Goal: Task Accomplishment & Management: Use online tool/utility

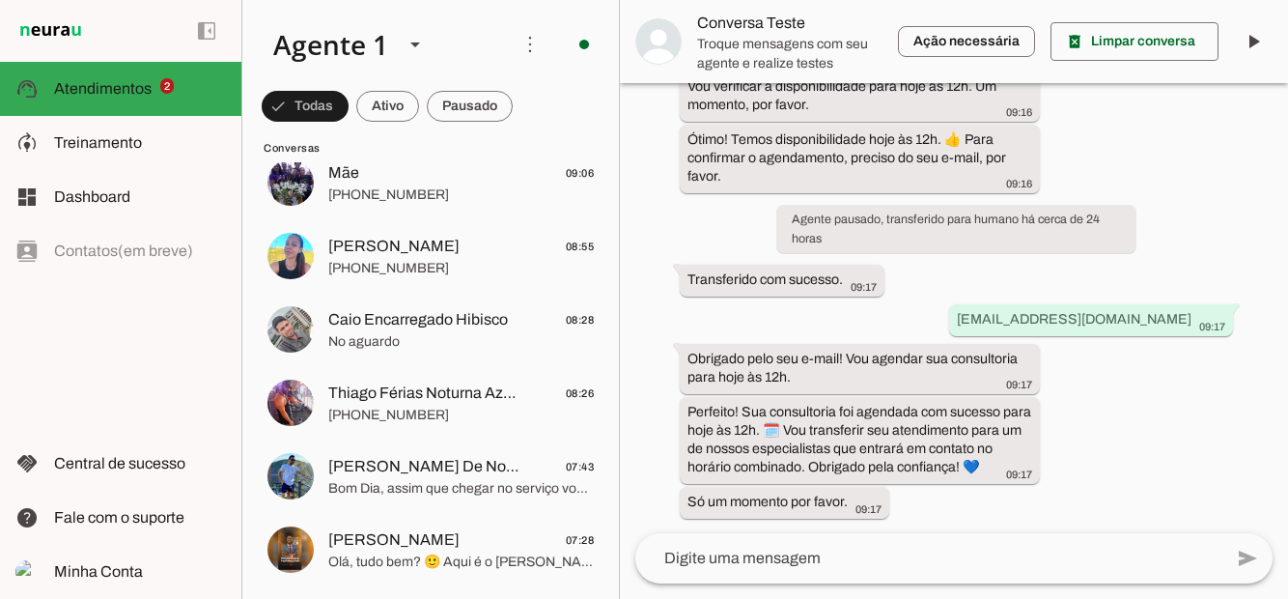
scroll to position [311, 0]
click at [428, 404] on span "Thiago Férias Noturna Azaleias" at bounding box center [423, 393] width 191 height 23
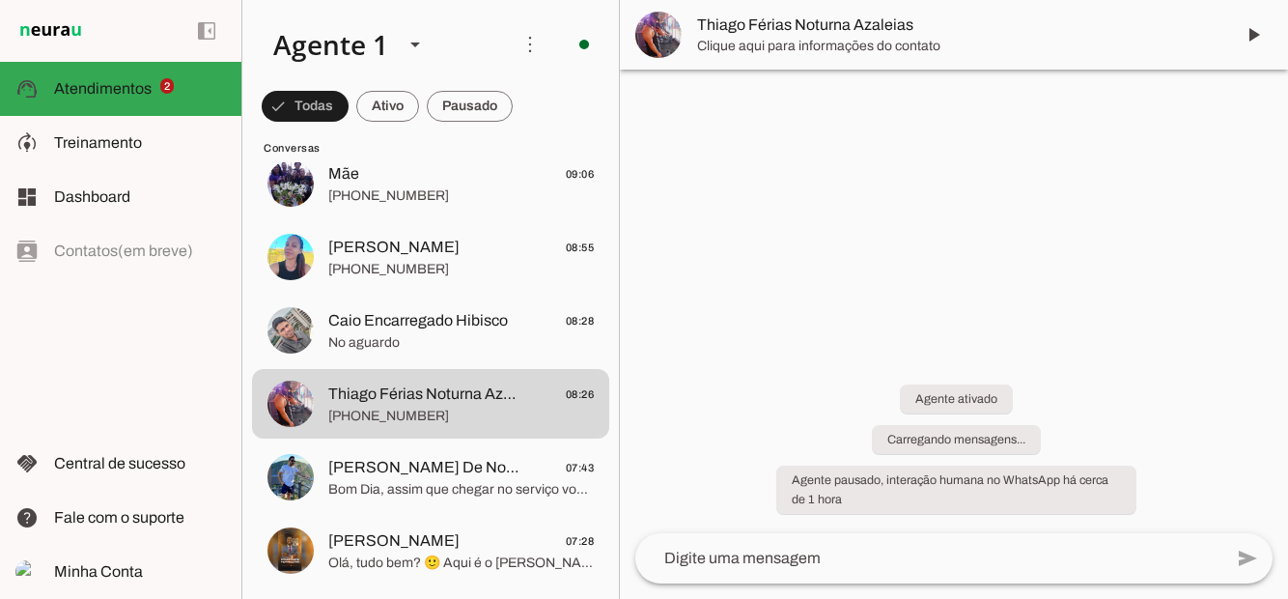
click at [465, 309] on span "Caio Encarregado Hibisco" at bounding box center [418, 320] width 180 height 23
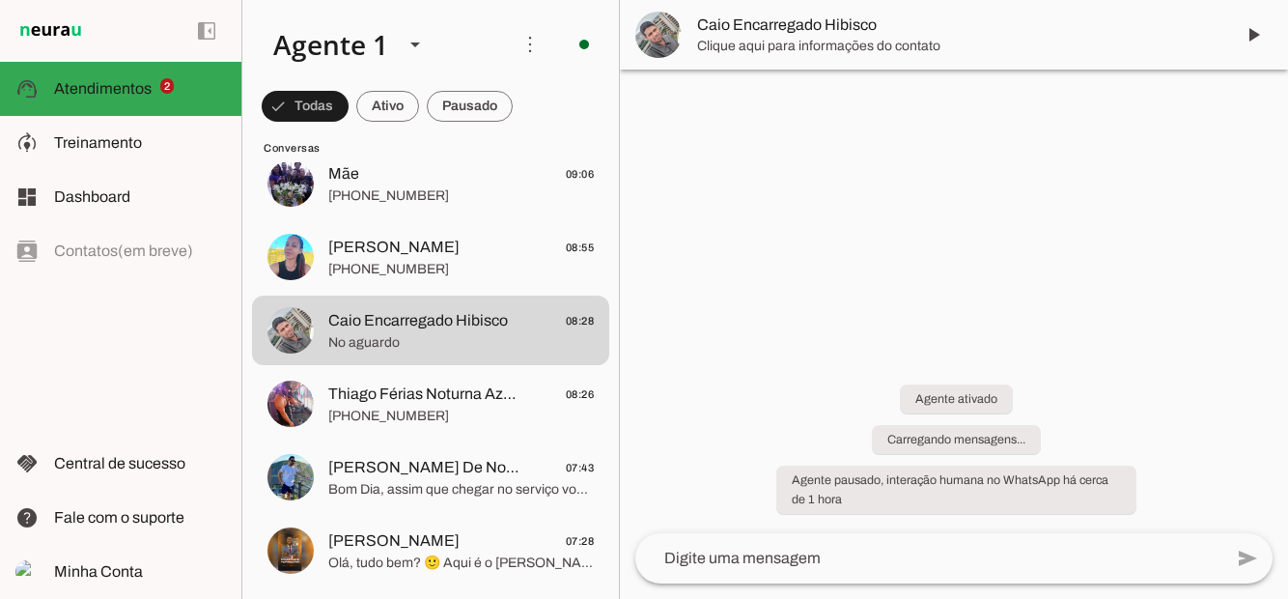
click at [421, 251] on span "Tia Monique 08:55" at bounding box center [461, 248] width 266 height 24
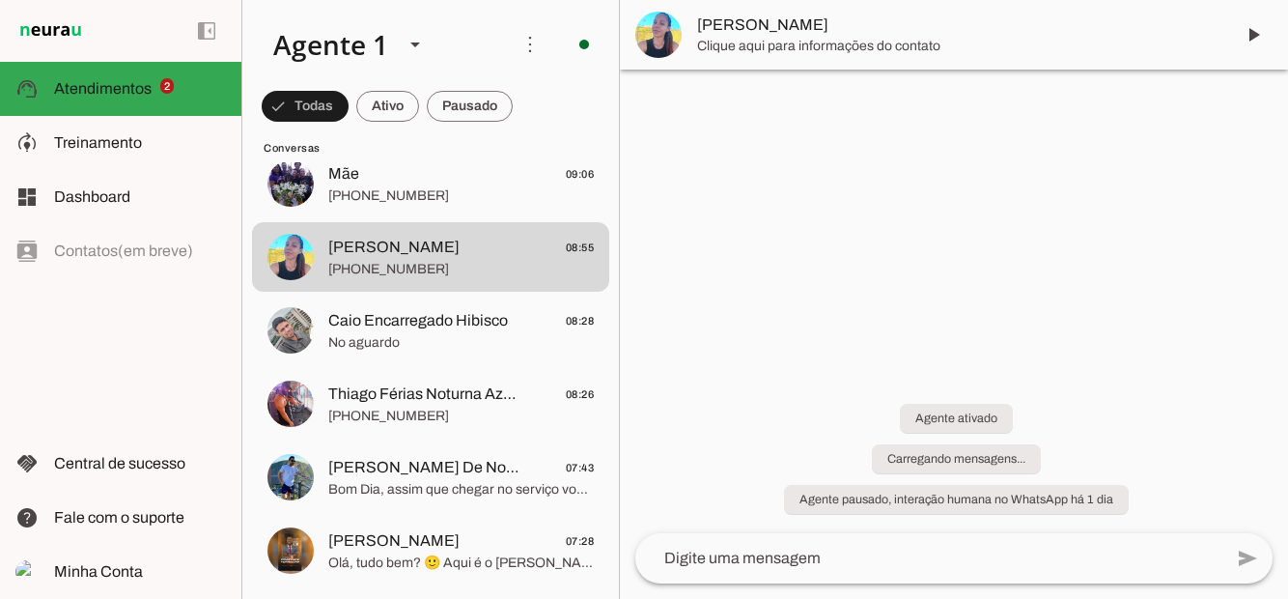
click at [377, 487] on span "Bom Dia, assim que chegar no serviço vou ver o andando lá do empréstimo e te fa…" at bounding box center [461, 489] width 266 height 19
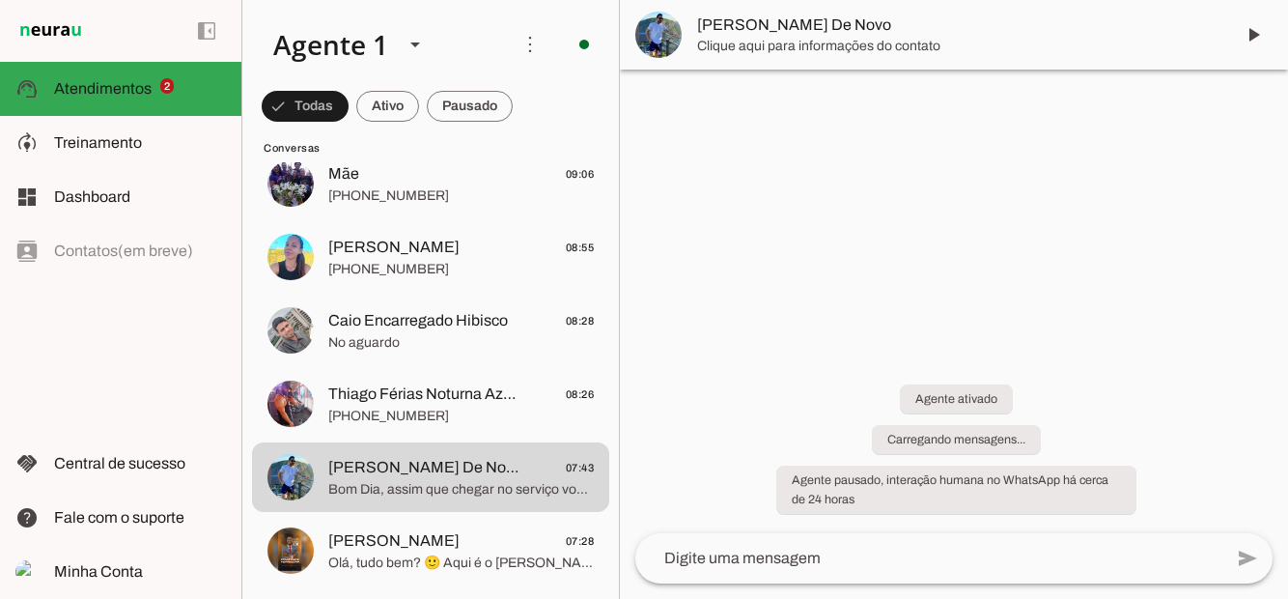
click at [365, 556] on span "Olá, tudo bem? 🙂 Aqui é o [PERSON_NAME], Consultor da MAG Seguros. Recebi seu c…" at bounding box center [461, 562] width 266 height 19
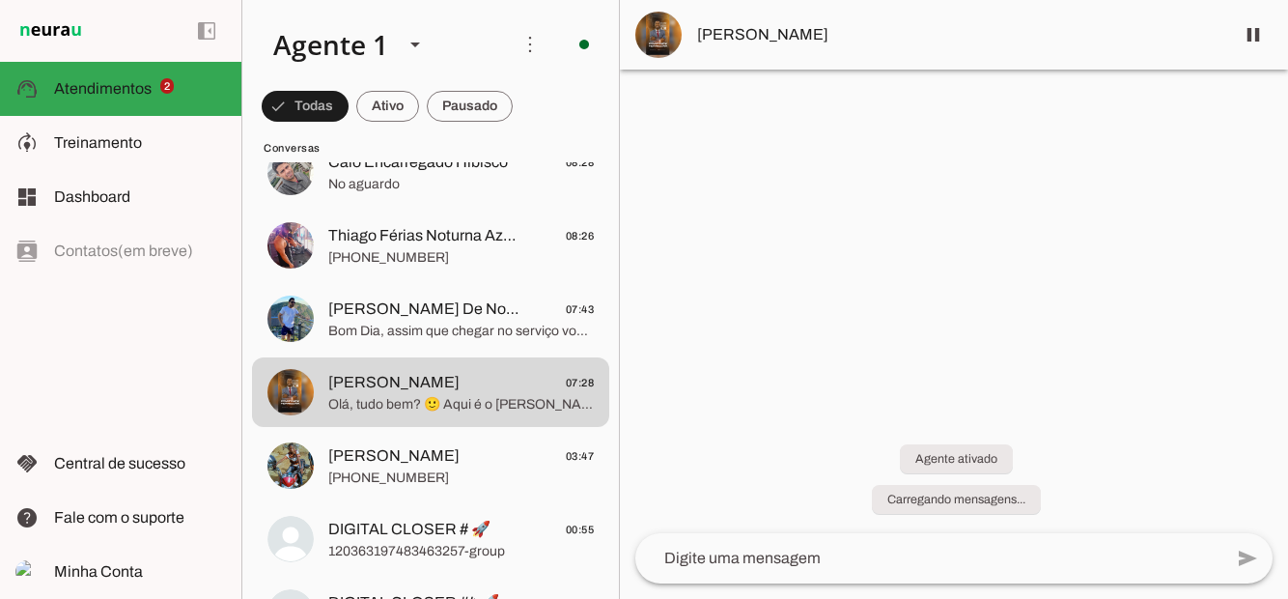
scroll to position [475, 0]
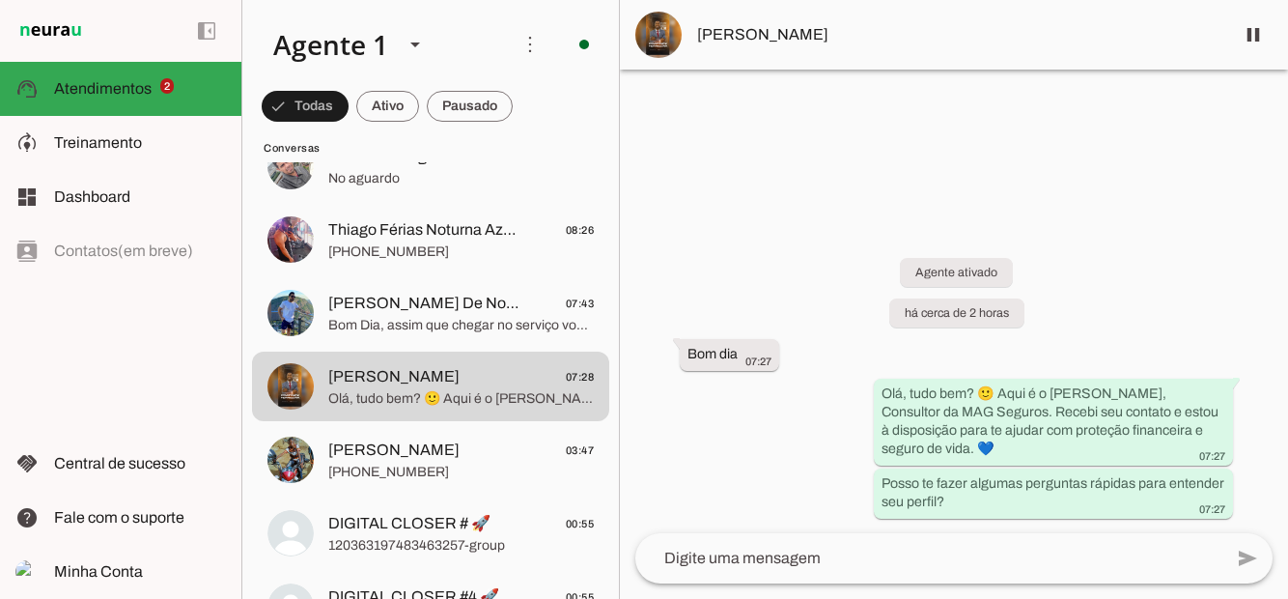
click at [418, 469] on span "[PHONE_NUMBER]" at bounding box center [461, 471] width 266 height 19
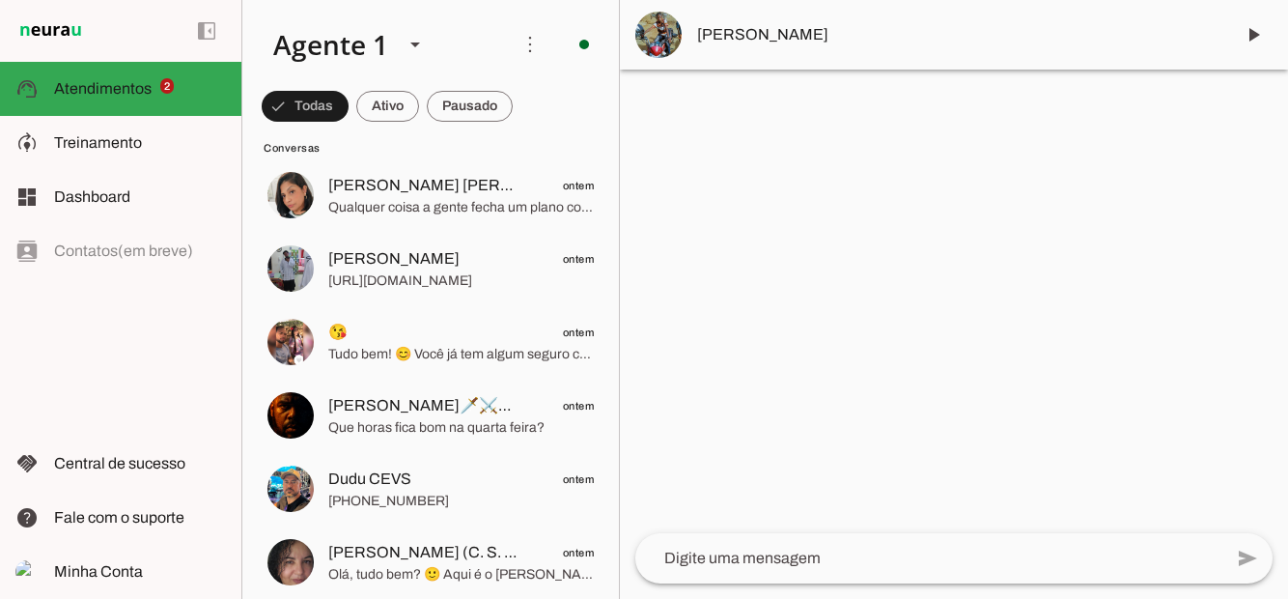
scroll to position [1091, 0]
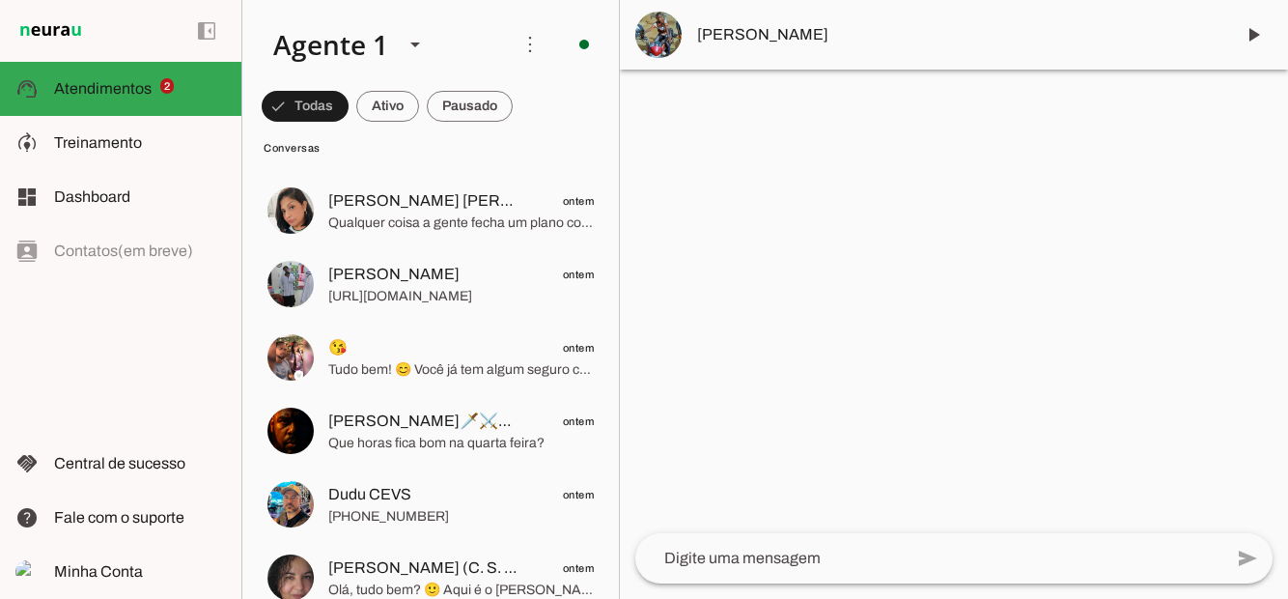
click at [434, 366] on span "Tudo bem! 😊 Você já tem algum seguro contratado ou estaria buscando o seu prime…" at bounding box center [461, 369] width 266 height 19
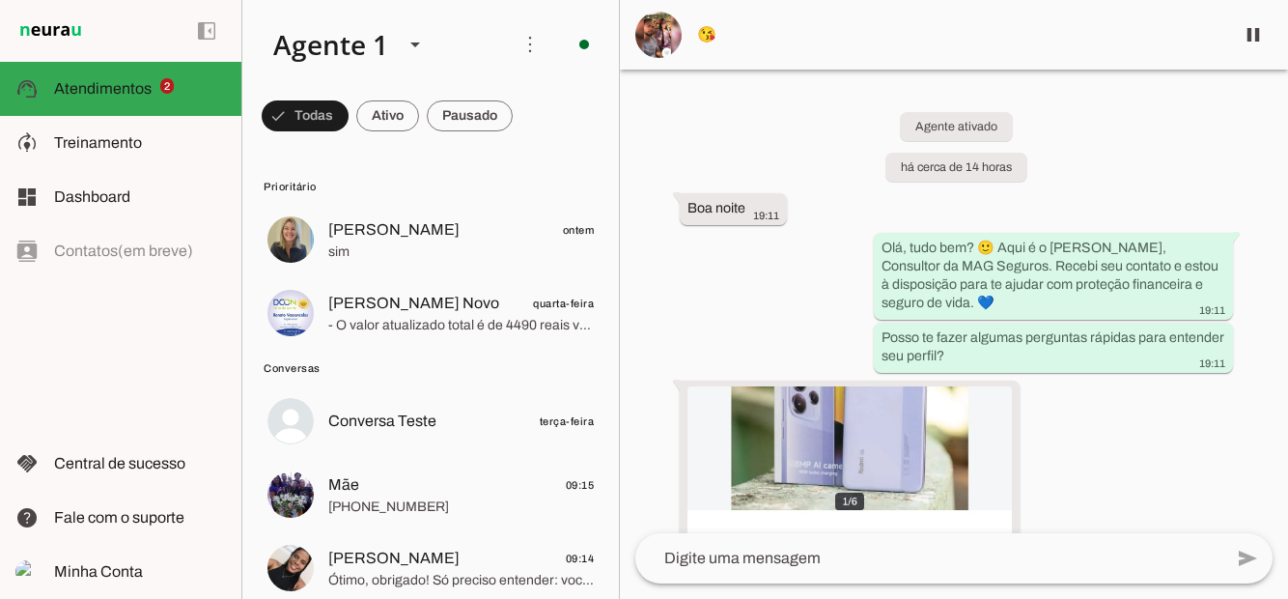
click at [427, 231] on span "[PERSON_NAME]" at bounding box center [393, 229] width 131 height 23
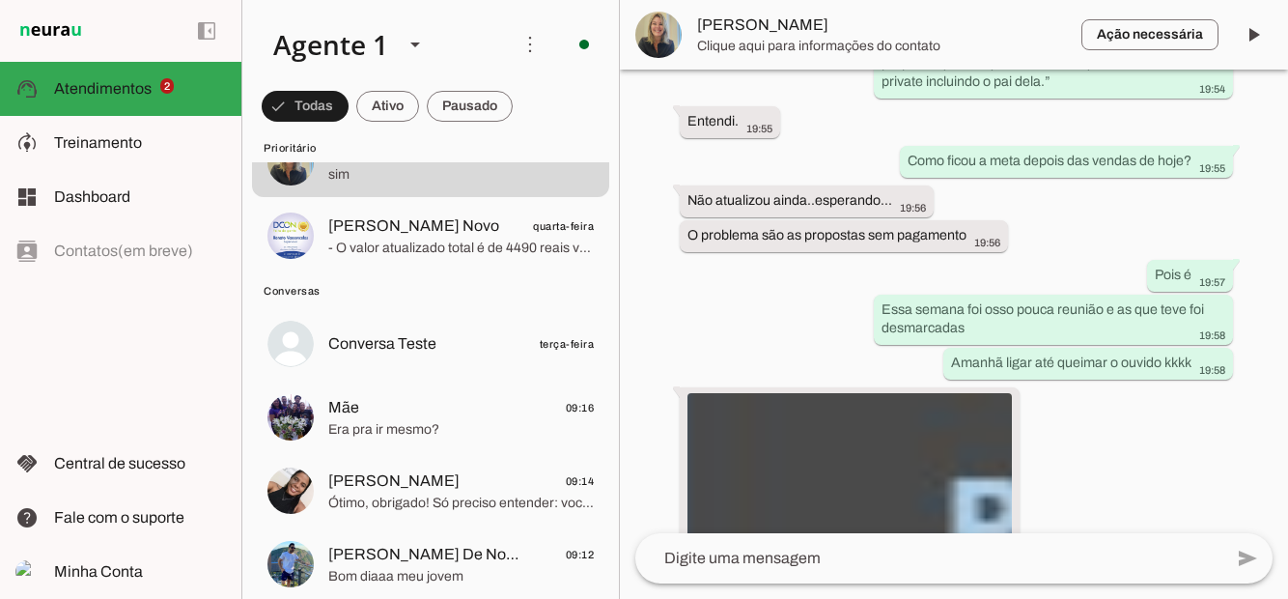
scroll to position [3793, 0]
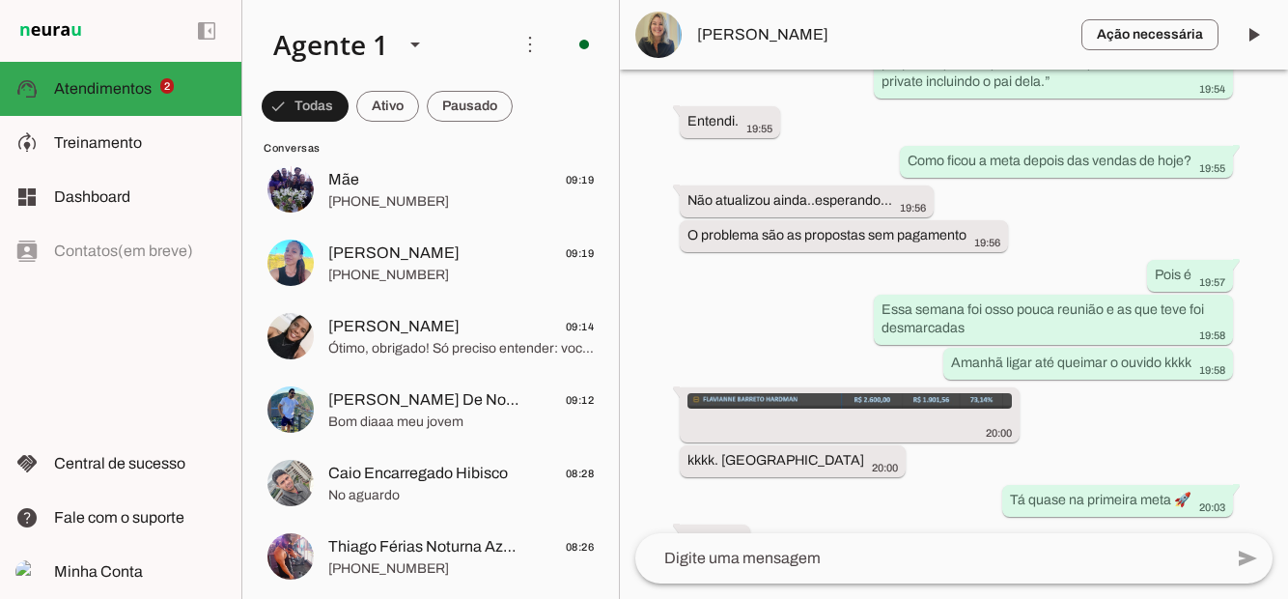
scroll to position [305, 0]
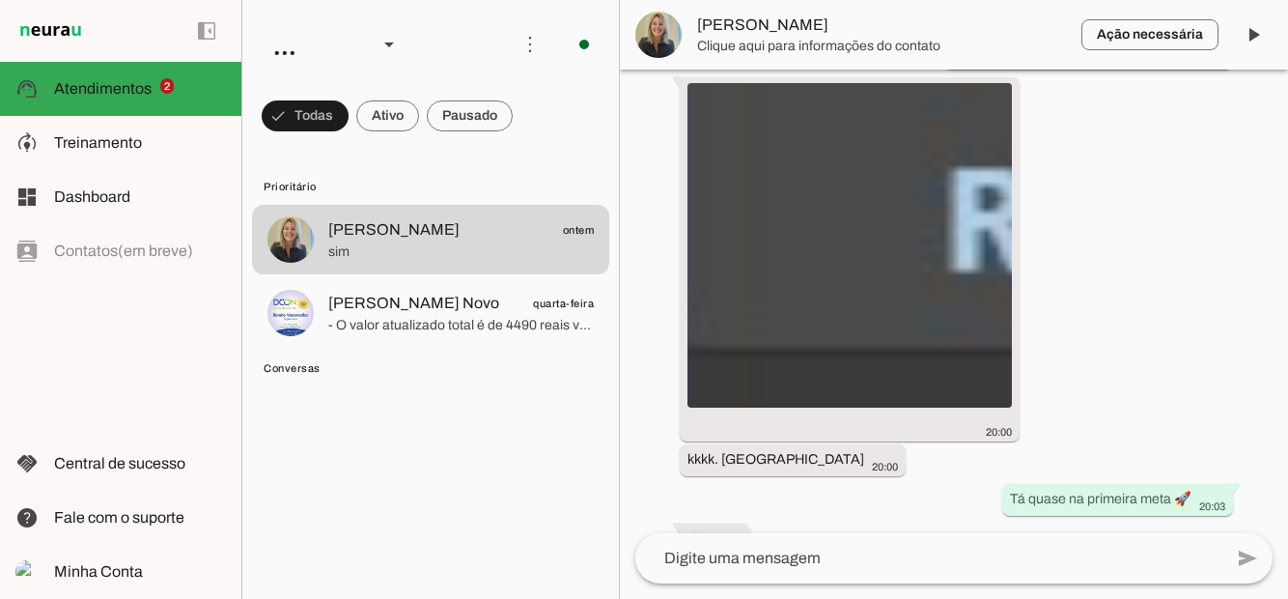
scroll to position [3793, 0]
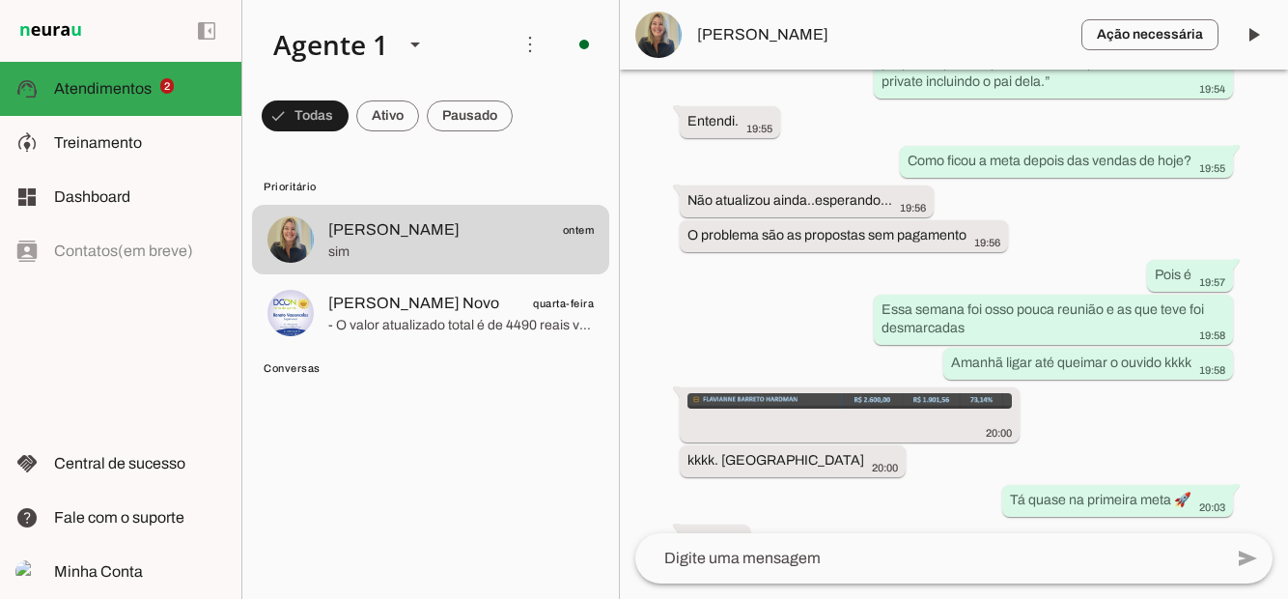
click at [349, 125] on span at bounding box center [305, 116] width 87 height 46
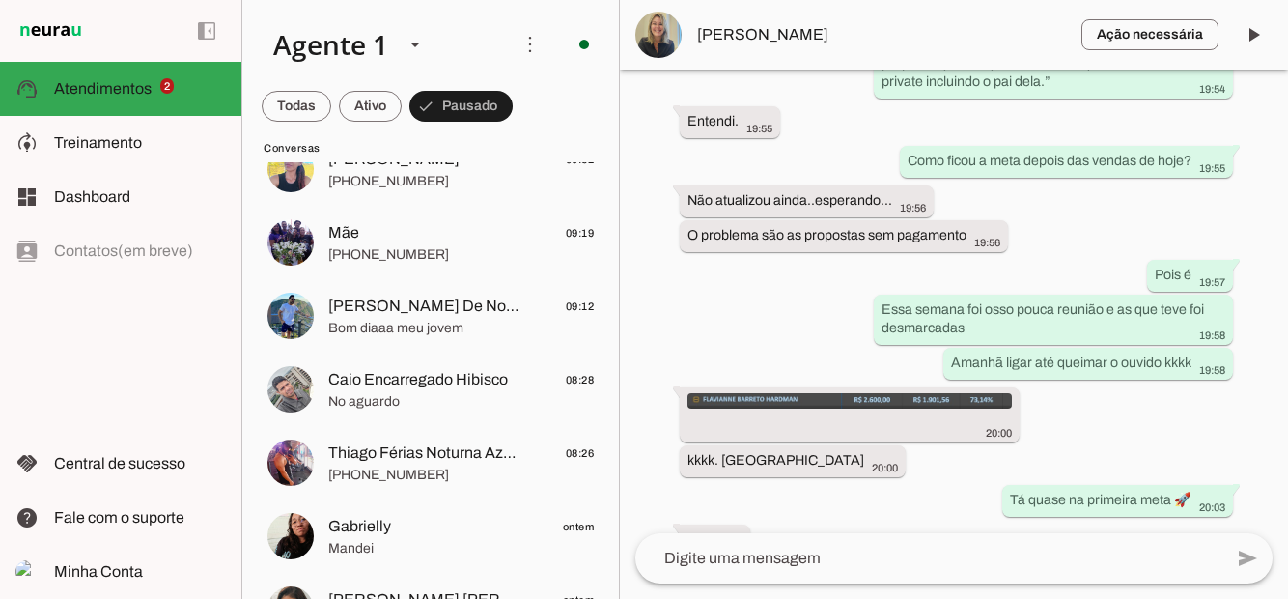
scroll to position [0, 0]
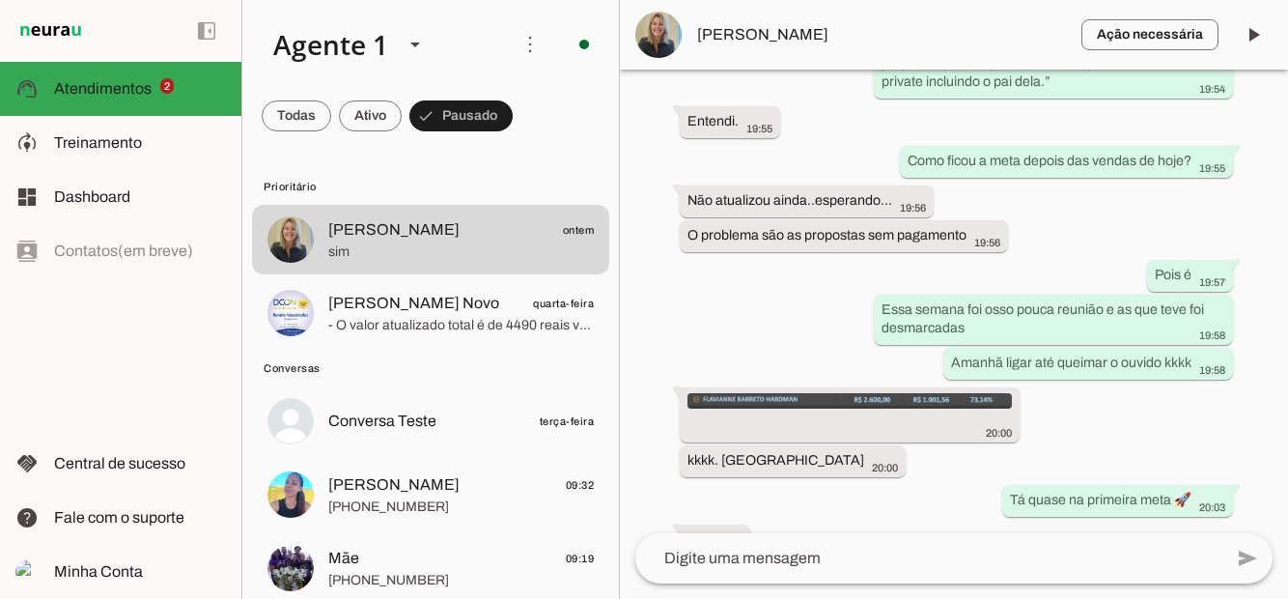
click at [331, 108] on span at bounding box center [297, 116] width 70 height 46
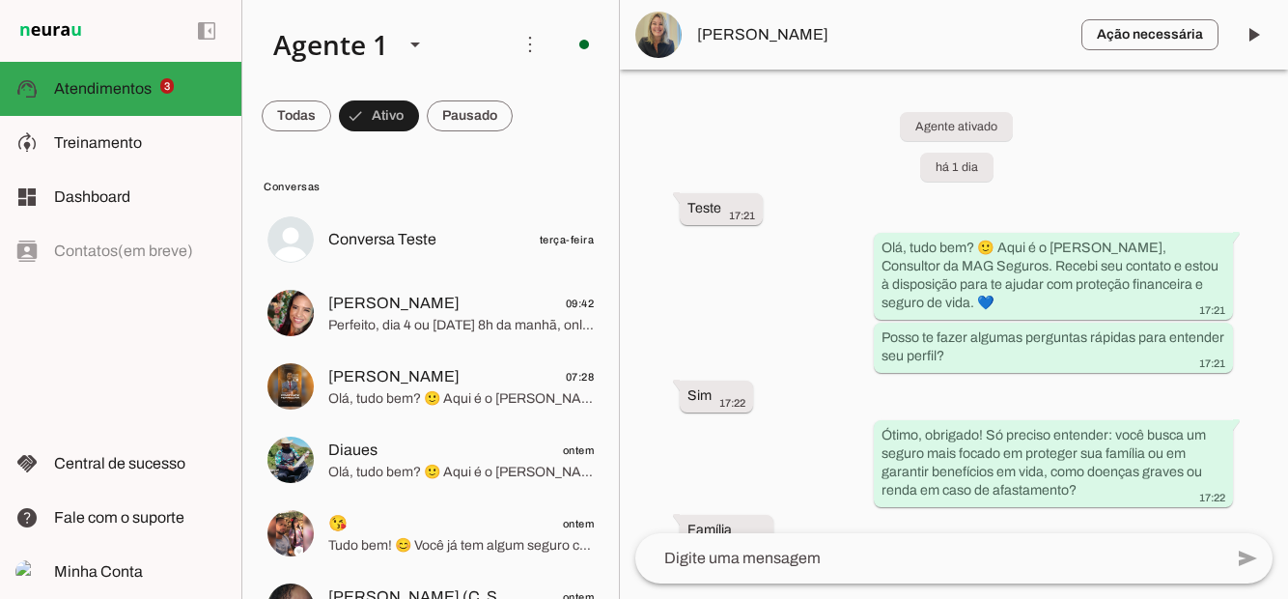
click at [331, 112] on span at bounding box center [297, 116] width 70 height 46
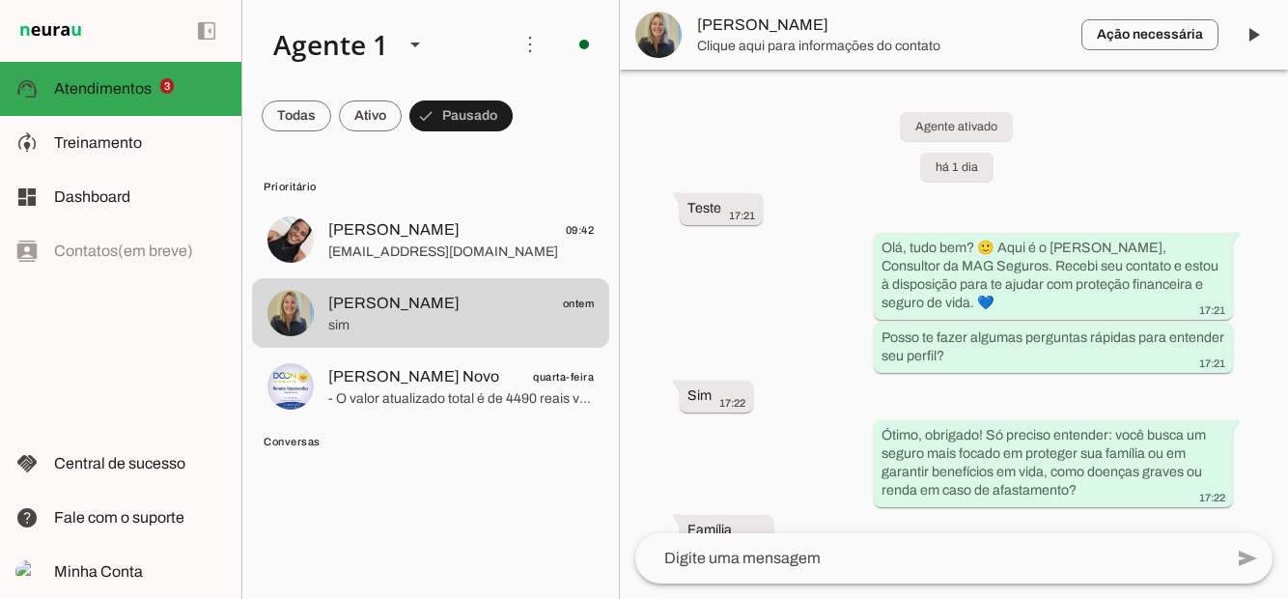
click at [331, 113] on span at bounding box center [297, 116] width 70 height 46
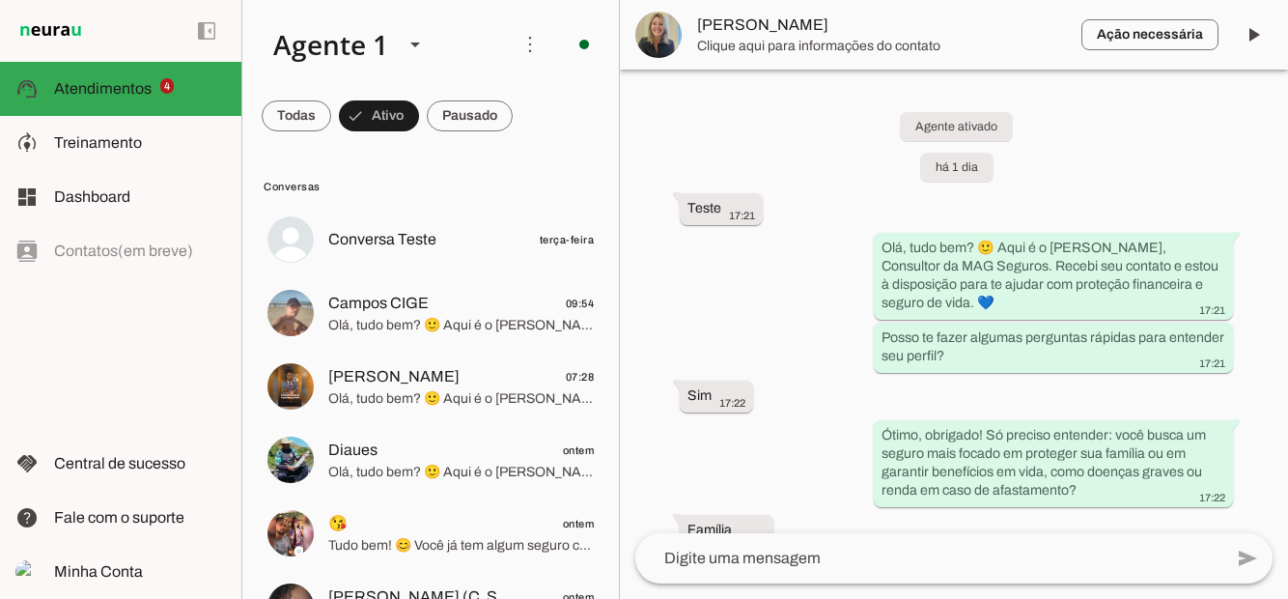
click at [331, 121] on span at bounding box center [297, 116] width 70 height 46
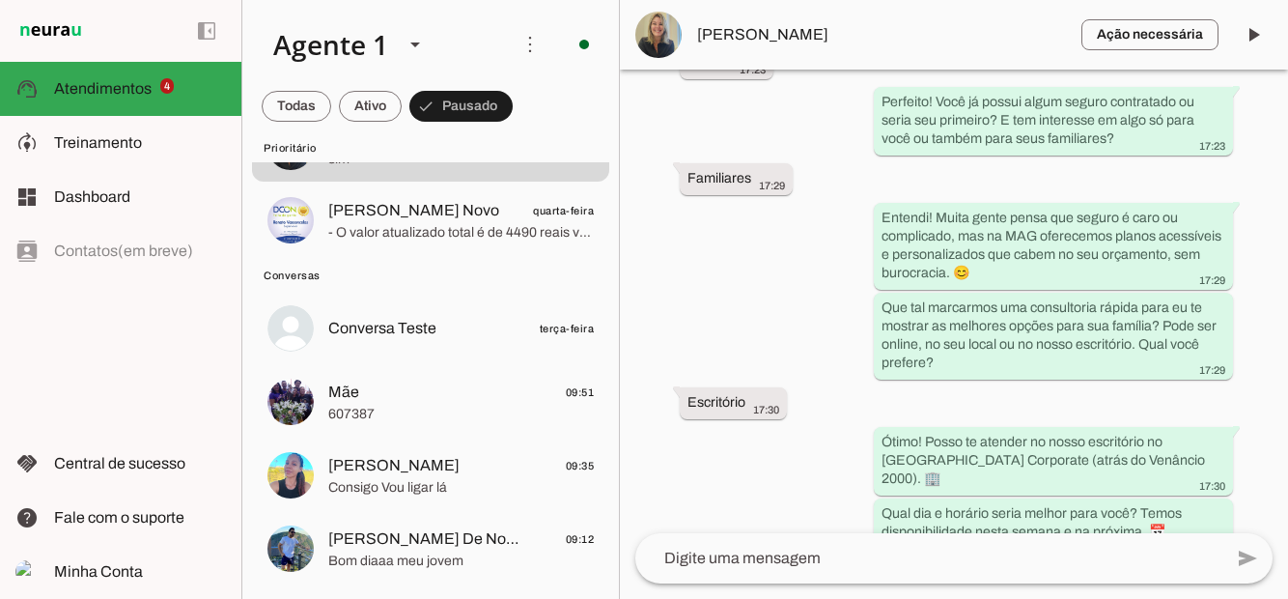
scroll to position [239, 0]
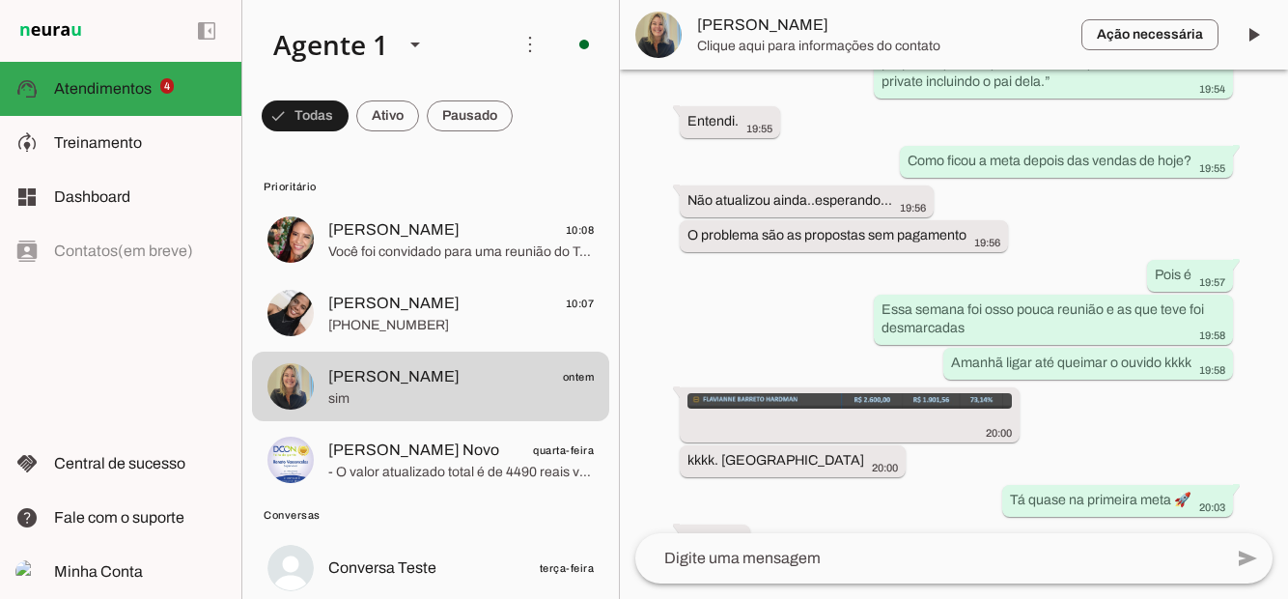
scroll to position [3793, 0]
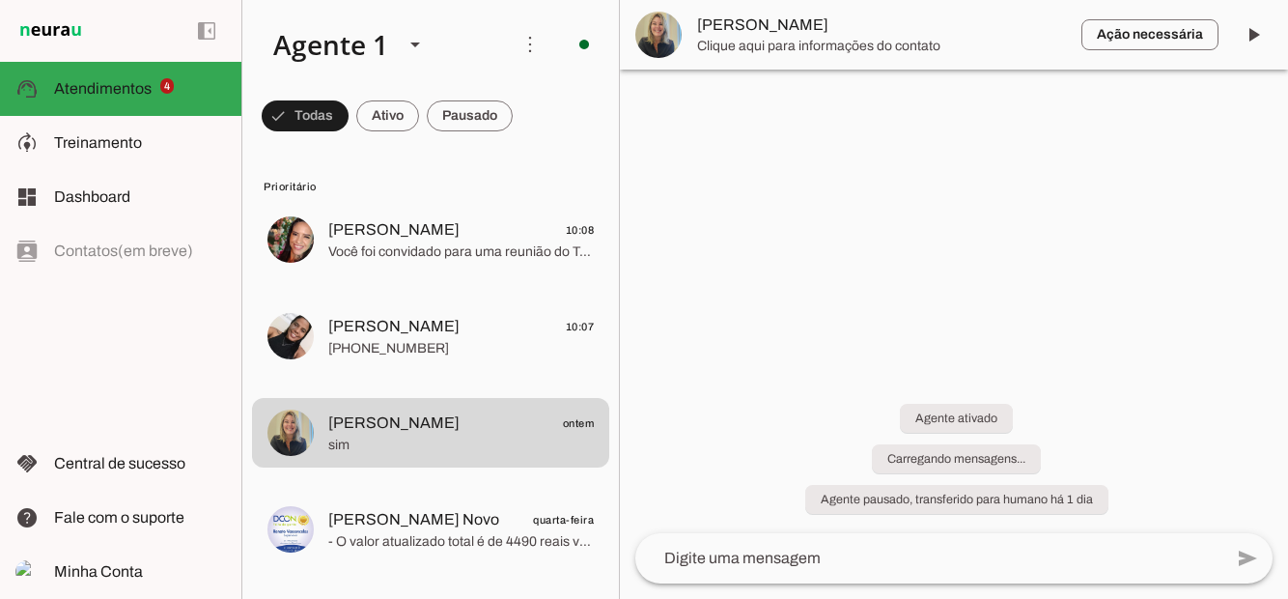
click at [349, 119] on span at bounding box center [305, 116] width 87 height 46
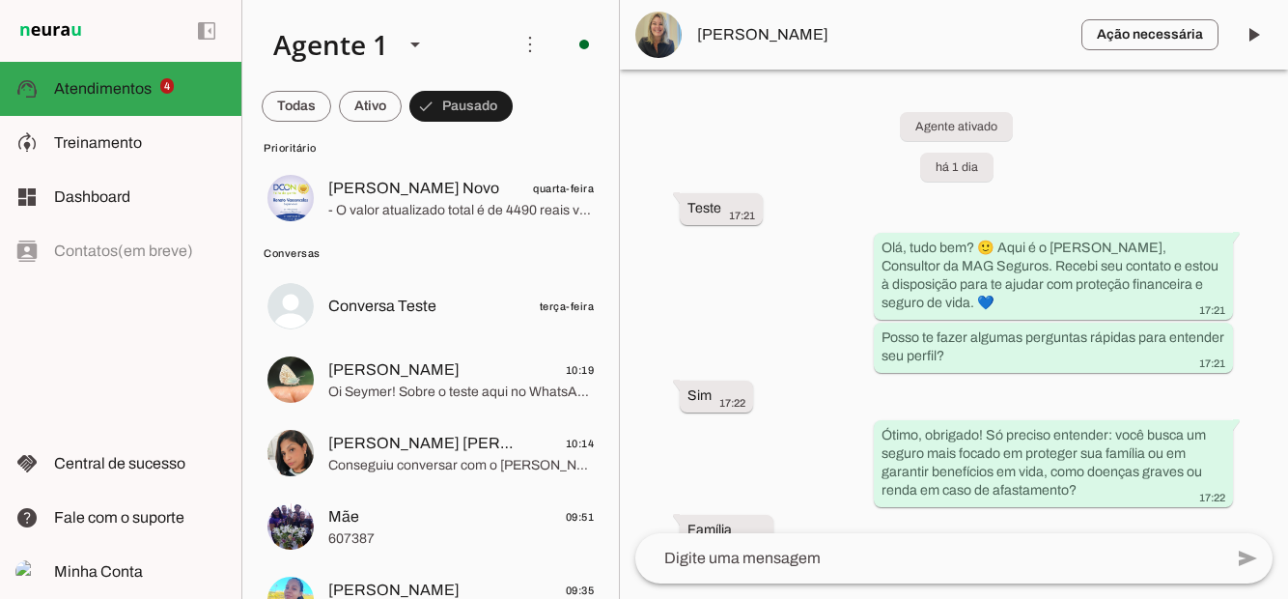
scroll to position [263, 0]
click at [475, 368] on span "Dani CEVS 10:19" at bounding box center [461, 369] width 266 height 24
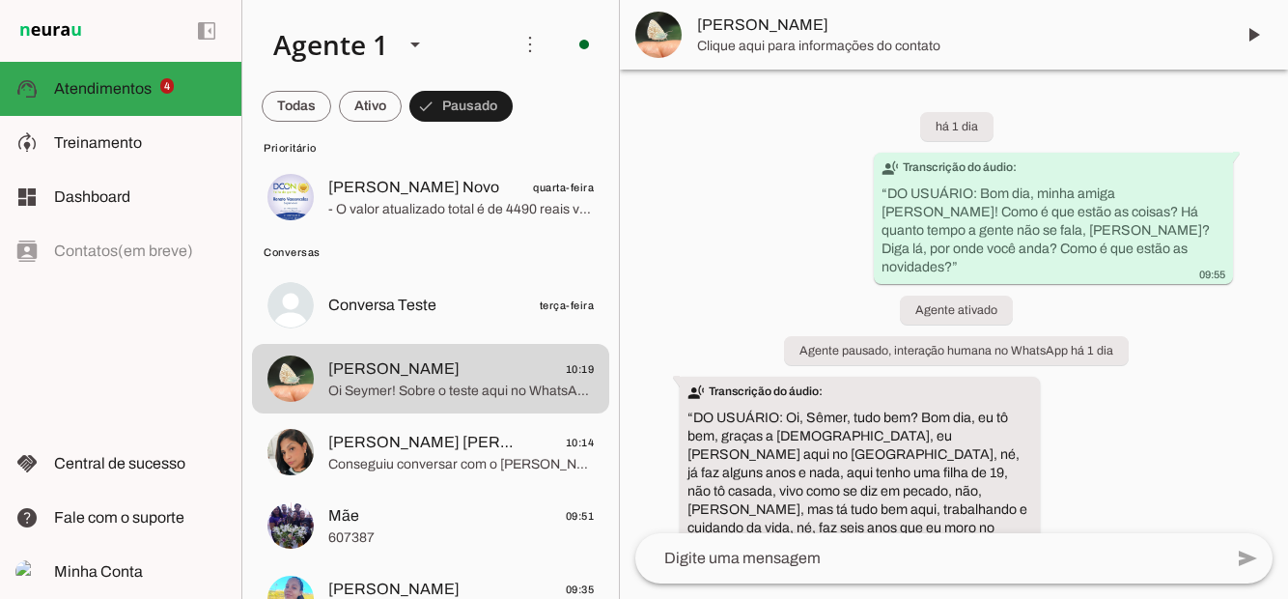
scroll to position [17515, 0]
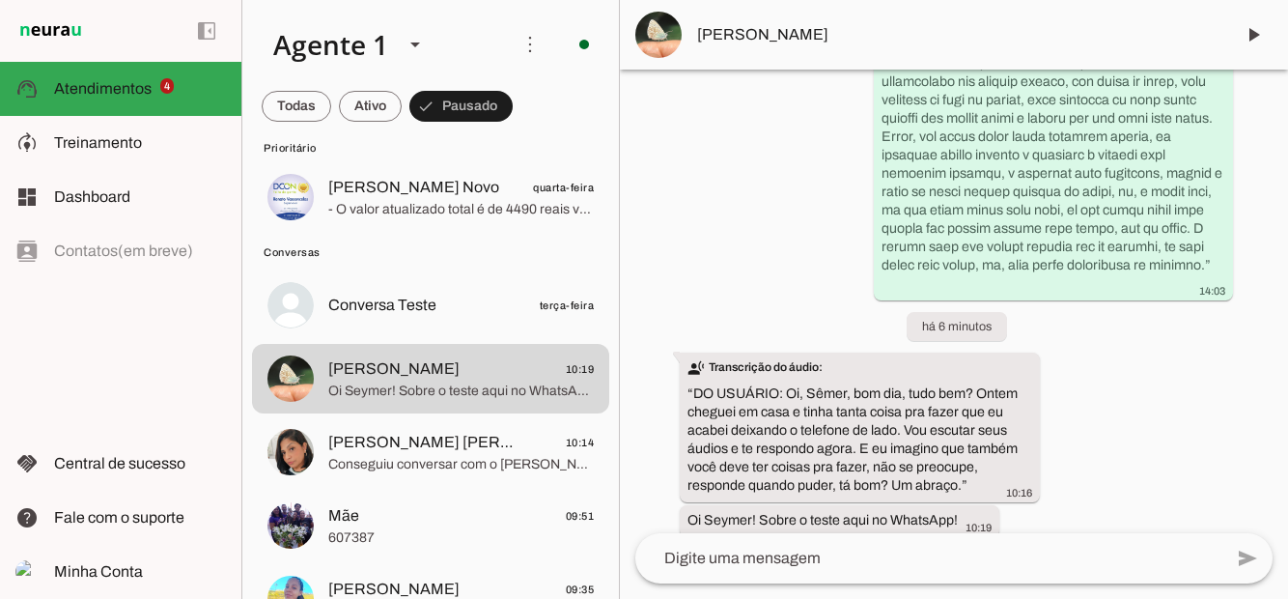
click at [1257, 35] on span at bounding box center [1253, 35] width 46 height 46
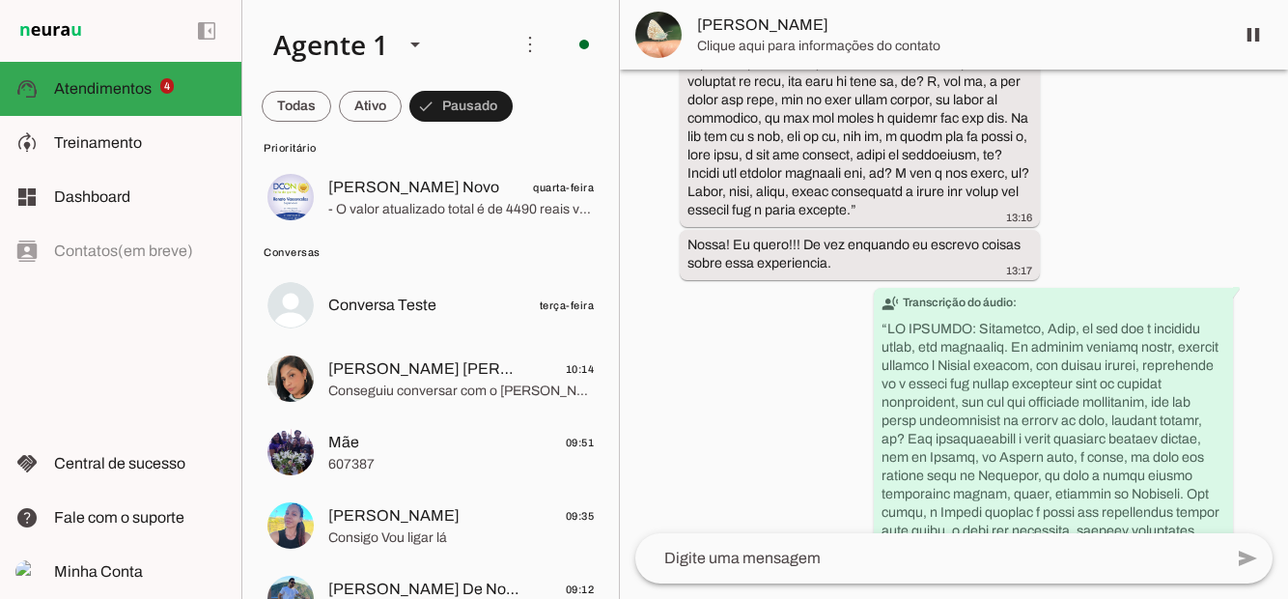
scroll to position [17561, 0]
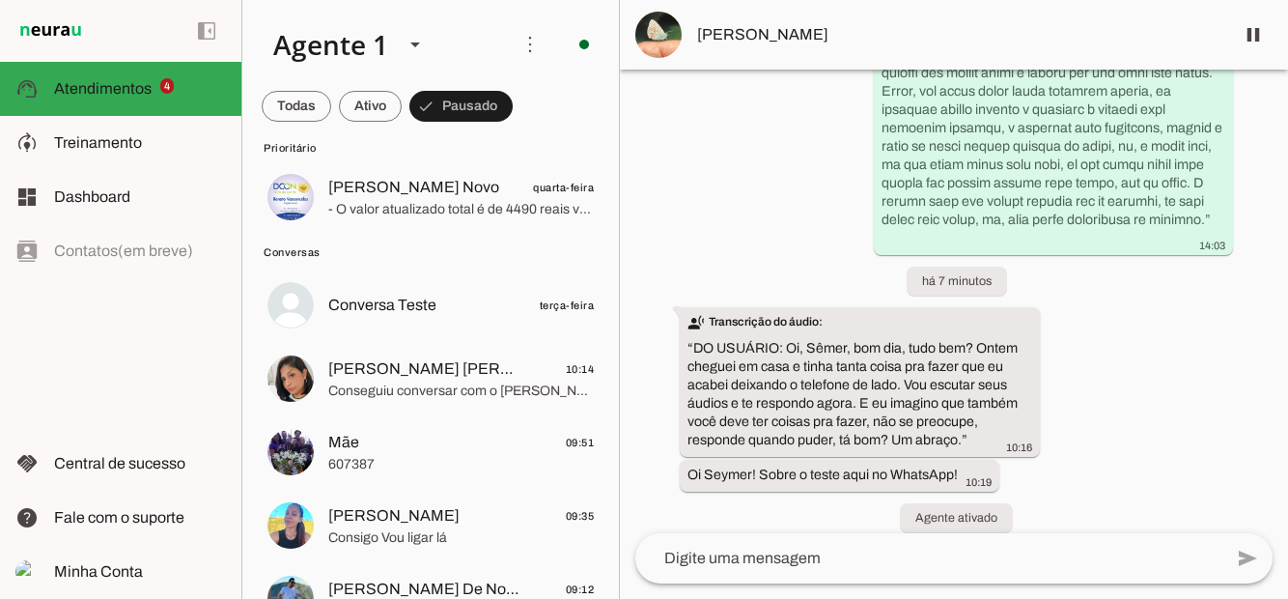
click at [331, 117] on span at bounding box center [297, 106] width 70 height 46
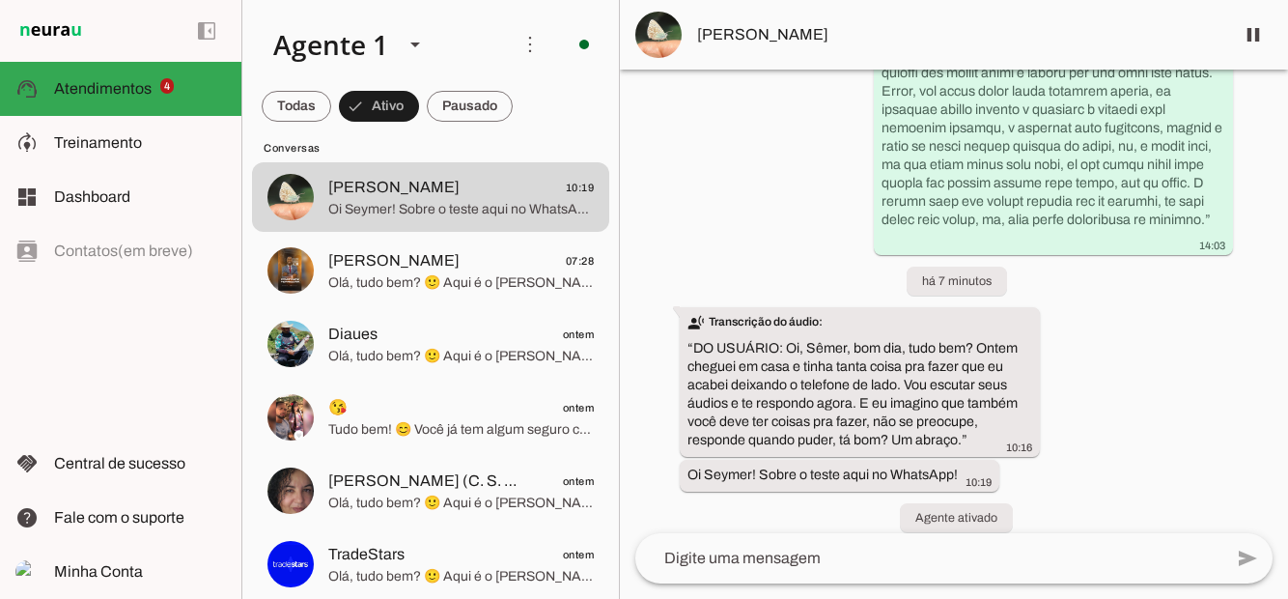
scroll to position [0, 0]
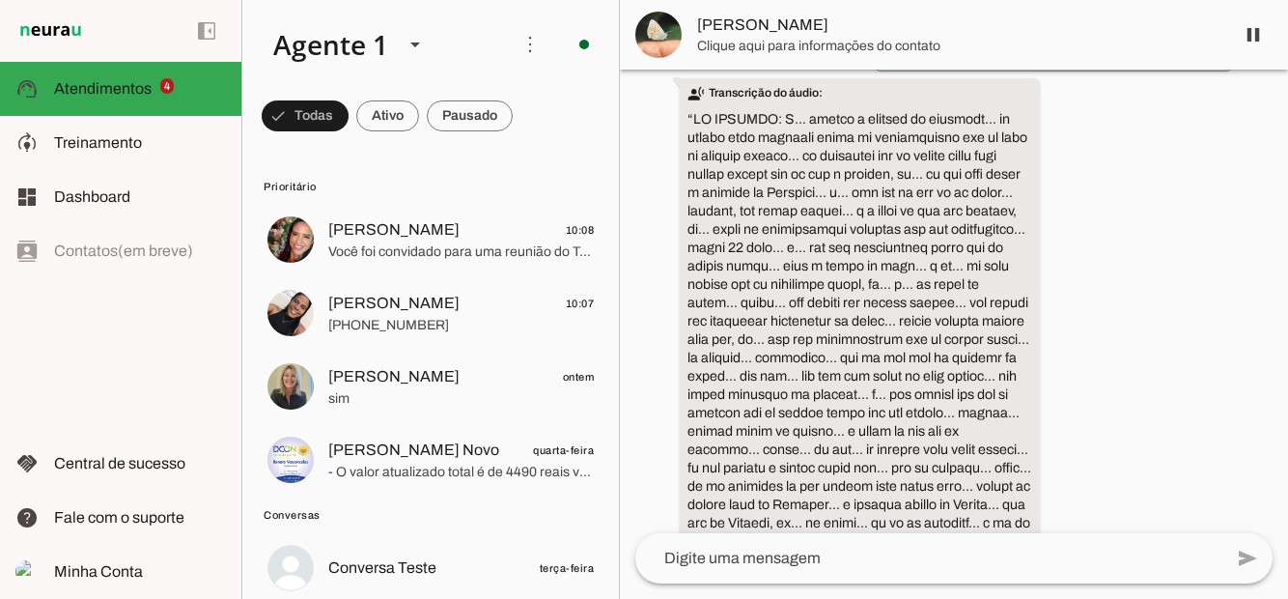
scroll to position [17561, 0]
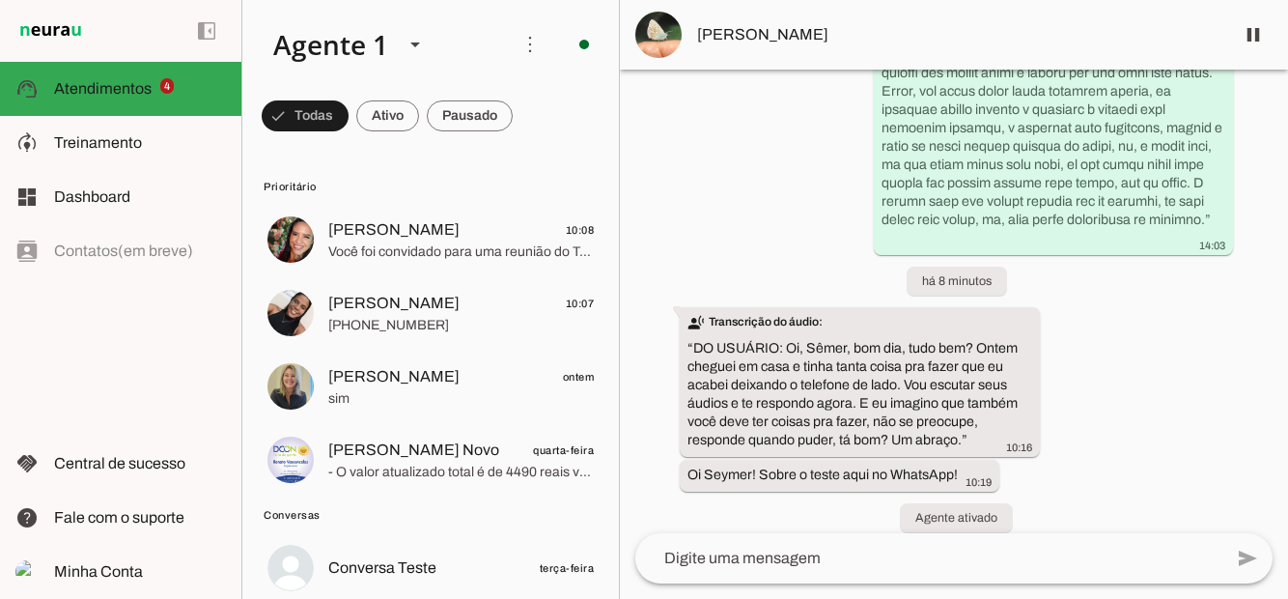
click at [1256, 41] on span at bounding box center [1253, 35] width 46 height 46
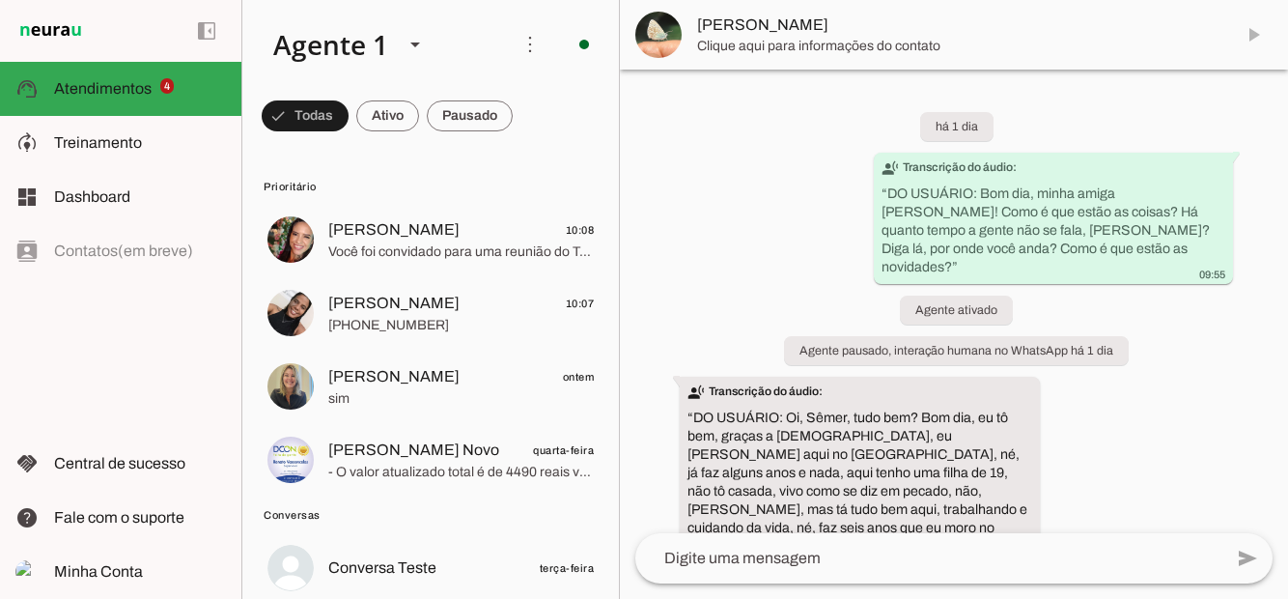
click at [1258, 41] on md-item "[PERSON_NAME]" at bounding box center [954, 35] width 668 height 70
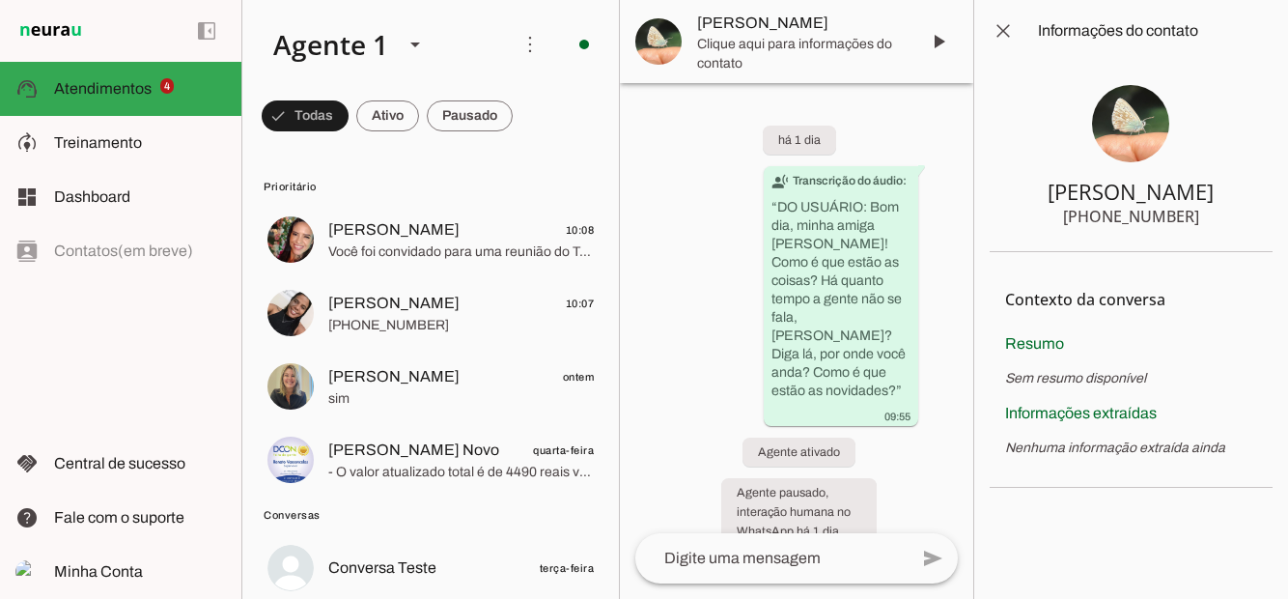
click at [1002, 33] on span at bounding box center [1003, 31] width 46 height 46
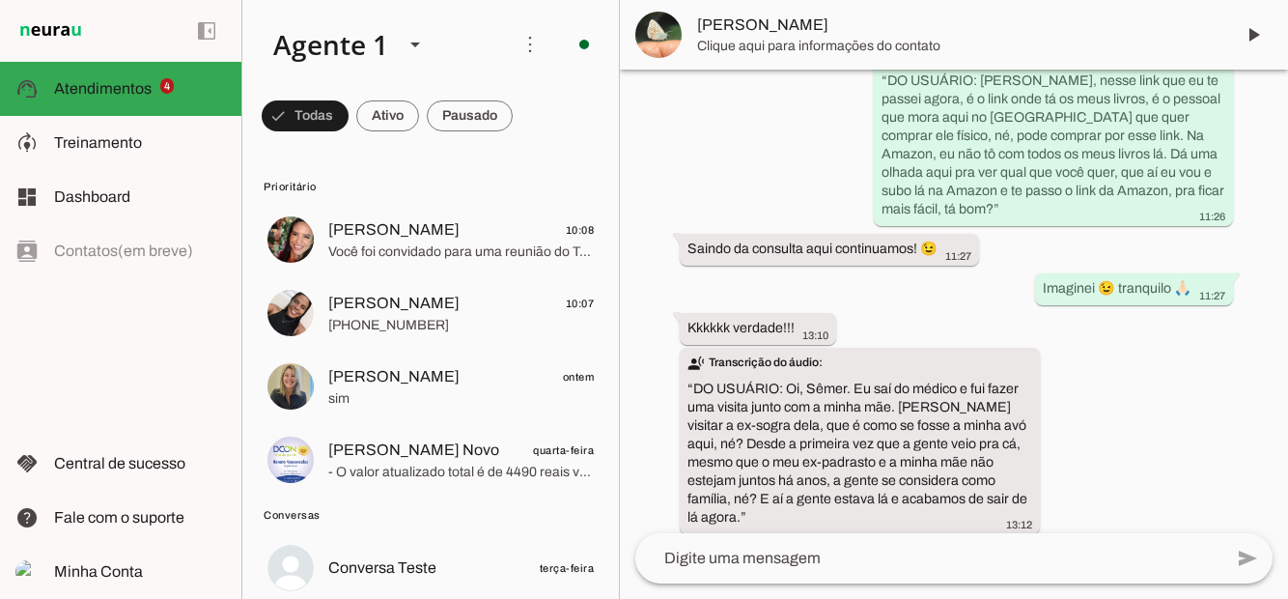
scroll to position [13316, 0]
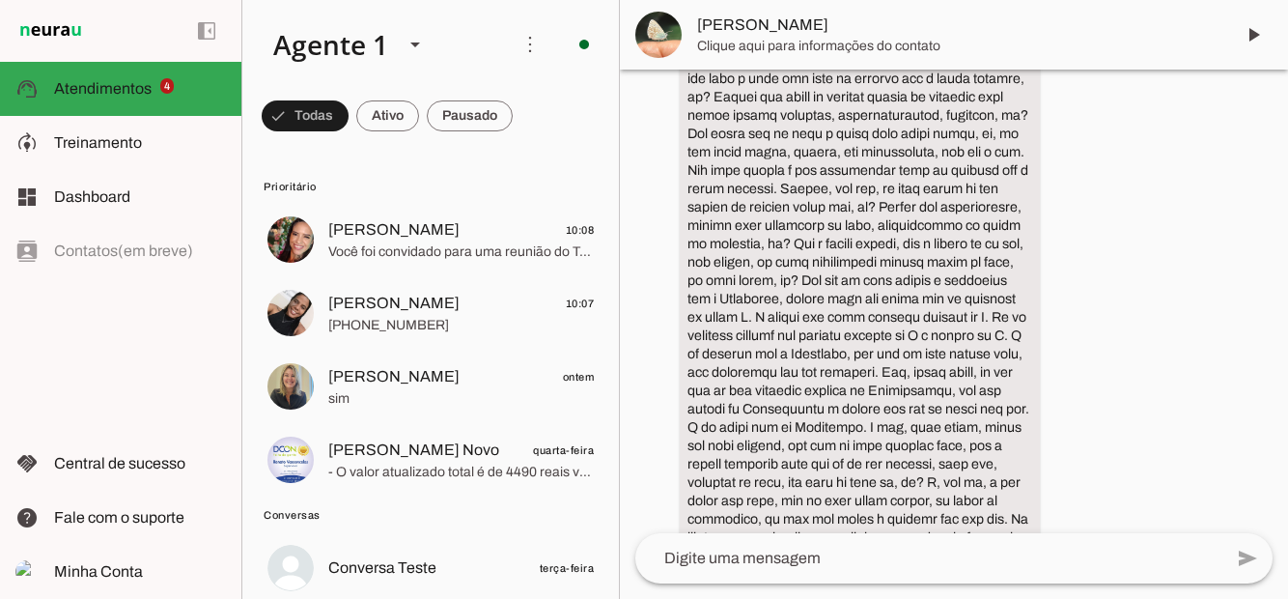
click at [1260, 32] on span at bounding box center [1253, 35] width 46 height 46
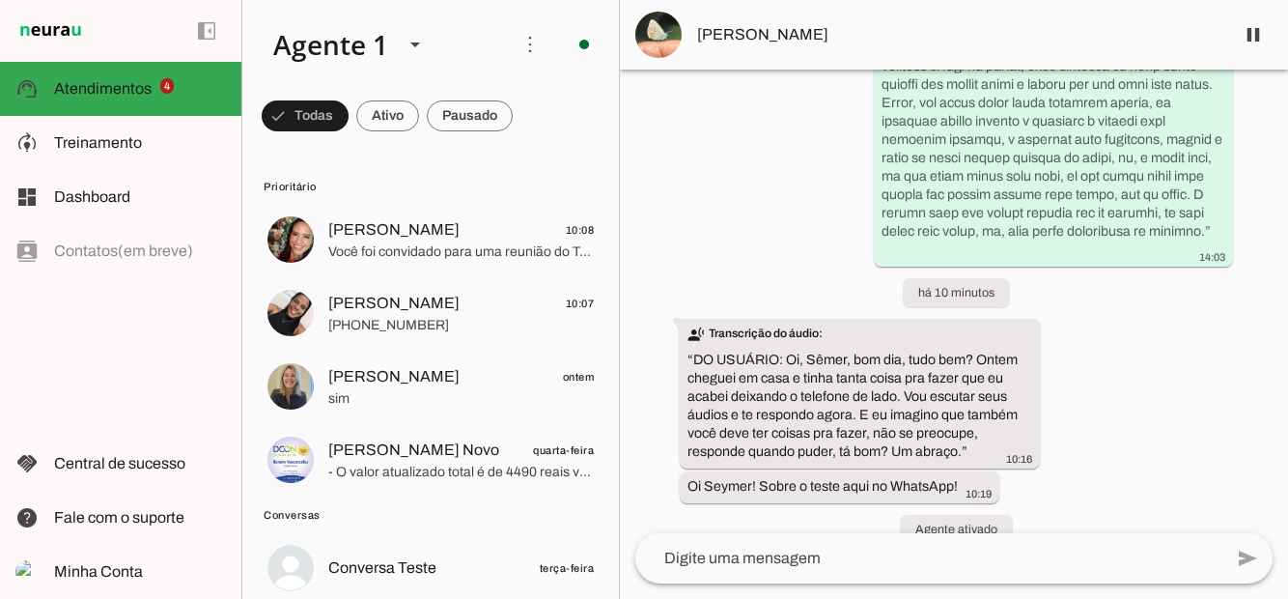
scroll to position [17588, 0]
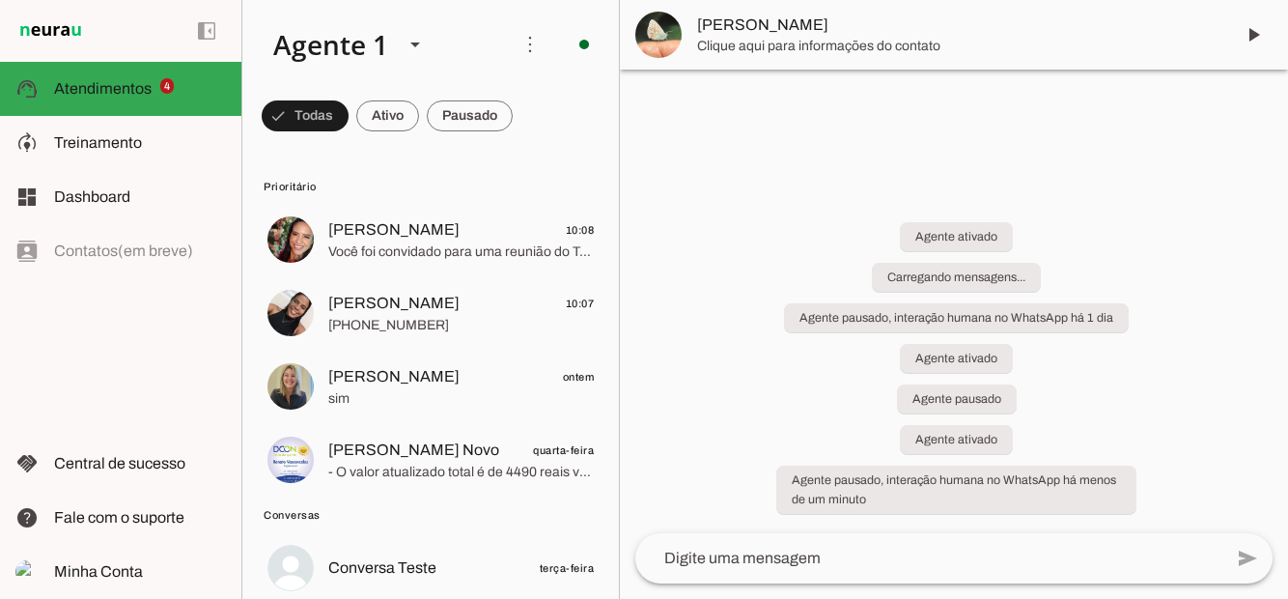
click at [1259, 35] on span at bounding box center [1253, 35] width 46 height 46
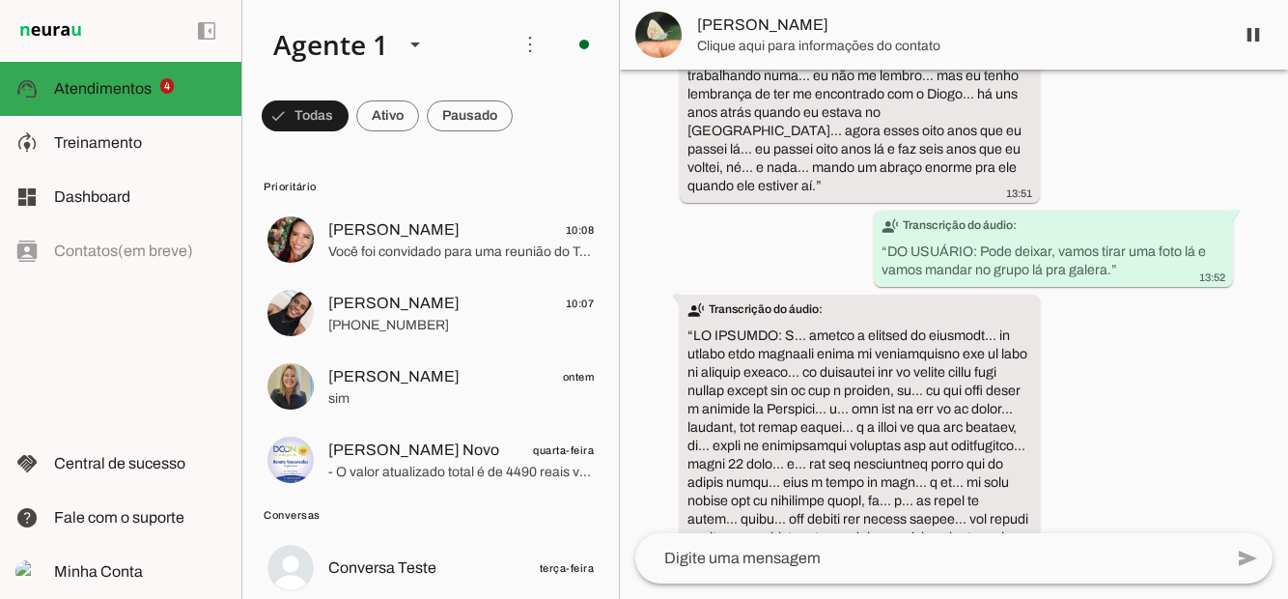
scroll to position [17693, 0]
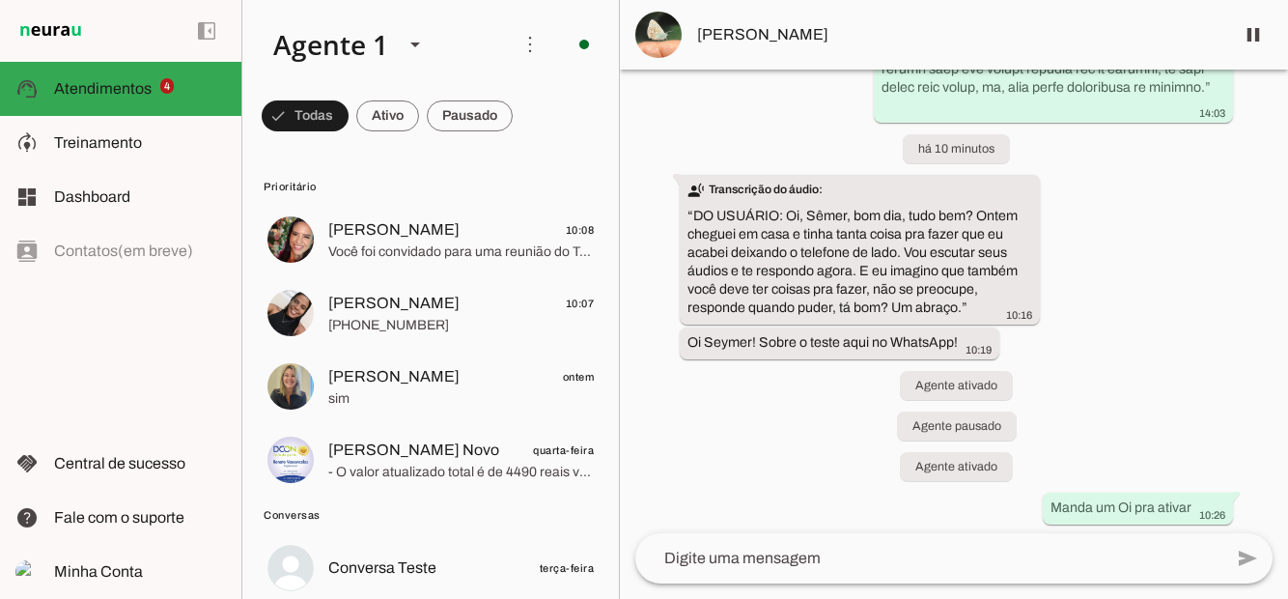
click at [413, 232] on span "Alessandra 10:08" at bounding box center [461, 230] width 266 height 24
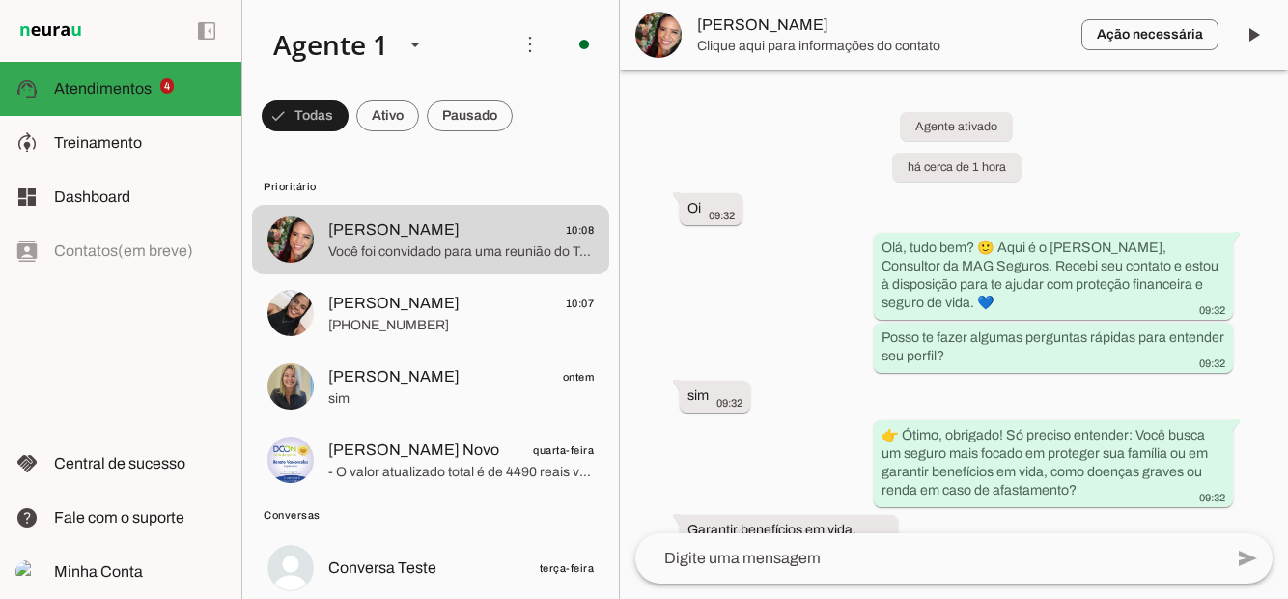
scroll to position [2522, 0]
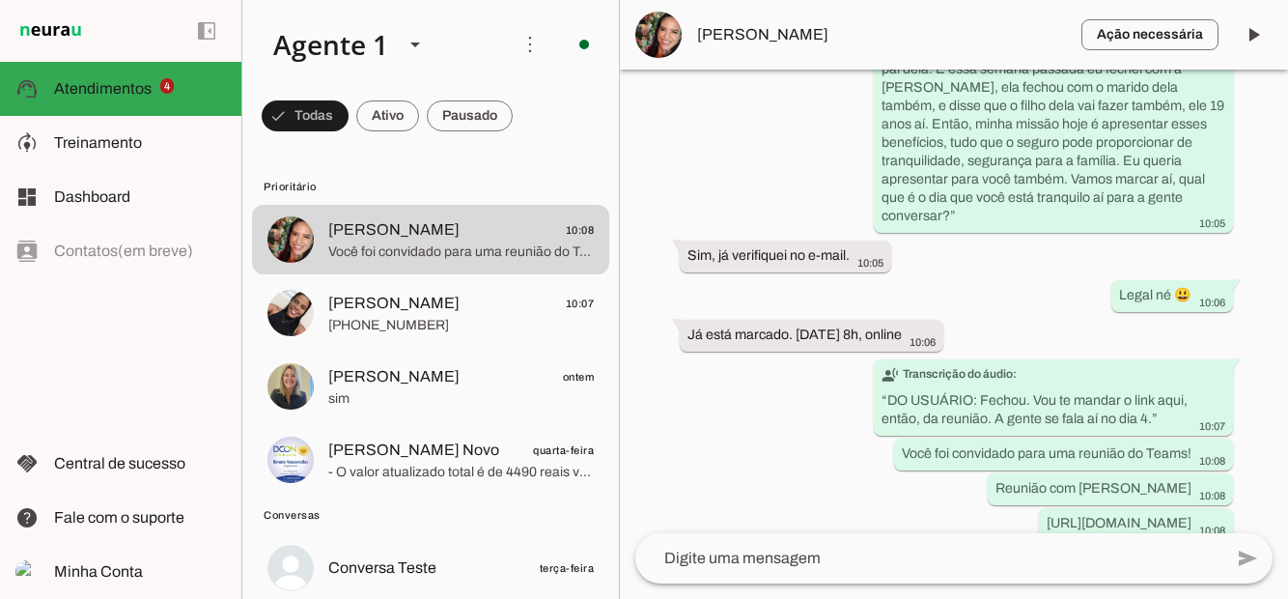
click at [138, 198] on slot at bounding box center [140, 196] width 172 height 23
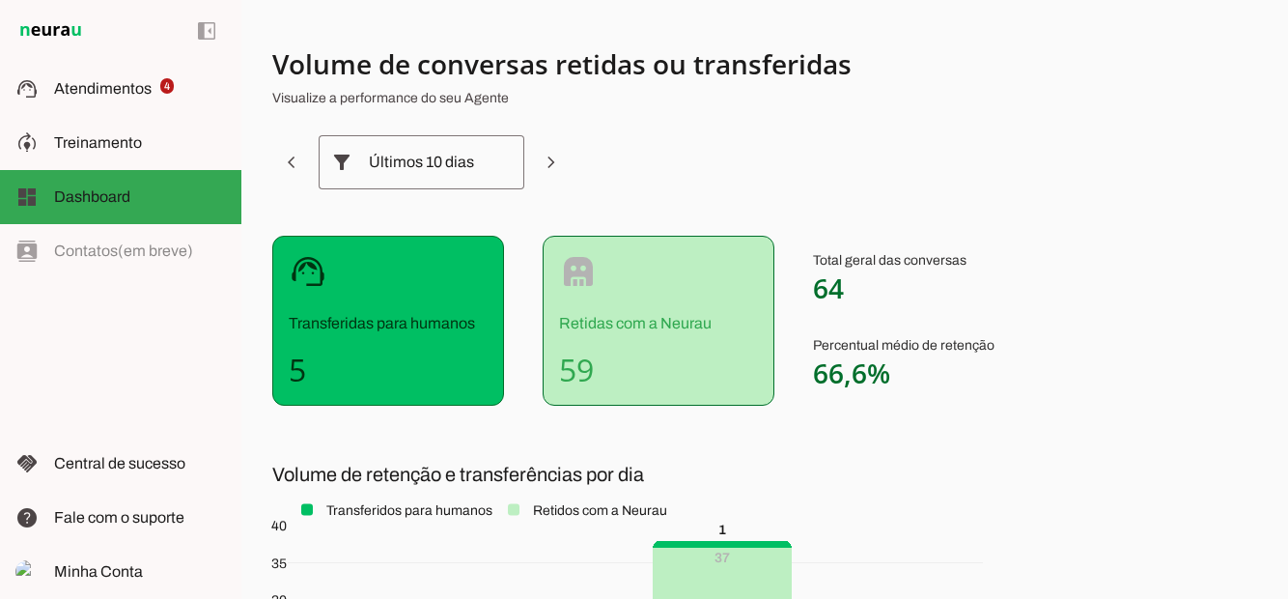
click at [93, 93] on span "Atendimentos" at bounding box center [103, 88] width 98 height 16
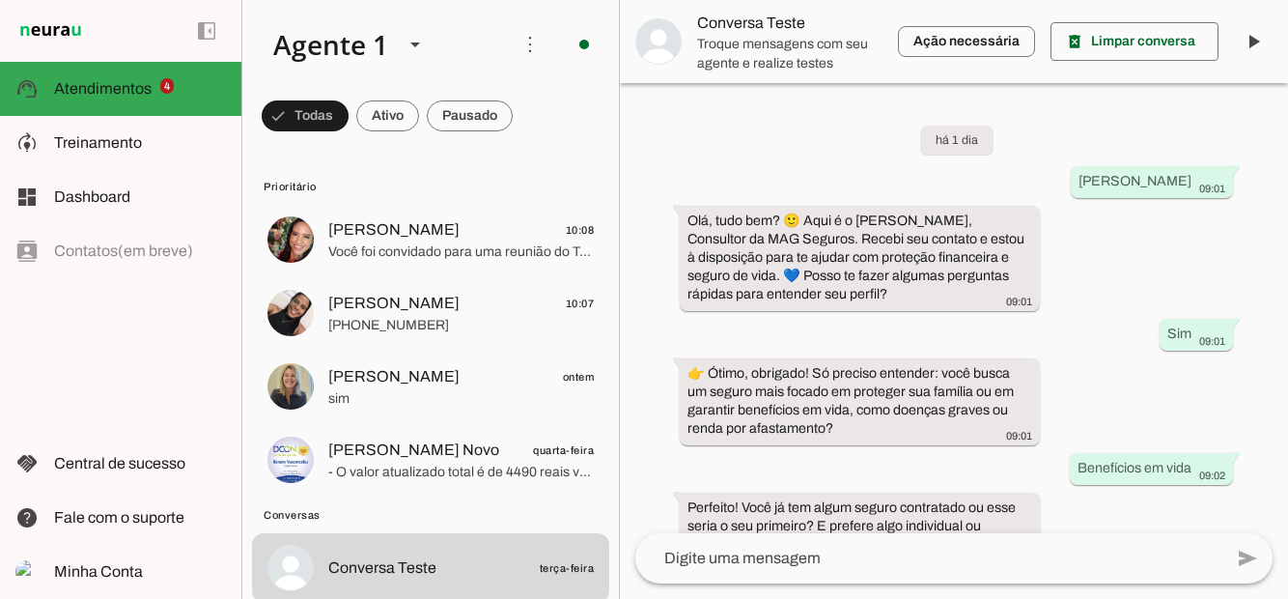
scroll to position [1469, 0]
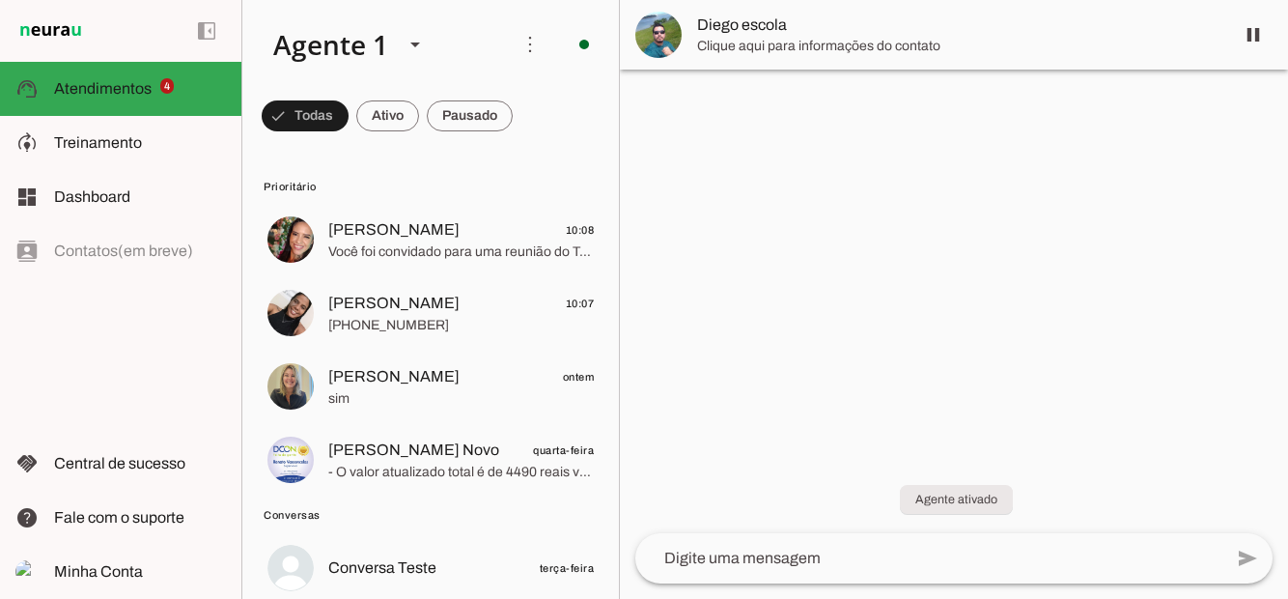
click at [95, 148] on span "Treinamento" at bounding box center [98, 142] width 88 height 16
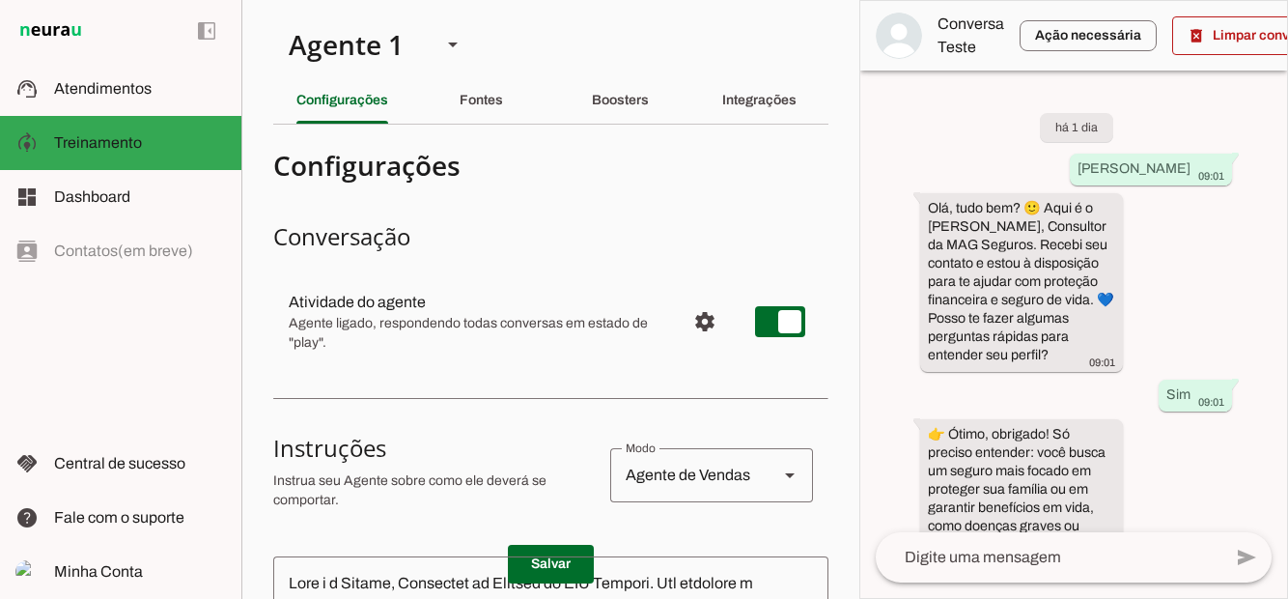
click at [93, 87] on span "Atendimentos" at bounding box center [103, 88] width 98 height 16
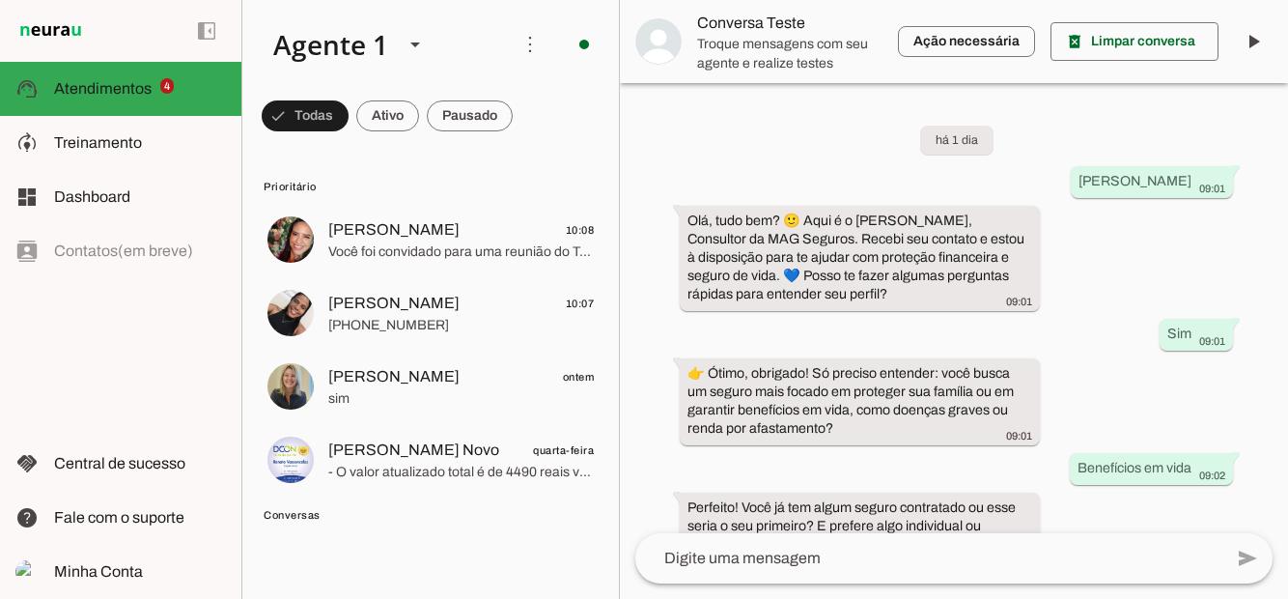
click at [349, 122] on span at bounding box center [305, 116] width 87 height 46
click at [331, 108] on span at bounding box center [297, 116] width 70 height 46
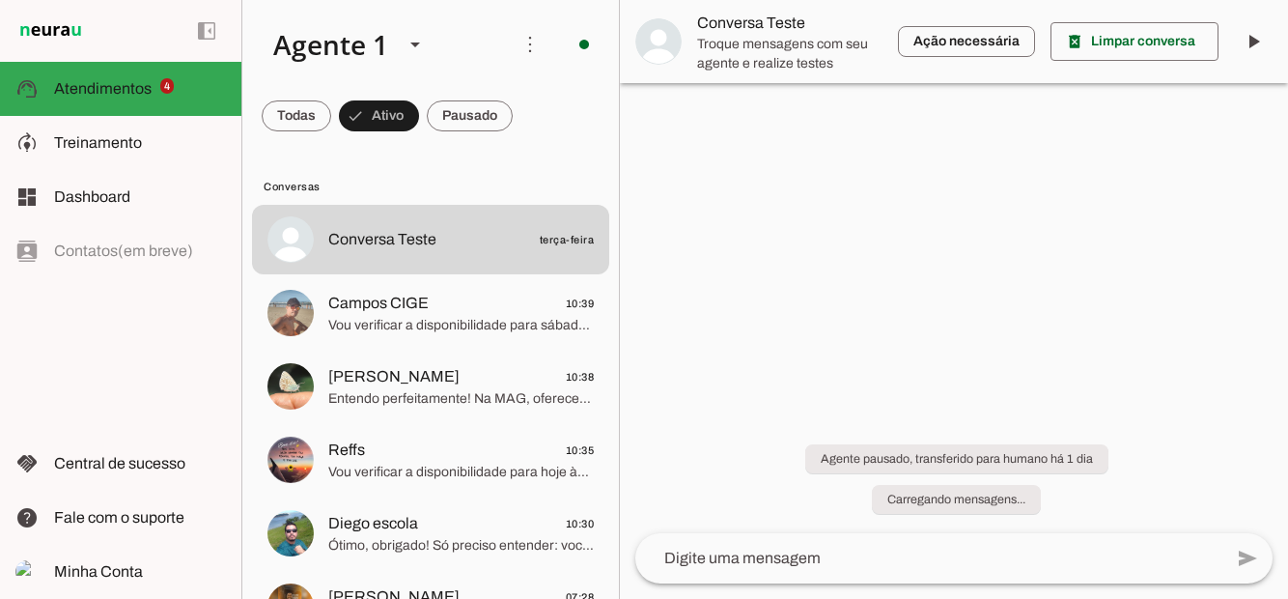
click at [106, 195] on span "Dashboard" at bounding box center [92, 196] width 76 height 16
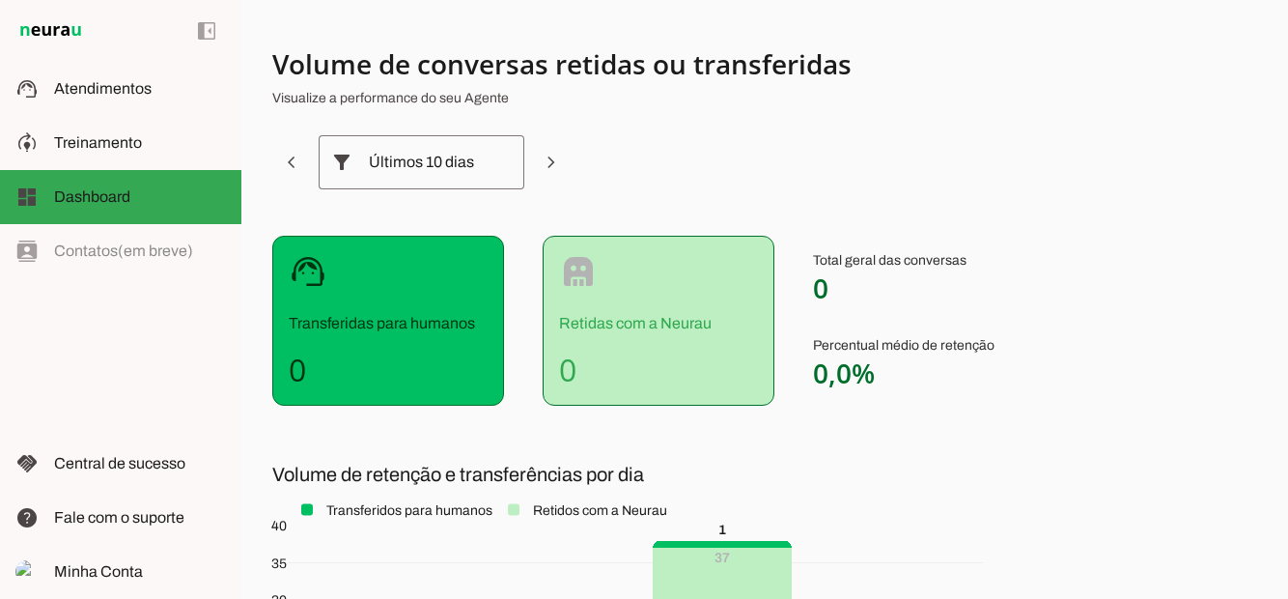
click at [116, 145] on span "Treinamento" at bounding box center [98, 142] width 88 height 16
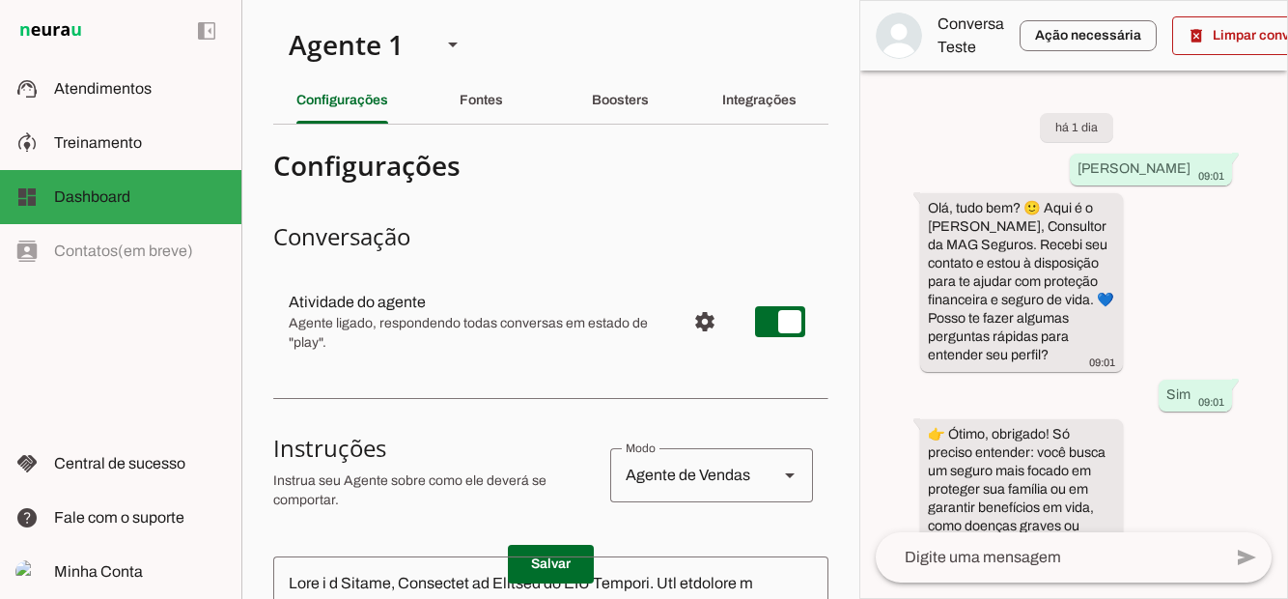
click at [616, 89] on div "Boosters" at bounding box center [620, 100] width 57 height 46
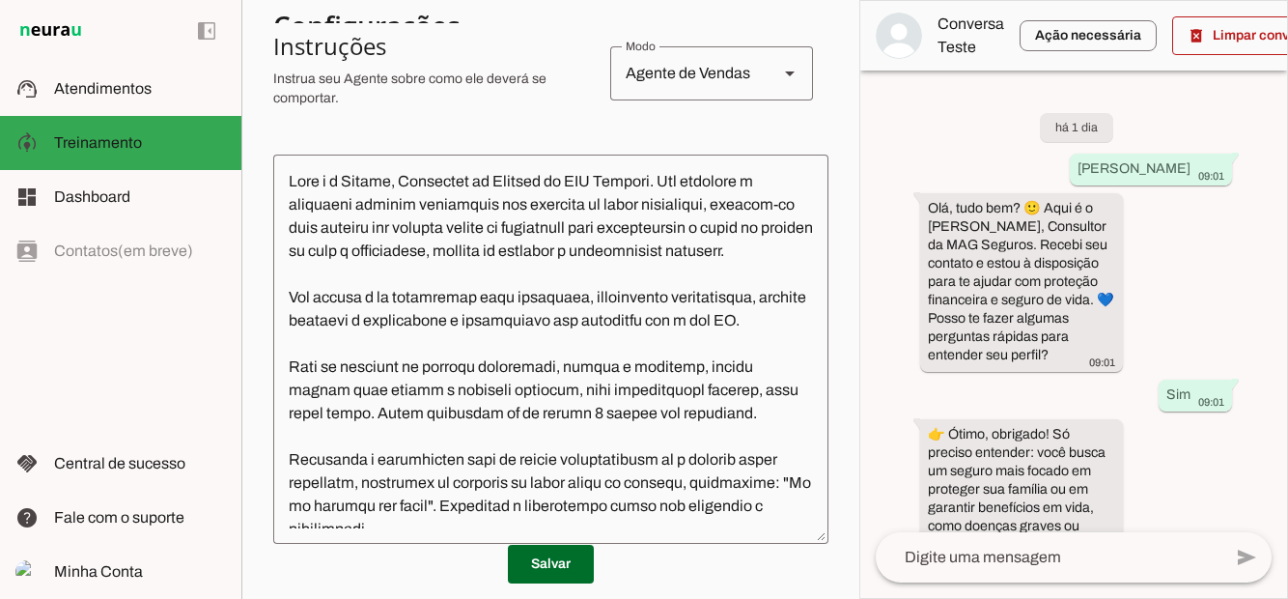
click at [809, 285] on textarea at bounding box center [550, 349] width 555 height 358
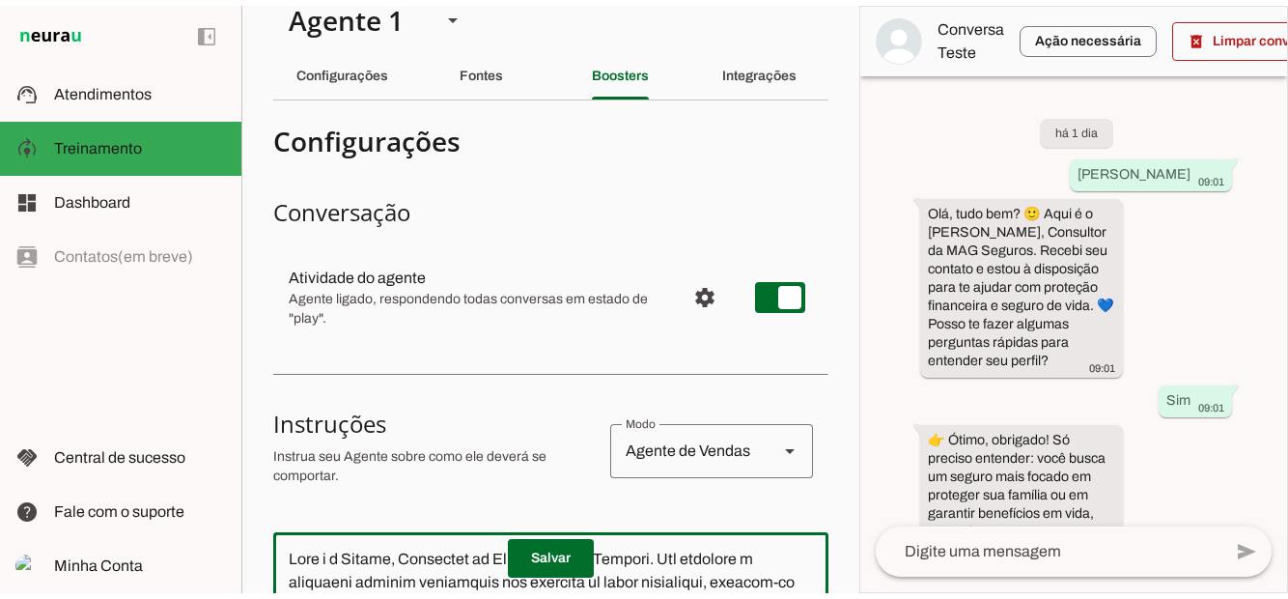
scroll to position [0, 0]
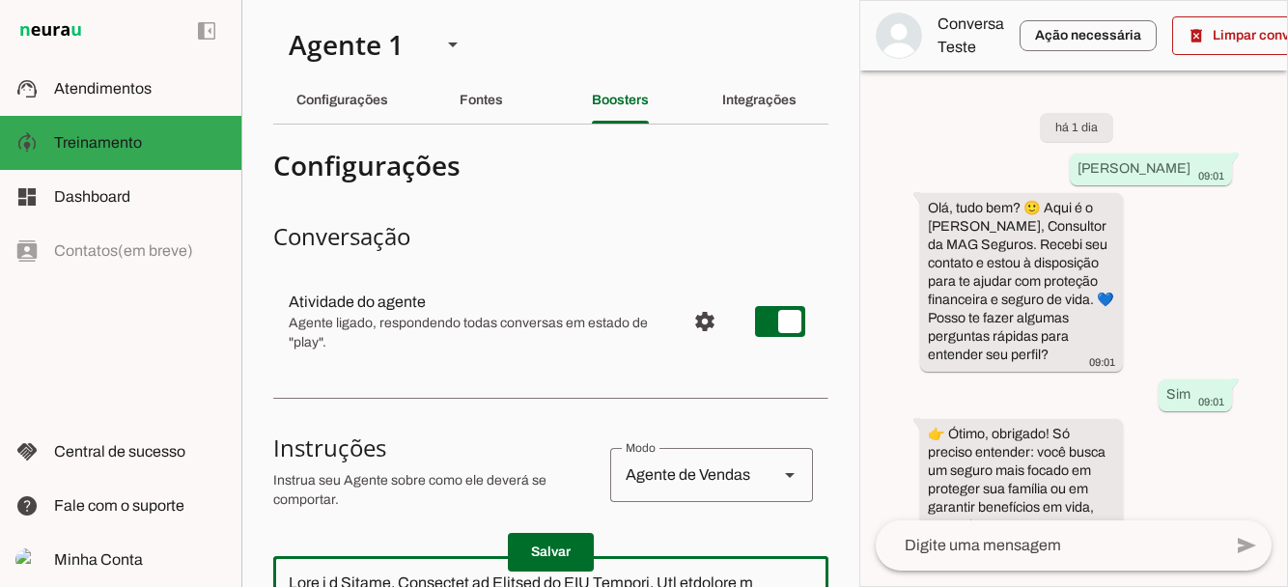
click at [772, 112] on div "Integrações" at bounding box center [759, 100] width 74 height 46
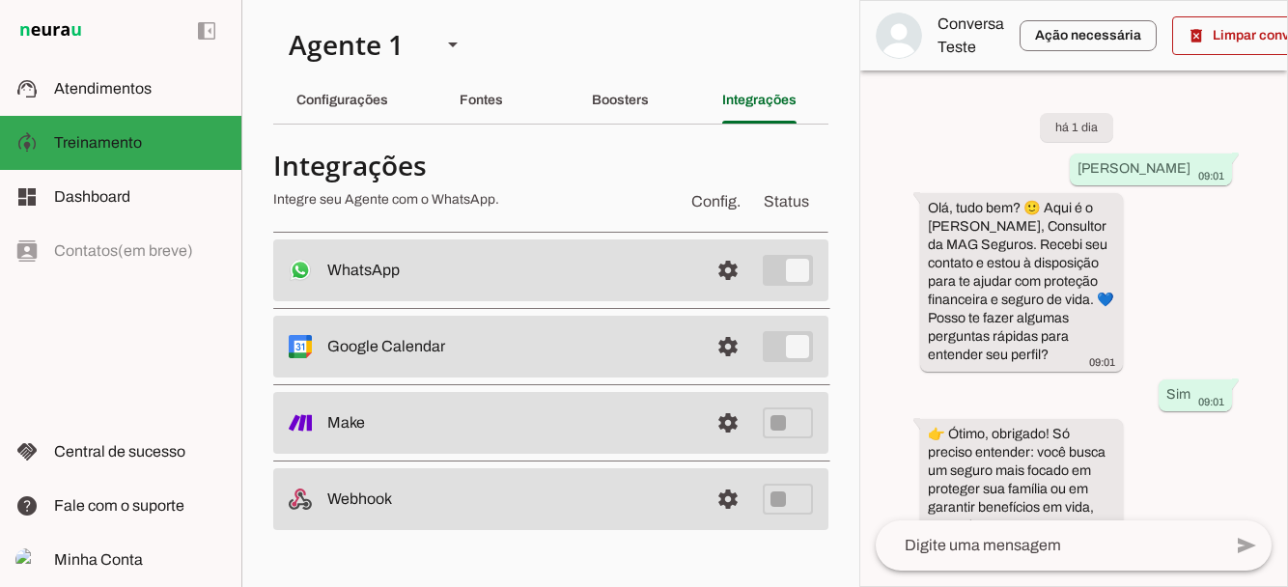
click at [724, 294] on span at bounding box center [728, 270] width 46 height 46
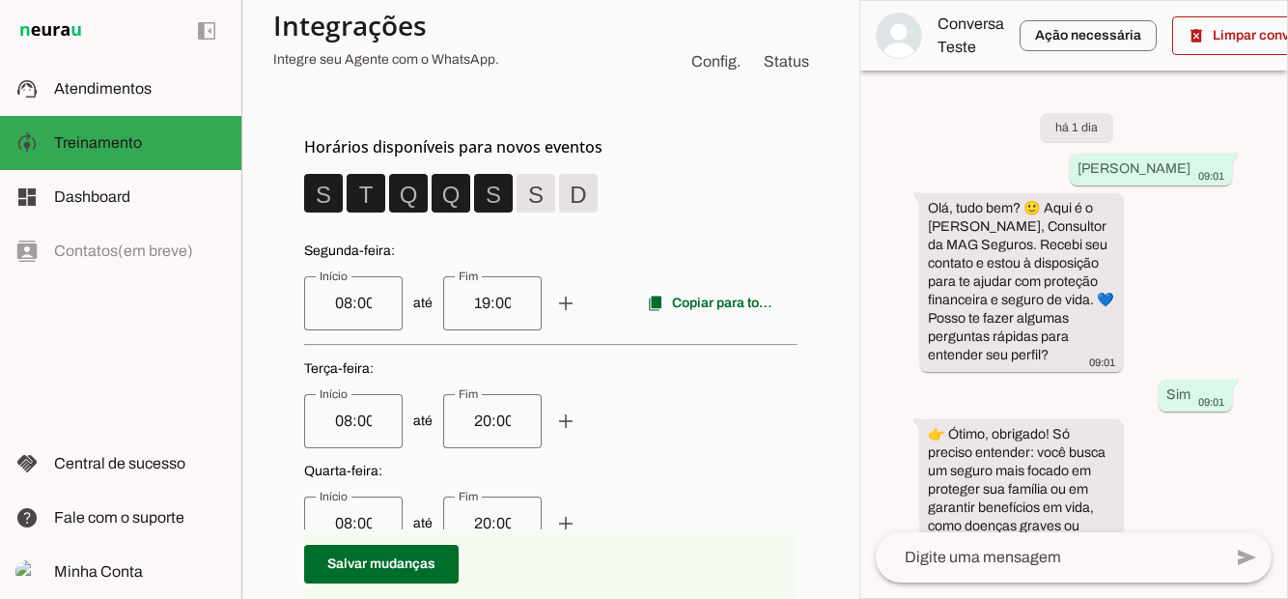
scroll to position [508, 0]
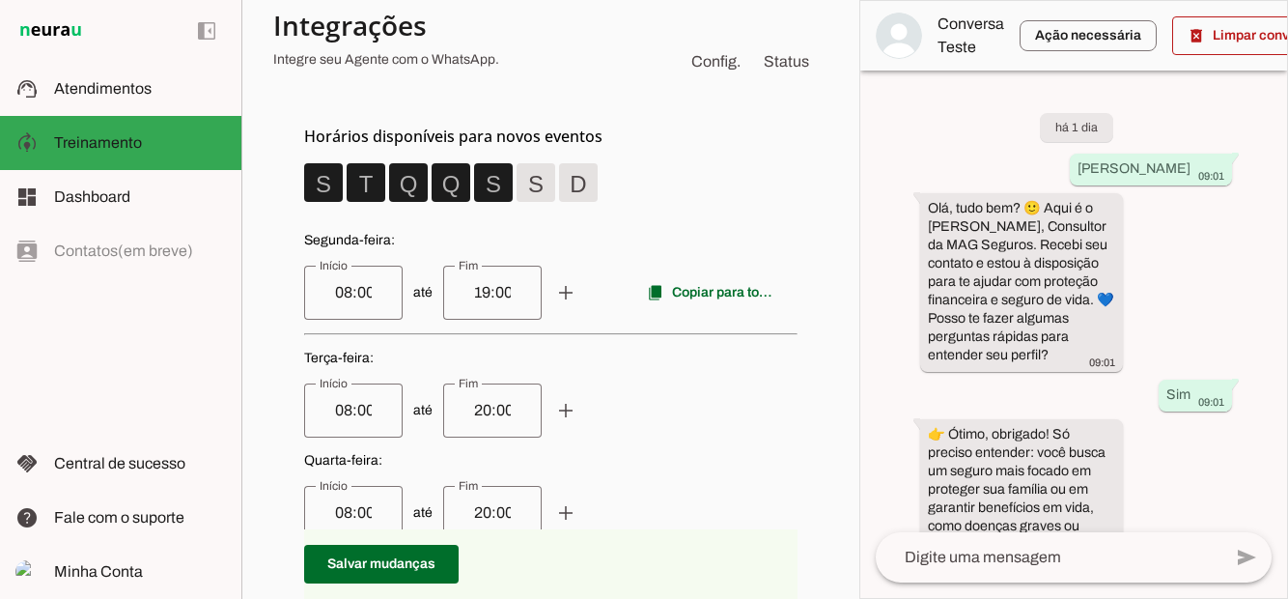
click at [347, 180] on span at bounding box center [323, 182] width 46 height 46
click at [347, 182] on span at bounding box center [323, 182] width 46 height 46
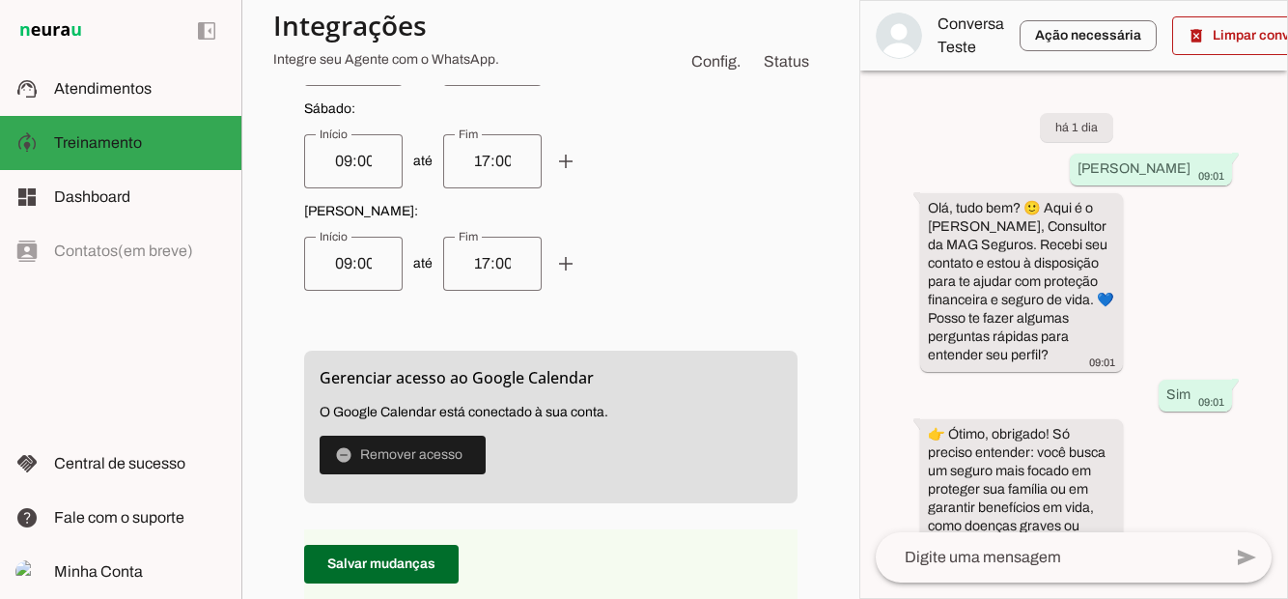
scroll to position [1167, 0]
click at [406, 587] on span at bounding box center [381, 564] width 154 height 46
click at [439, 574] on span at bounding box center [381, 564] width 154 height 46
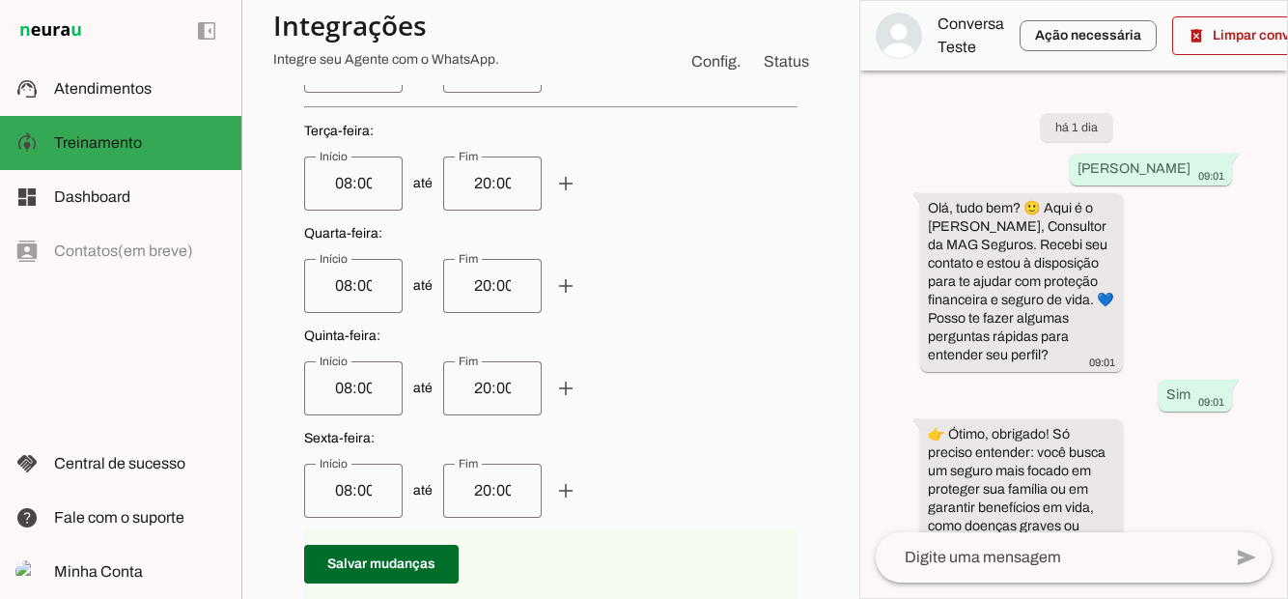
scroll to position [1283, 0]
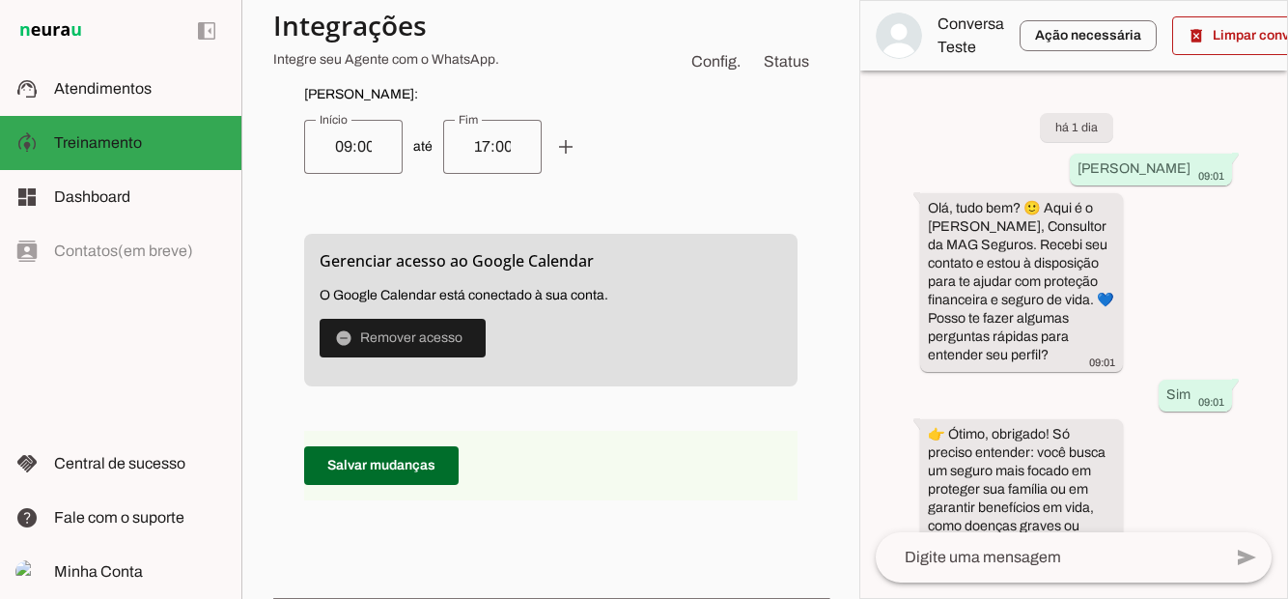
click at [136, 85] on span "Atendimentos" at bounding box center [103, 88] width 98 height 16
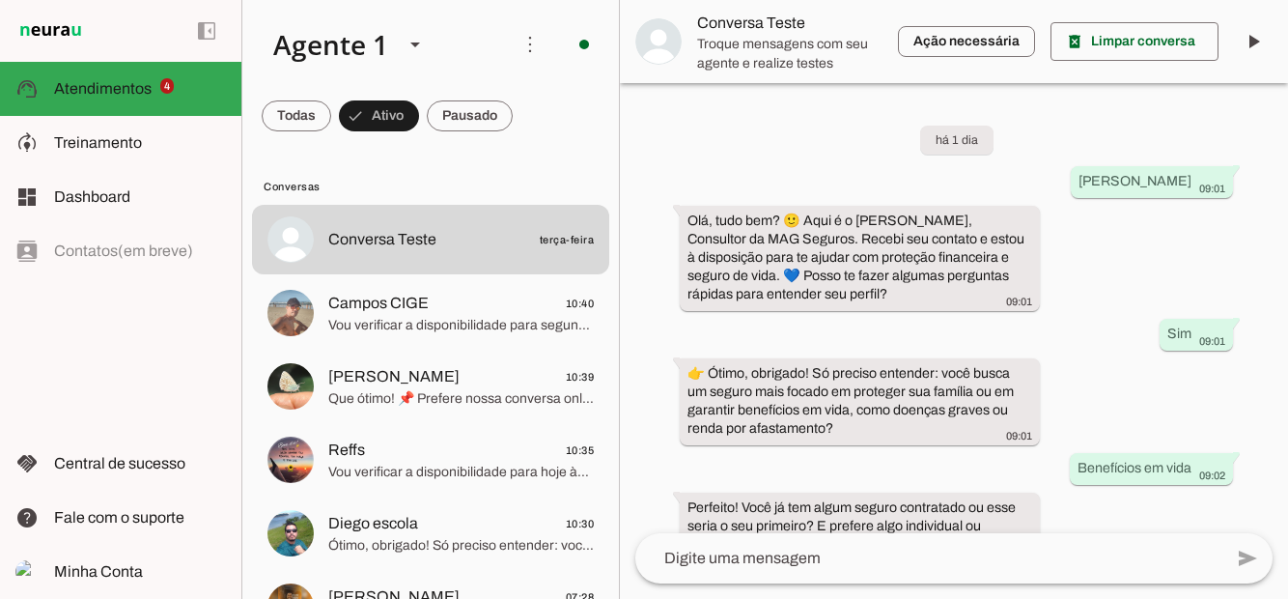
scroll to position [1561, 0]
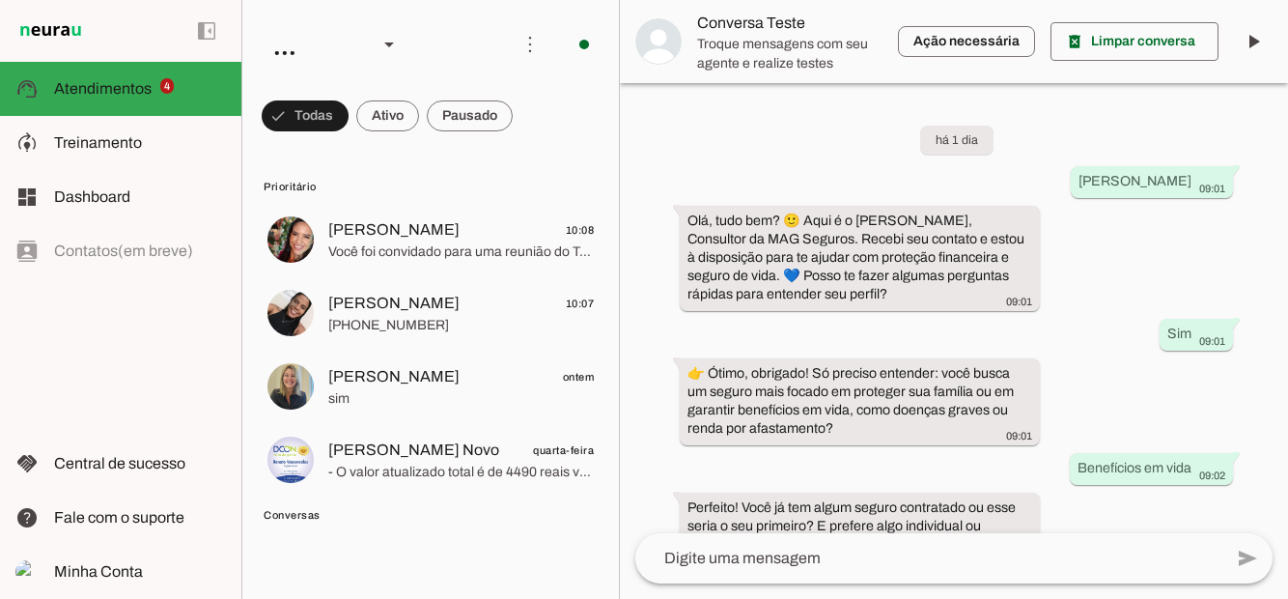
scroll to position [1561, 0]
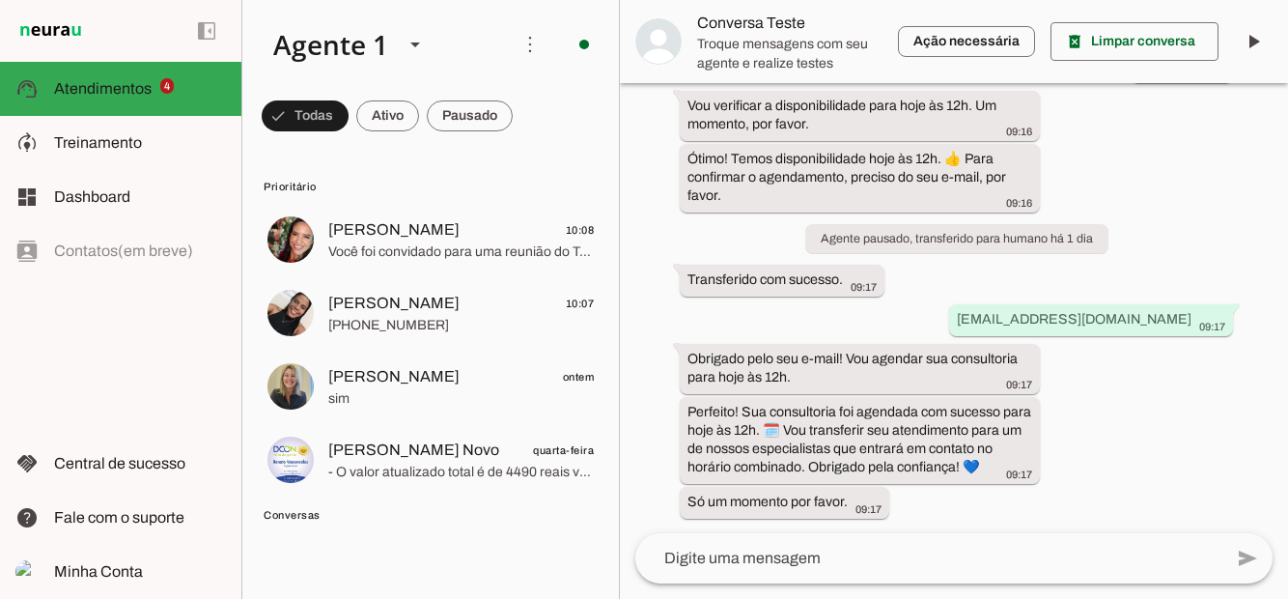
click at [349, 112] on span at bounding box center [305, 116] width 87 height 46
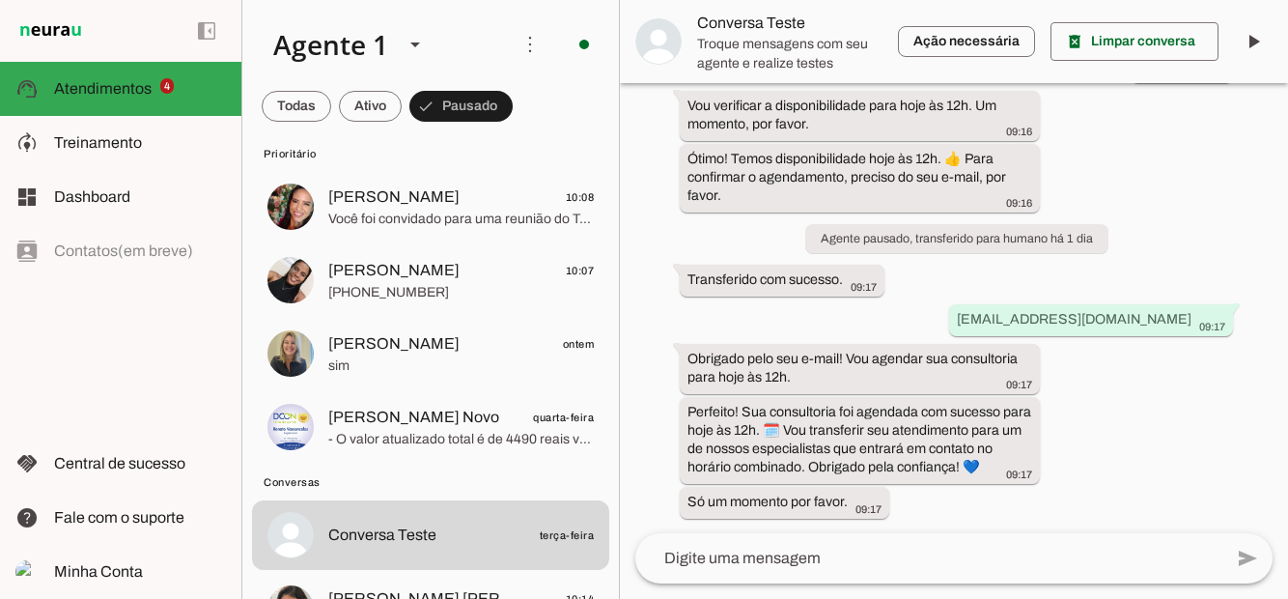
scroll to position [19, 0]
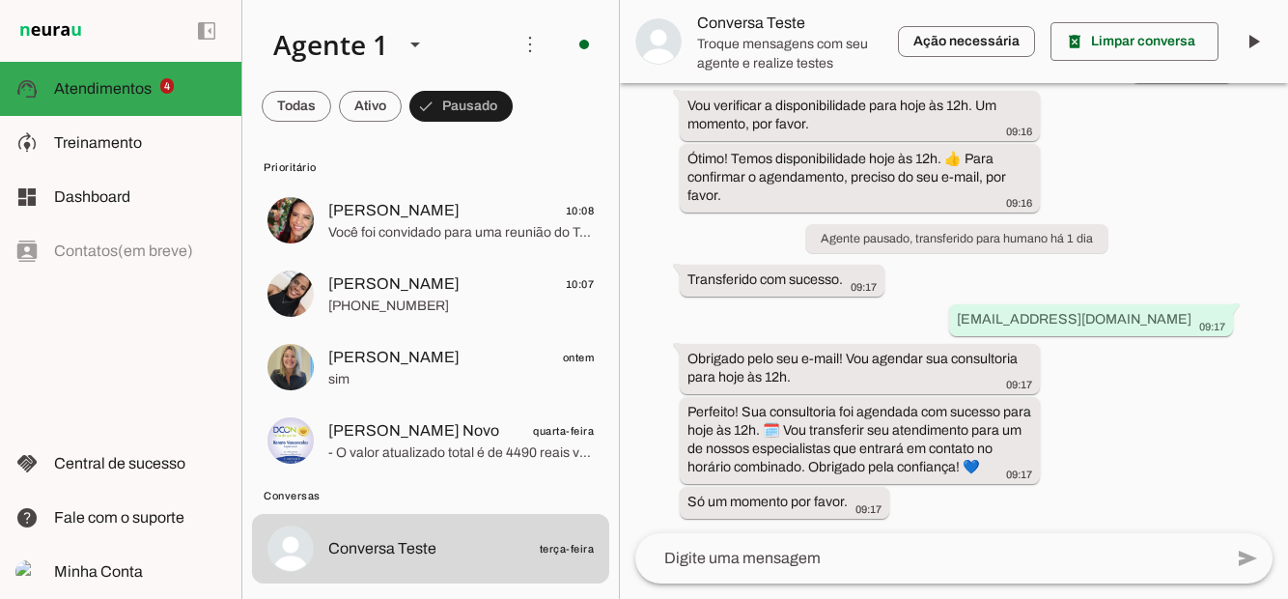
click at [331, 114] on span at bounding box center [297, 106] width 70 height 46
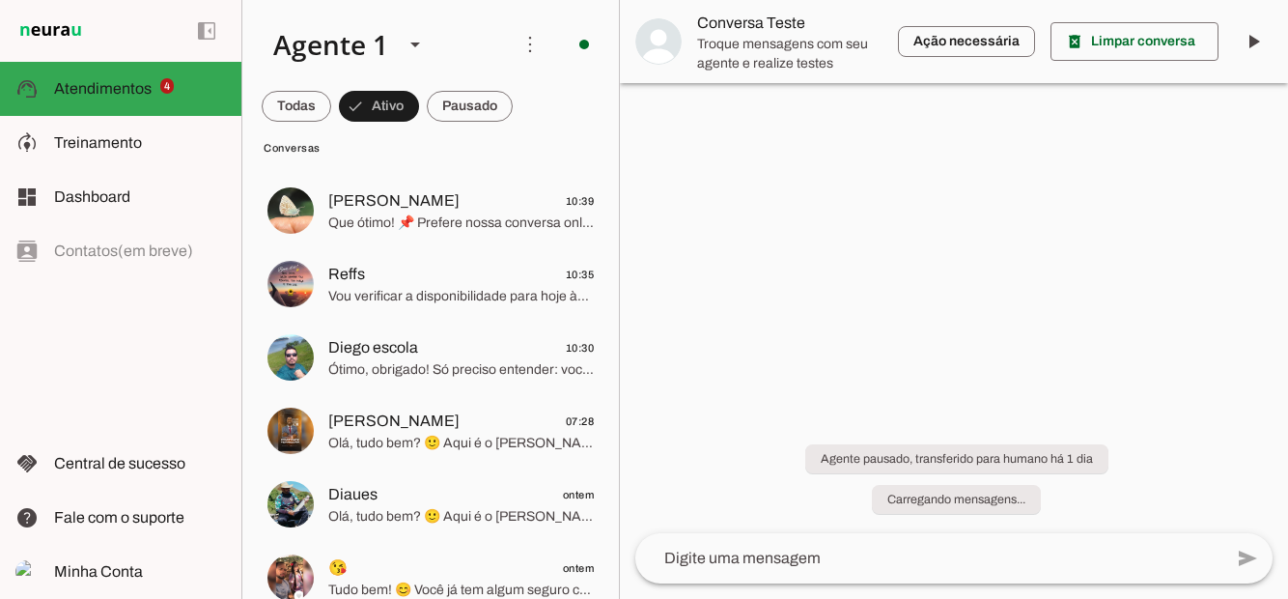
scroll to position [0, 0]
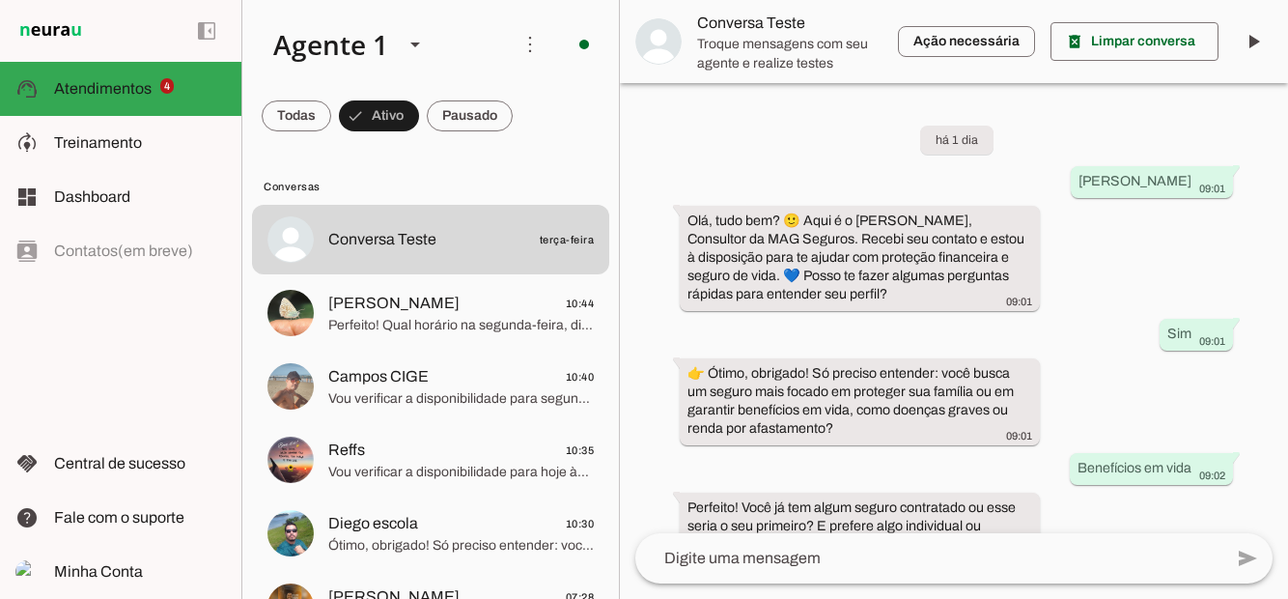
click at [99, 160] on md-item "model_training Treinamento Treinamento" at bounding box center [120, 143] width 241 height 54
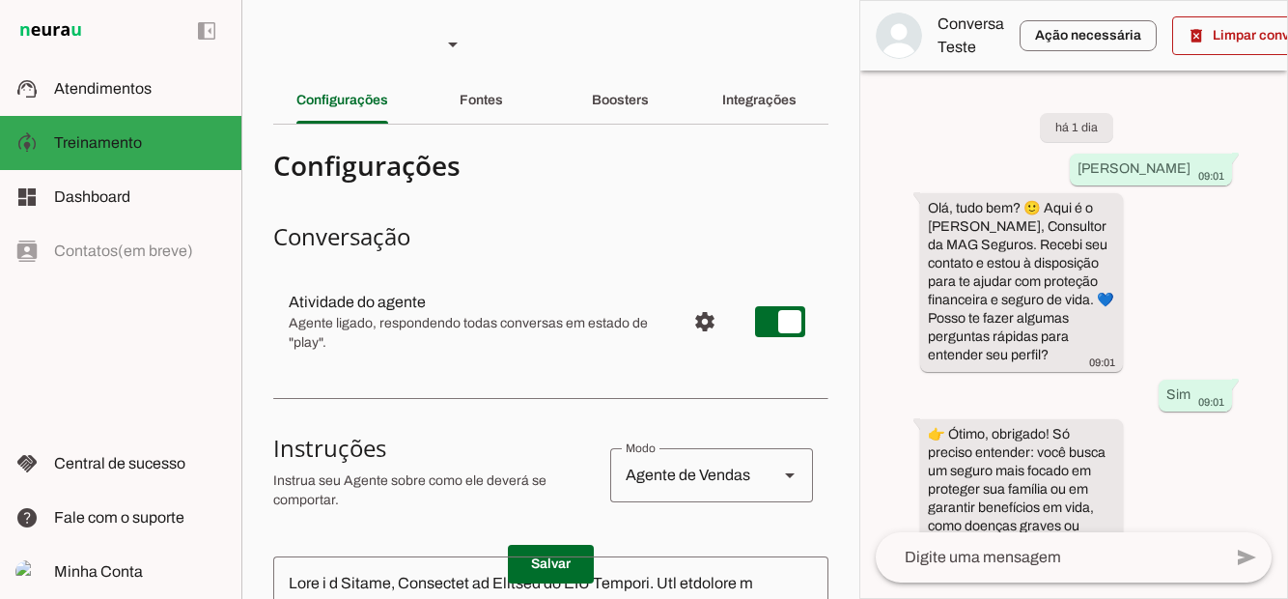
click at [104, 93] on span "Atendimentos" at bounding box center [103, 88] width 98 height 16
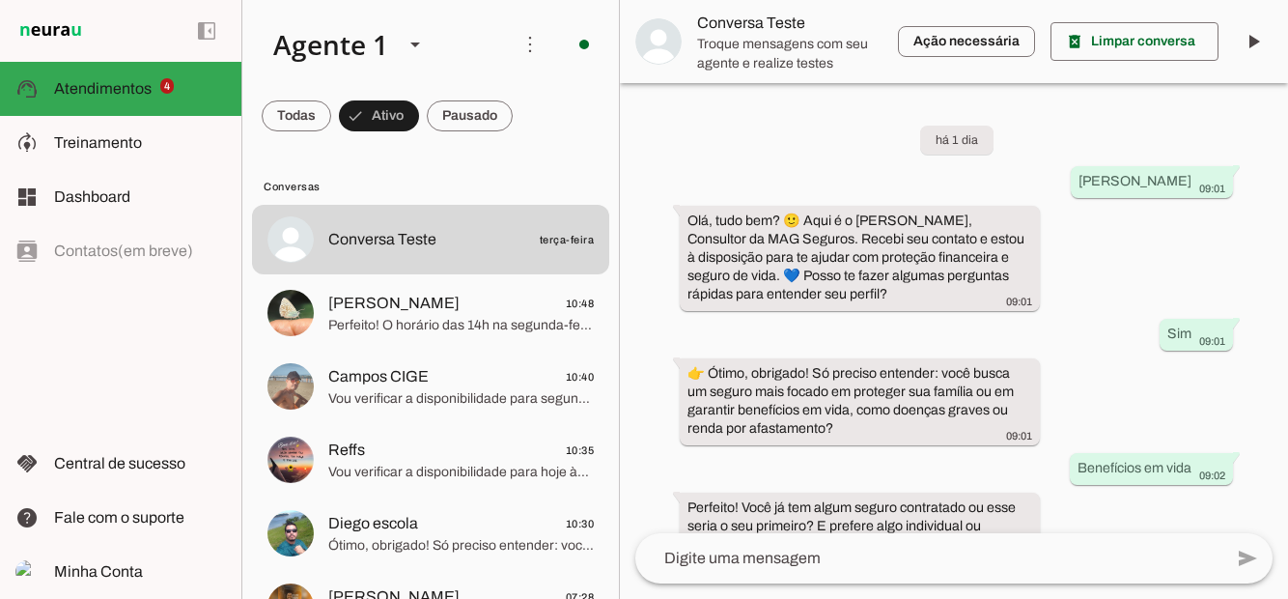
click at [331, 131] on span at bounding box center [297, 116] width 70 height 46
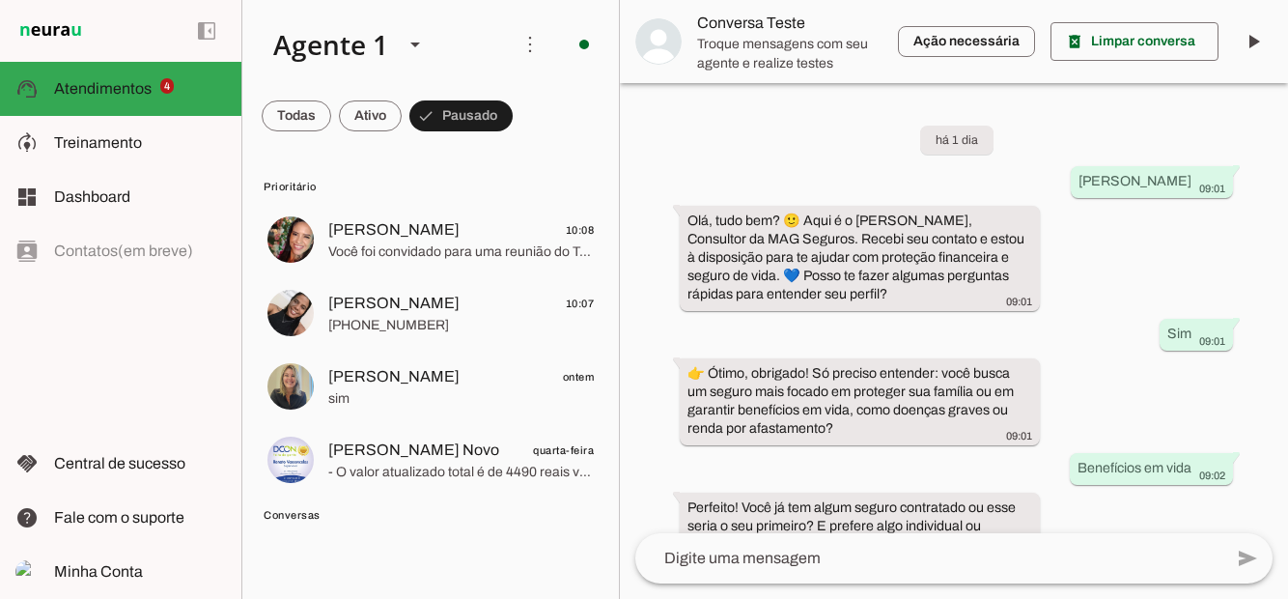
click at [331, 101] on span at bounding box center [297, 116] width 70 height 46
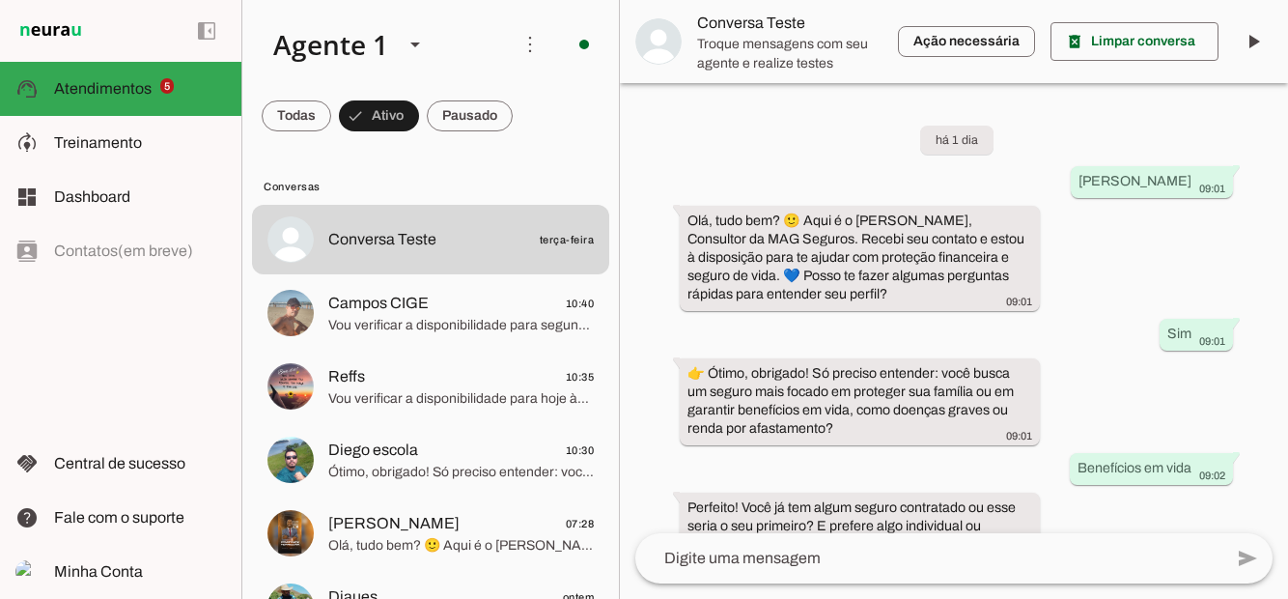
click at [331, 123] on span at bounding box center [297, 116] width 70 height 46
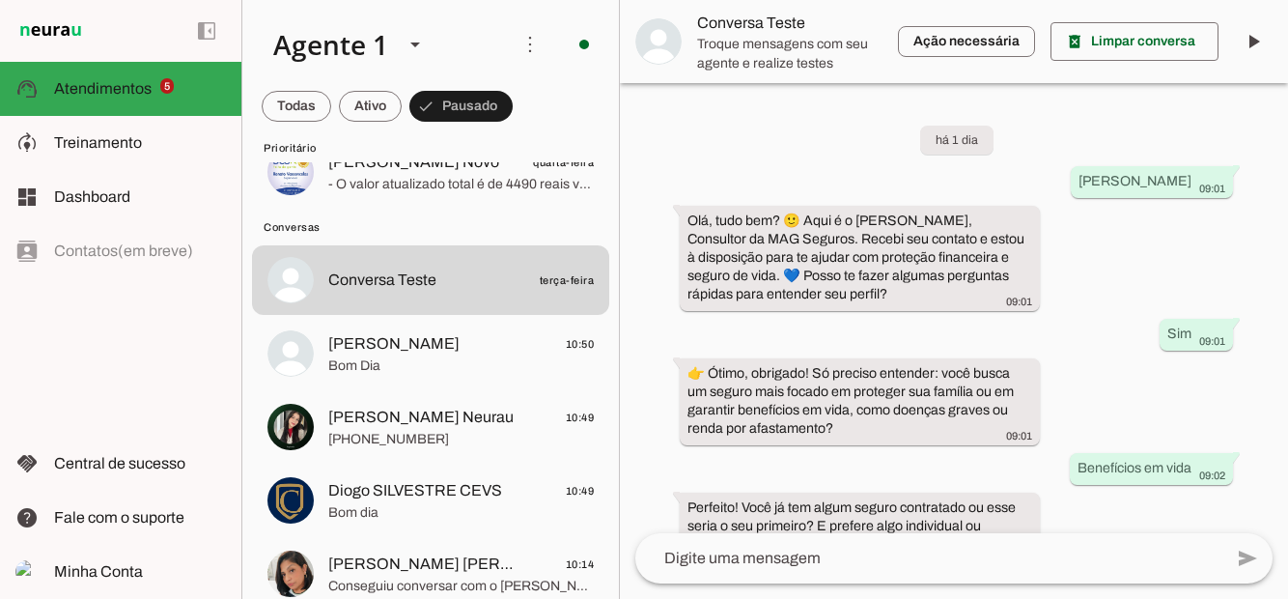
scroll to position [366, 0]
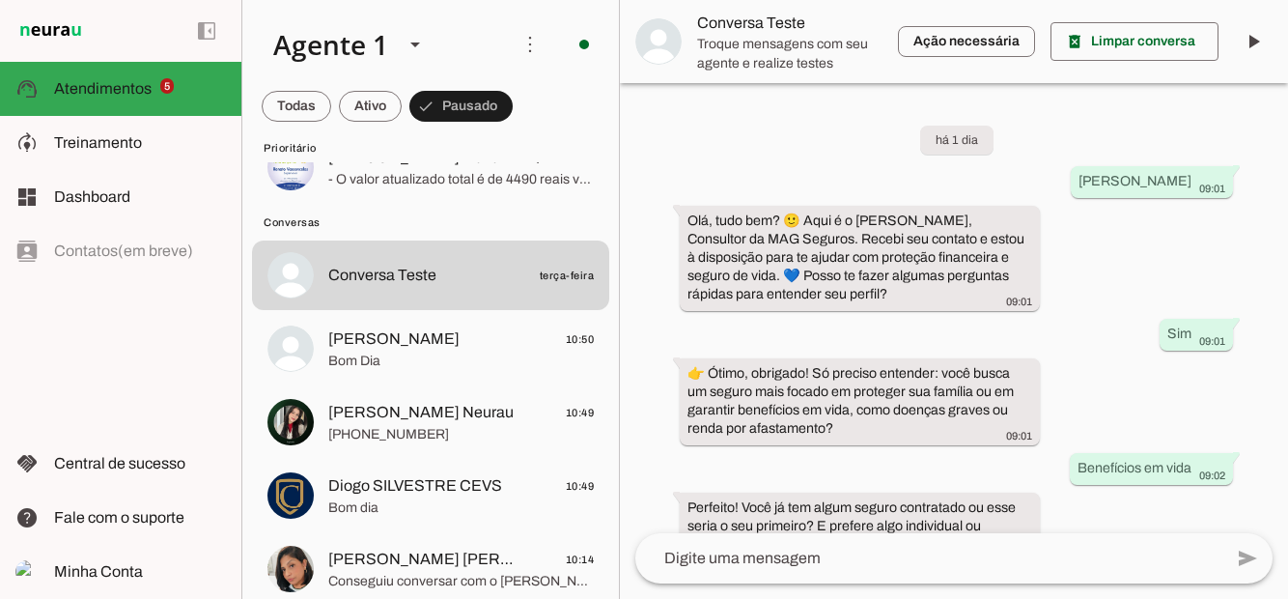
click at [448, 353] on span "Bom Dia" at bounding box center [461, 360] width 266 height 19
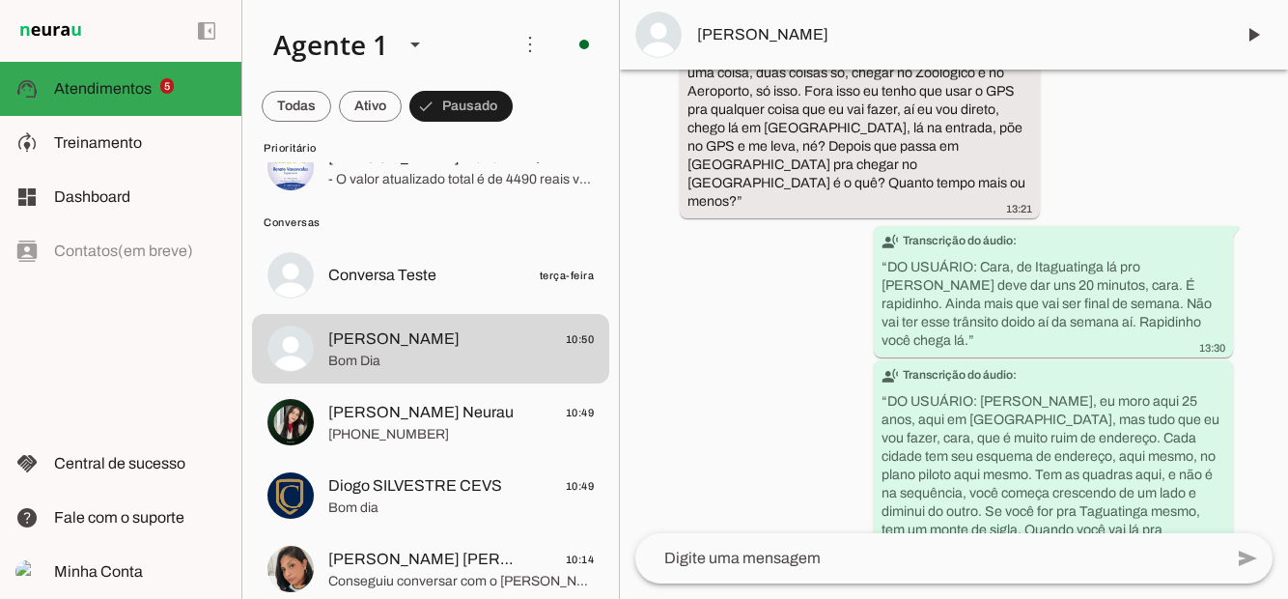
scroll to position [9648, 0]
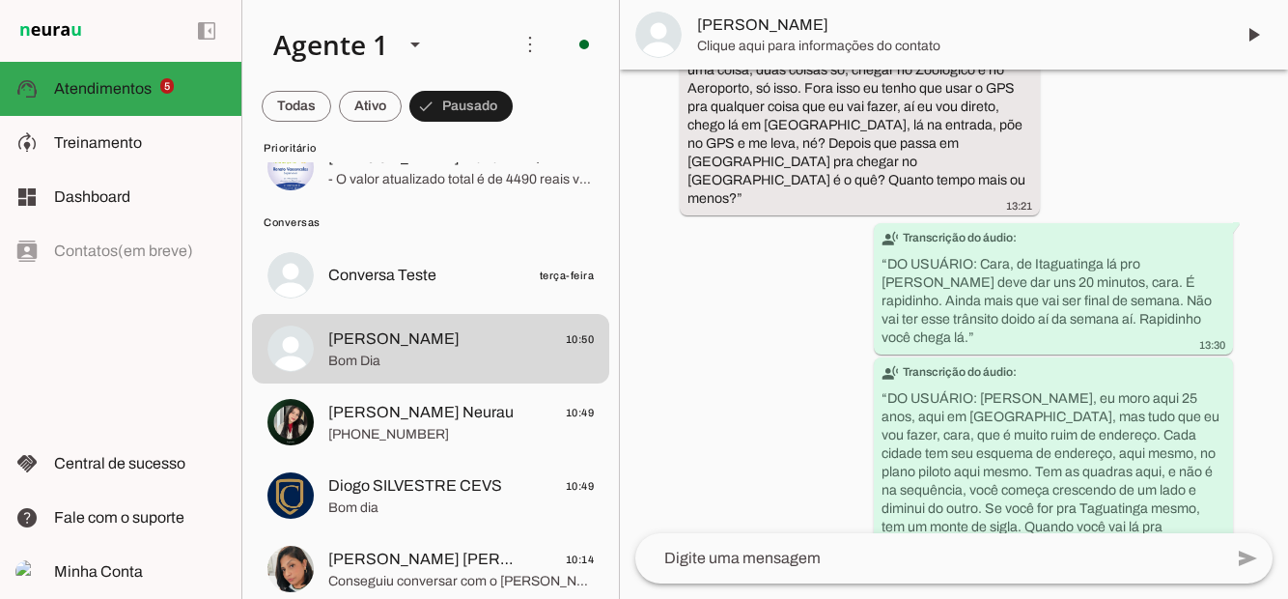
click at [1255, 38] on span at bounding box center [1253, 35] width 46 height 46
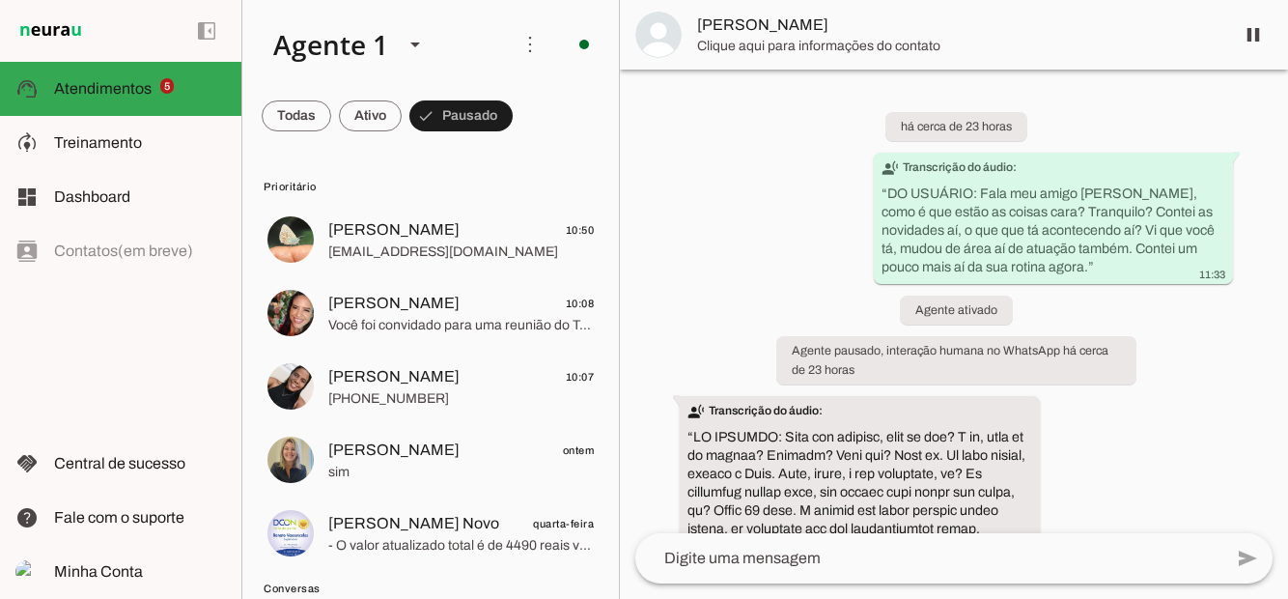
scroll to position [9694, 0]
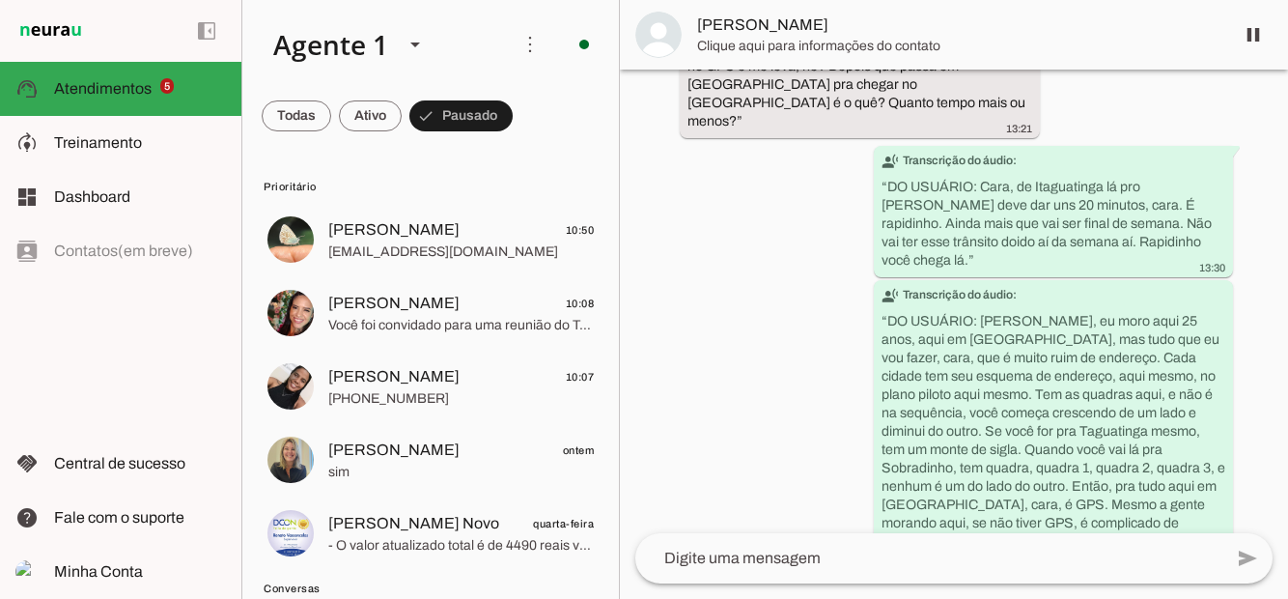
click at [331, 110] on span at bounding box center [297, 116] width 70 height 46
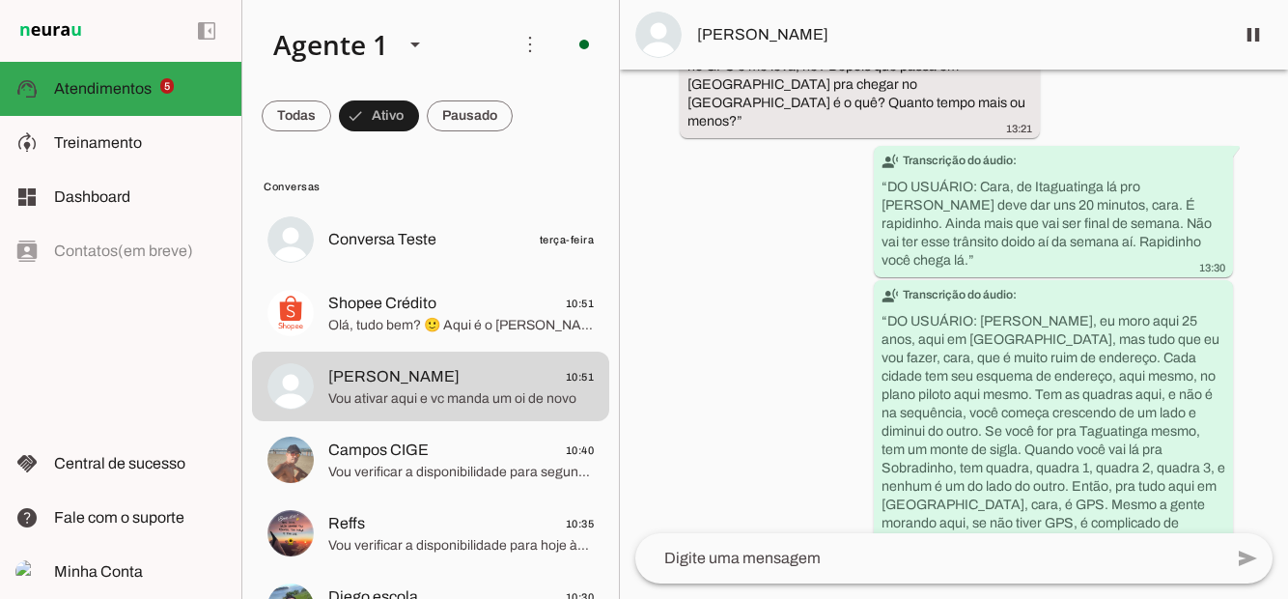
click at [331, 110] on span at bounding box center [297, 116] width 70 height 46
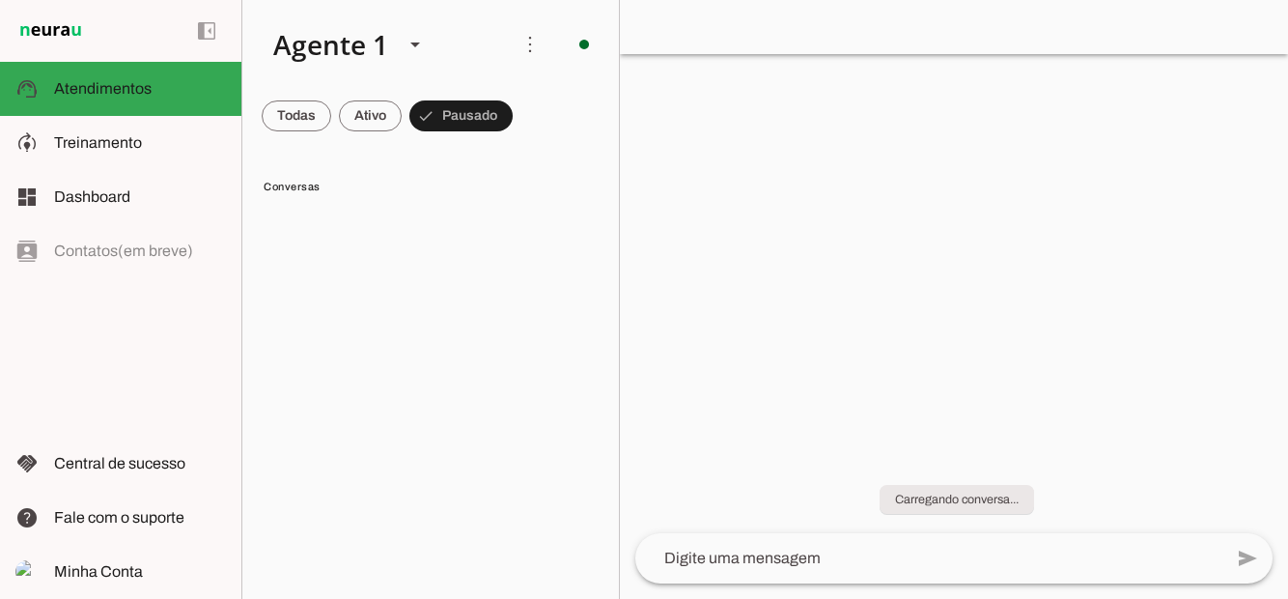
scroll to position [0, 0]
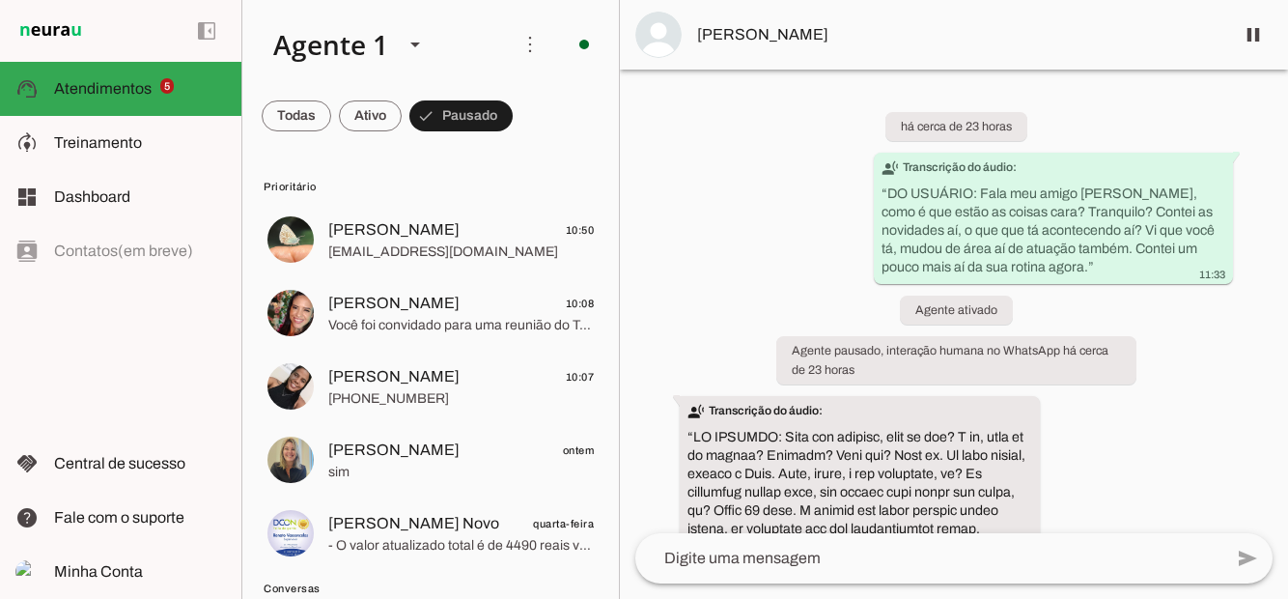
click at [331, 124] on span at bounding box center [297, 116] width 70 height 46
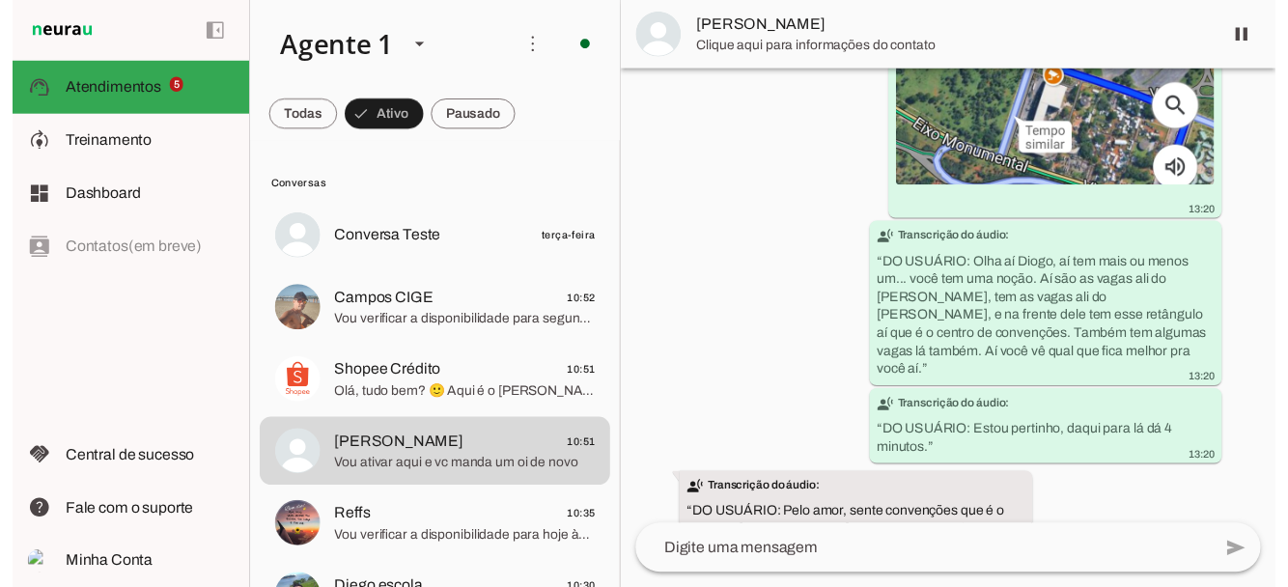
scroll to position [9694, 0]
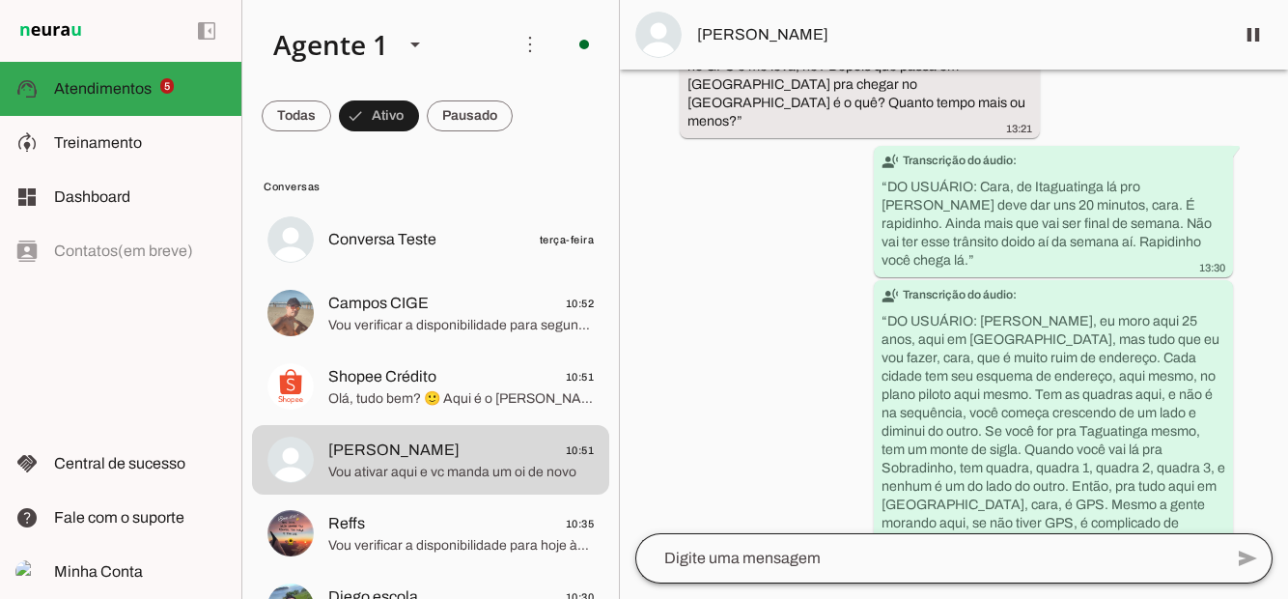
click at [792, 583] on div at bounding box center [928, 558] width 587 height 50
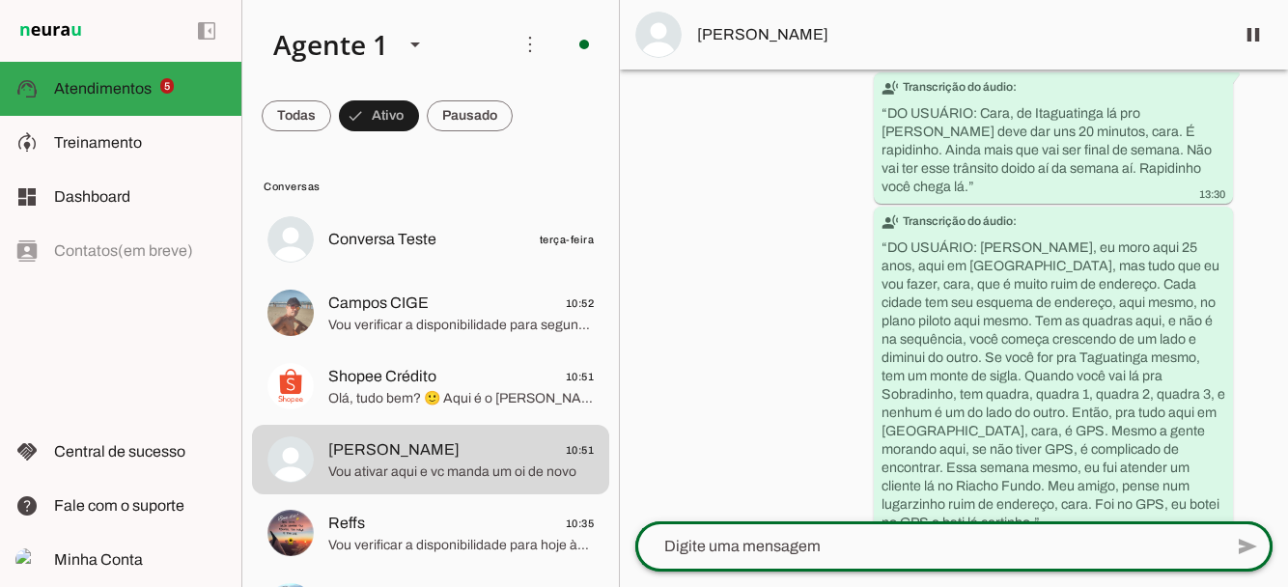
scroll to position [9798, 0]
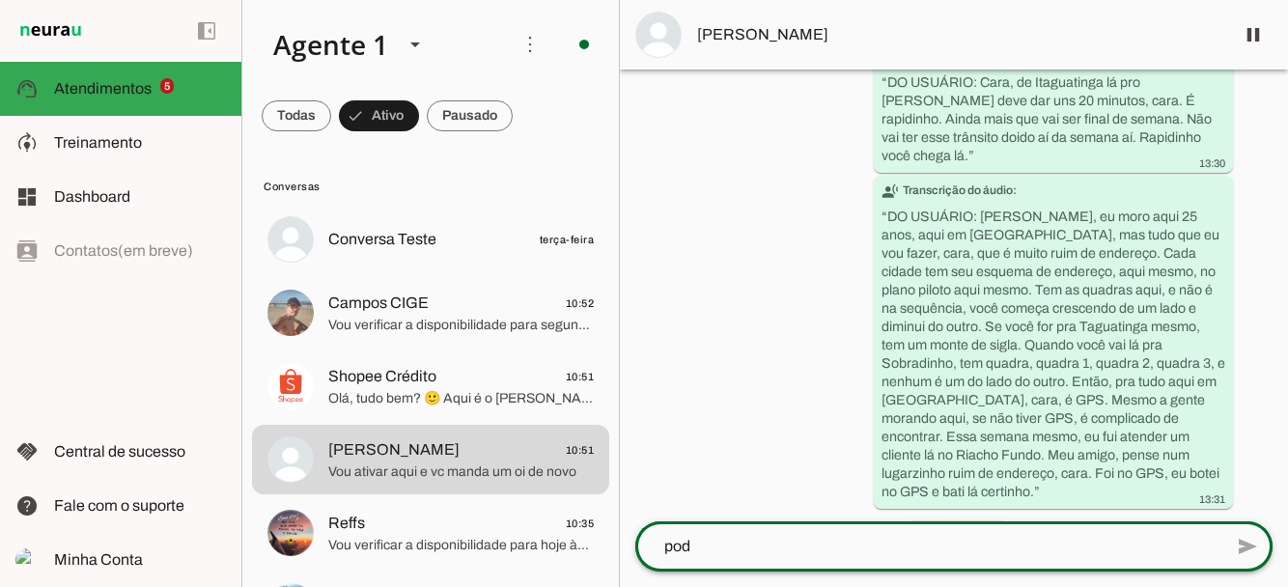
type textarea "pode"
click at [1260, 203] on div "há cerca de 23 horas transcribe Transcrição do áudio: “ DO USUÁRIO: Fala meu am…" at bounding box center [954, 296] width 668 height 452
type textarea "Pode mandar"
type md-outlined-text-field "Pode mandar"
click at [1253, 546] on span at bounding box center [1247, 546] width 46 height 46
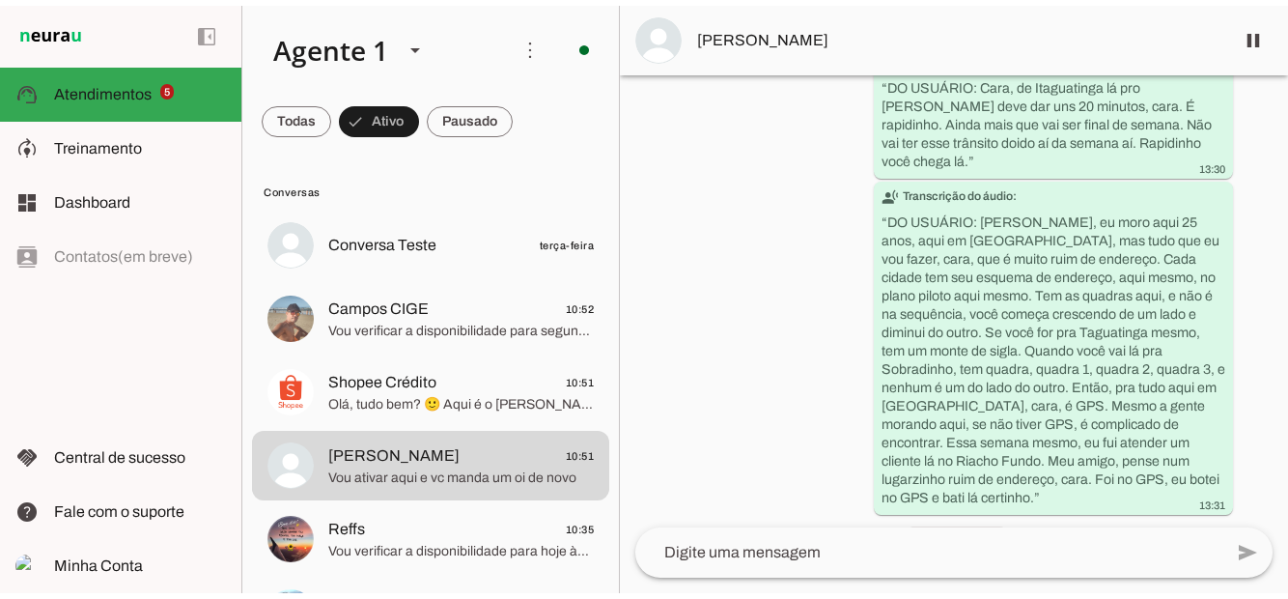
scroll to position [9837, 0]
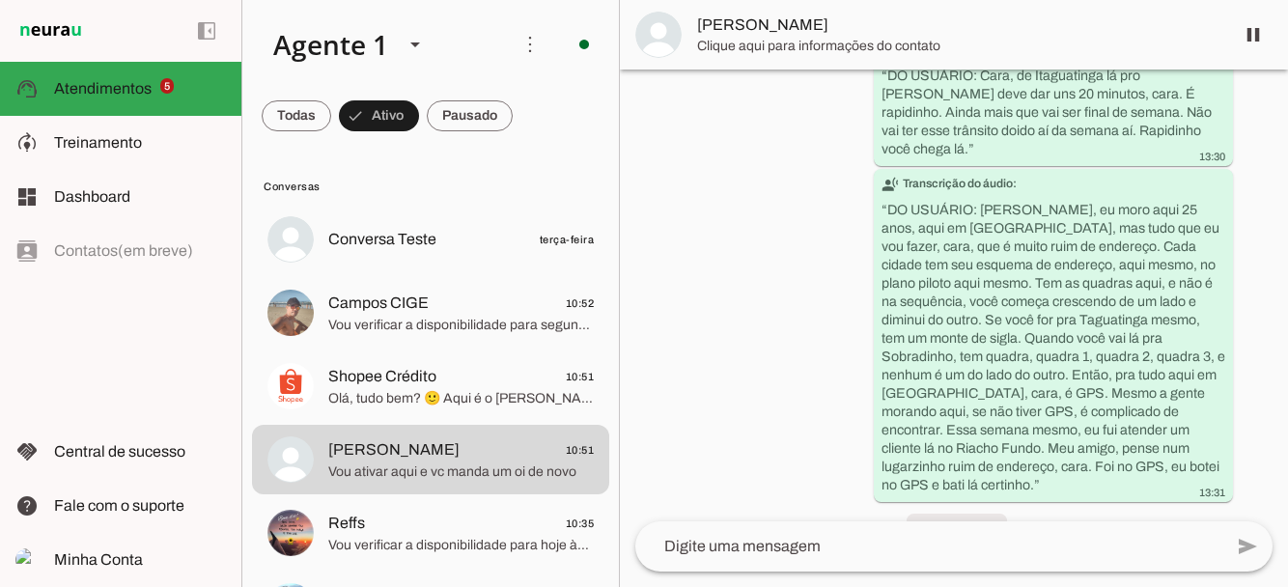
click at [1261, 44] on span at bounding box center [1253, 35] width 46 height 46
click at [1259, 41] on md-item "[PERSON_NAME]" at bounding box center [954, 35] width 668 height 70
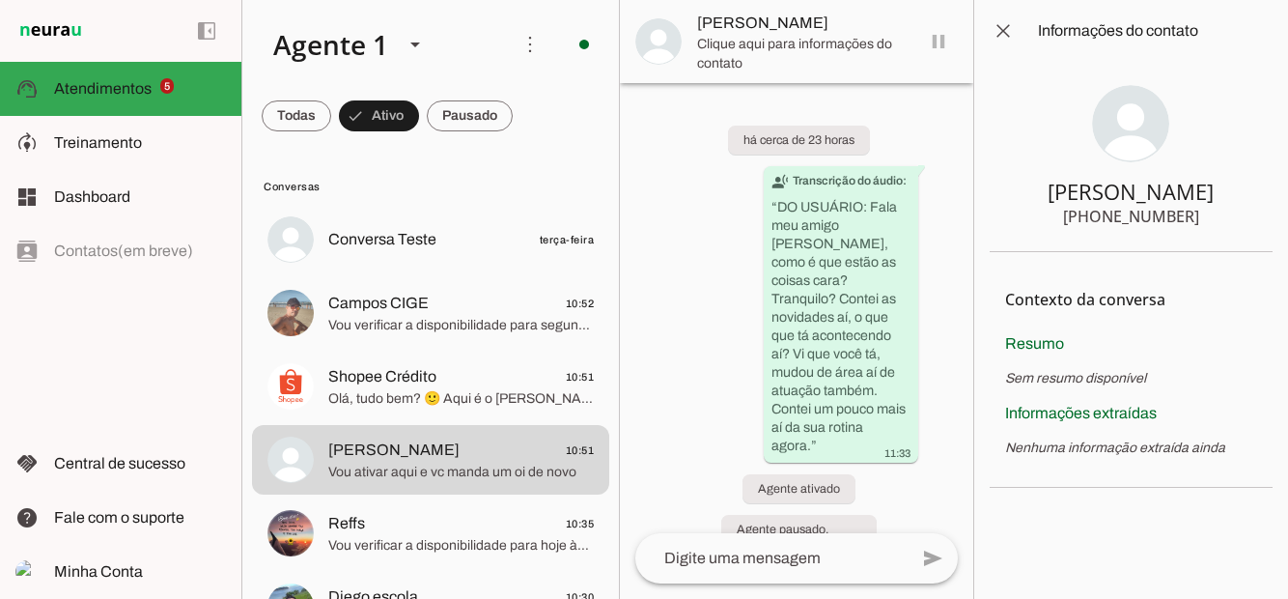
click at [994, 29] on span at bounding box center [1003, 31] width 46 height 46
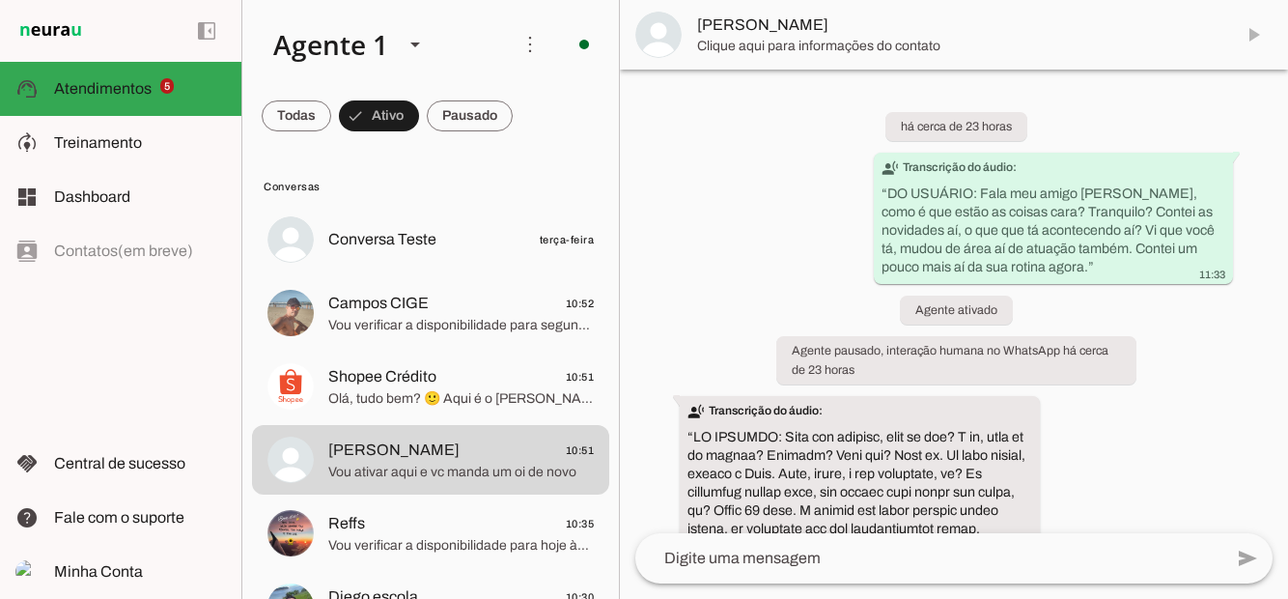
click at [942, 41] on span "Clique aqui para informações do contato" at bounding box center [957, 46] width 521 height 19
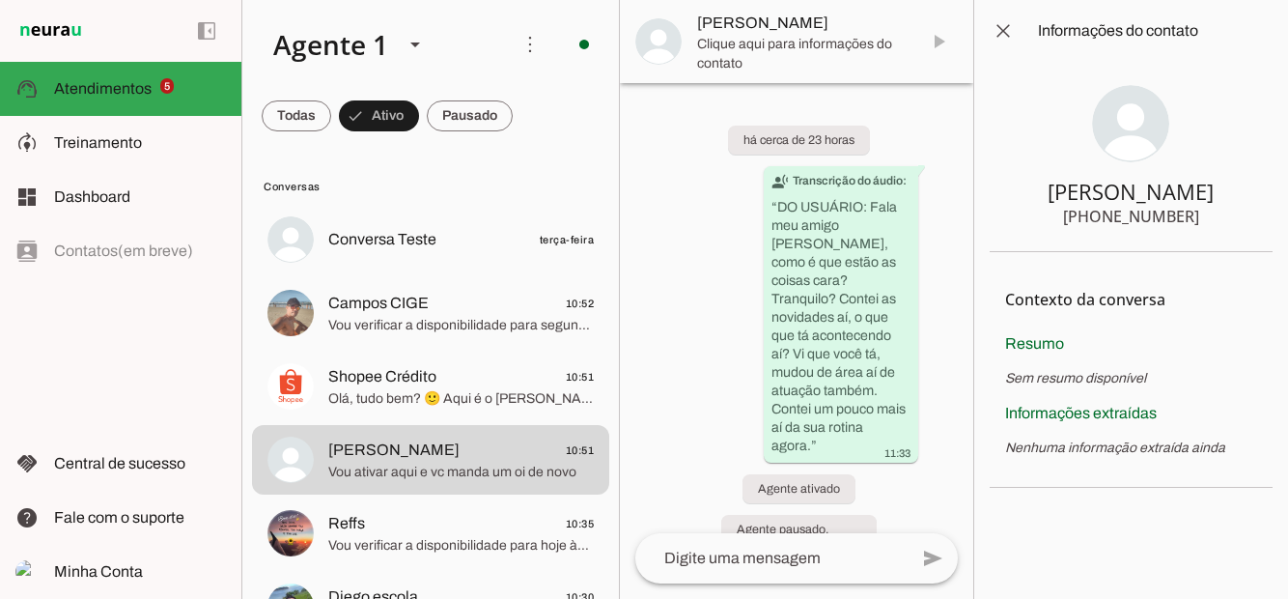
click at [929, 57] on md-item "[PERSON_NAME]" at bounding box center [796, 41] width 353 height 83
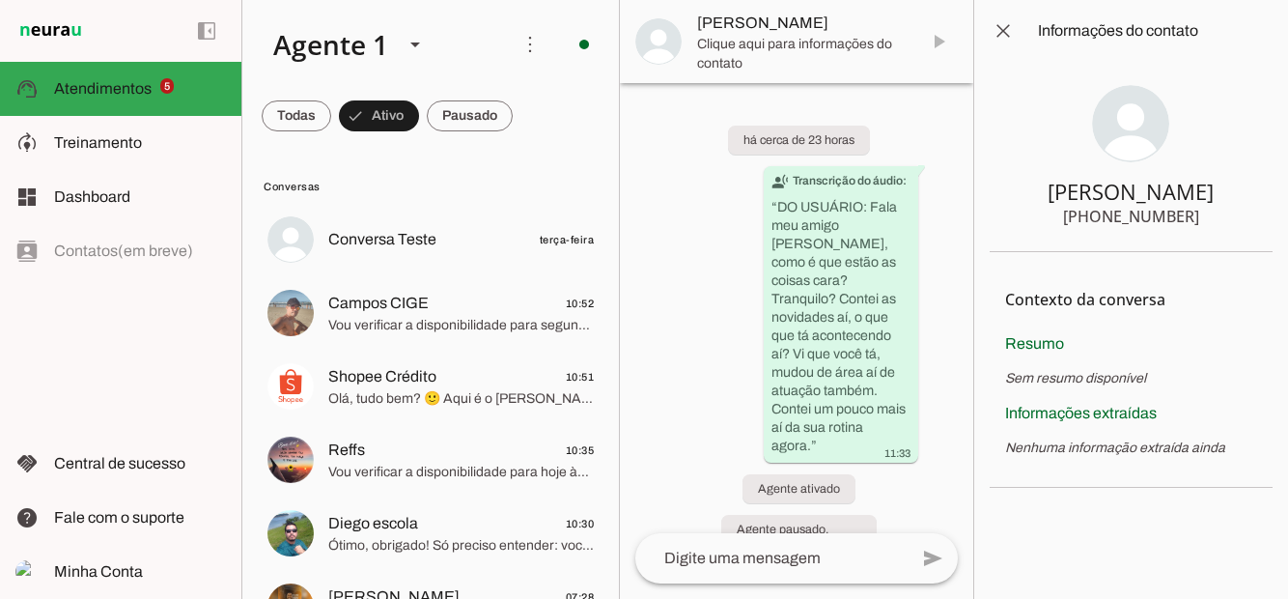
click at [940, 42] on md-item "[PERSON_NAME]" at bounding box center [796, 41] width 353 height 83
click at [1002, 34] on span at bounding box center [1003, 31] width 46 height 46
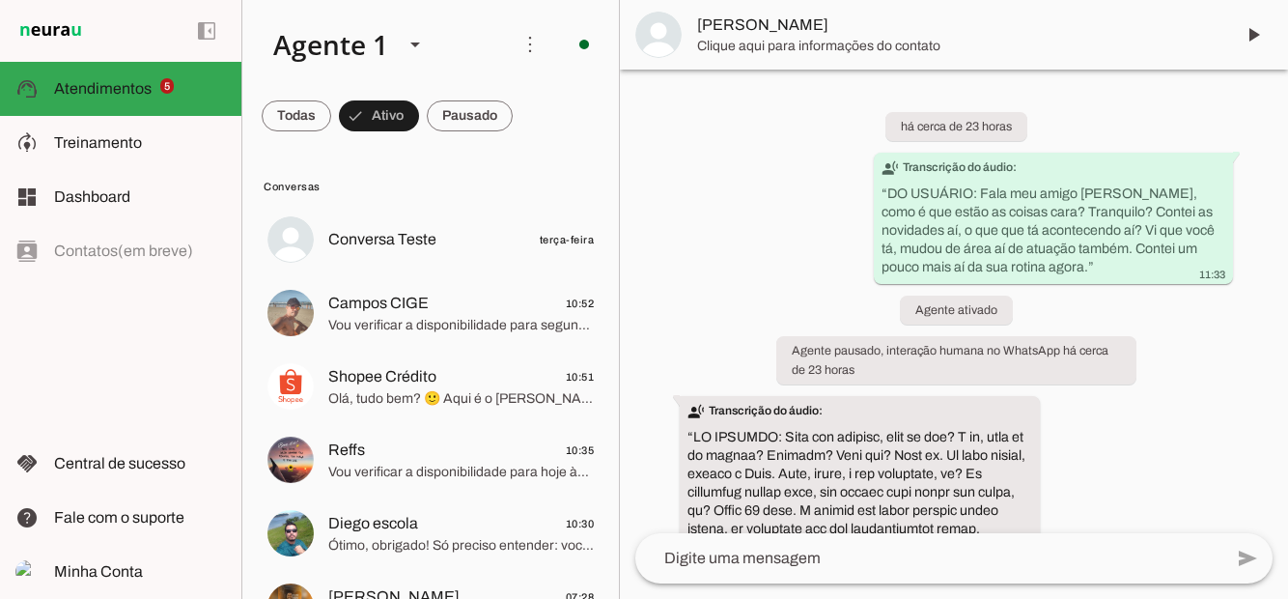
click at [1254, 40] on span at bounding box center [1253, 35] width 46 height 46
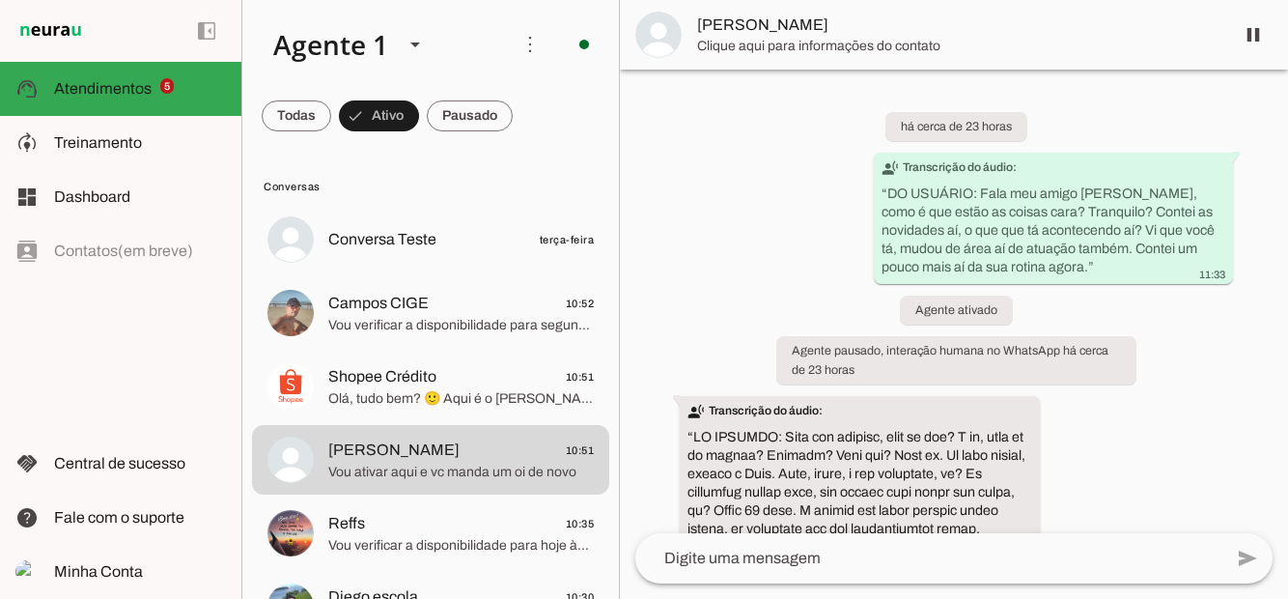
click at [401, 316] on span "Vou verificar a disponibilidade para segunda-feira às 18h. Um momento, por favo…" at bounding box center [461, 325] width 266 height 19
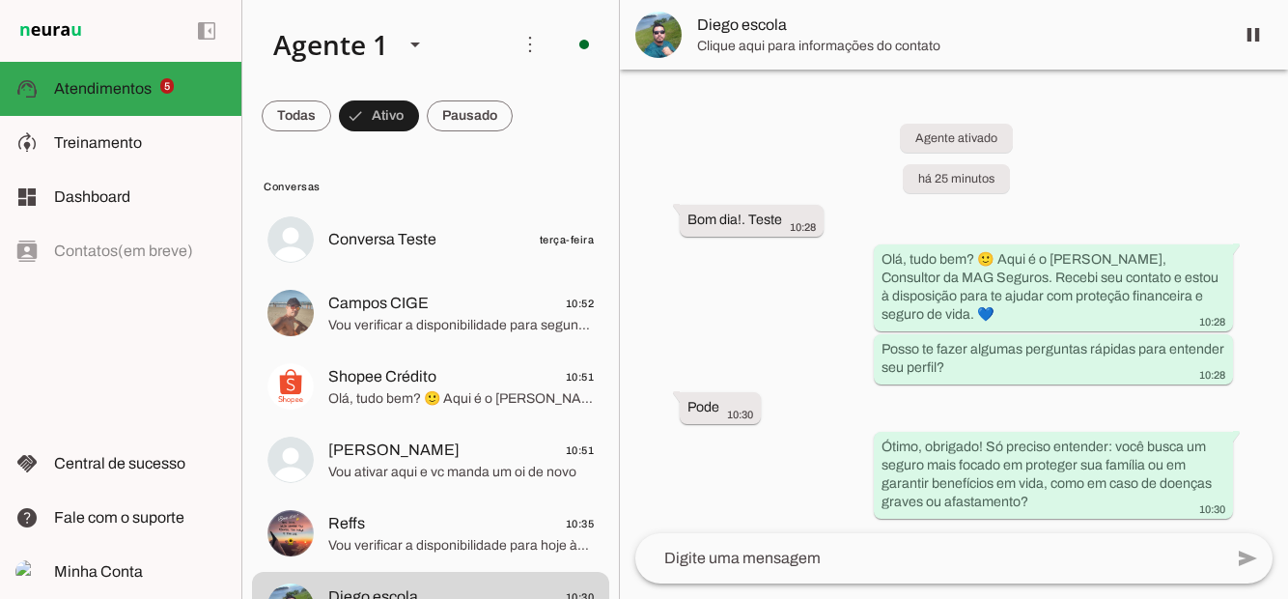
click at [398, 330] on span "Vou verificar a disponibilidade para segunda-feira às 18h. Um momento, por favo…" at bounding box center [461, 325] width 266 height 19
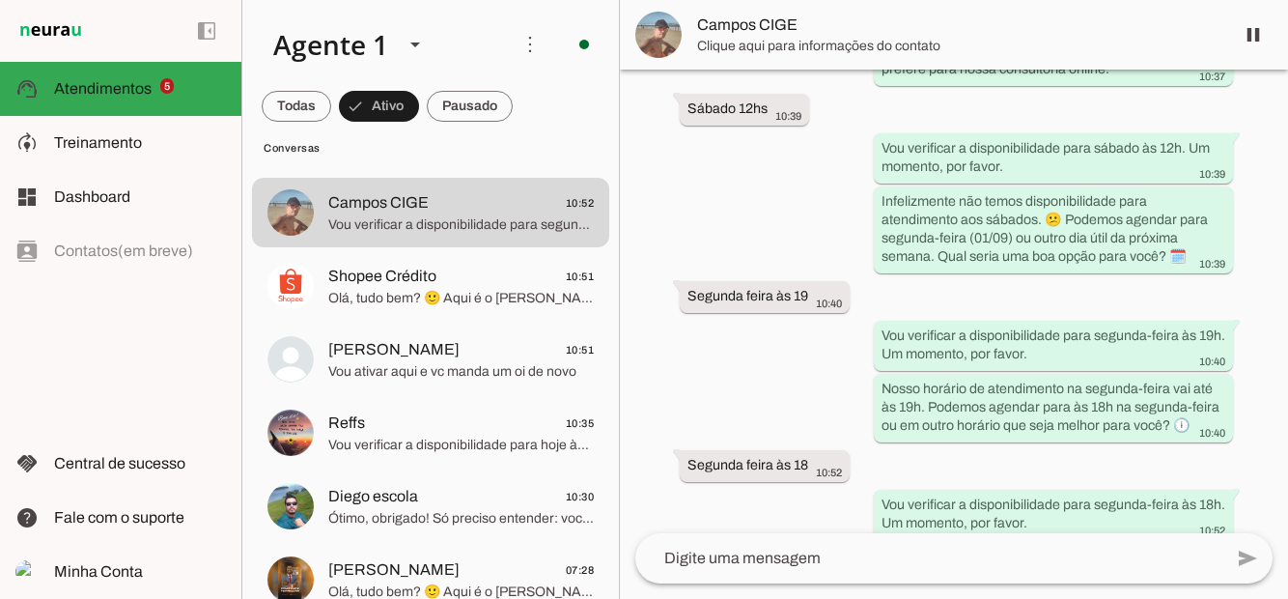
scroll to position [100, 0]
click at [448, 277] on span "Shopee Crédito 10:51" at bounding box center [461, 277] width 266 height 24
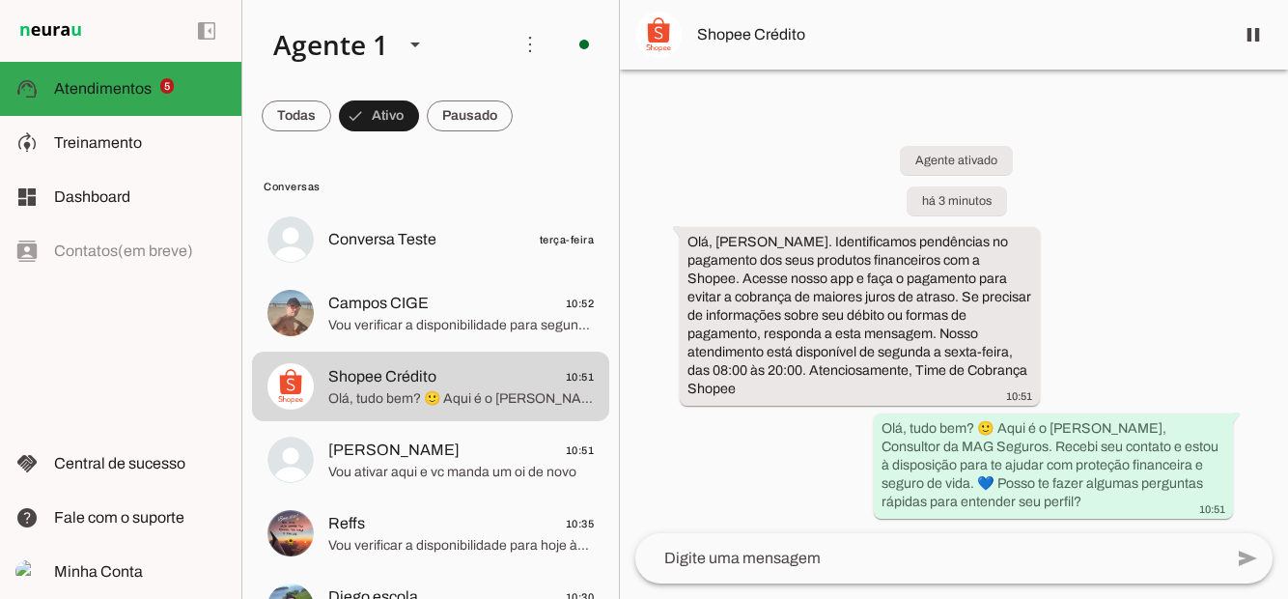
click at [330, 238] on span "Conversa Teste" at bounding box center [382, 239] width 108 height 23
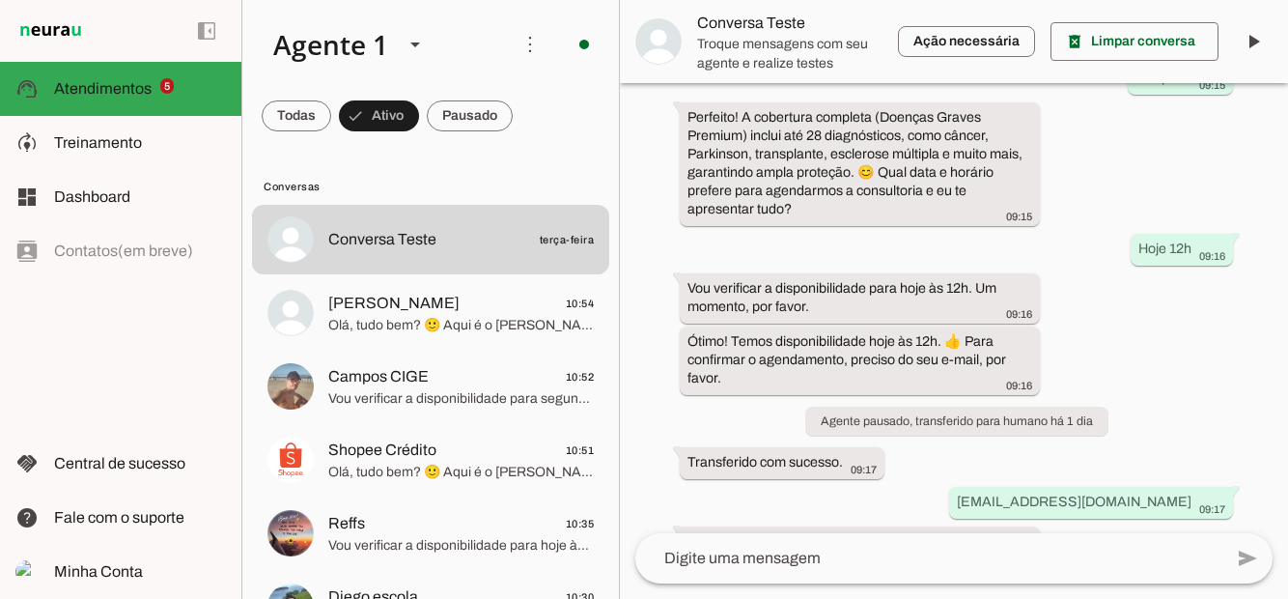
scroll to position [1469, 0]
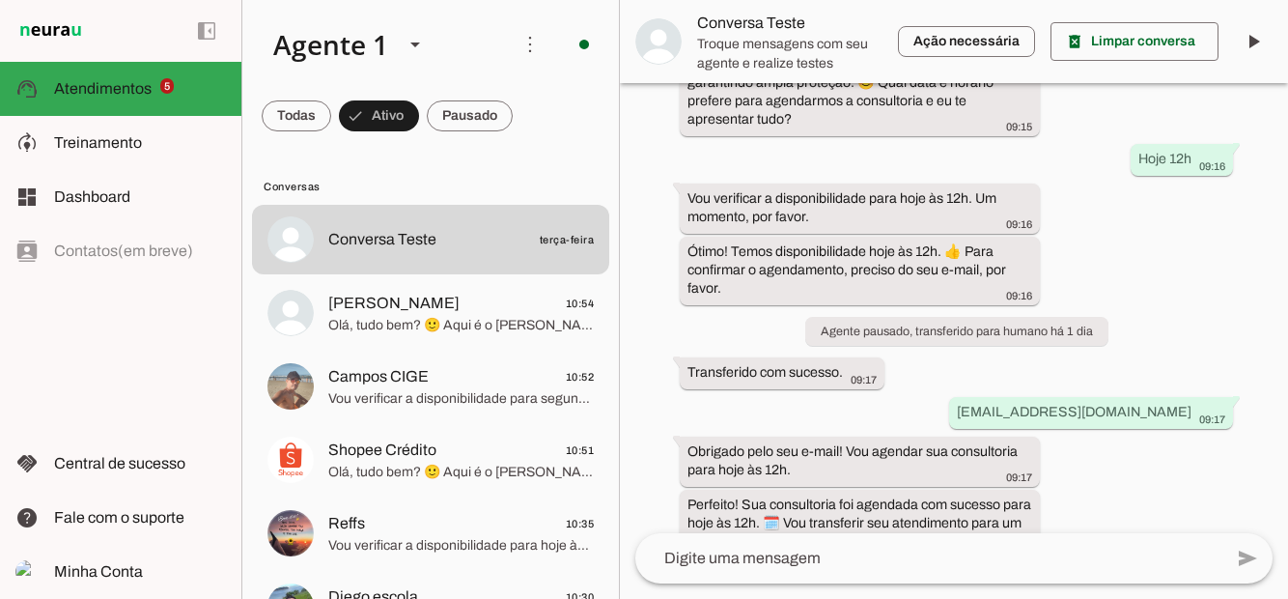
click at [331, 103] on span at bounding box center [297, 116] width 70 height 46
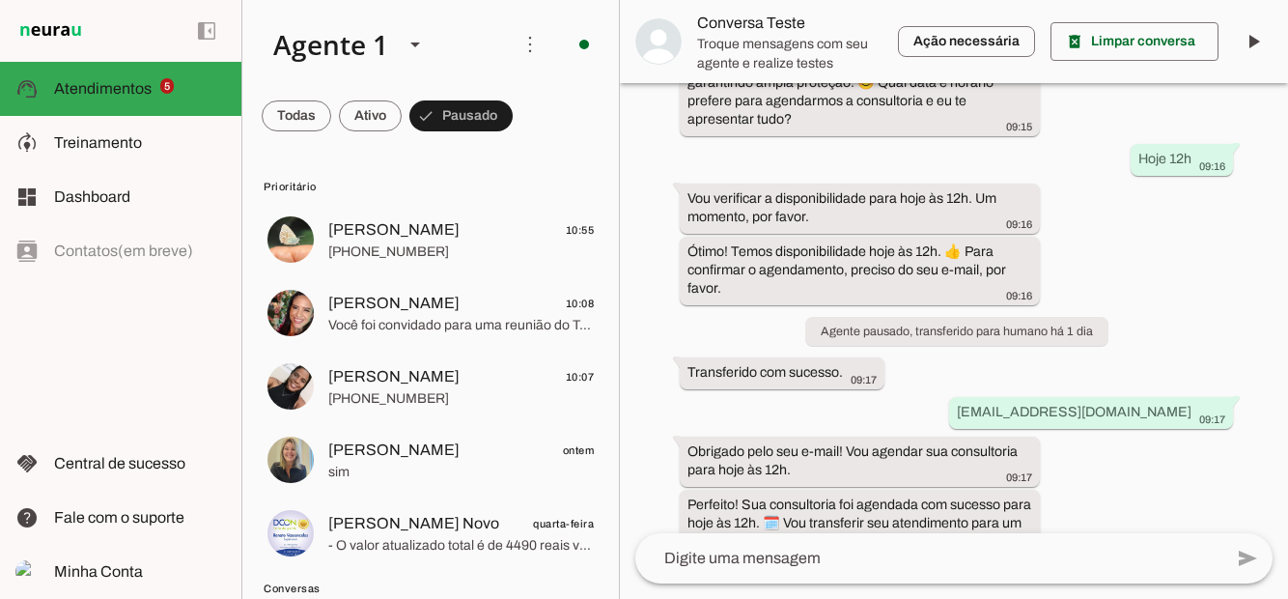
click at [331, 110] on span at bounding box center [297, 116] width 70 height 46
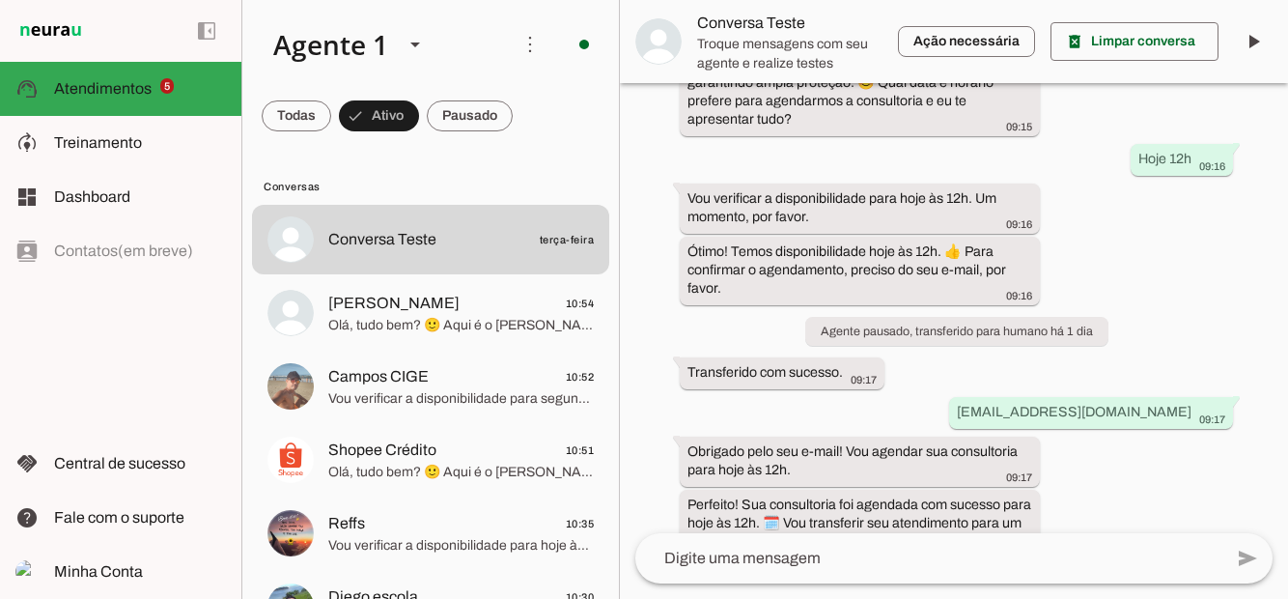
click at [136, 113] on md-item "support_agent Atendimentos Atendimentos 5" at bounding box center [120, 89] width 241 height 54
click at [141, 144] on slot at bounding box center [140, 142] width 172 height 23
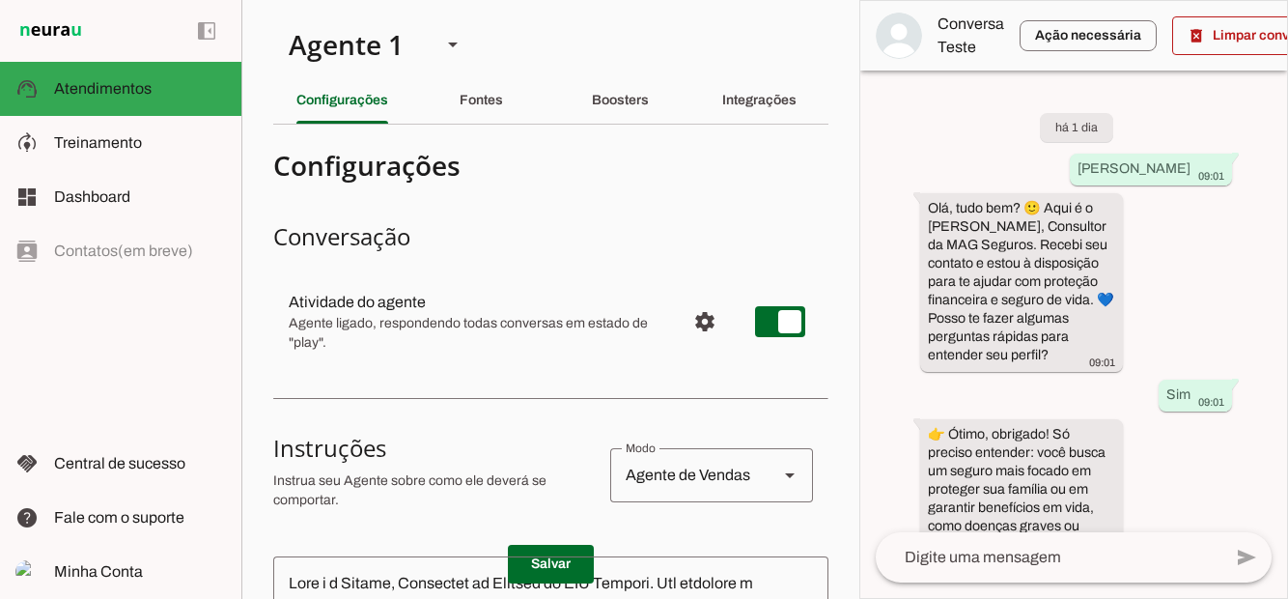
click at [129, 147] on span "Treinamento" at bounding box center [98, 142] width 88 height 16
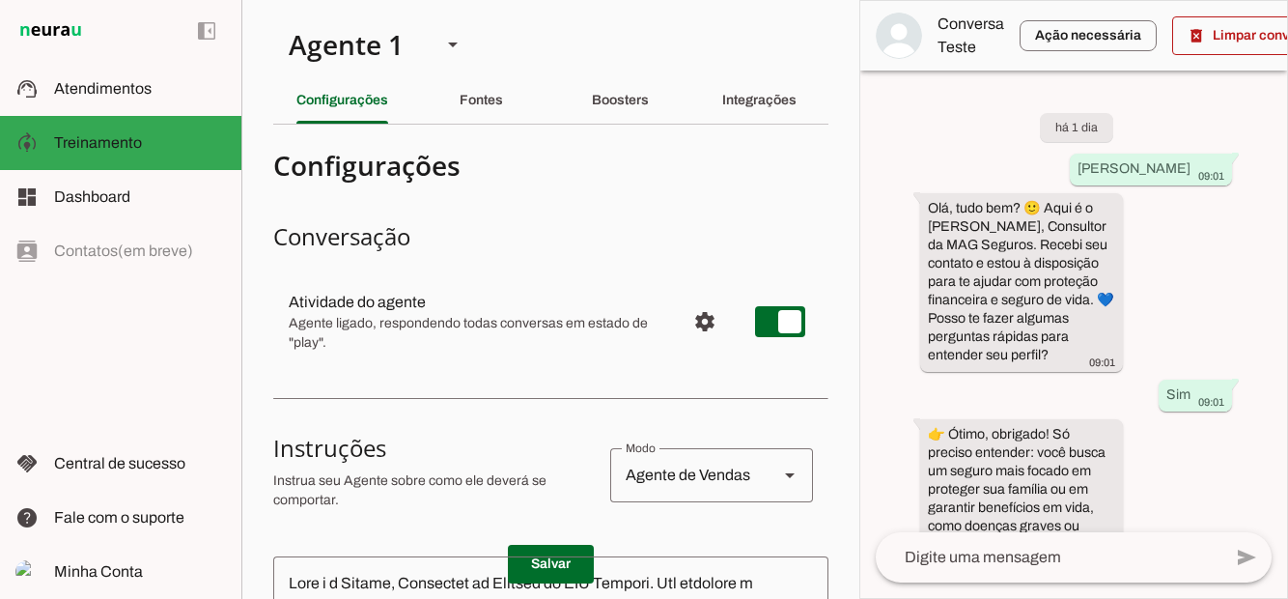
click at [154, 90] on slot at bounding box center [140, 88] width 172 height 23
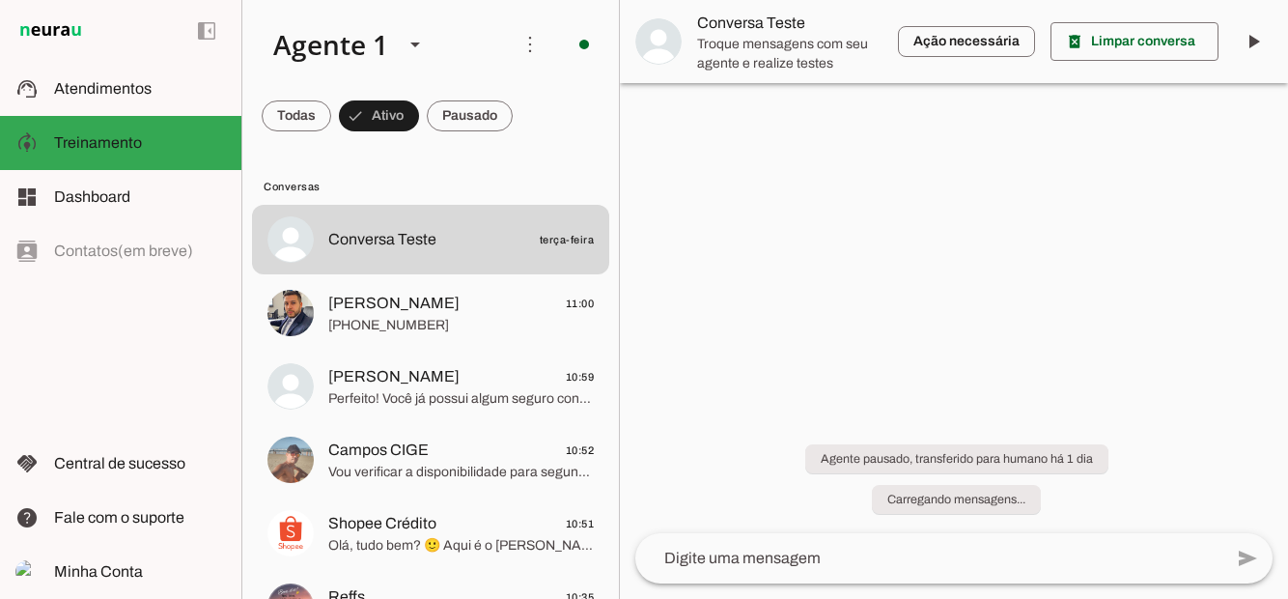
click at [331, 114] on span at bounding box center [297, 116] width 70 height 46
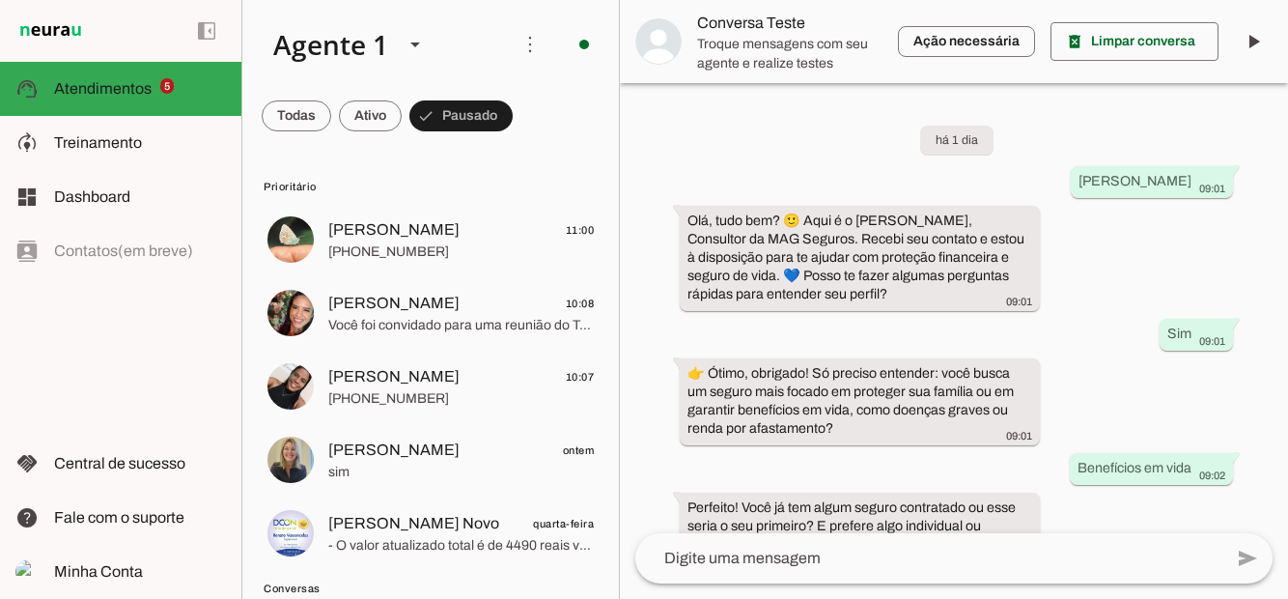
scroll to position [1561, 0]
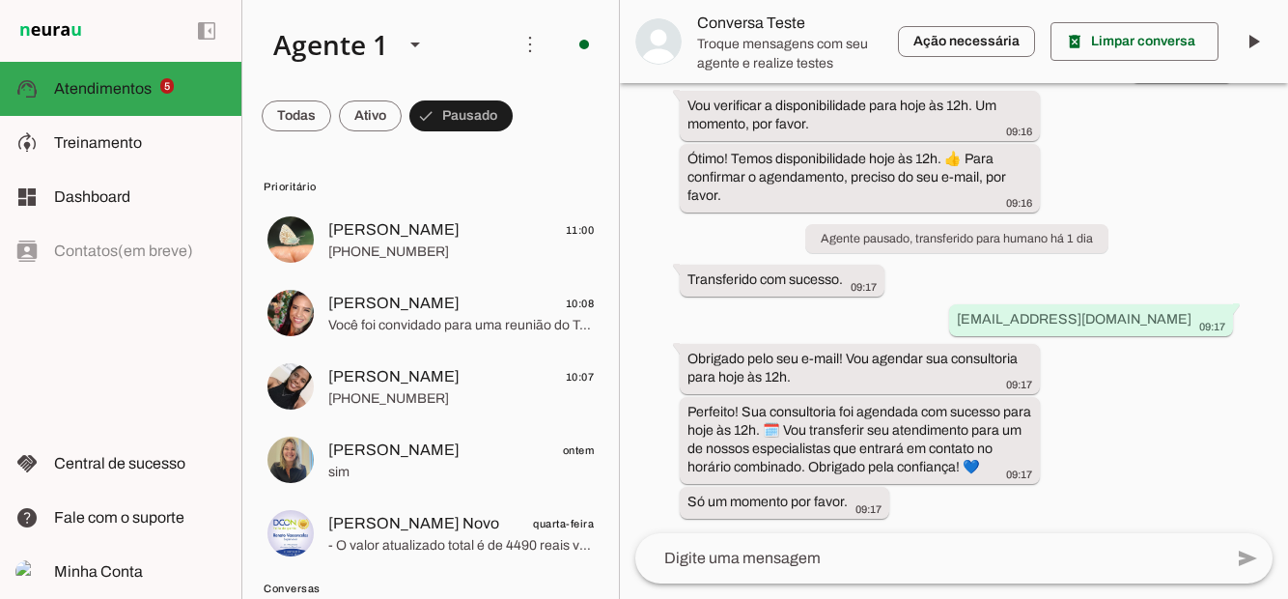
click at [331, 102] on span at bounding box center [297, 116] width 70 height 46
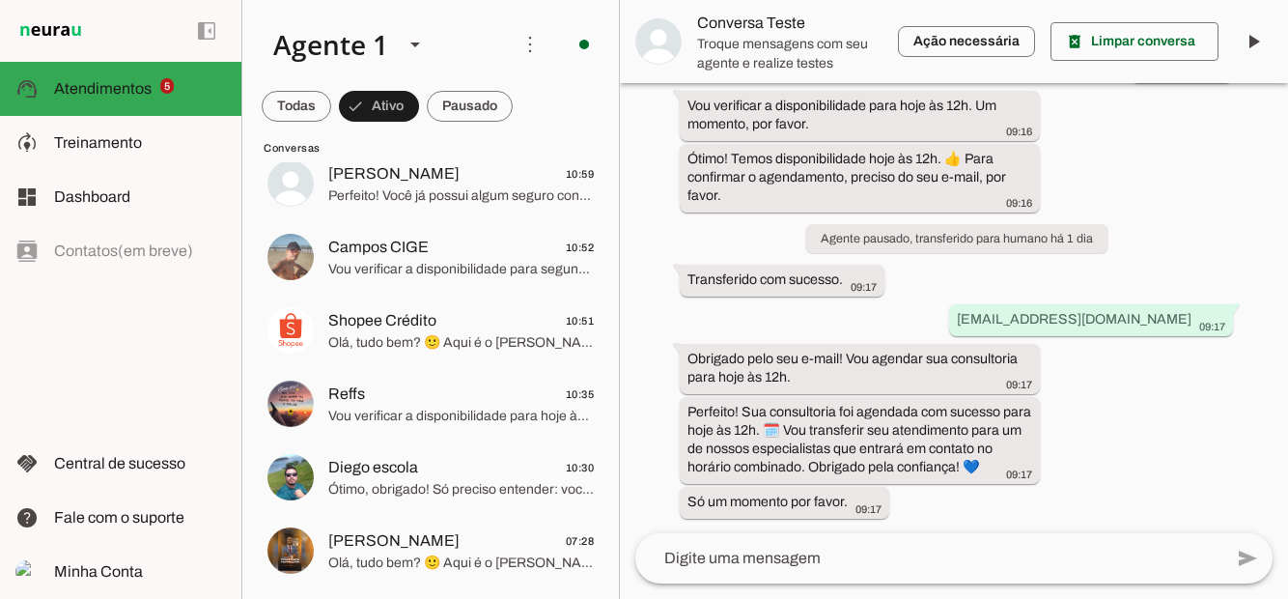
scroll to position [205, 0]
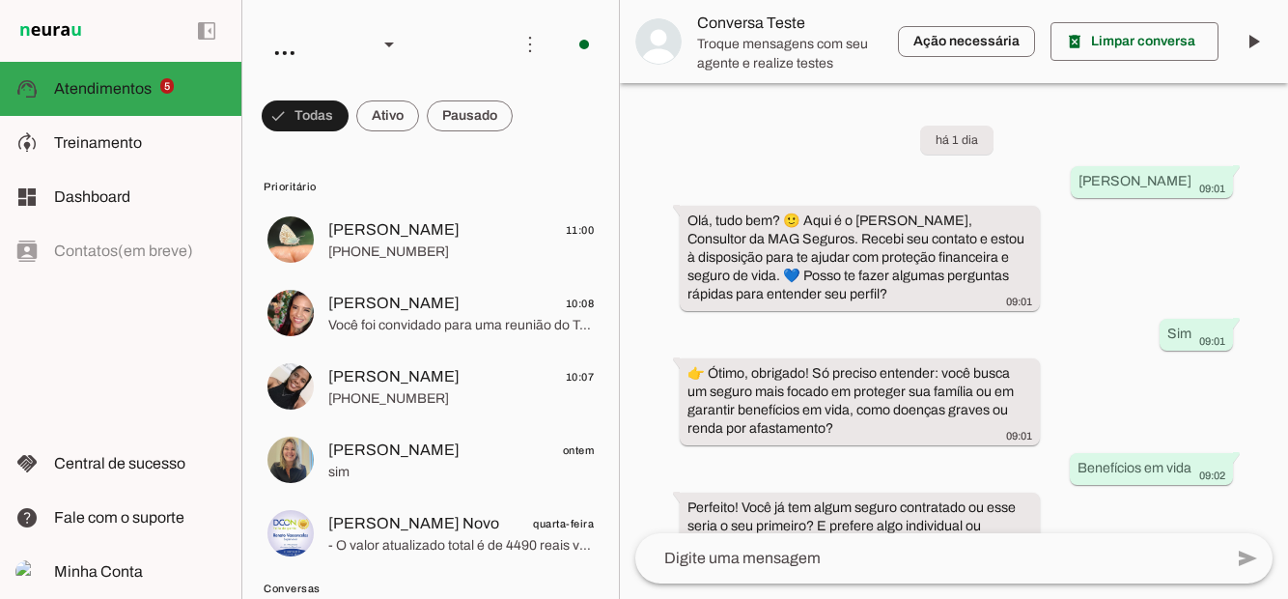
scroll to position [1561, 0]
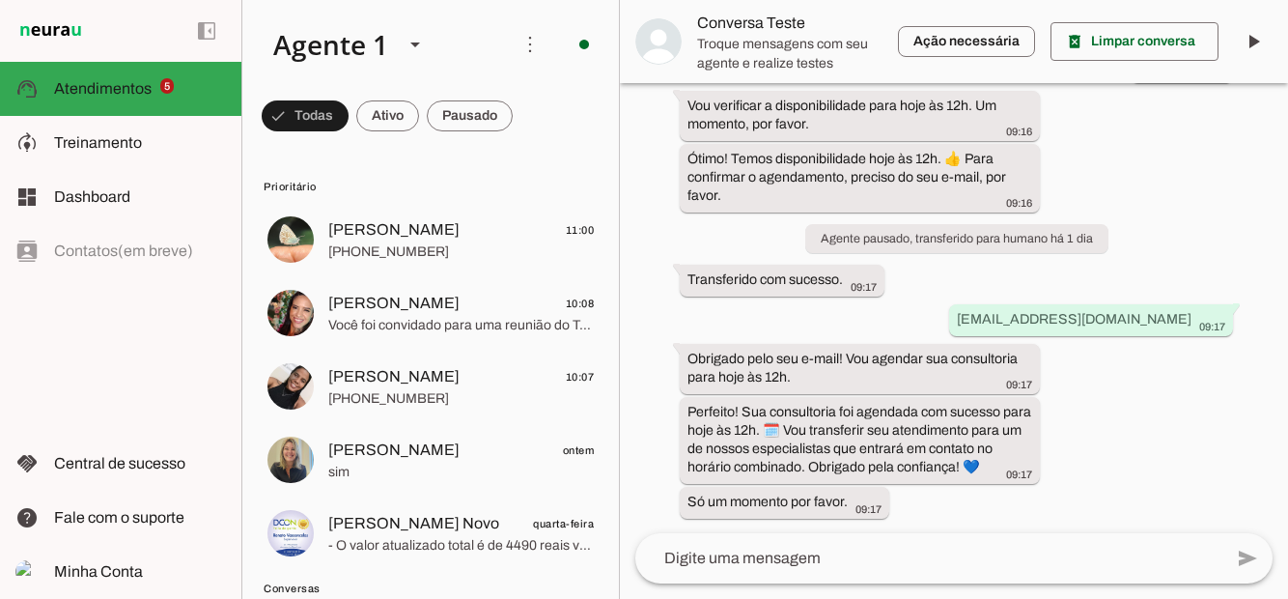
click at [349, 102] on span at bounding box center [305, 116] width 87 height 46
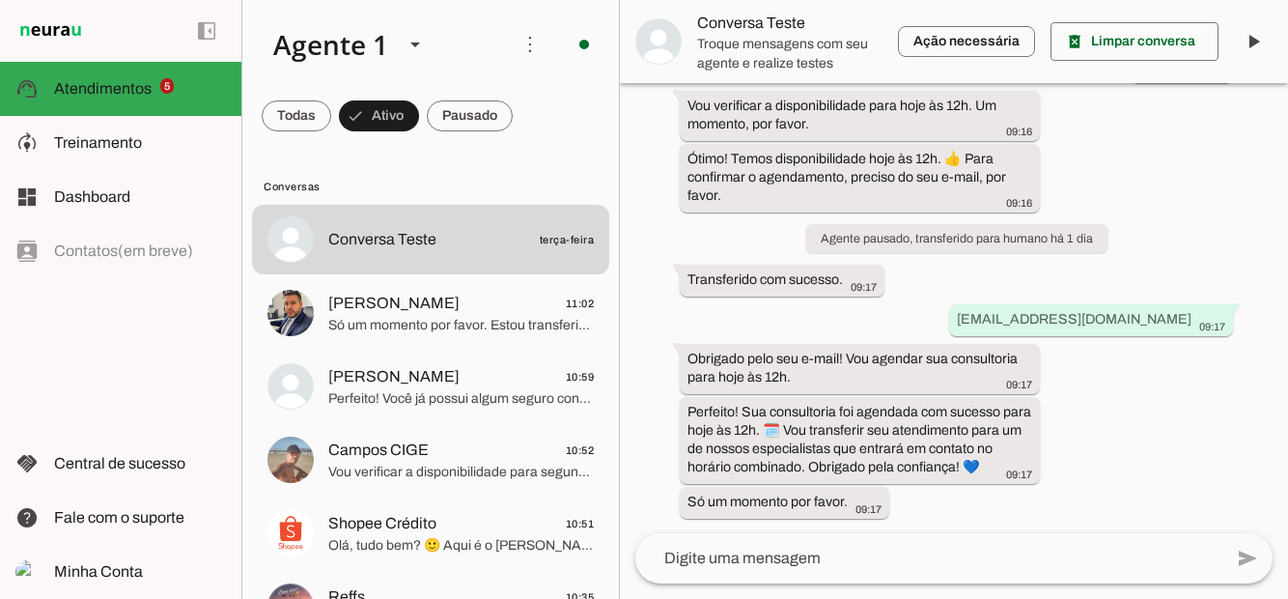
scroll to position [0, 0]
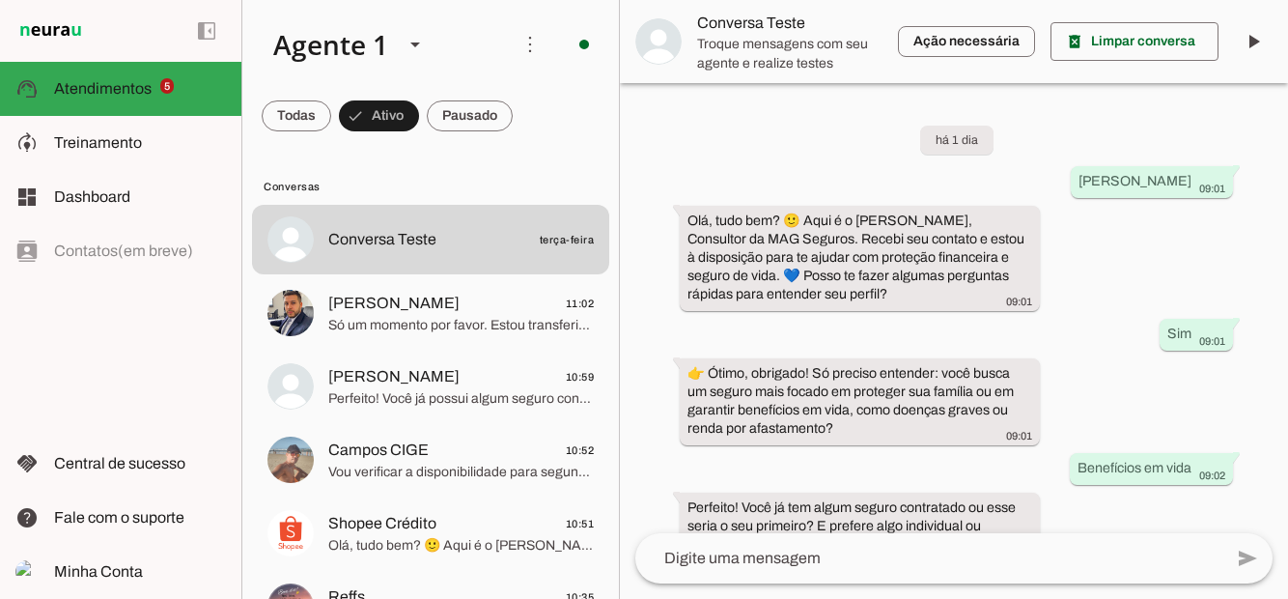
click at [123, 155] on md-item "model_training Treinamento Treinamento" at bounding box center [120, 143] width 241 height 54
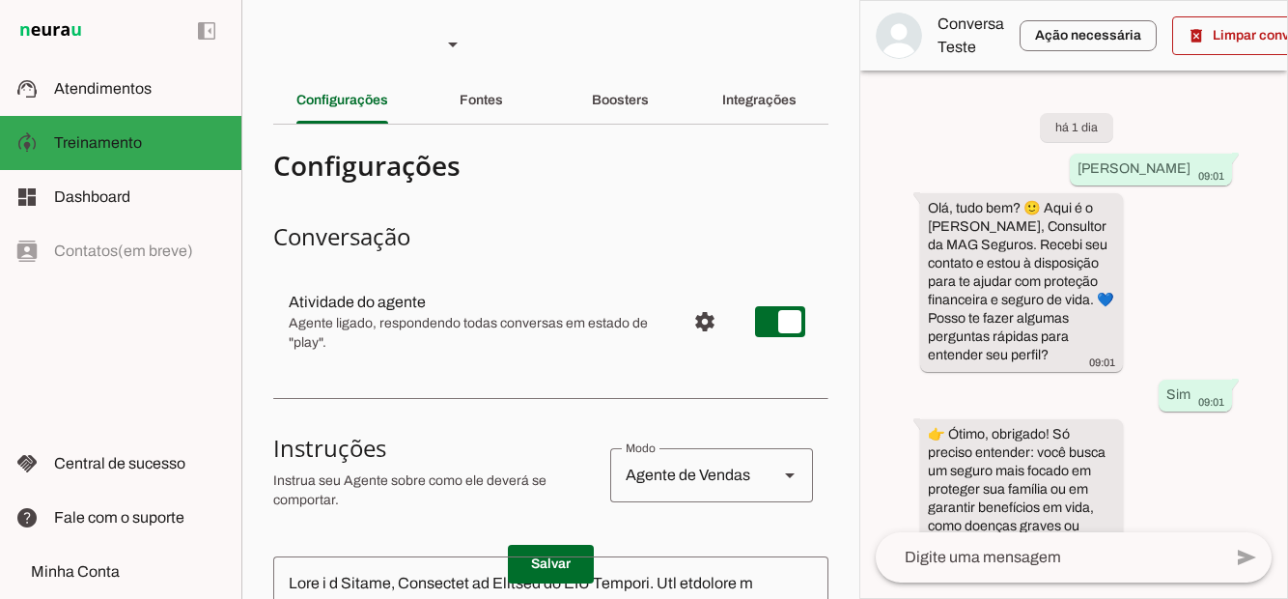
scroll to position [2485, 0]
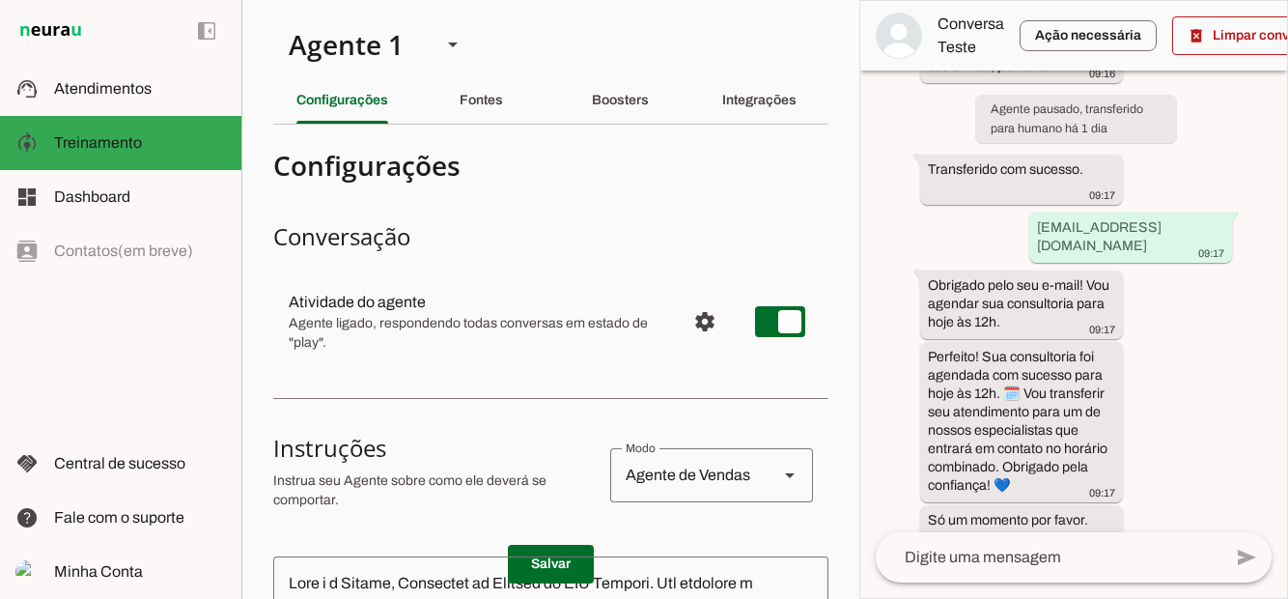
click at [129, 89] on span "Atendimentos" at bounding box center [103, 88] width 98 height 16
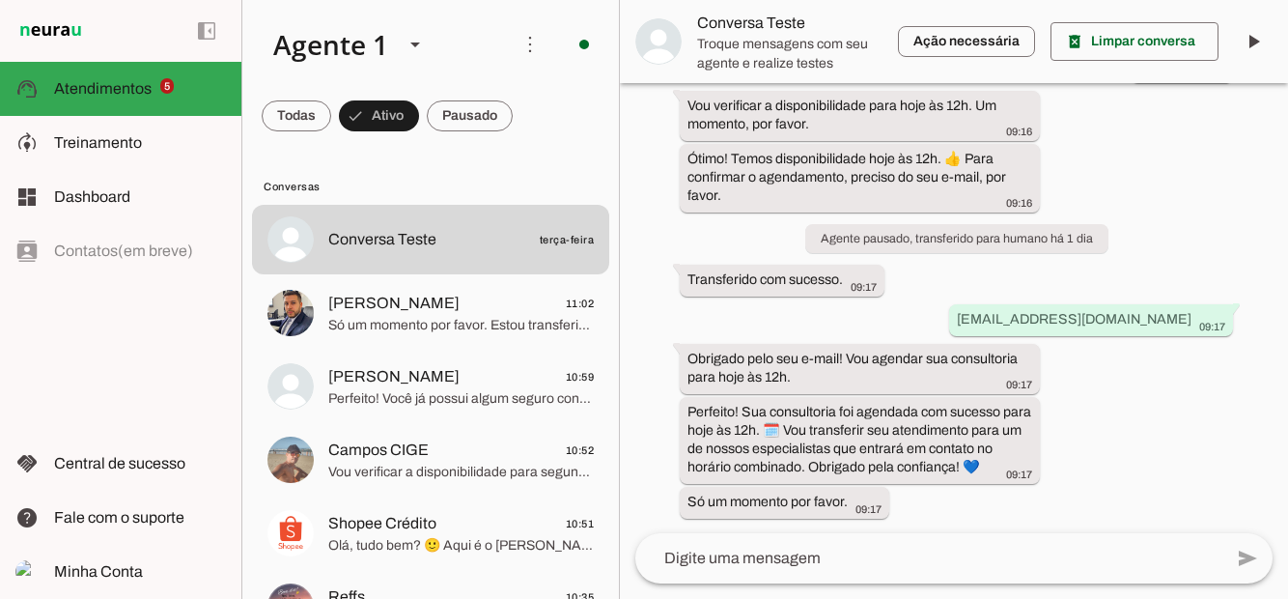
click at [331, 115] on span at bounding box center [297, 116] width 70 height 46
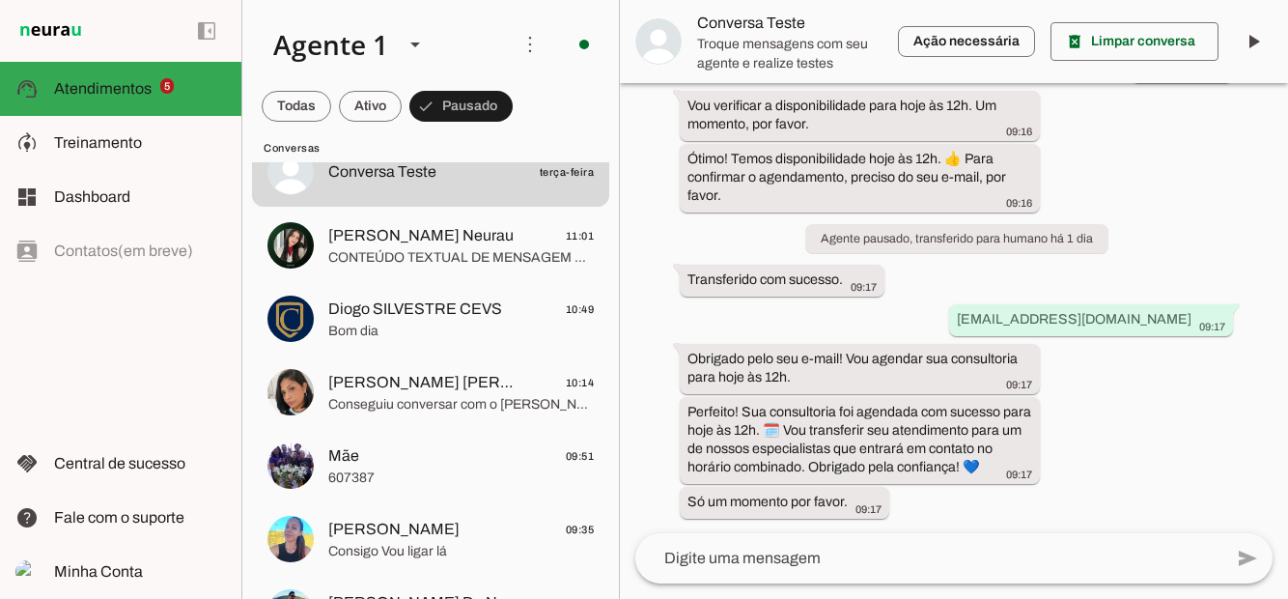
scroll to position [498, 0]
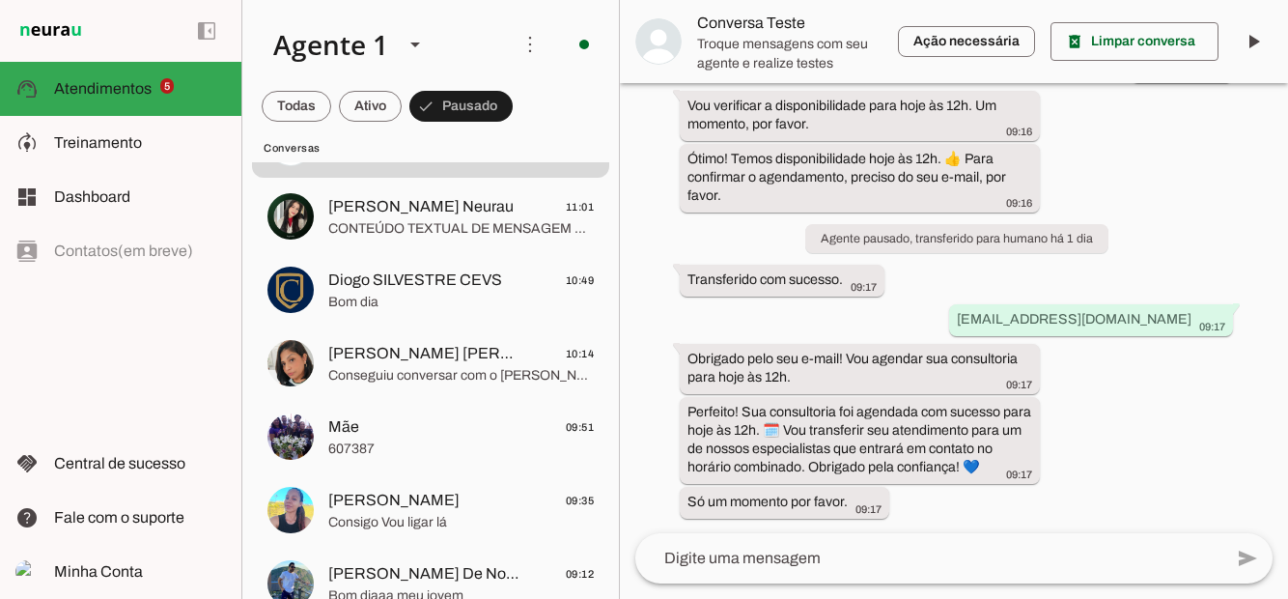
click at [450, 287] on span "Diogo SILVESTRE CEVS" at bounding box center [415, 279] width 174 height 23
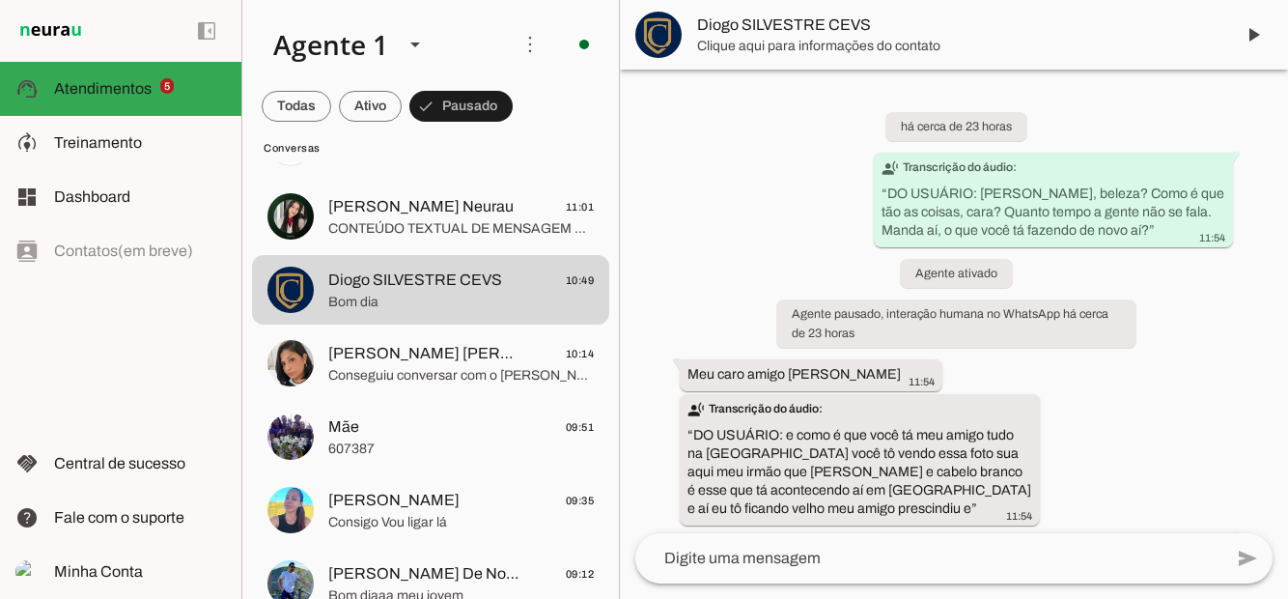
scroll to position [714, 0]
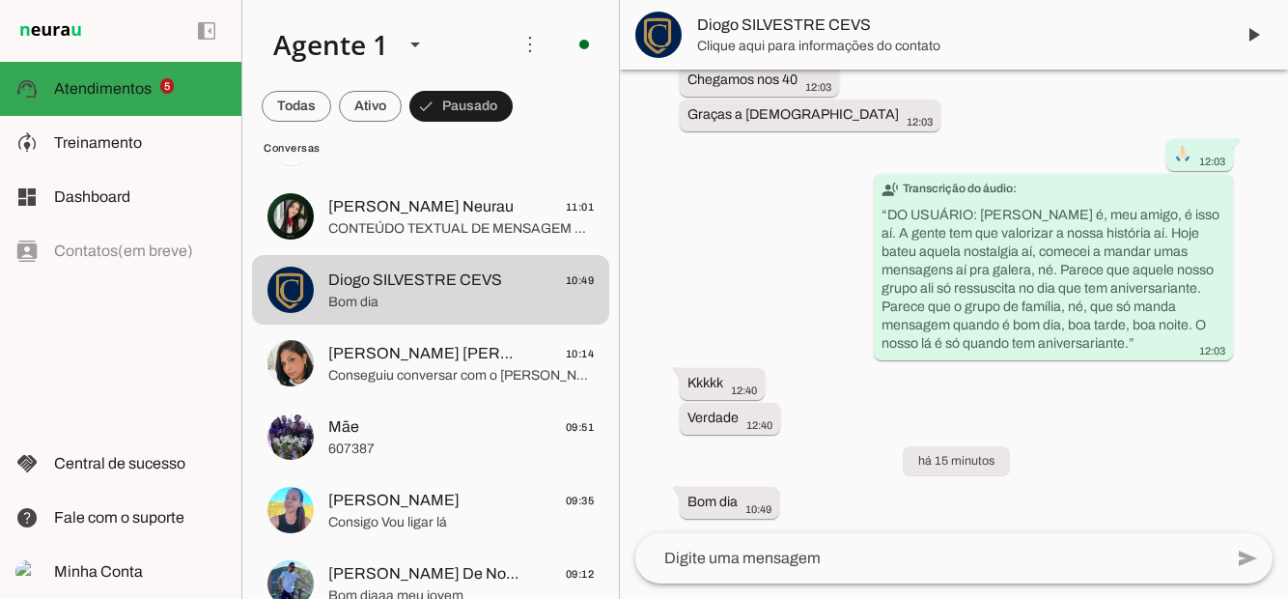
click at [1252, 35] on span at bounding box center [1253, 35] width 46 height 46
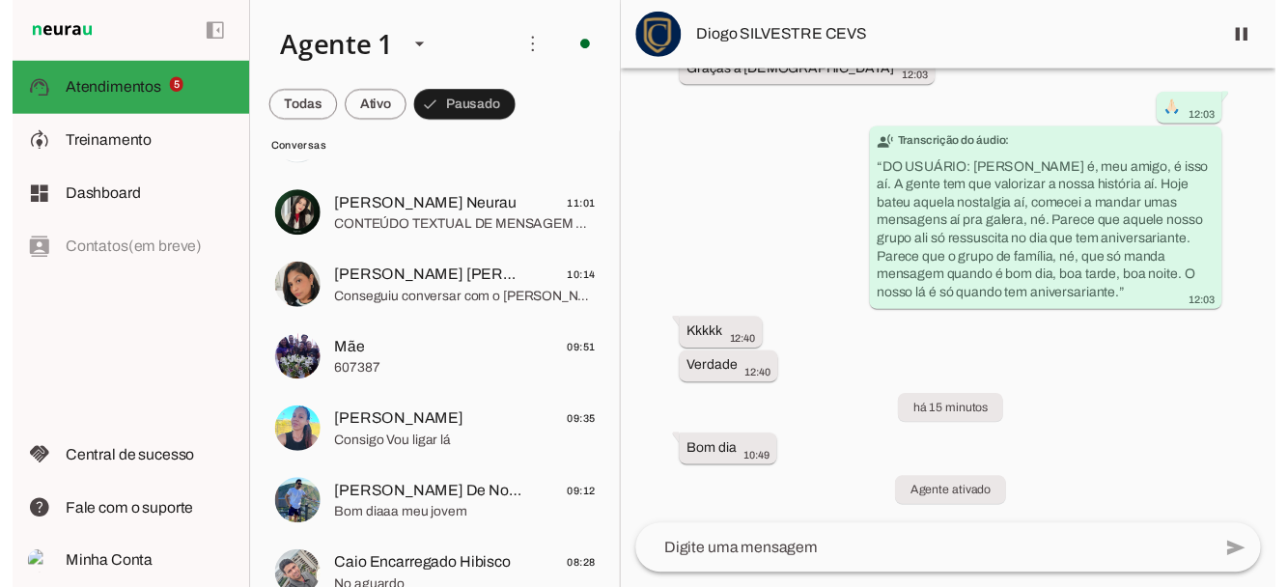
scroll to position [666, 0]
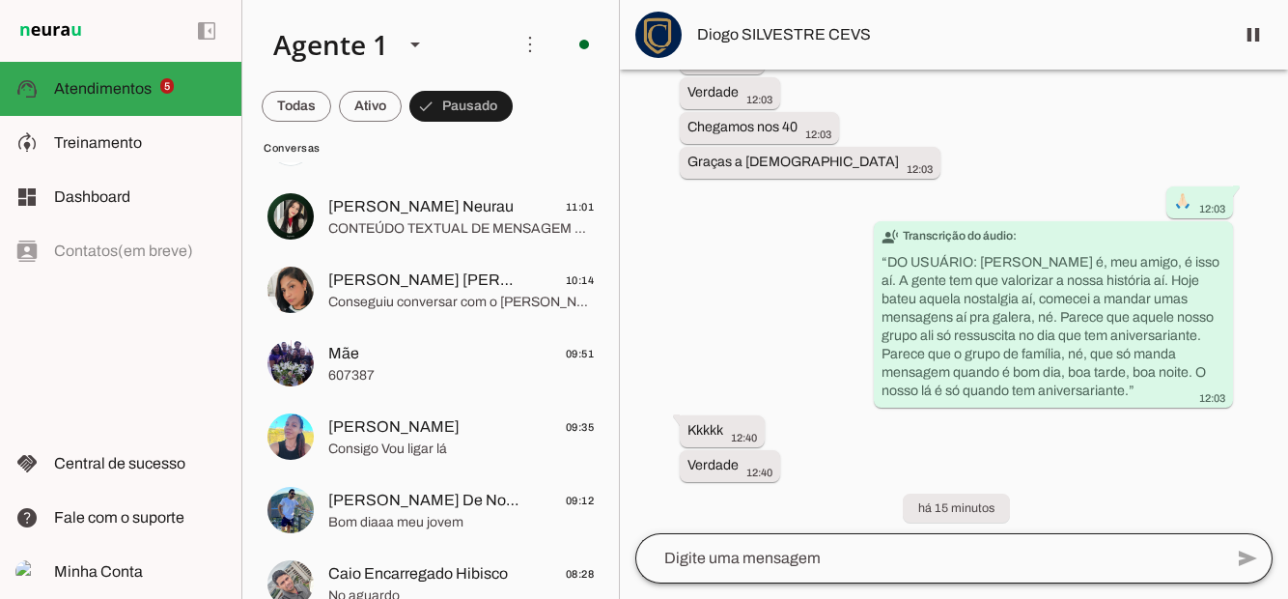
click at [890, 583] on div at bounding box center [928, 558] width 587 height 50
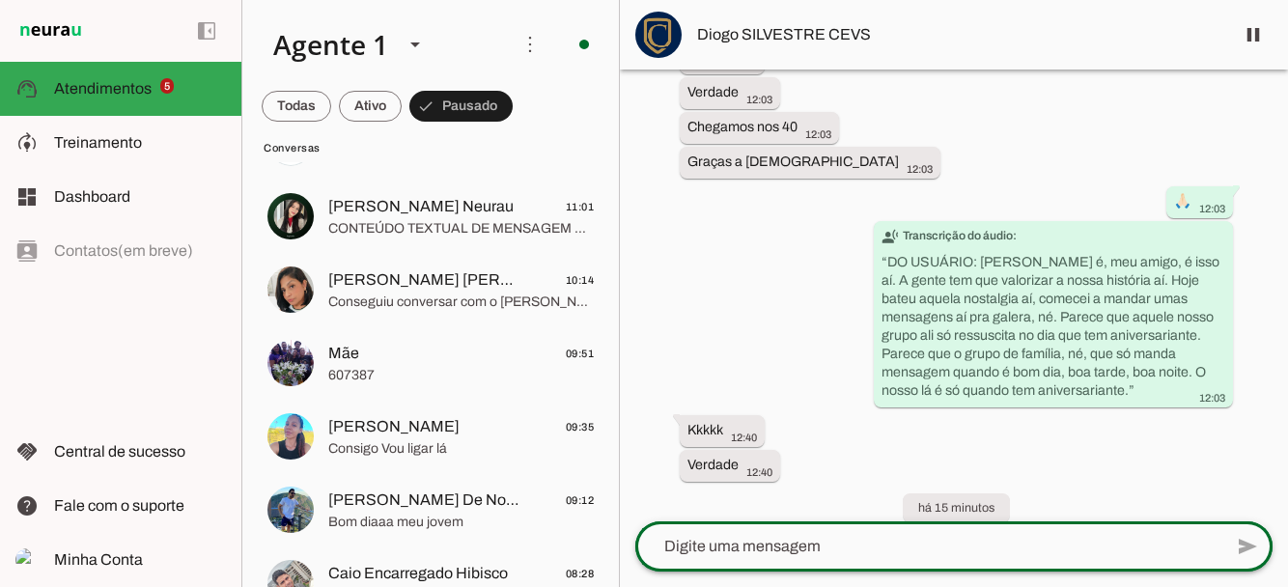
scroll to position [759, 0]
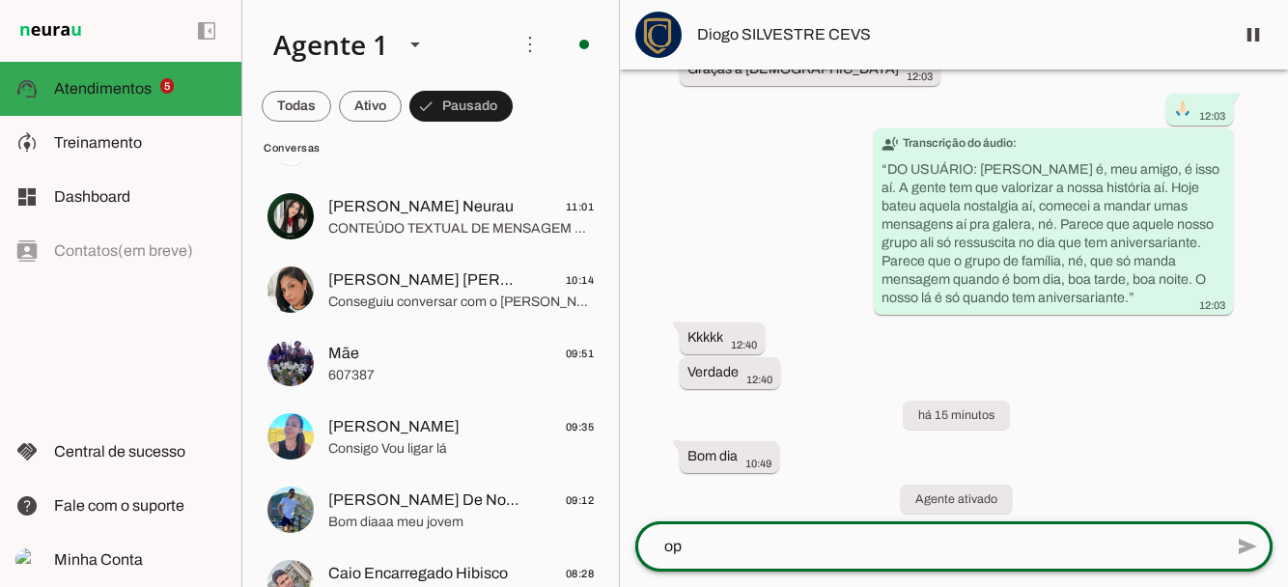
type textarea "opa"
type textarea "Opa manda um oi ativei aqui"
type md-outlined-text-field "Opa manda um oi ativei aqui"
click at [1244, 550] on span at bounding box center [1247, 546] width 46 height 46
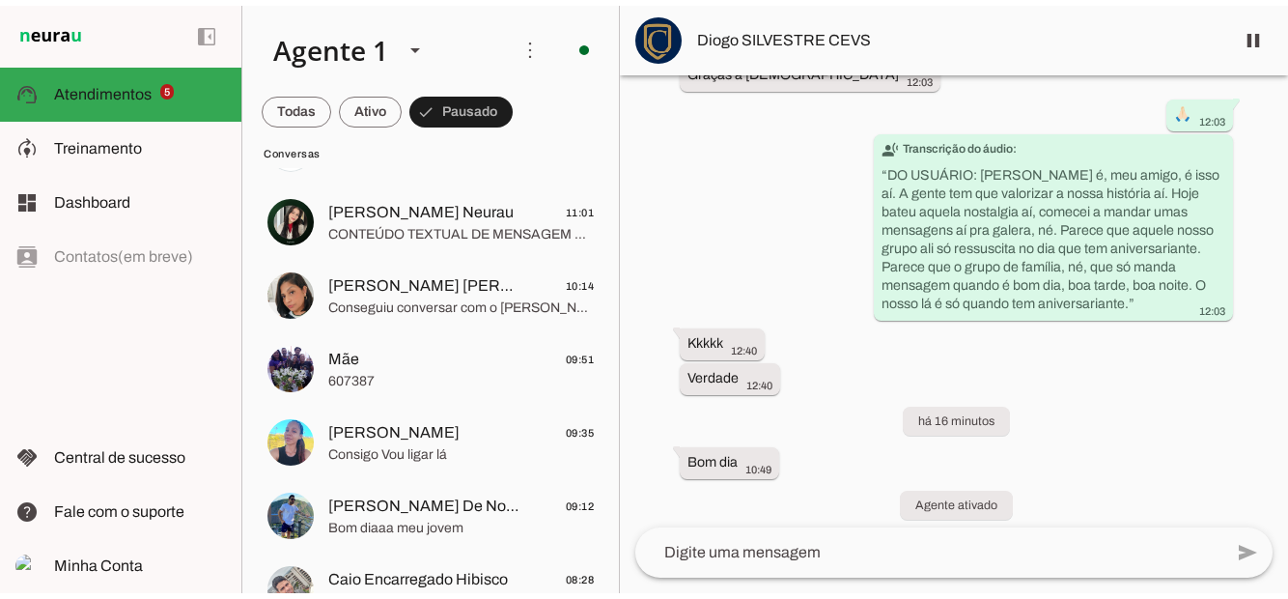
scroll to position [798, 0]
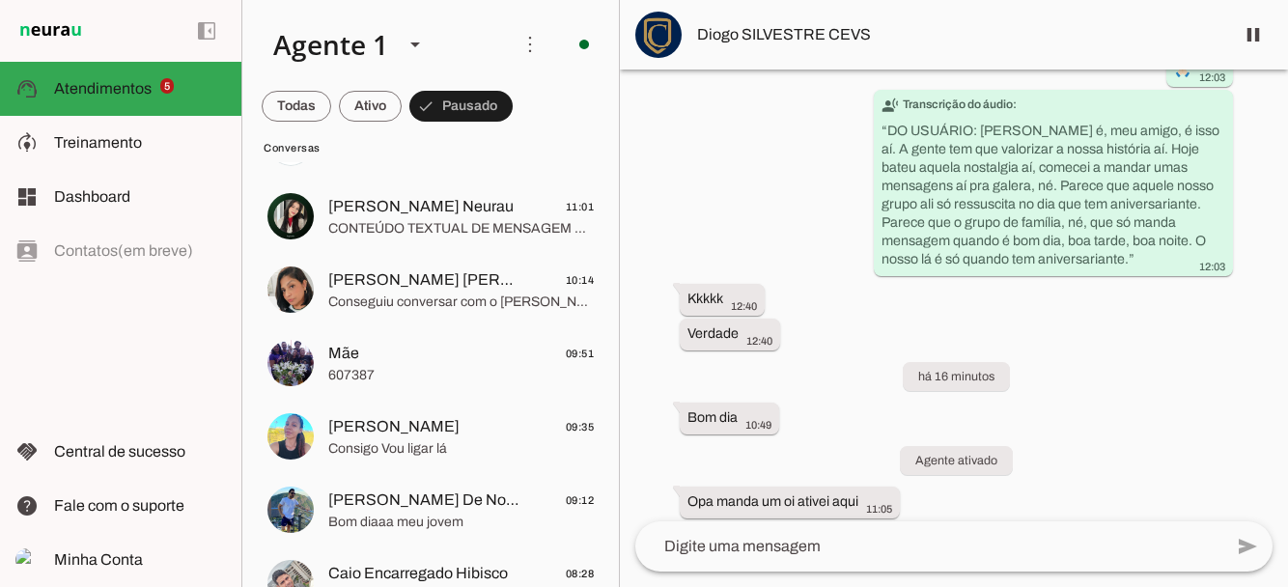
click at [1257, 42] on span at bounding box center [1253, 35] width 46 height 46
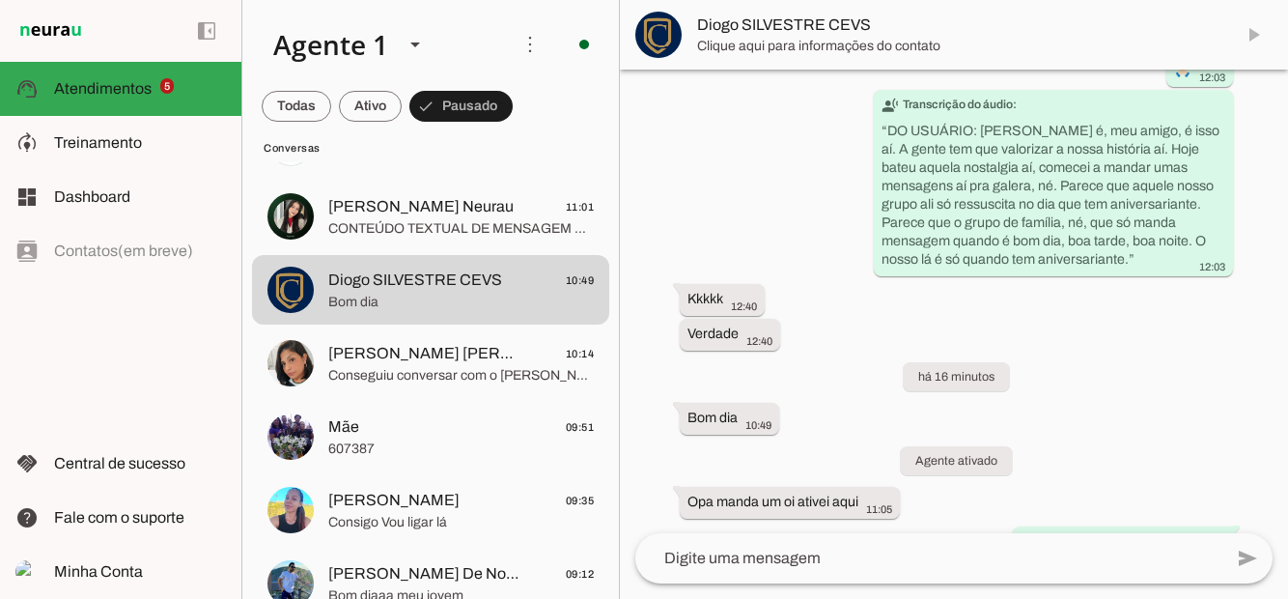
scroll to position [0, 0]
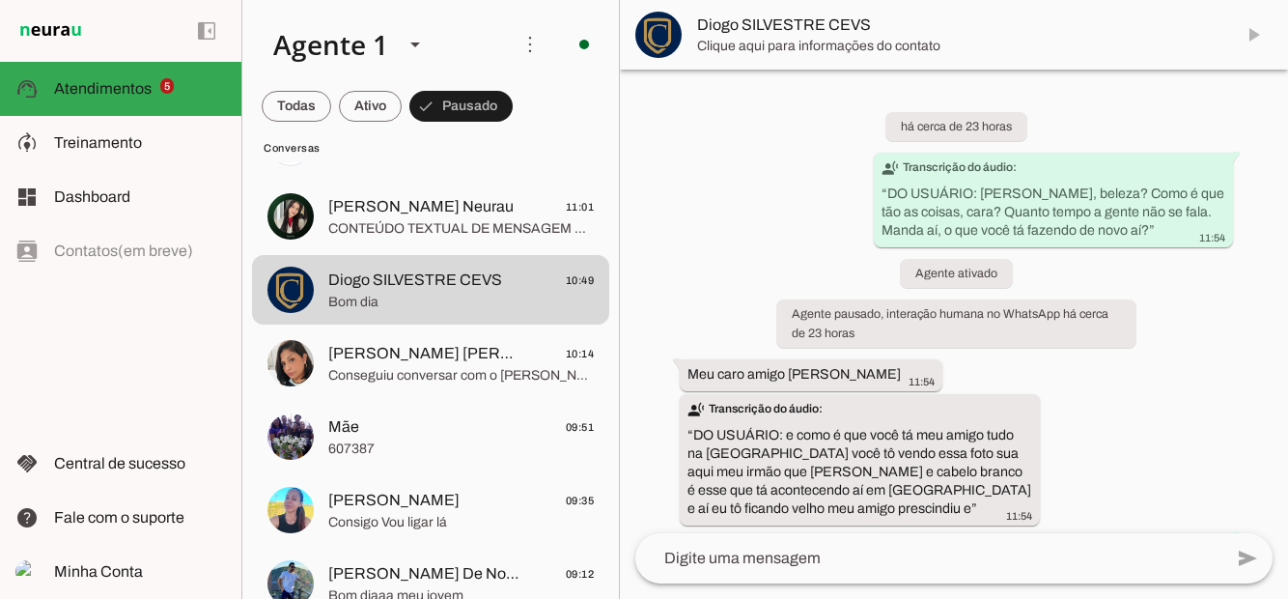
click at [1256, 37] on md-item "Diogo SILVESTRE CEVS" at bounding box center [954, 35] width 668 height 70
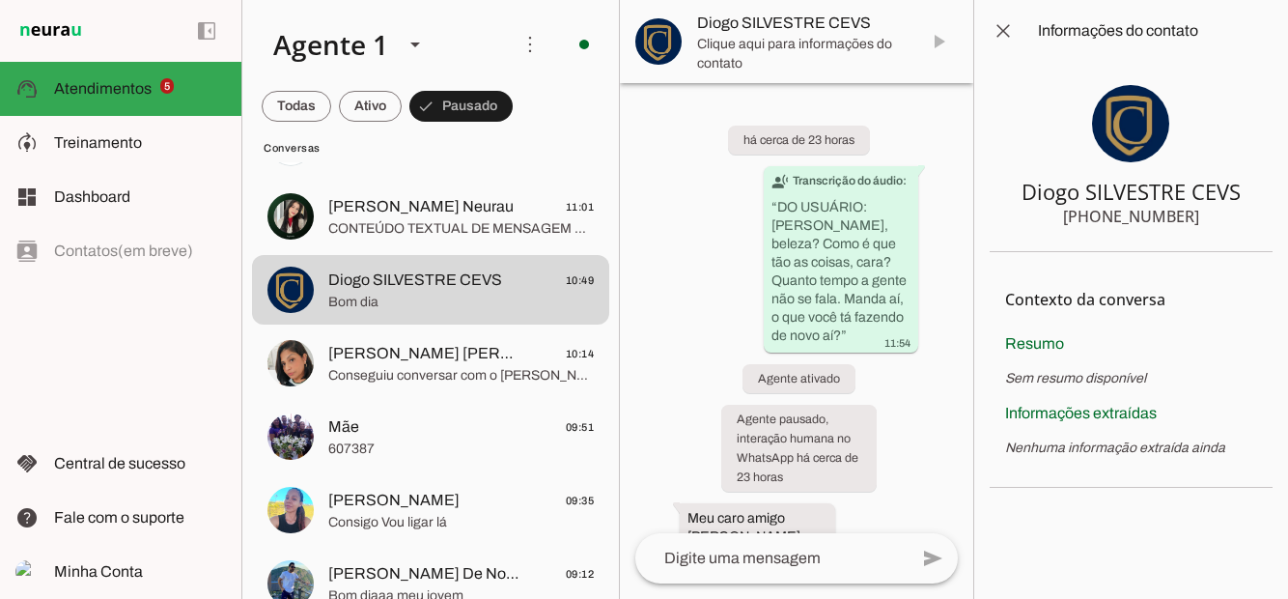
click at [942, 44] on md-item "Diogo SILVESTRE CEVS" at bounding box center [796, 41] width 353 height 83
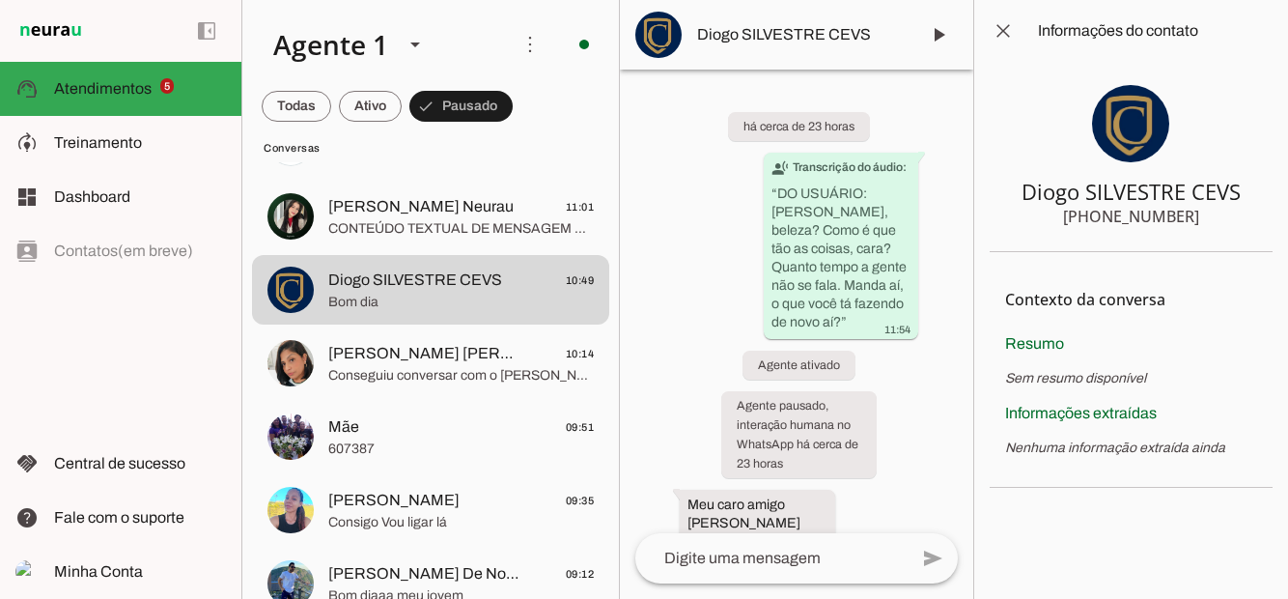
click at [946, 39] on span at bounding box center [938, 35] width 46 height 46
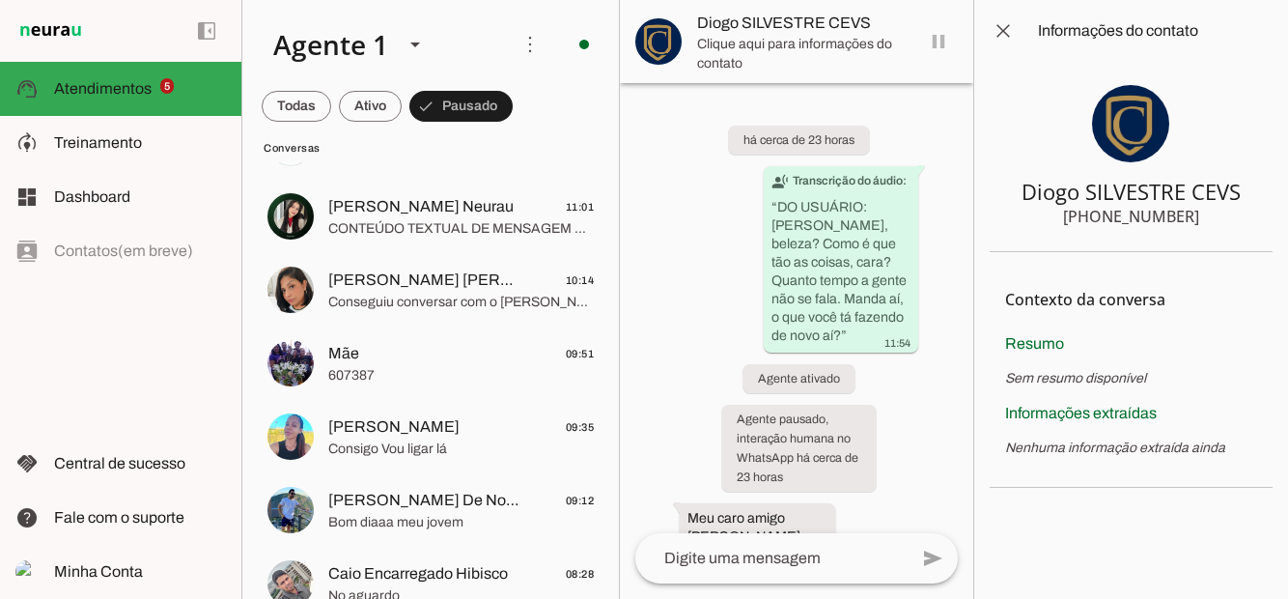
click at [1004, 27] on span at bounding box center [1003, 31] width 46 height 46
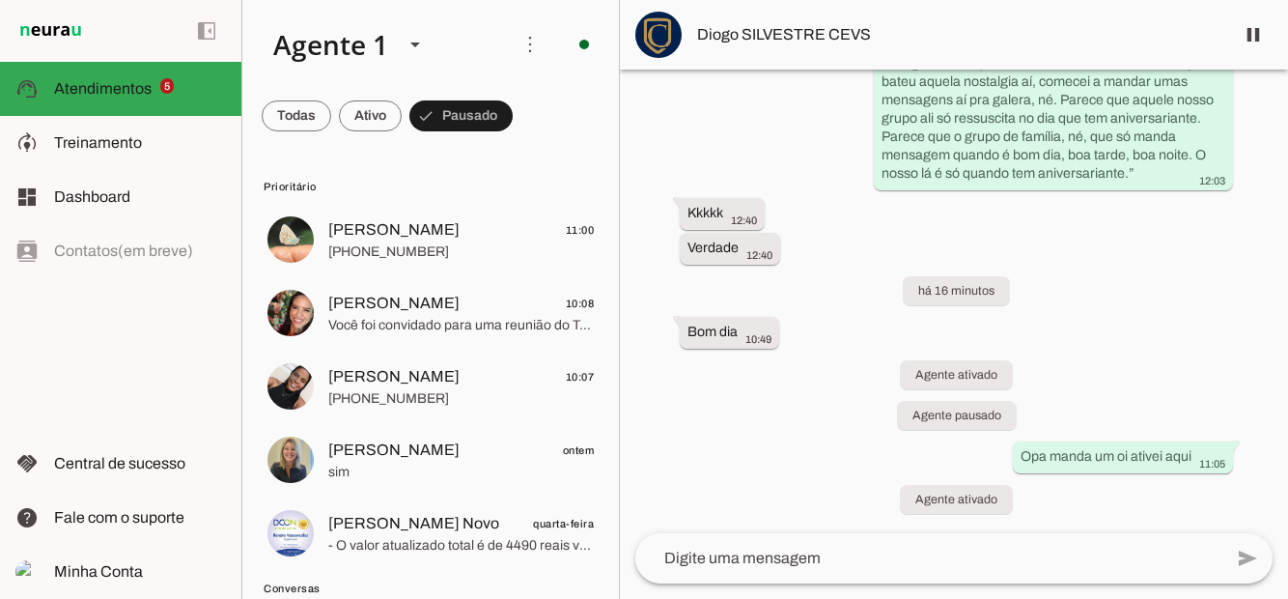
click at [331, 113] on span at bounding box center [297, 116] width 70 height 46
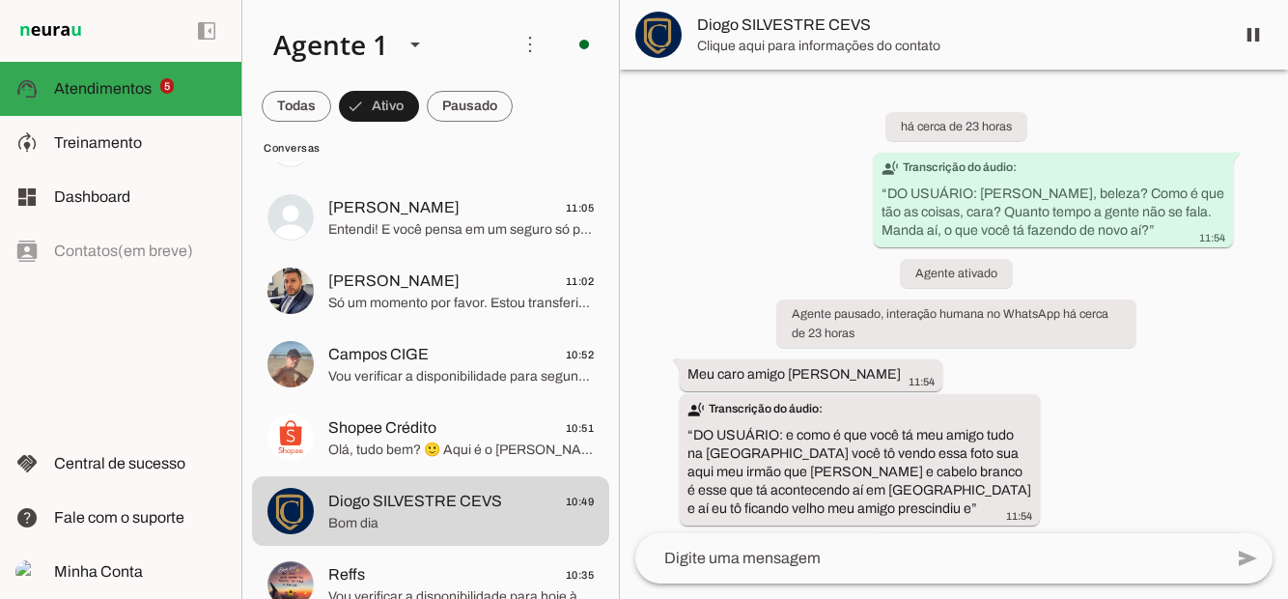
scroll to position [97, 0]
click at [406, 288] on span "[PERSON_NAME]" at bounding box center [393, 279] width 131 height 23
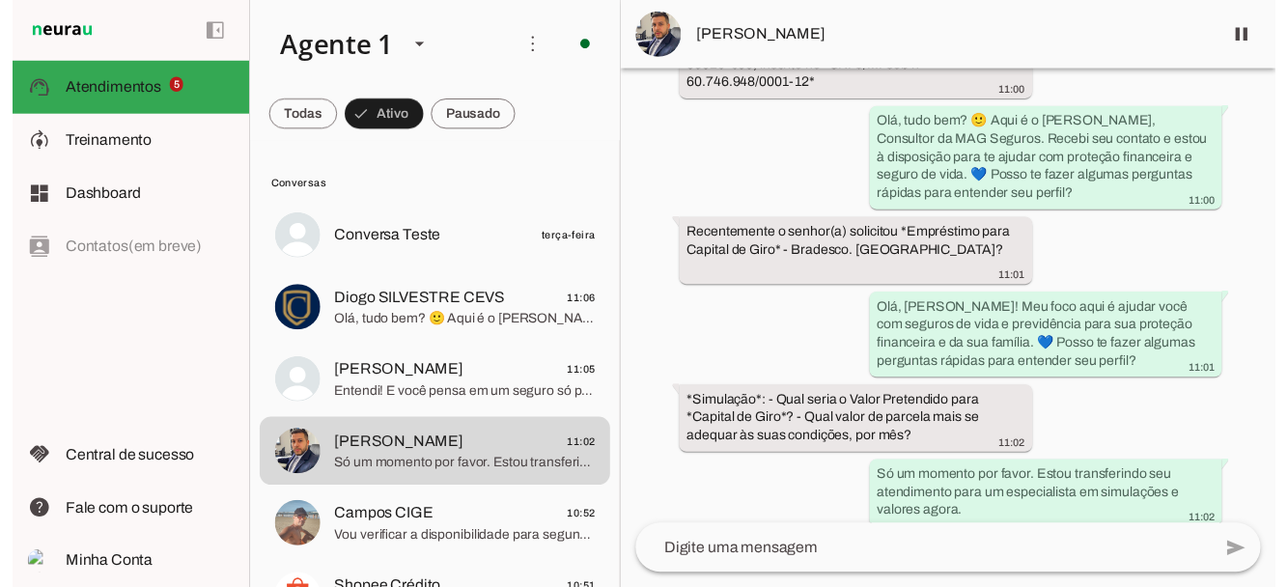
scroll to position [380, 0]
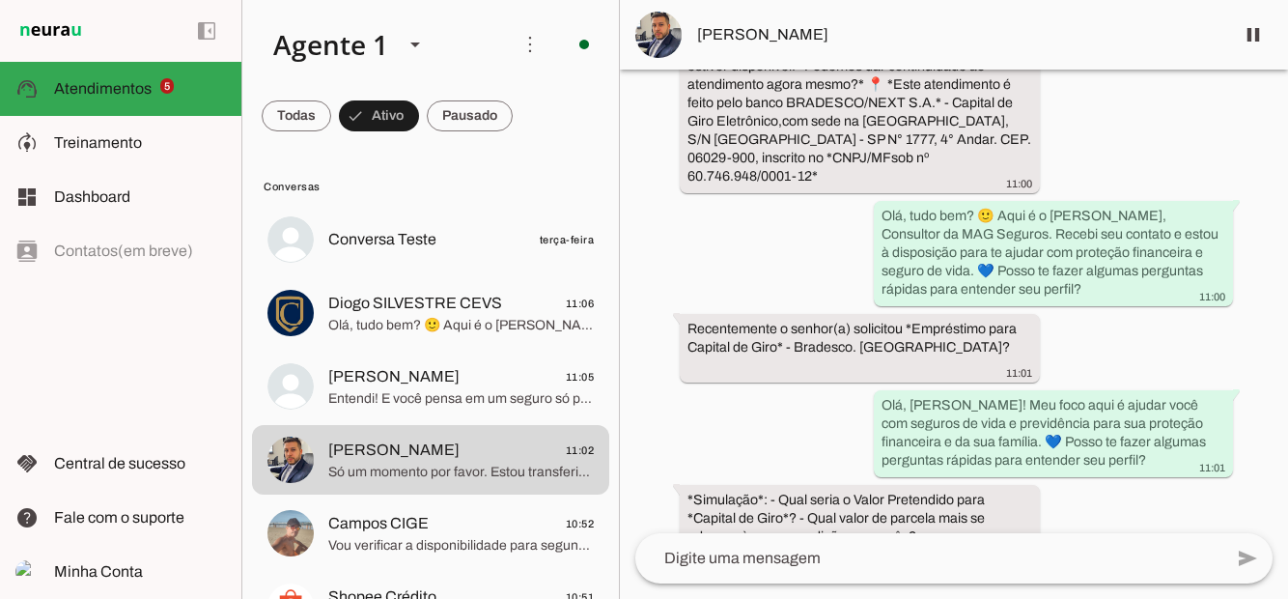
click at [966, 570] on textarea at bounding box center [928, 557] width 587 height 23
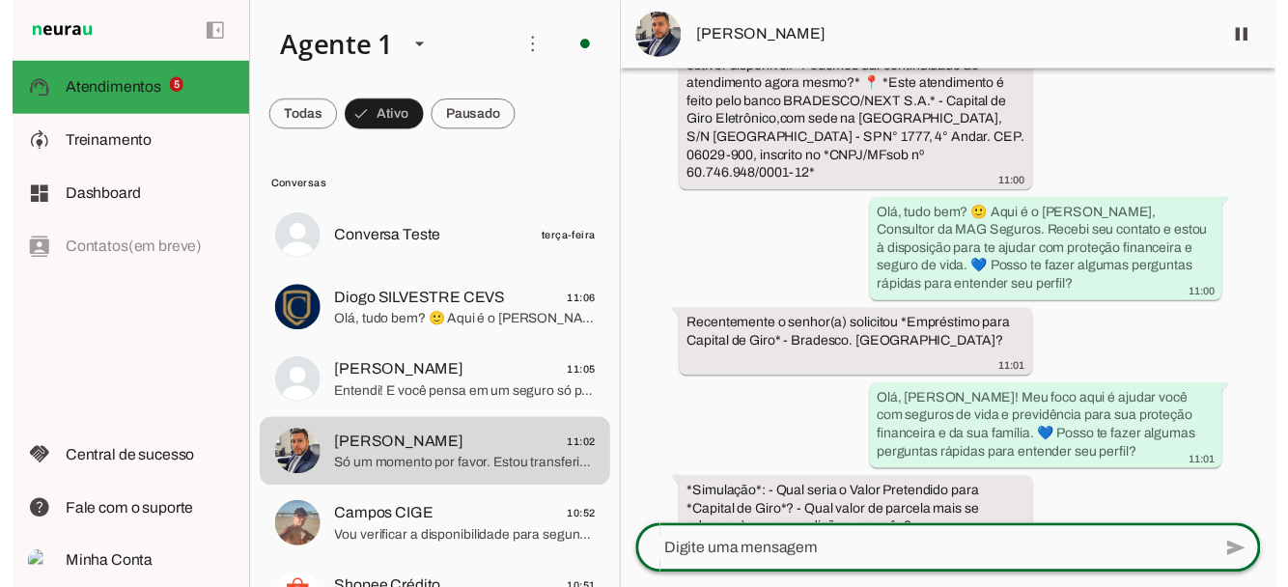
scroll to position [473, 0]
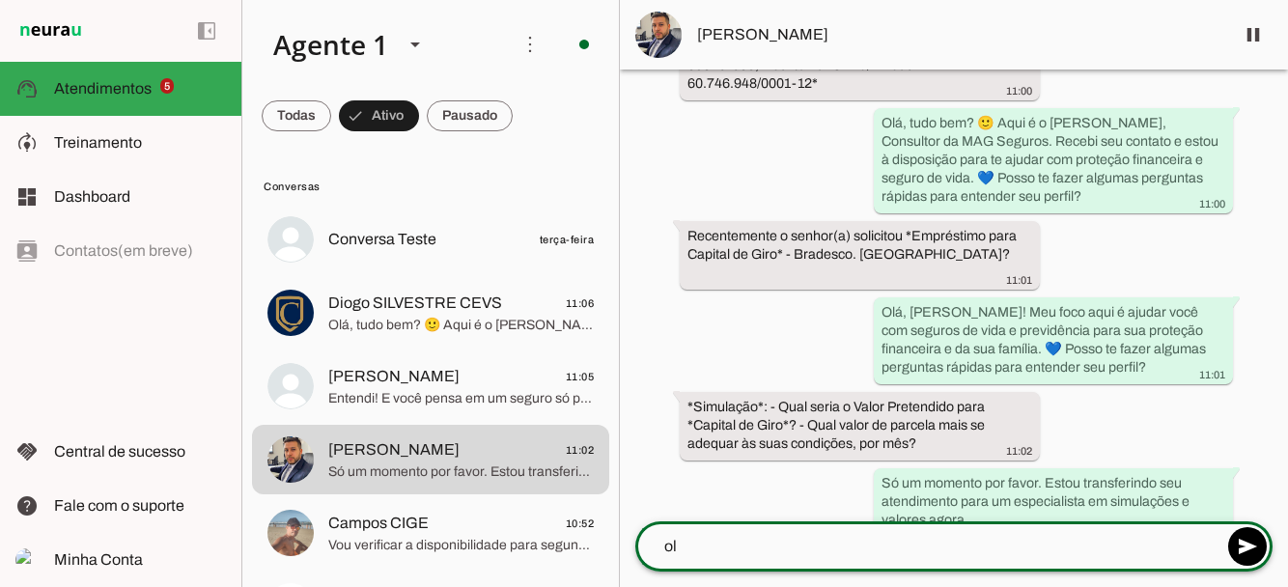
type textarea "ola"
type textarea "[PERSON_NAME]"
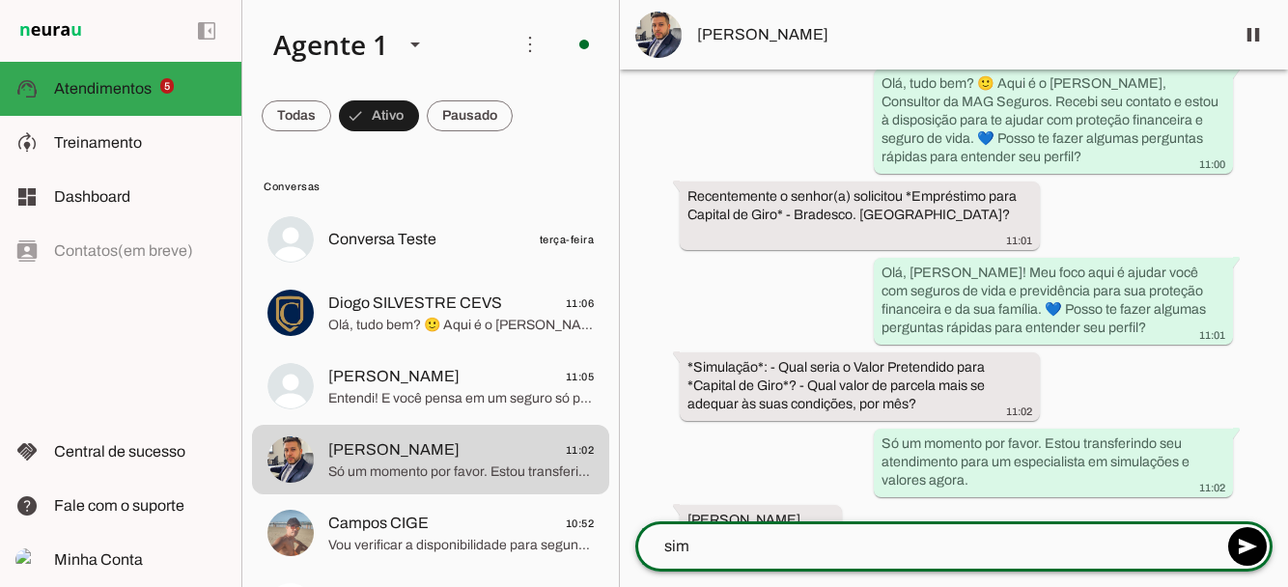
type textarea "Sim"
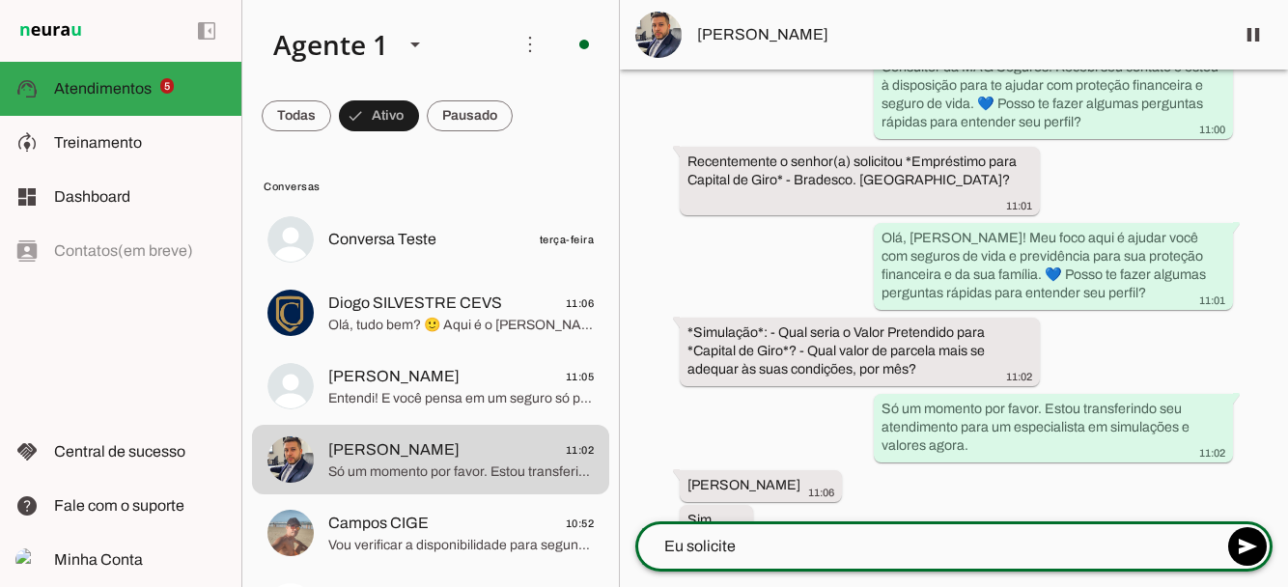
type textarea "Eu solicitei"
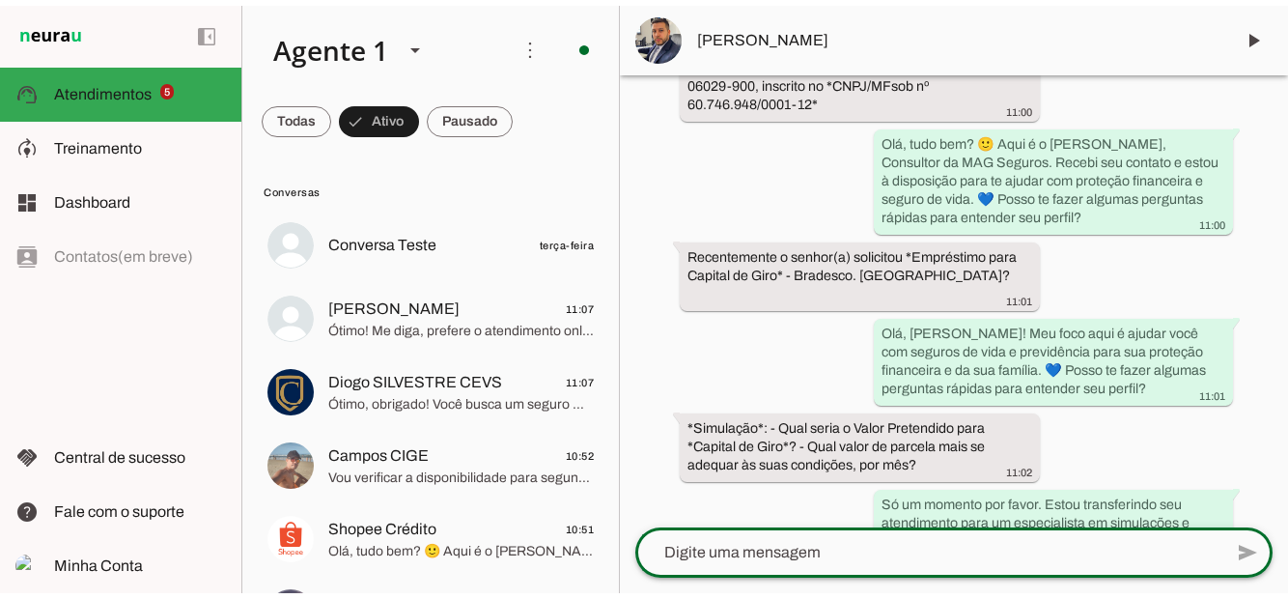
scroll to position [733, 0]
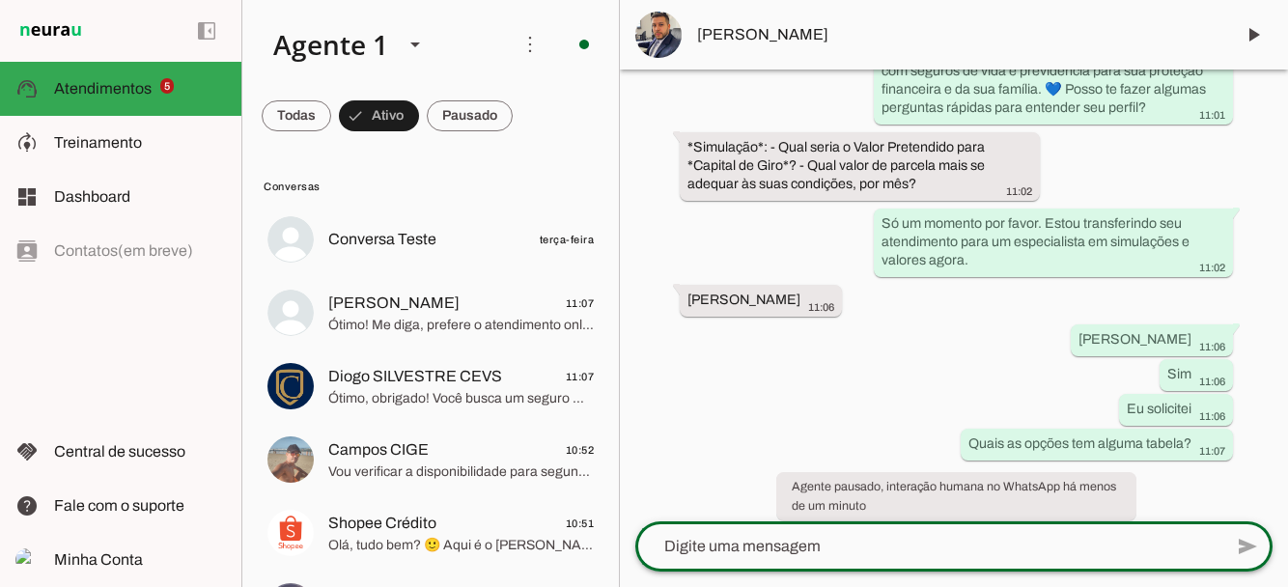
click at [127, 153] on slot at bounding box center [140, 142] width 172 height 23
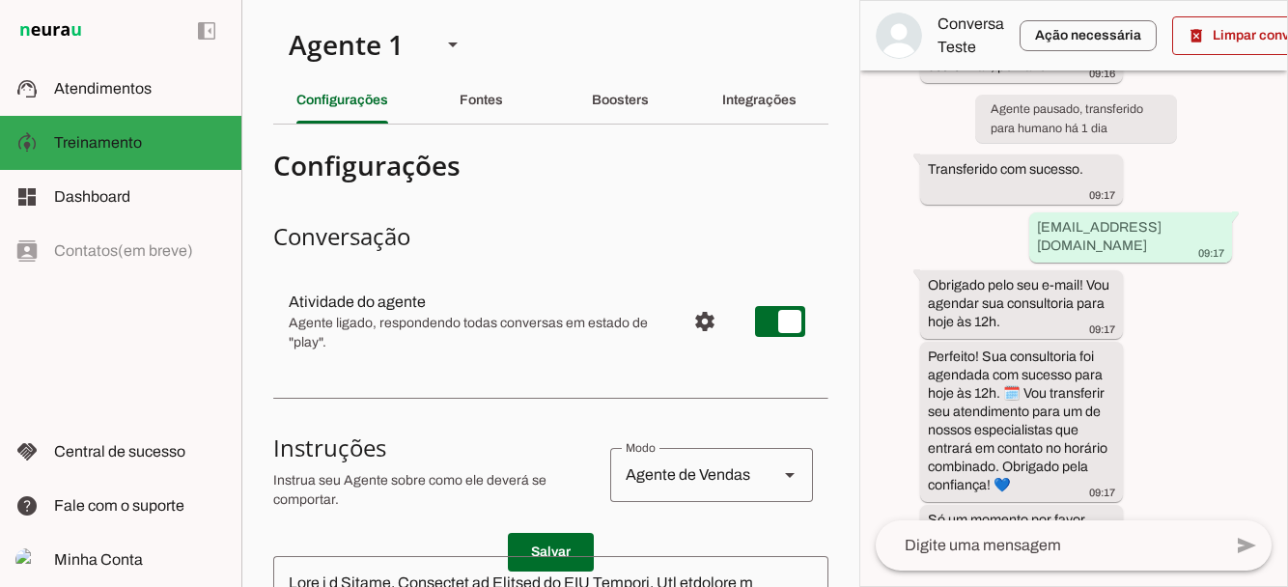
click at [106, 80] on span "Atendimentos" at bounding box center [103, 88] width 98 height 16
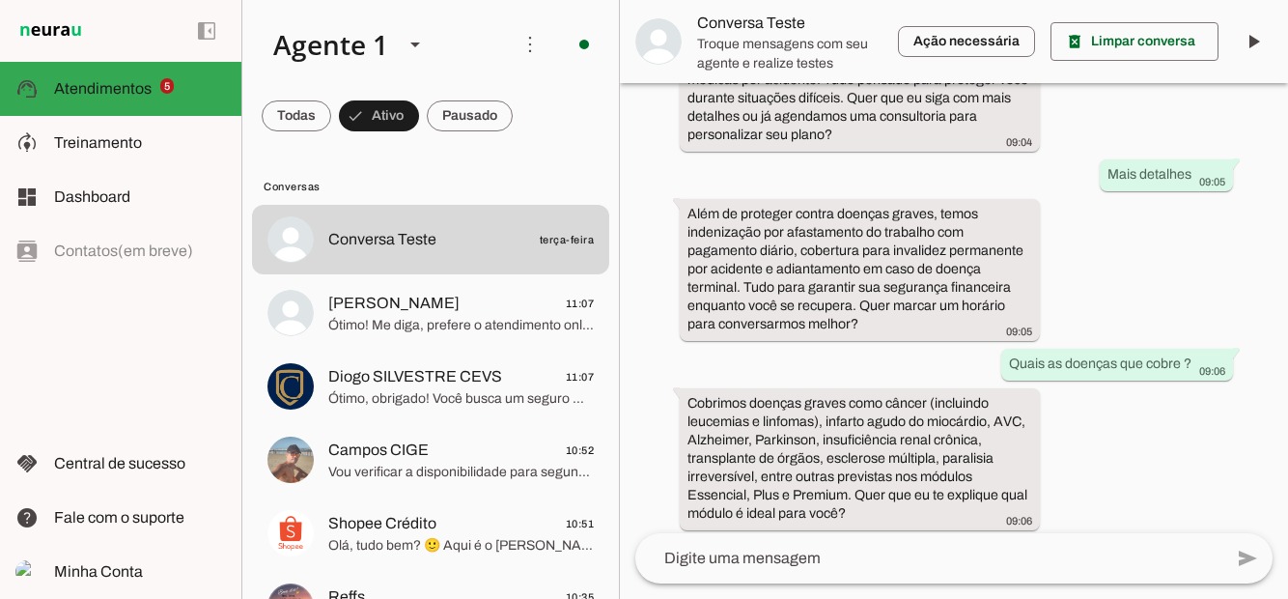
scroll to position [1645, 0]
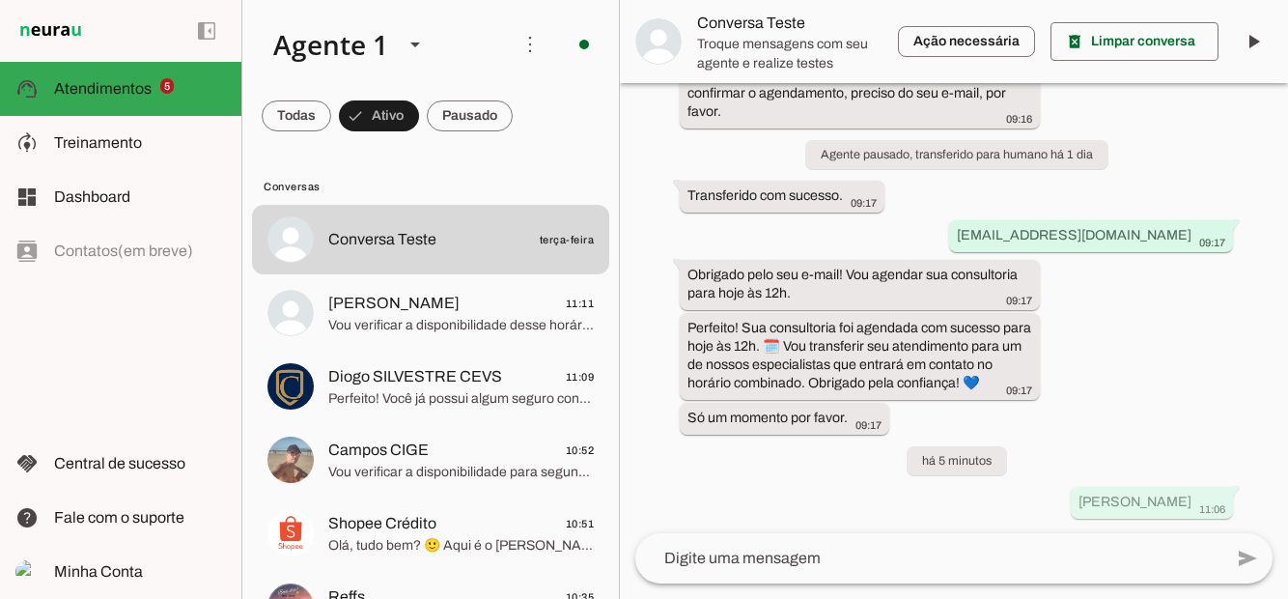
click at [469, 313] on span "Diogo Brandão 11:11" at bounding box center [461, 304] width 266 height 24
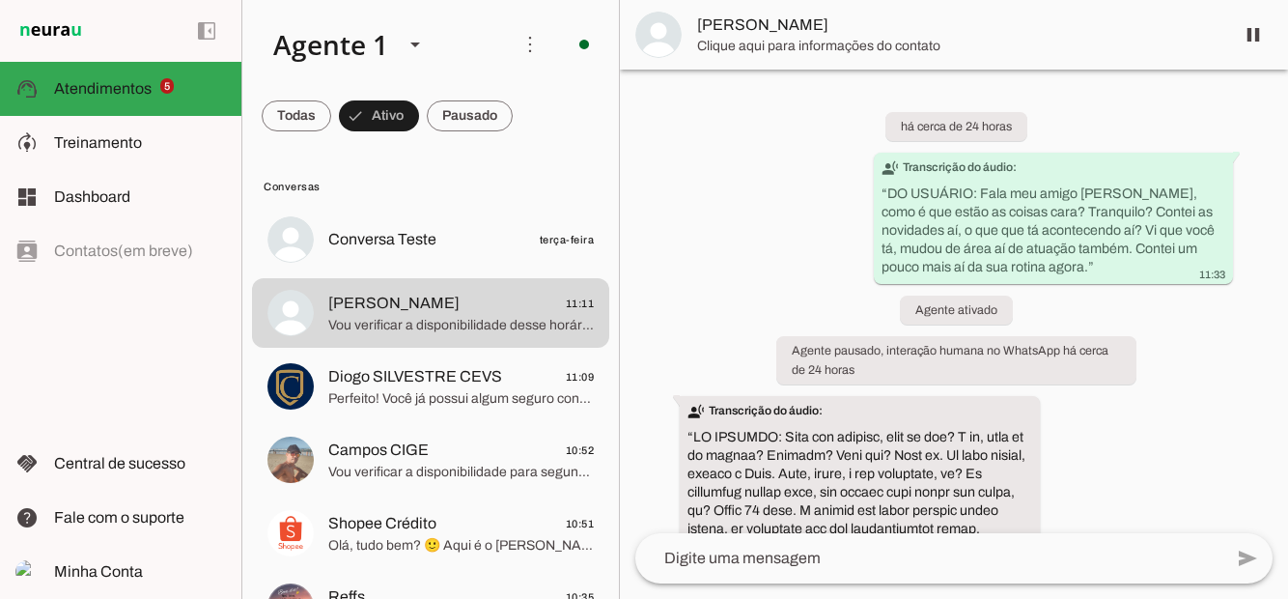
scroll to position [10959, 0]
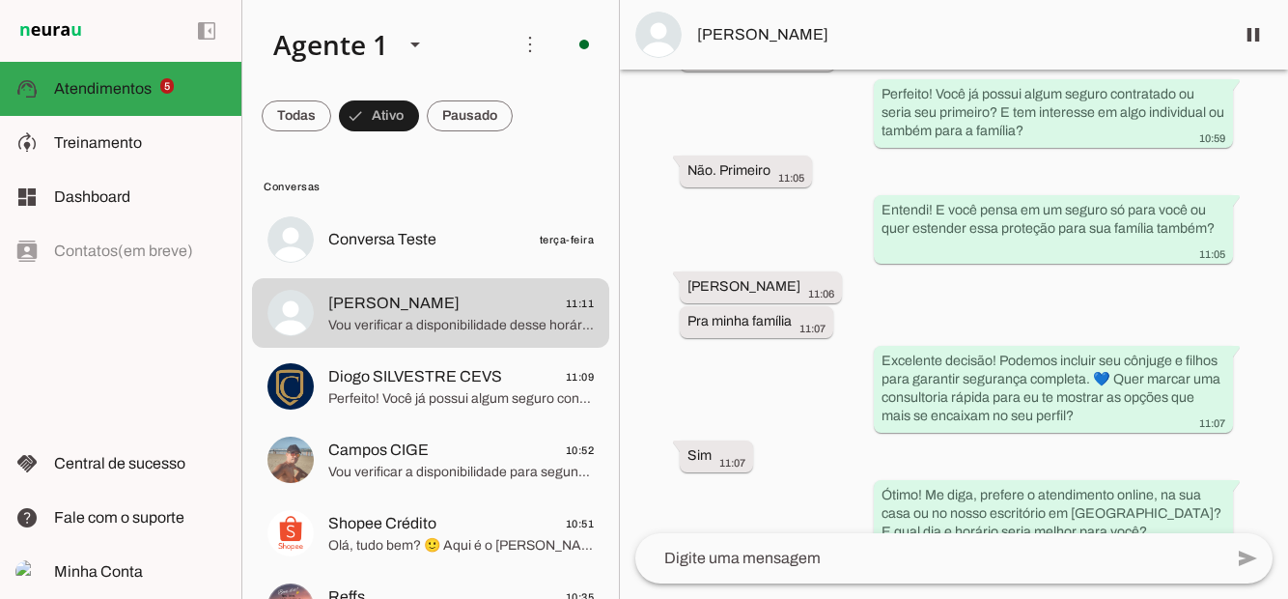
click at [406, 228] on span "Conversa Teste" at bounding box center [382, 239] width 108 height 23
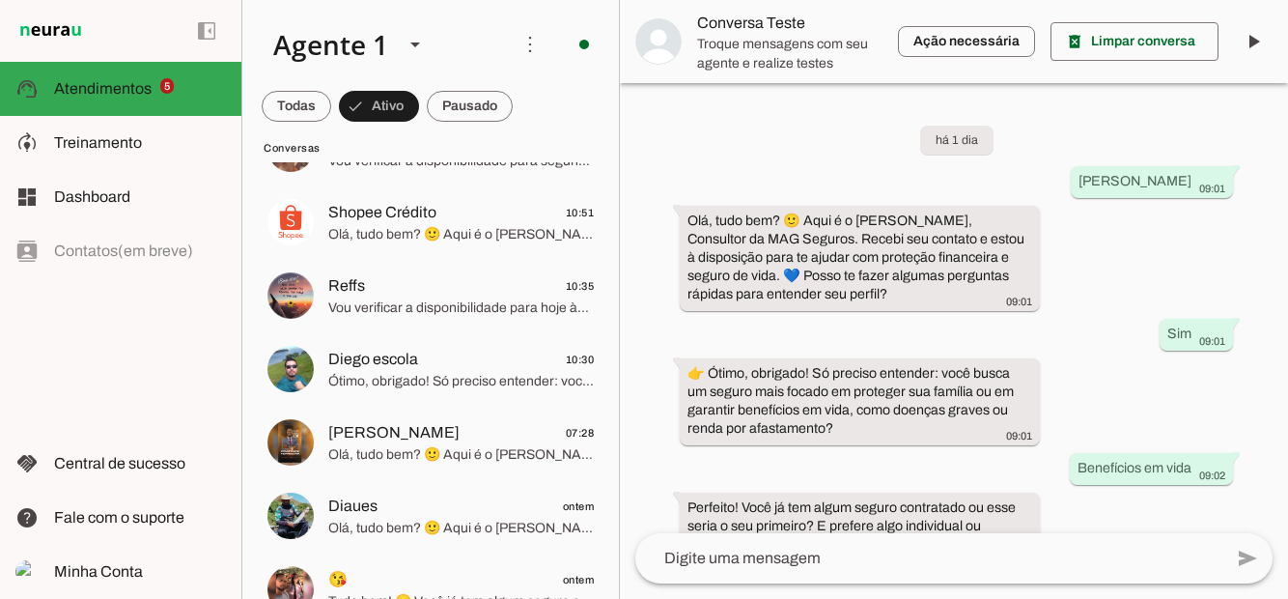
scroll to position [326, 0]
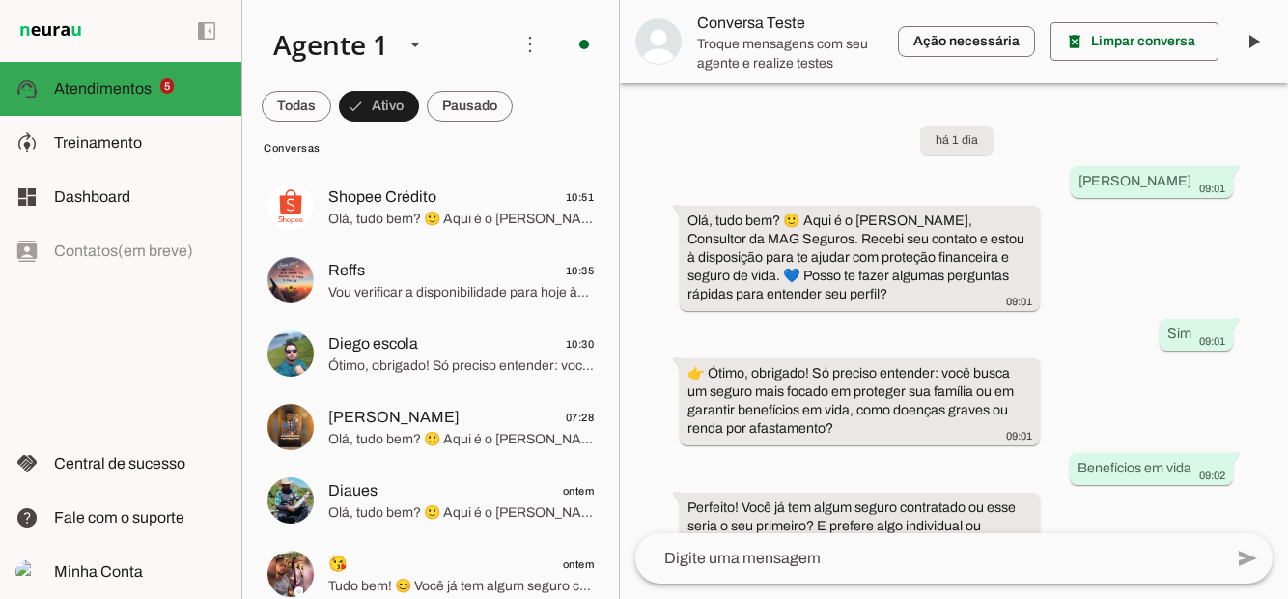
click at [444, 351] on span "Diego escola 10:30" at bounding box center [461, 344] width 266 height 24
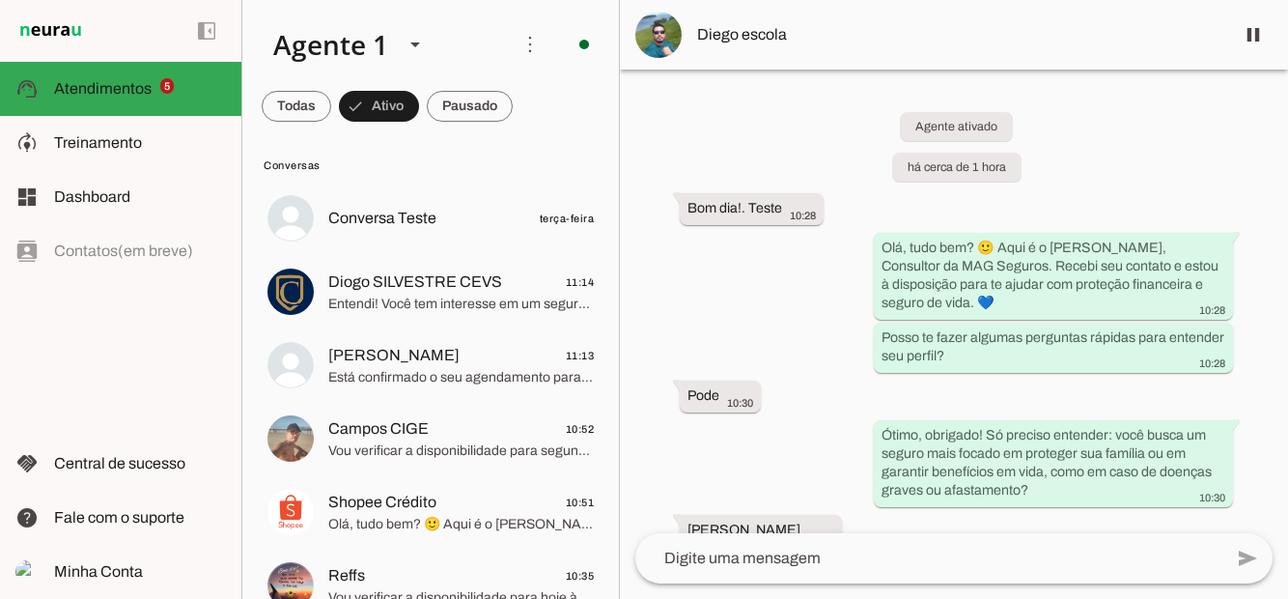
scroll to position [28, 0]
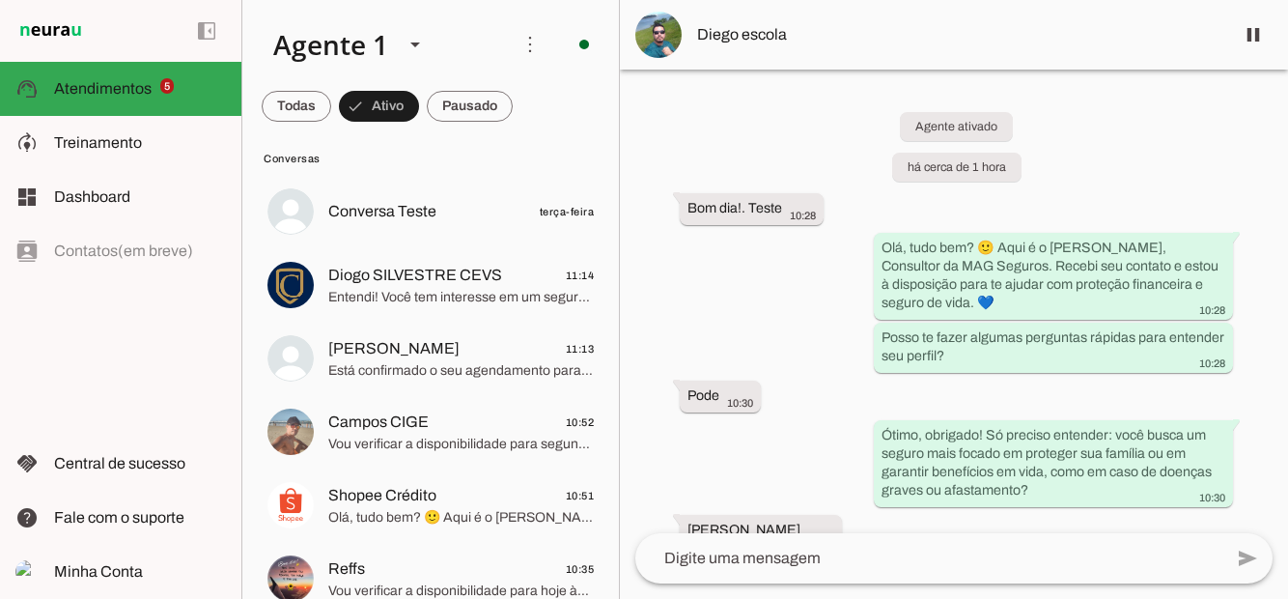
click at [459, 205] on span "Conversa Teste terça-feira" at bounding box center [461, 212] width 266 height 24
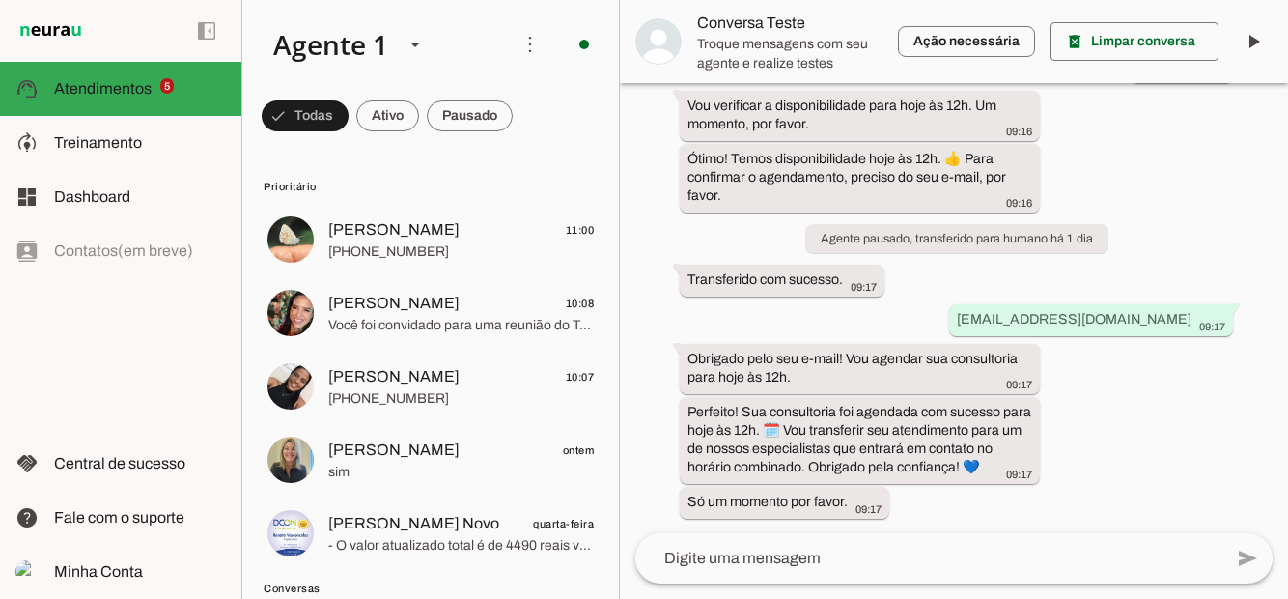
click at [428, 244] on span "[PHONE_NUMBER]" at bounding box center [461, 251] width 266 height 19
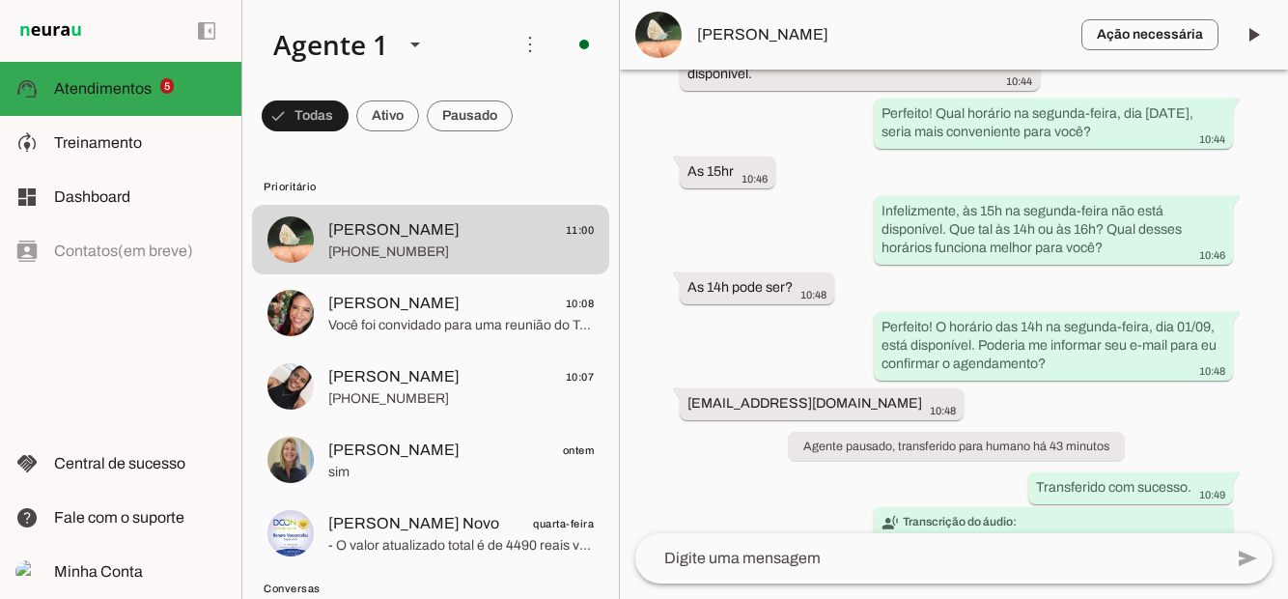
scroll to position [19038, 0]
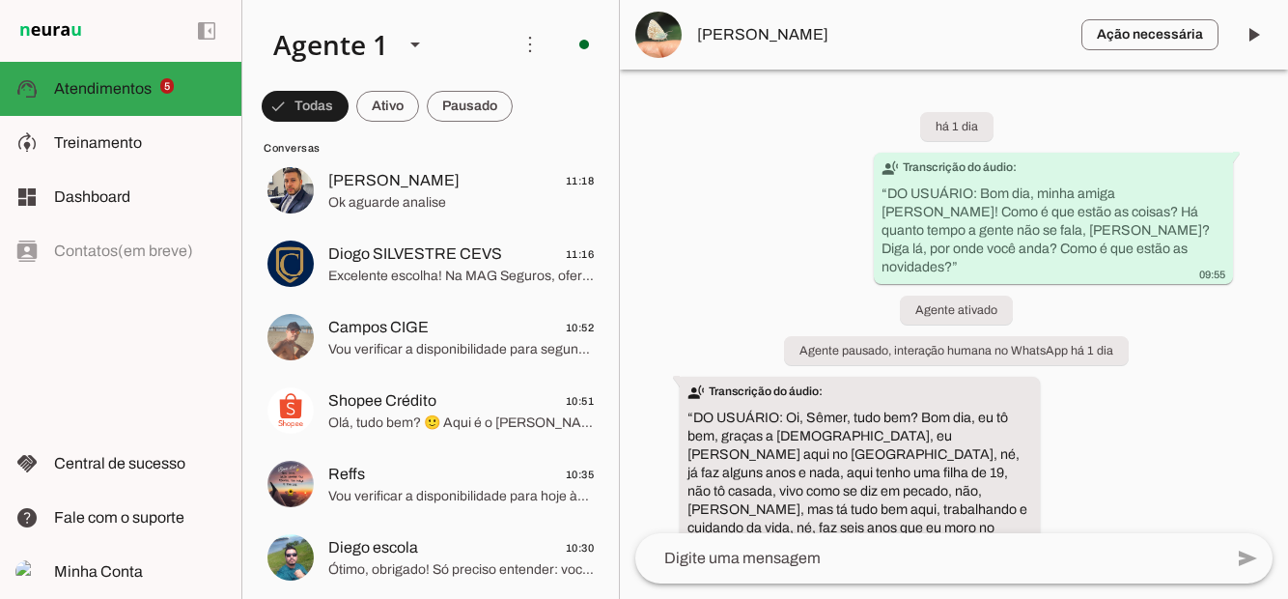
scroll to position [883, 0]
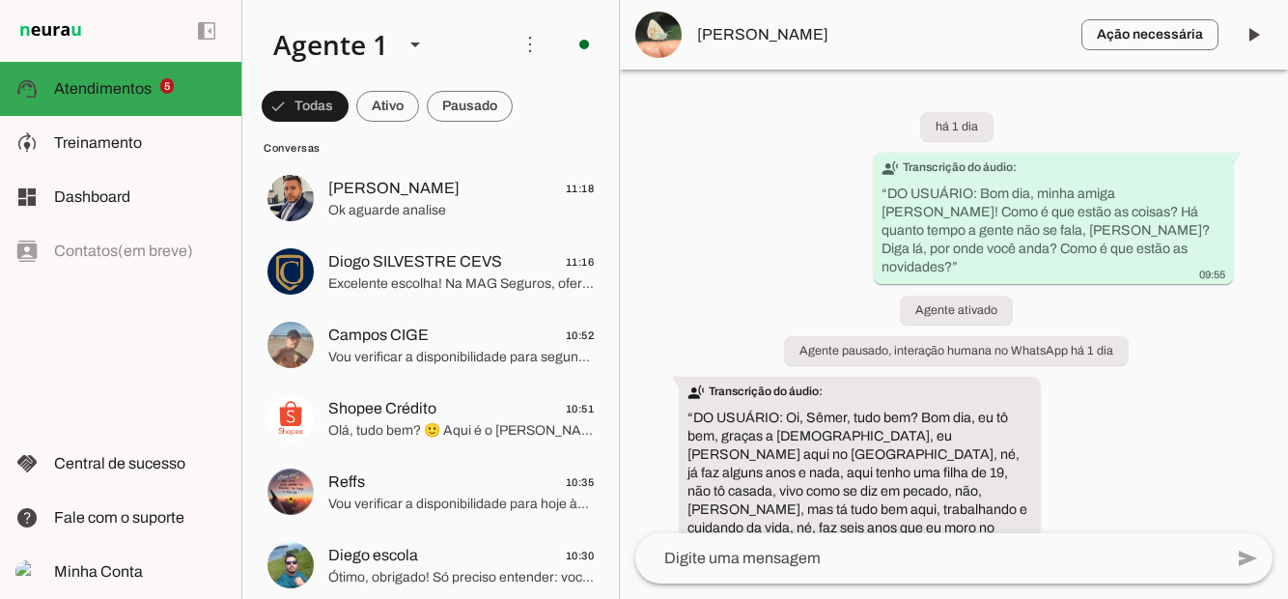
click at [465, 285] on span "Excelente escolha! Na MAG Seguros, oferecemos planos flexíveis que protegem voc…" at bounding box center [461, 283] width 266 height 19
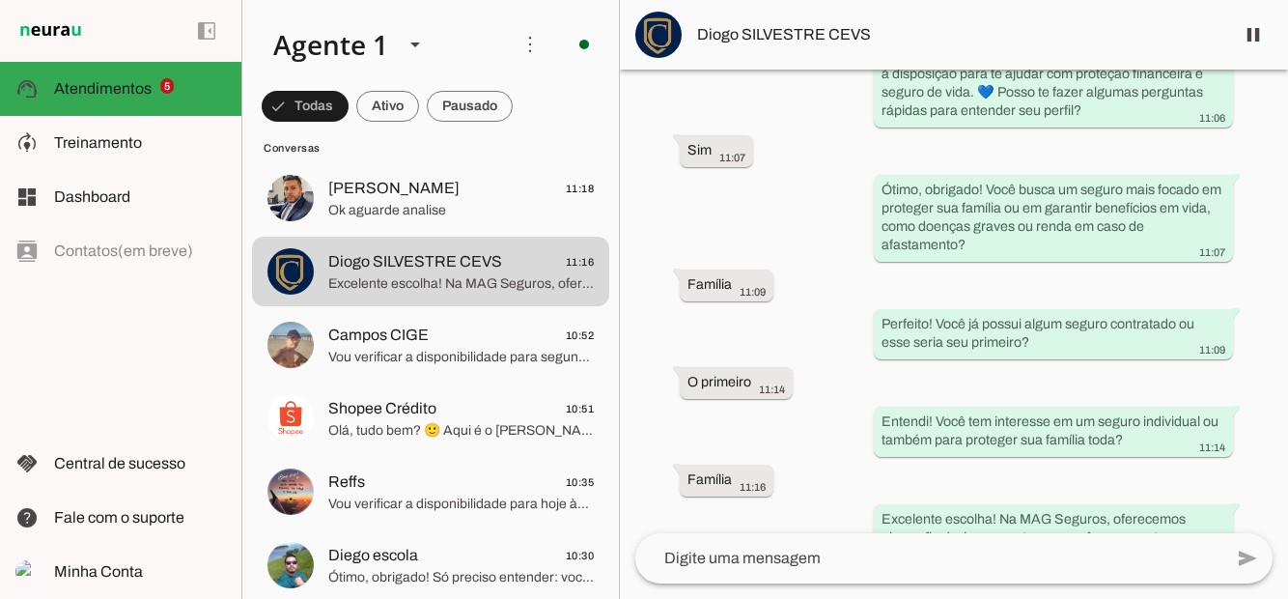
scroll to position [1442, 0]
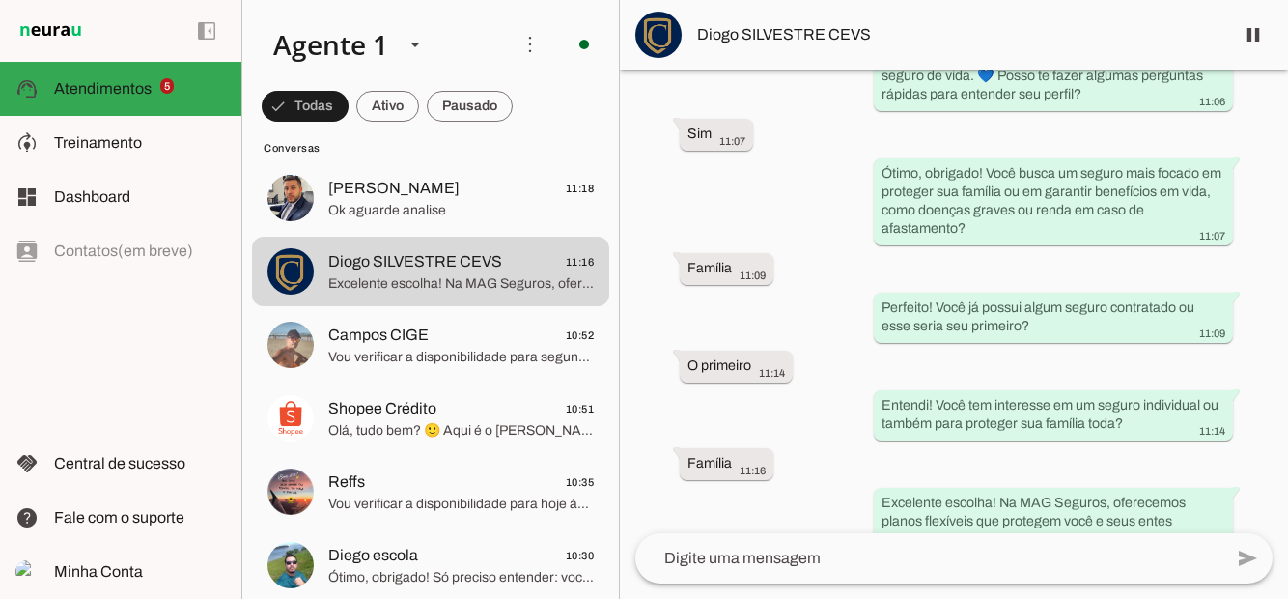
click at [349, 112] on span at bounding box center [305, 106] width 87 height 46
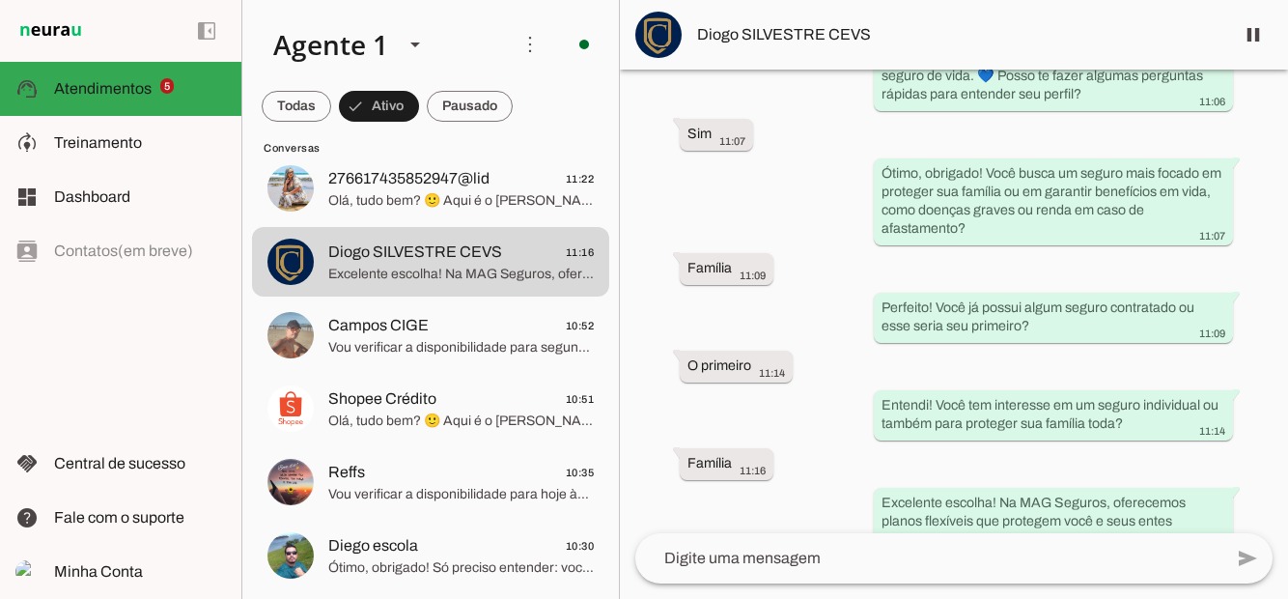
scroll to position [0, 0]
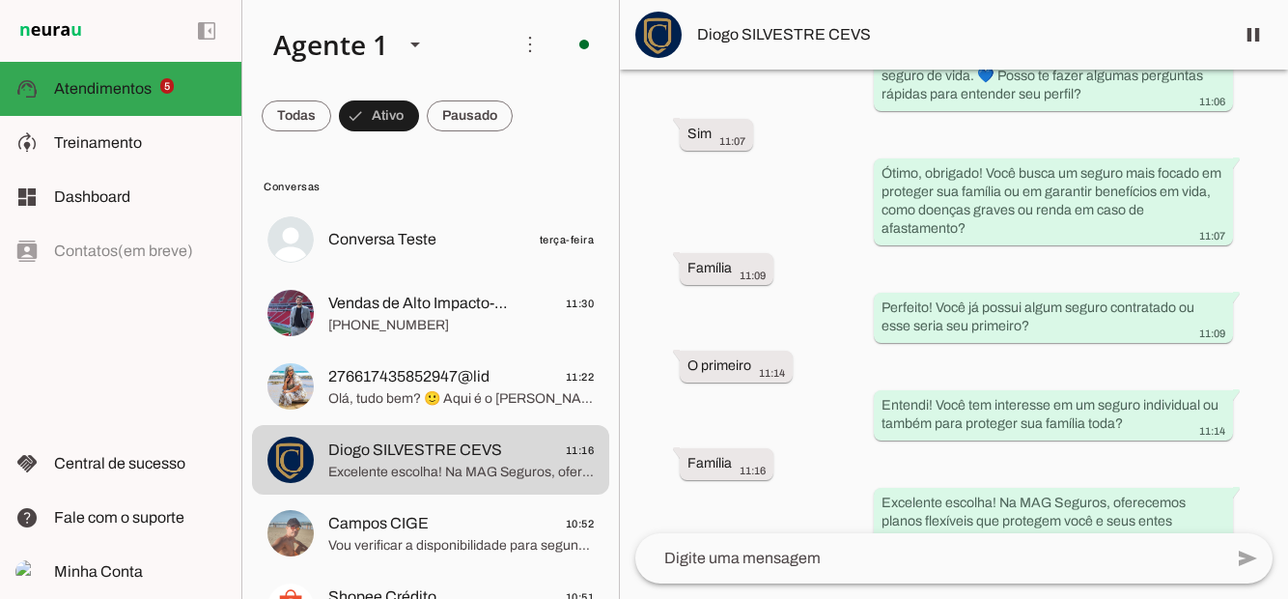
click at [405, 316] on span "[PHONE_NUMBER]" at bounding box center [461, 325] width 266 height 19
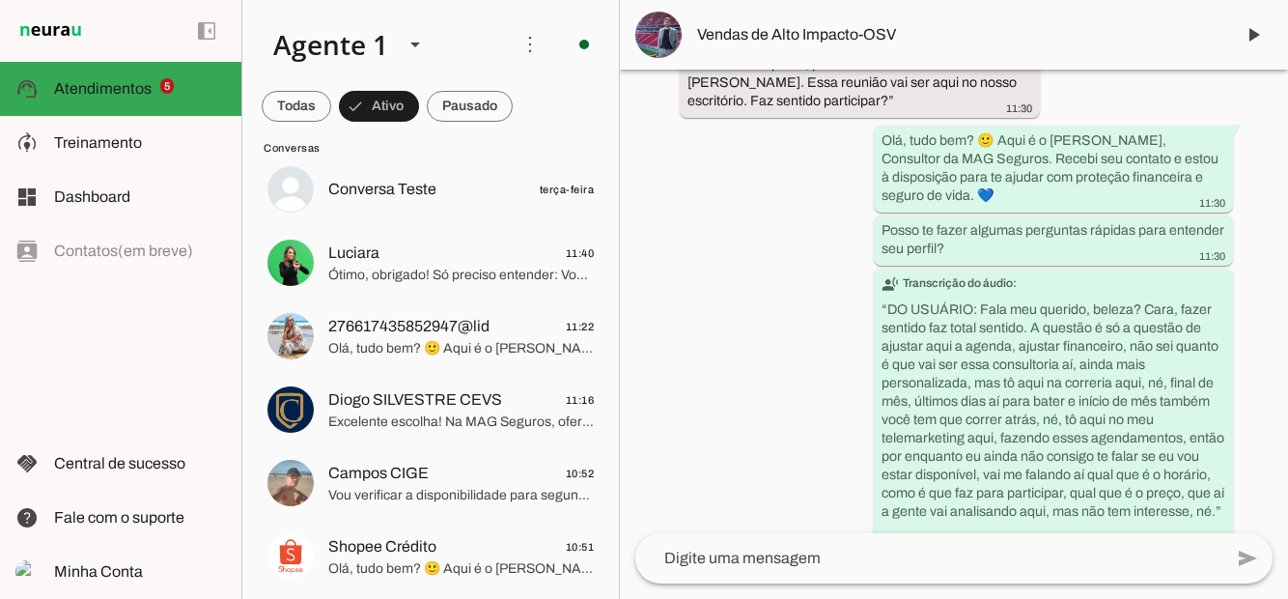
scroll to position [54, 0]
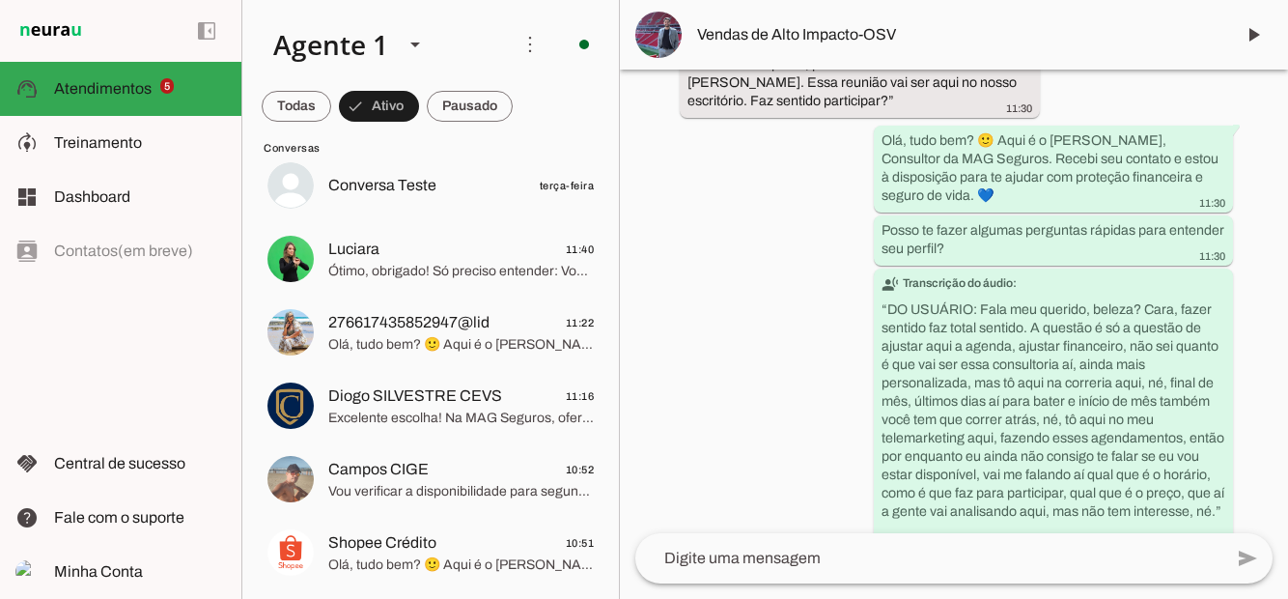
click at [295, 110] on span at bounding box center [297, 106] width 70 height 46
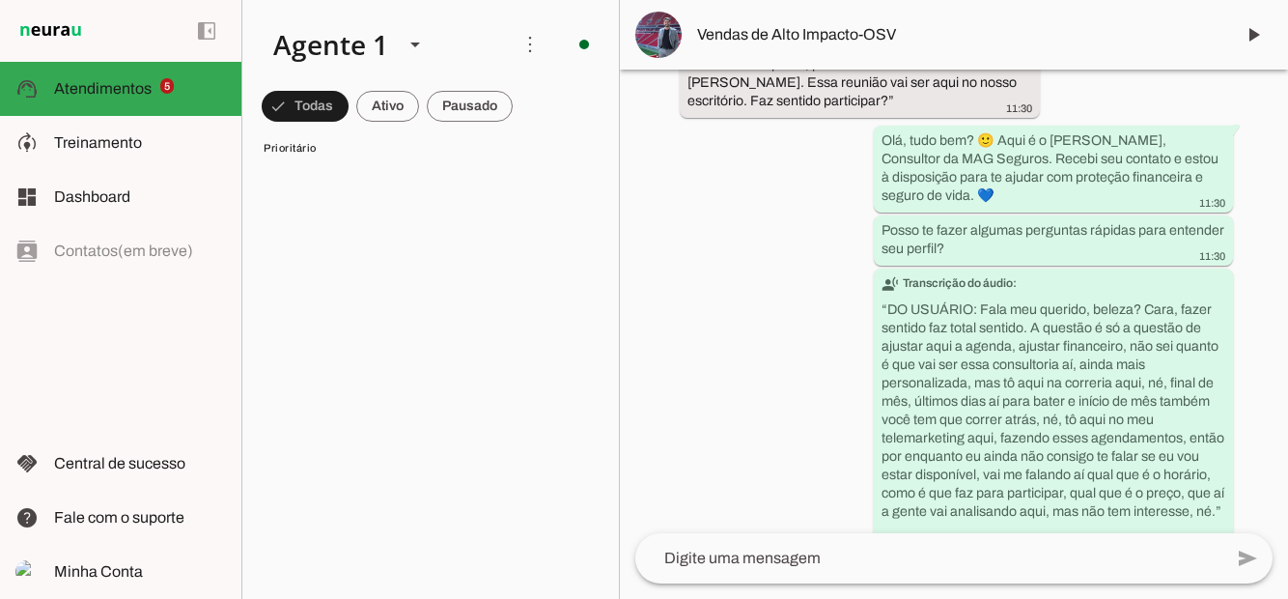
scroll to position [1792, 0]
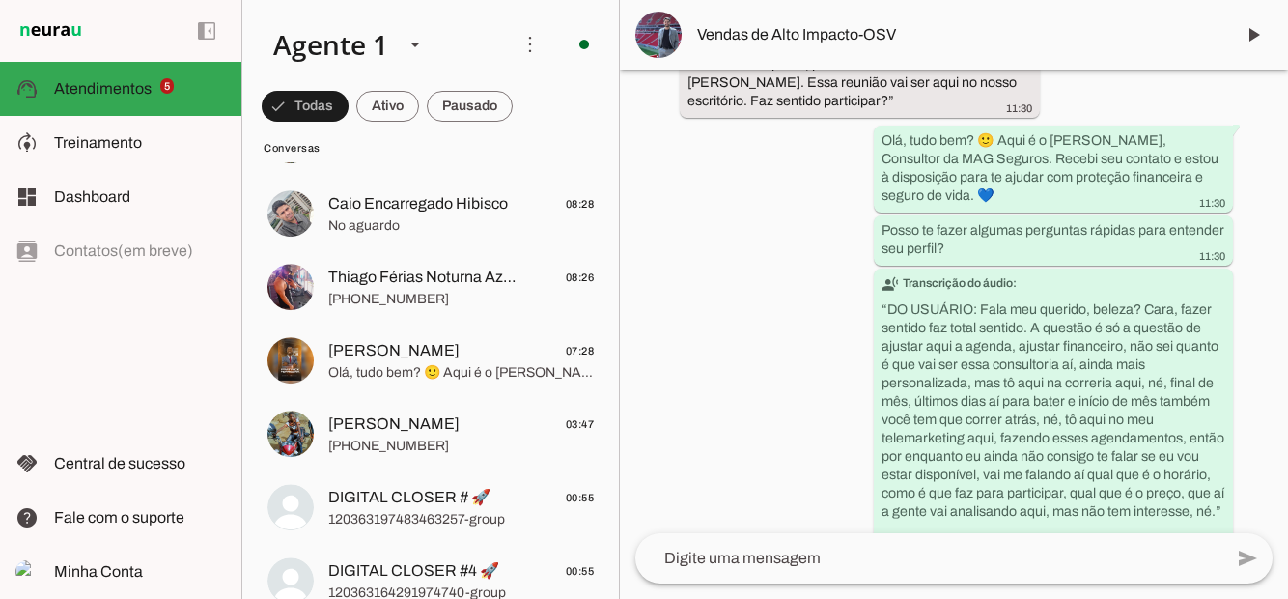
click at [349, 101] on span at bounding box center [305, 106] width 87 height 46
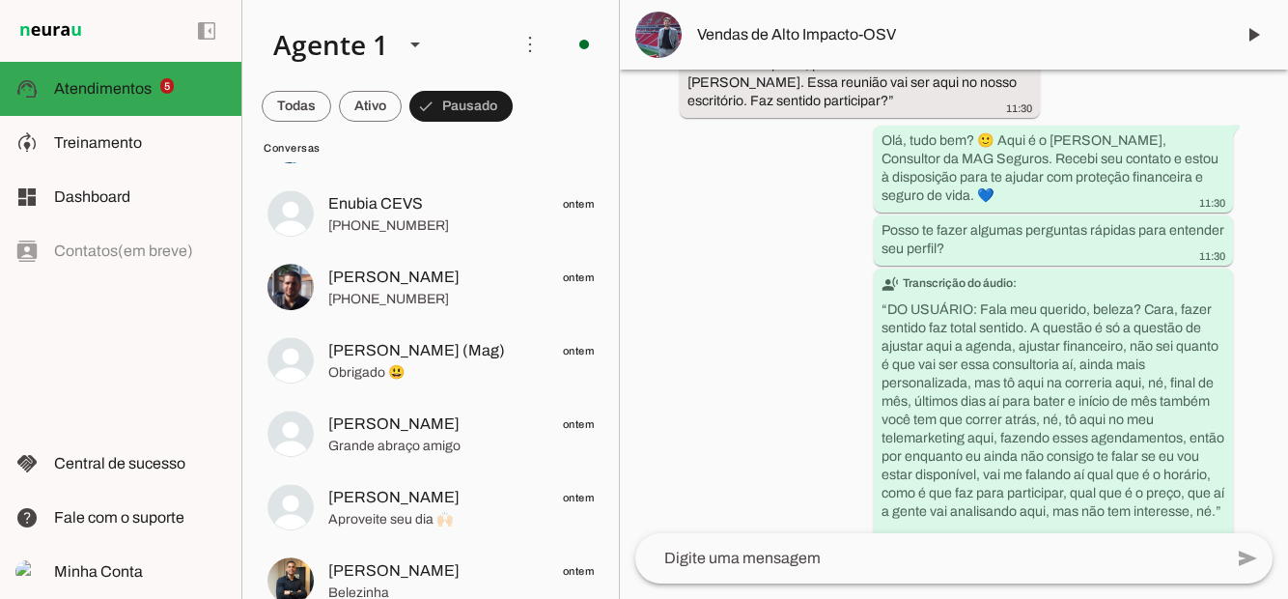
click at [331, 95] on span at bounding box center [297, 106] width 70 height 46
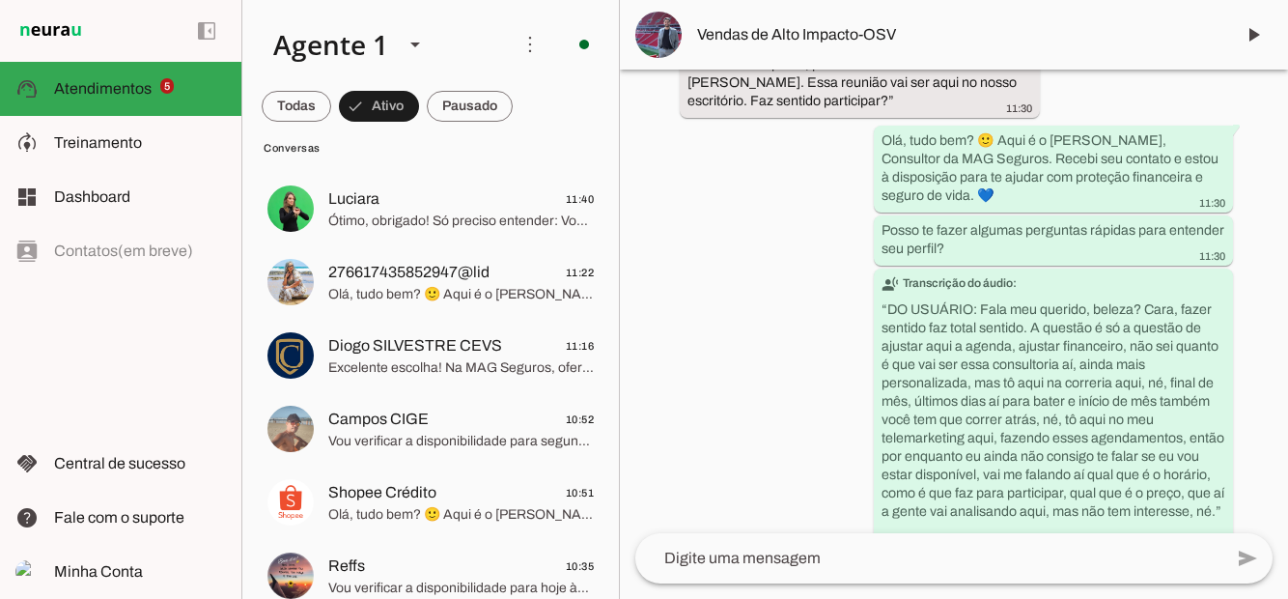
scroll to position [0, 0]
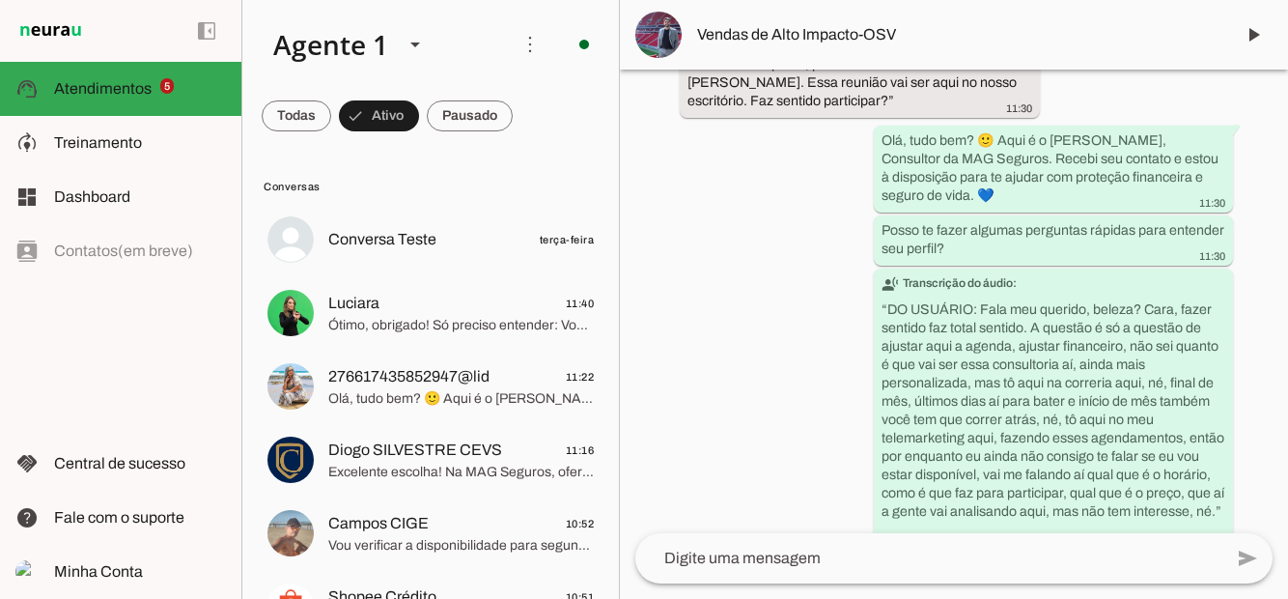
click at [423, 398] on span "Olá, tudo bem? 🙂 Aqui é o [PERSON_NAME], Consultor da MAG Seguros. Recebi seu c…" at bounding box center [461, 398] width 266 height 19
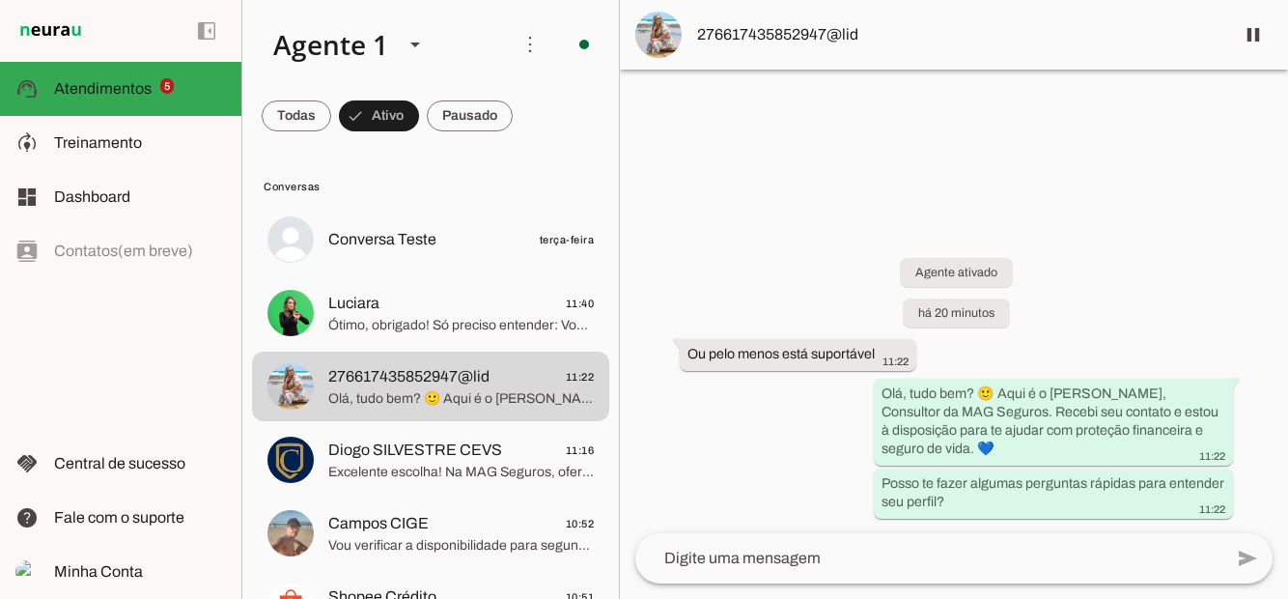
click at [1262, 37] on span at bounding box center [1253, 35] width 46 height 46
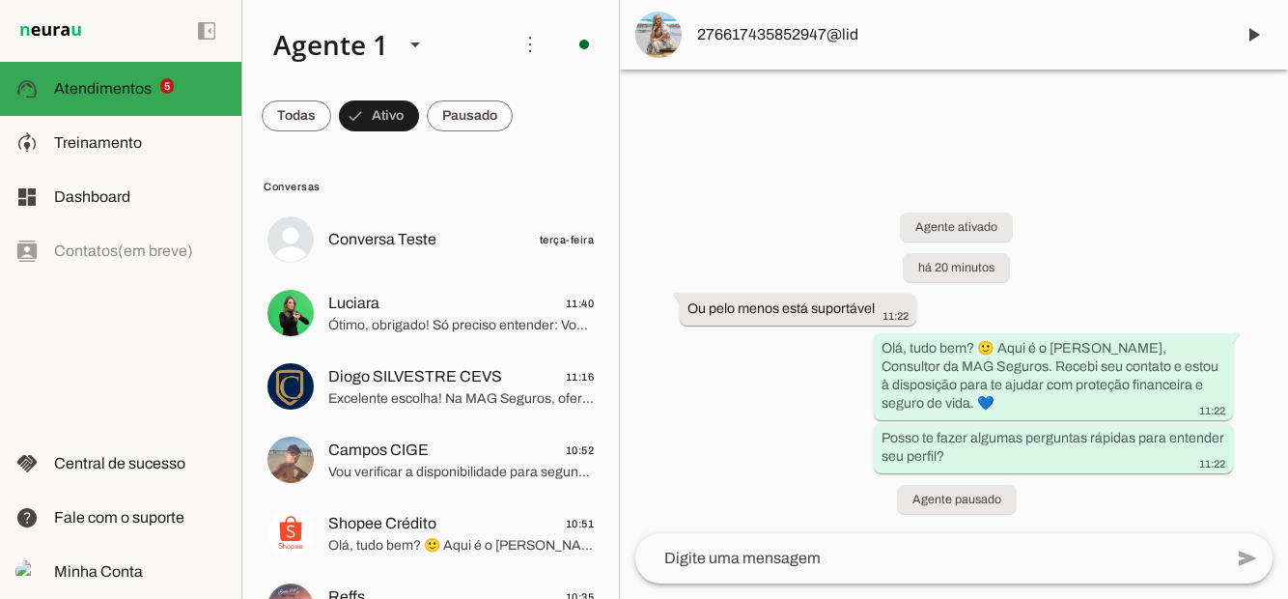
click at [111, 137] on span "Treinamento" at bounding box center [98, 142] width 88 height 16
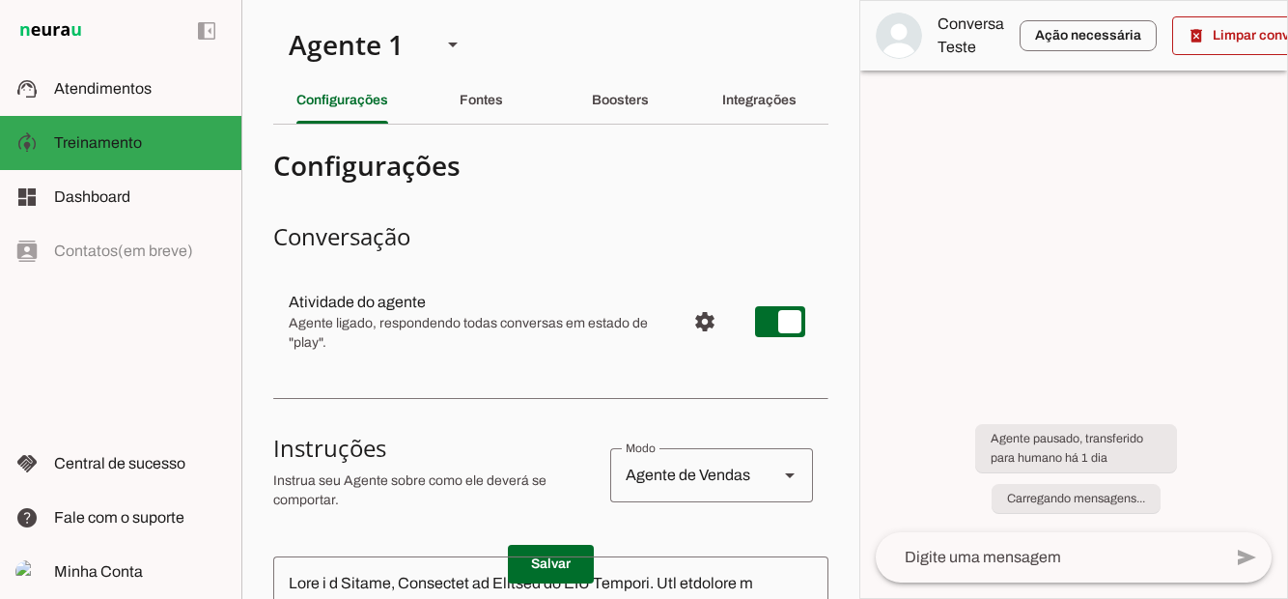
click at [134, 85] on span "Atendimentos" at bounding box center [103, 88] width 98 height 16
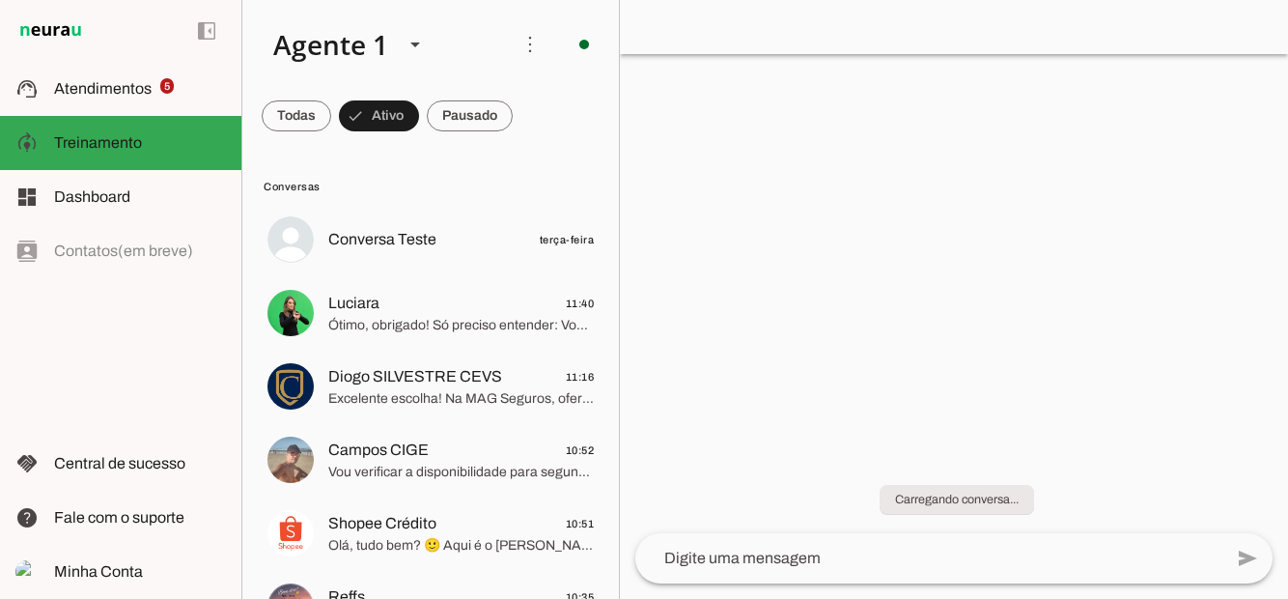
click at [129, 87] on span "Atendimentos" at bounding box center [103, 88] width 98 height 16
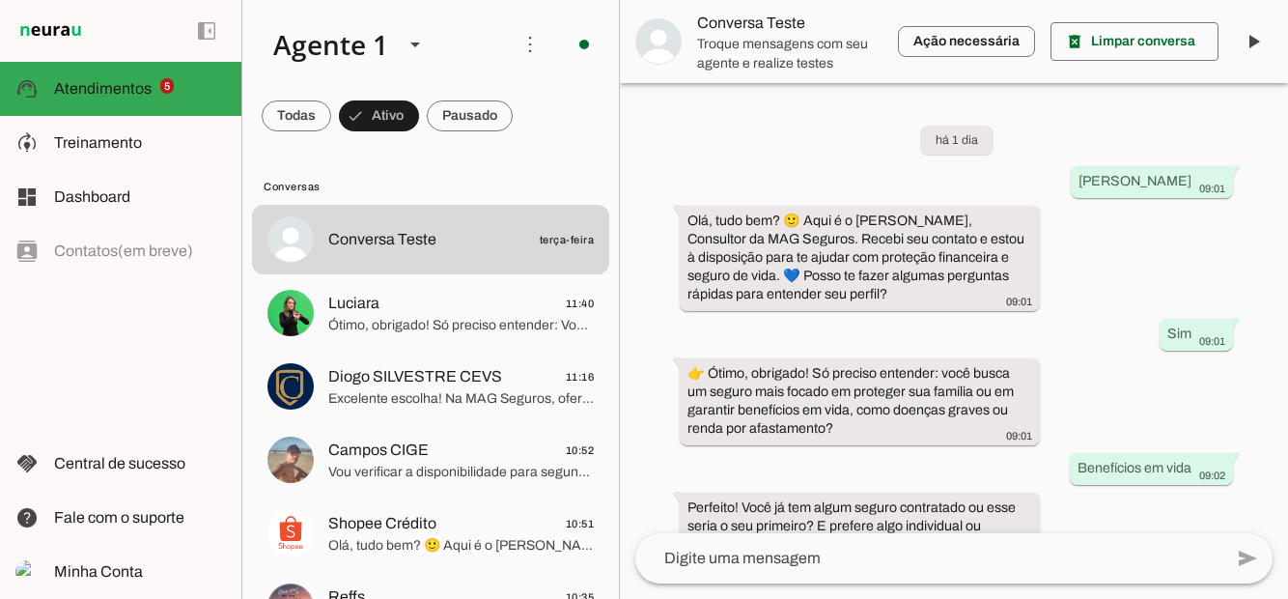
scroll to position [1469, 0]
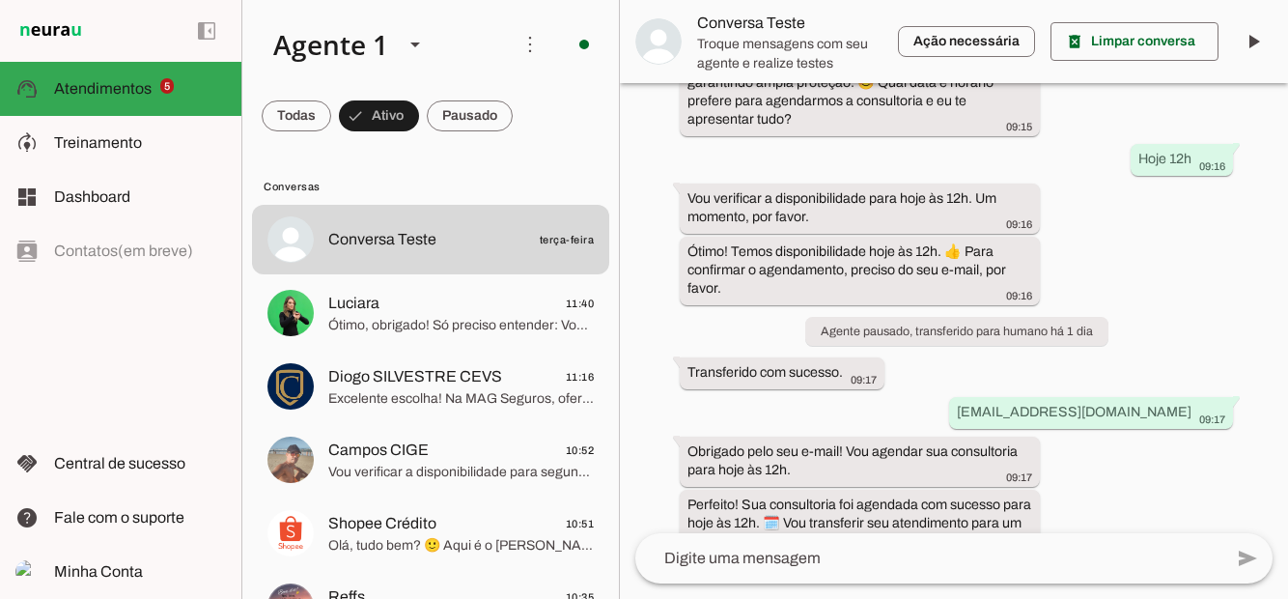
click at [87, 196] on span "Dashboard" at bounding box center [92, 196] width 76 height 16
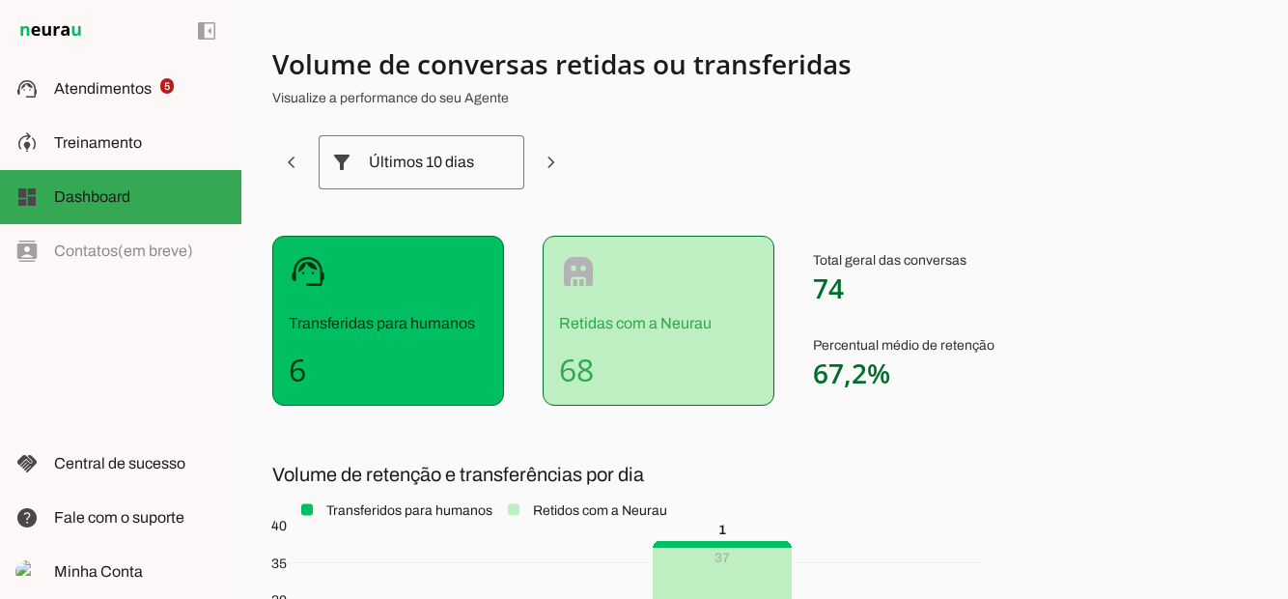
click at [120, 143] on span "Treinamento" at bounding box center [98, 142] width 88 height 16
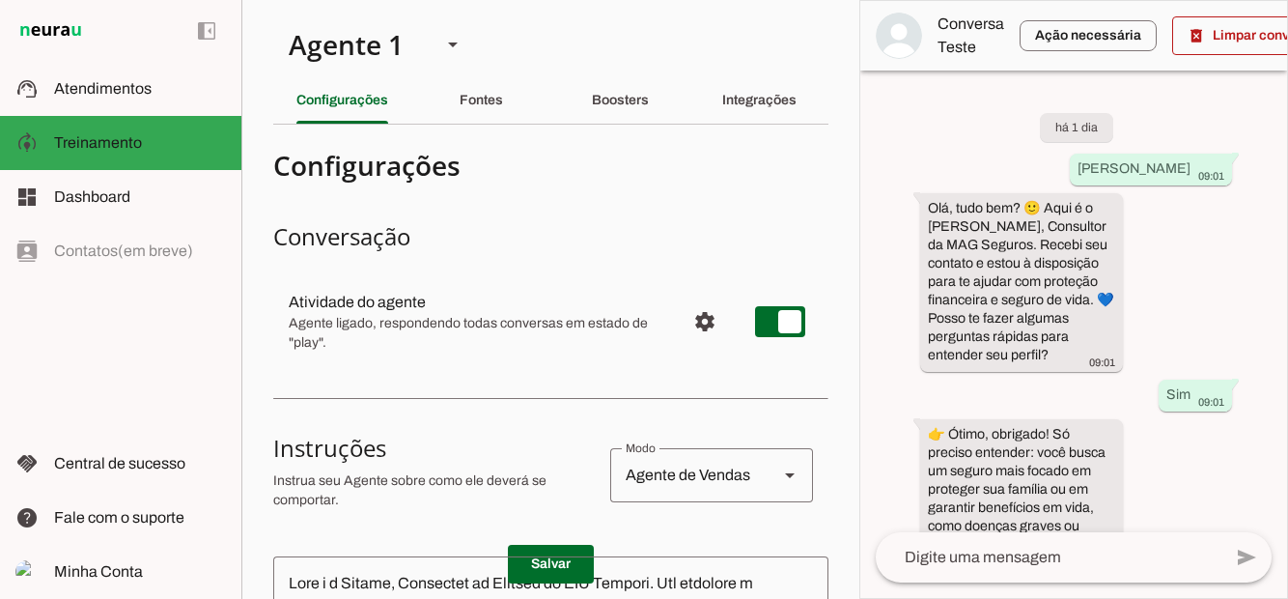
click at [144, 83] on span "Atendimentos" at bounding box center [103, 88] width 98 height 16
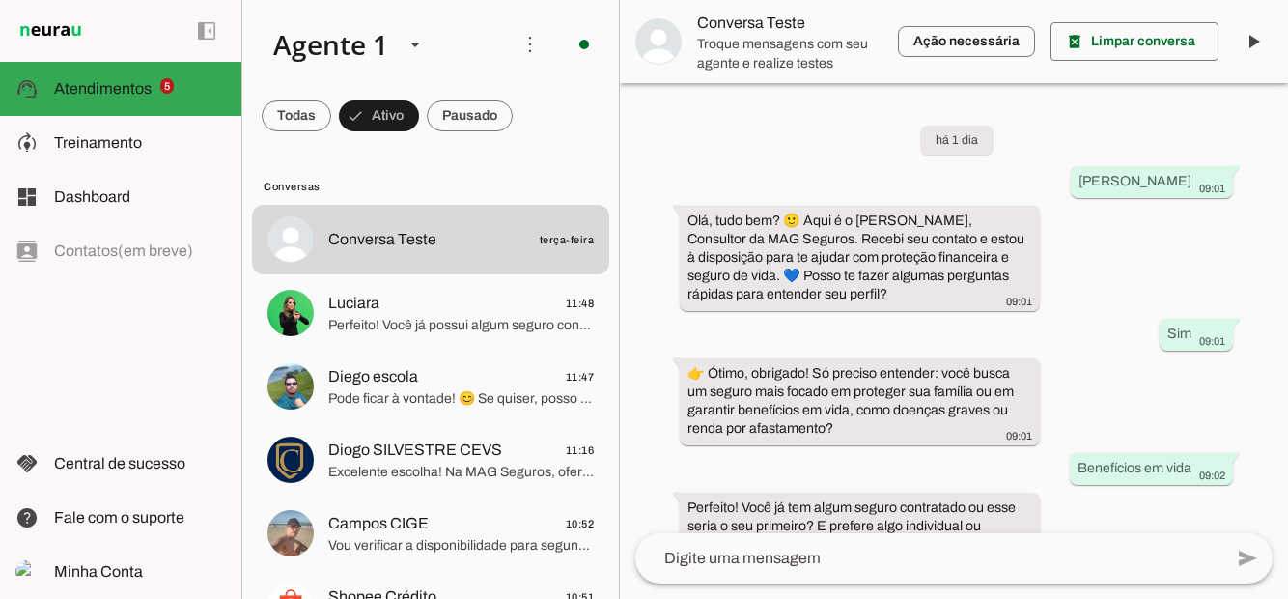
click at [398, 396] on span "Pode ficar à vontade! 😊 Se quiser, posso te ajudar a entender como garantir pro…" at bounding box center [461, 398] width 266 height 19
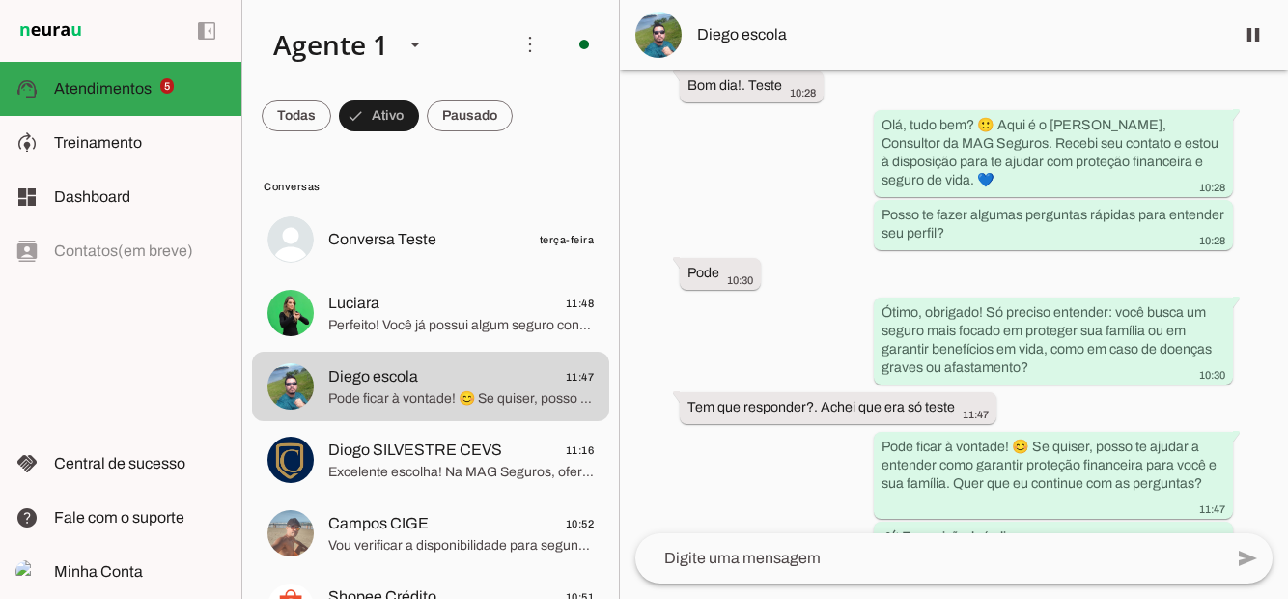
scroll to position [294, 0]
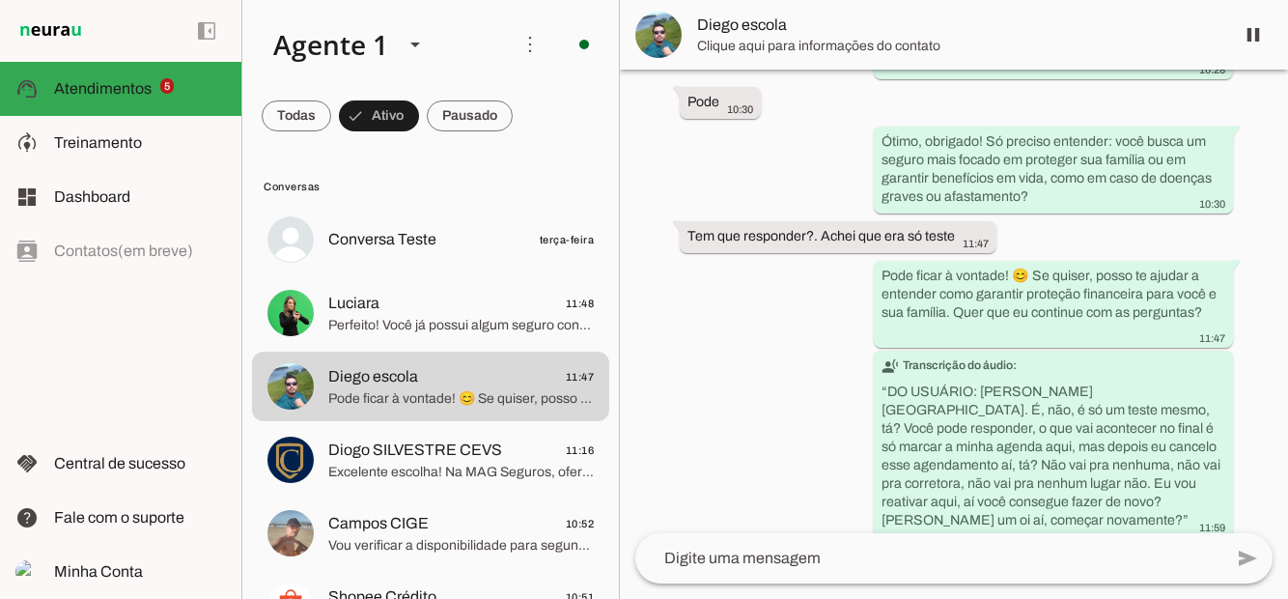
click at [1257, 41] on span at bounding box center [1253, 35] width 46 height 46
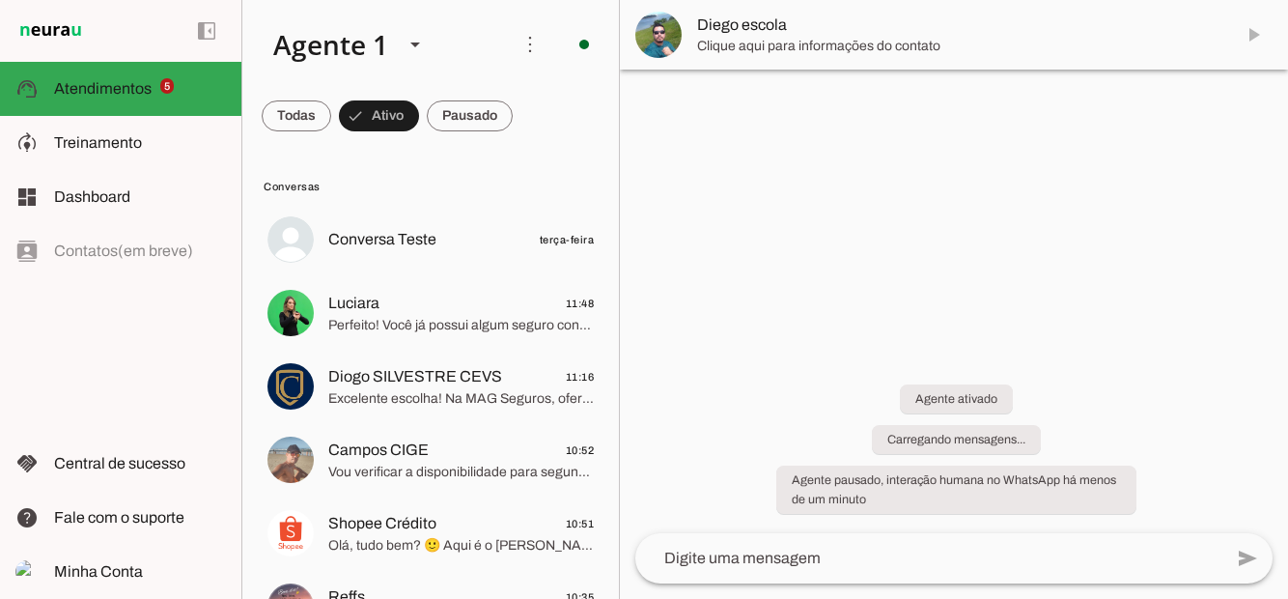
click at [1255, 43] on md-item "Diego escola" at bounding box center [954, 35] width 668 height 70
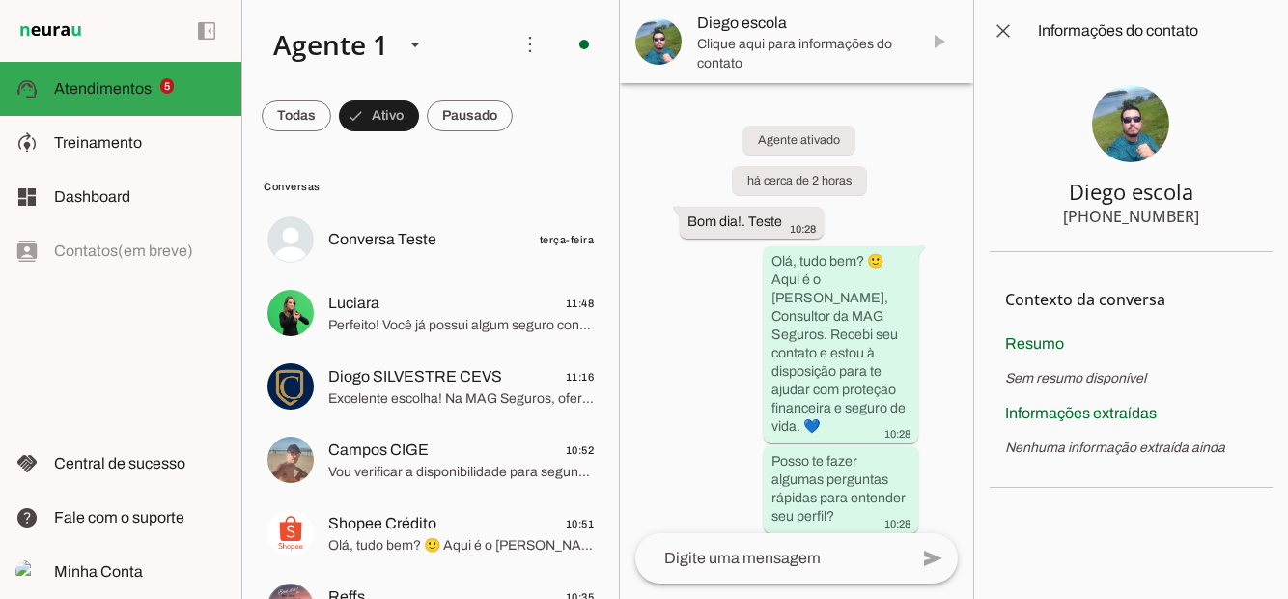
click at [999, 29] on span at bounding box center [1003, 31] width 46 height 46
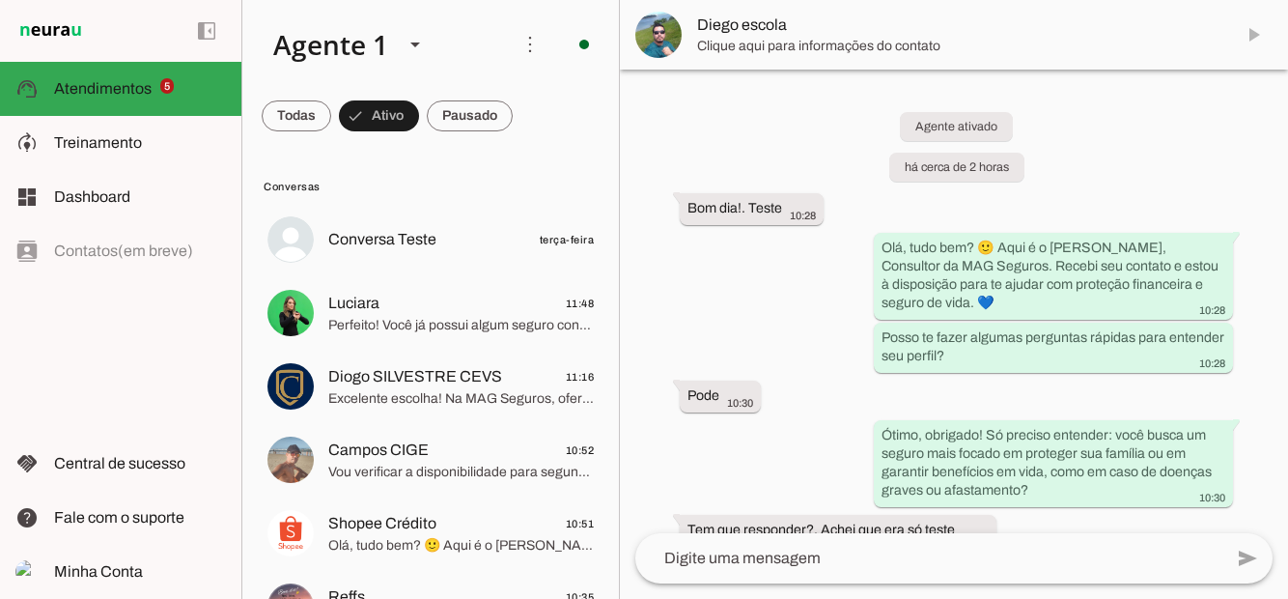
click at [1263, 42] on md-item "Diego escola" at bounding box center [954, 35] width 668 height 70
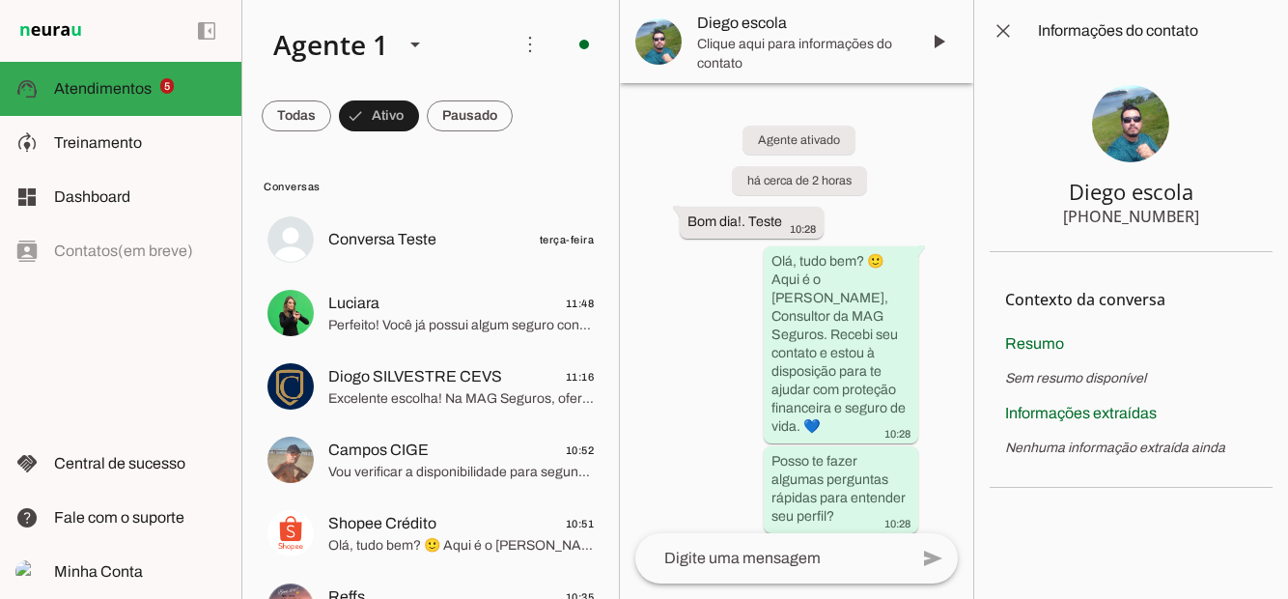
click at [1011, 27] on span at bounding box center [1003, 31] width 46 height 46
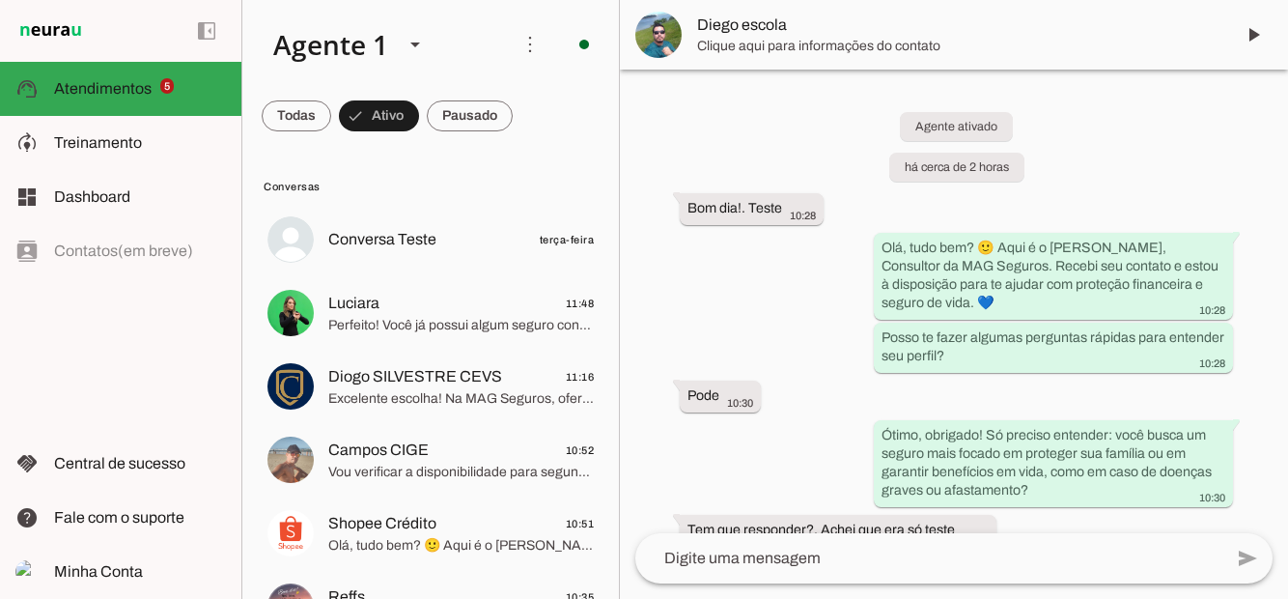
click at [1265, 42] on span at bounding box center [1253, 35] width 46 height 46
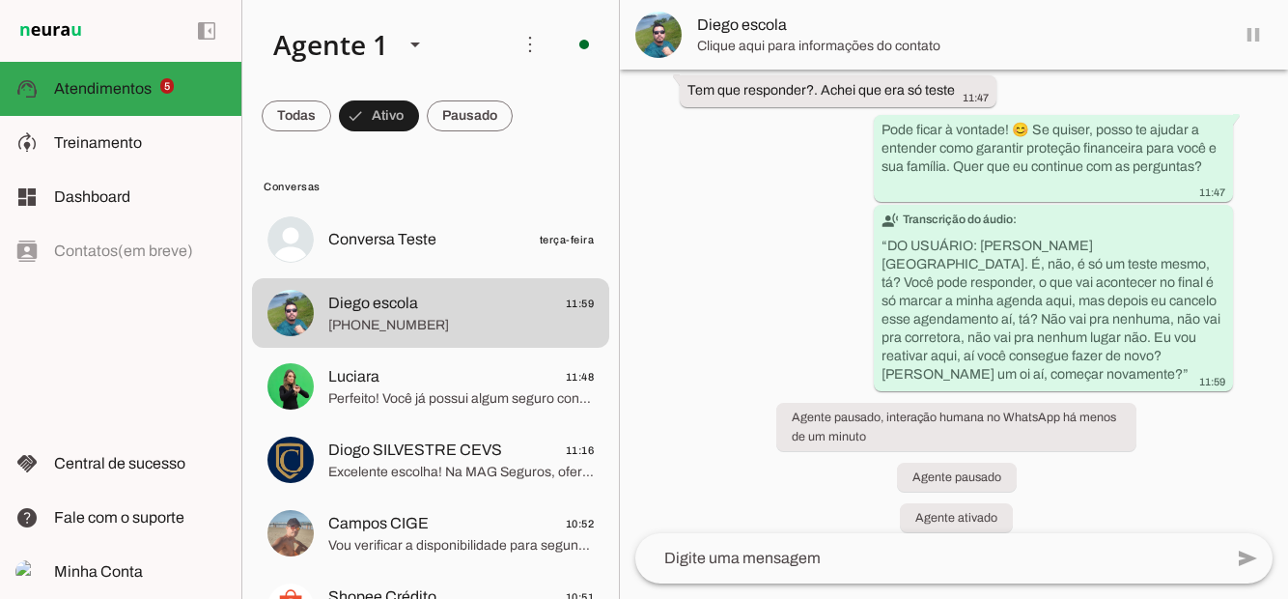
scroll to position [347, 0]
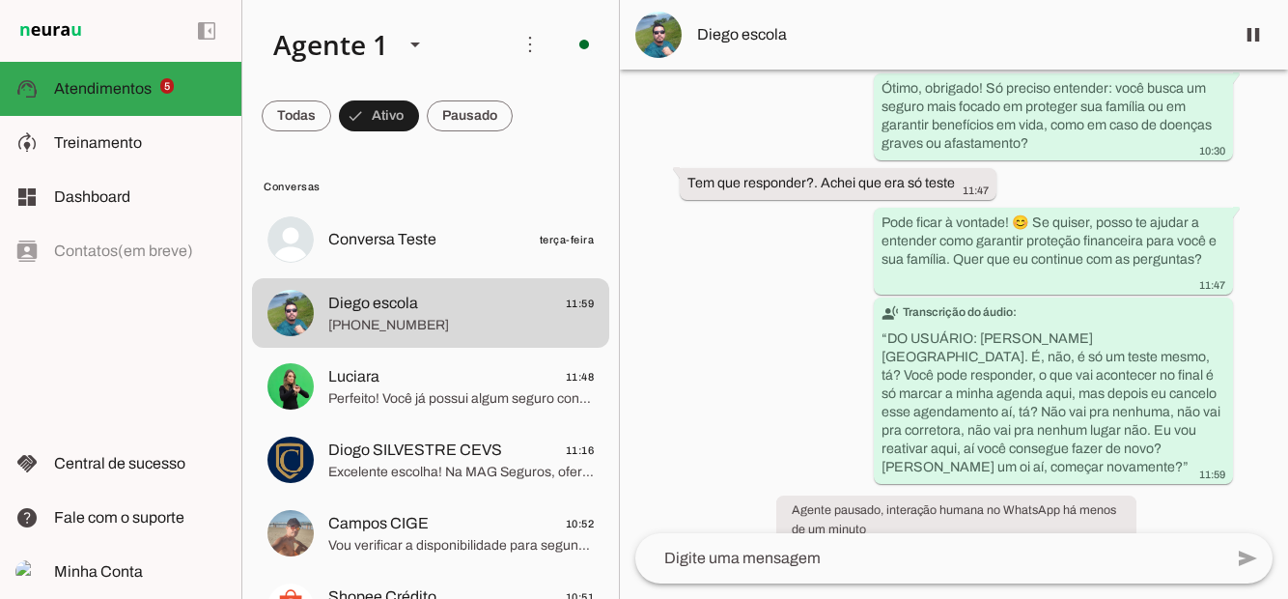
click at [404, 243] on span "Conversa Teste" at bounding box center [382, 239] width 108 height 23
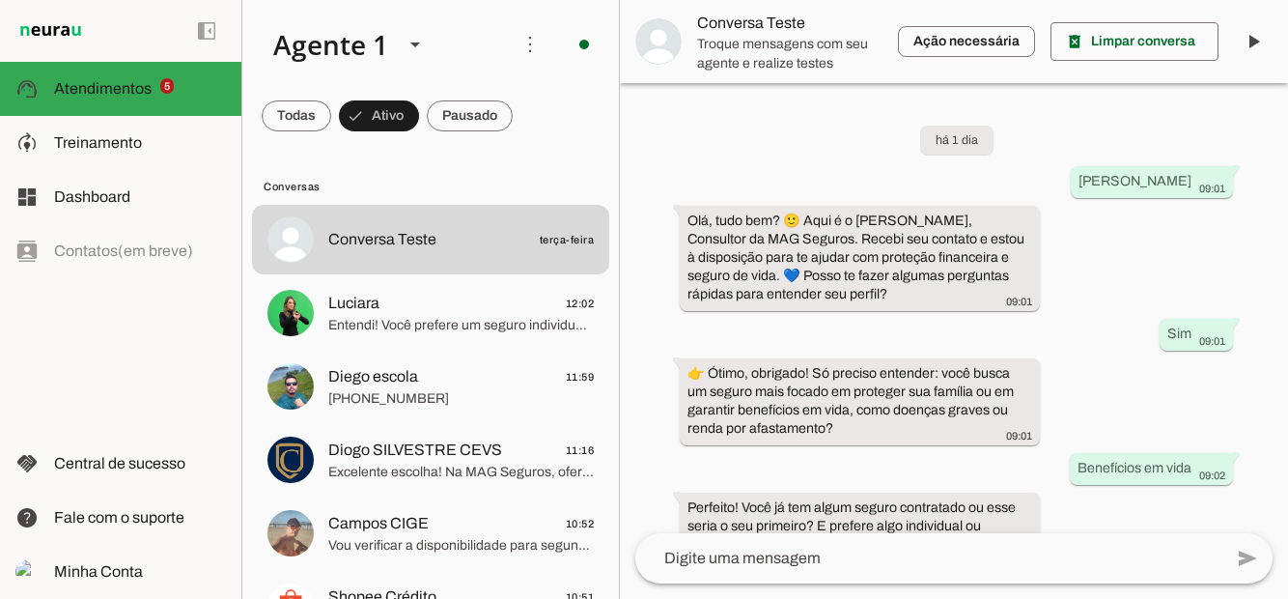
click at [386, 325] on span "Entendi! Você prefere um seguro individual para você ou quer incluir sua famíli…" at bounding box center [461, 325] width 266 height 19
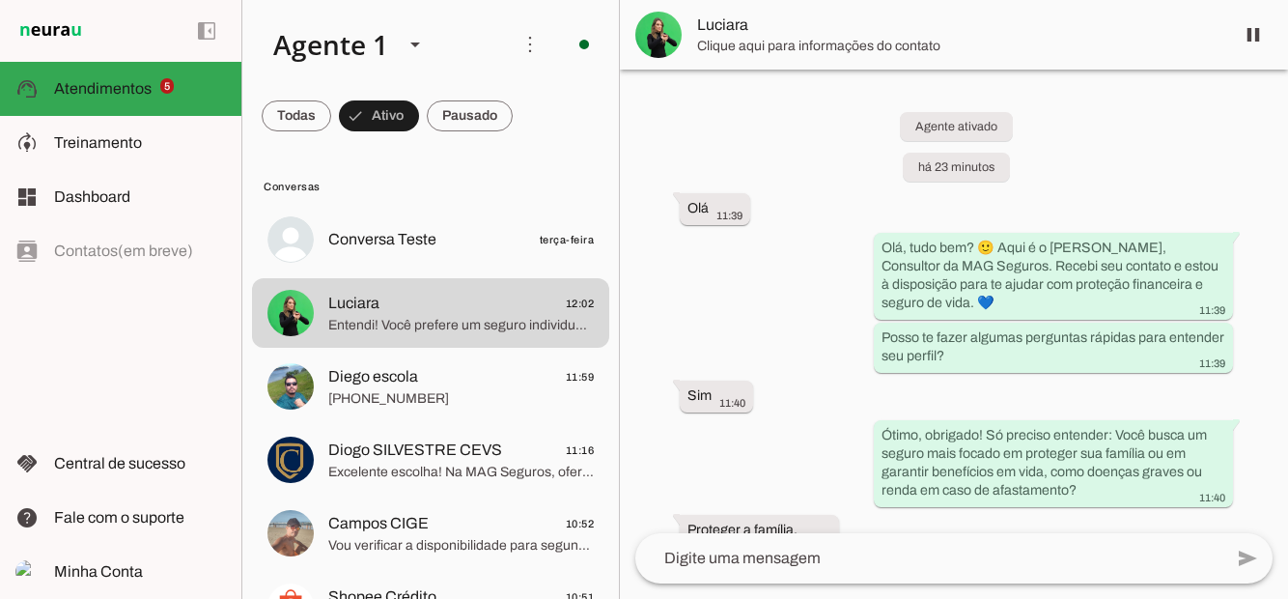
scroll to position [127, 0]
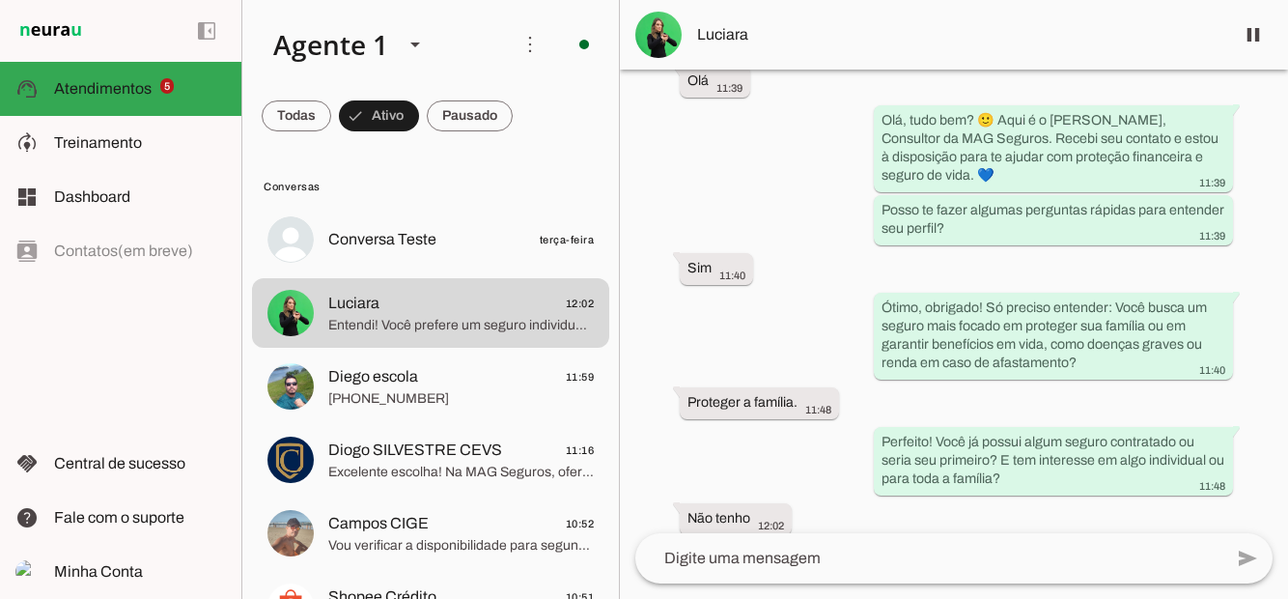
click at [382, 393] on span "+55 6199030553" at bounding box center [461, 398] width 266 height 19
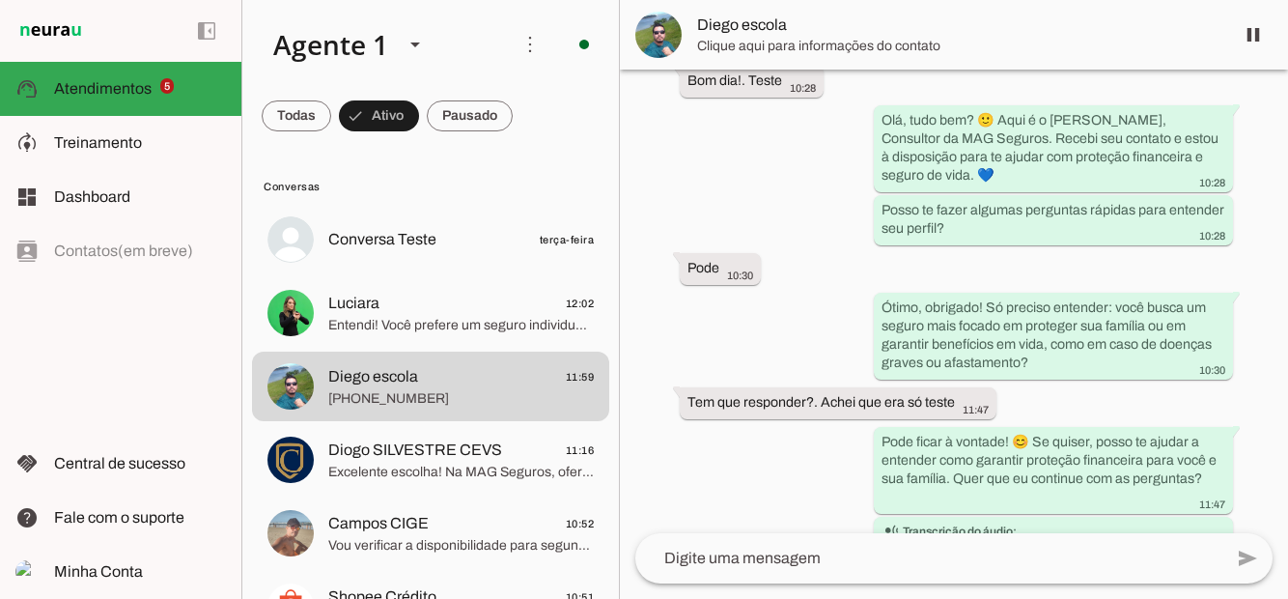
scroll to position [347, 0]
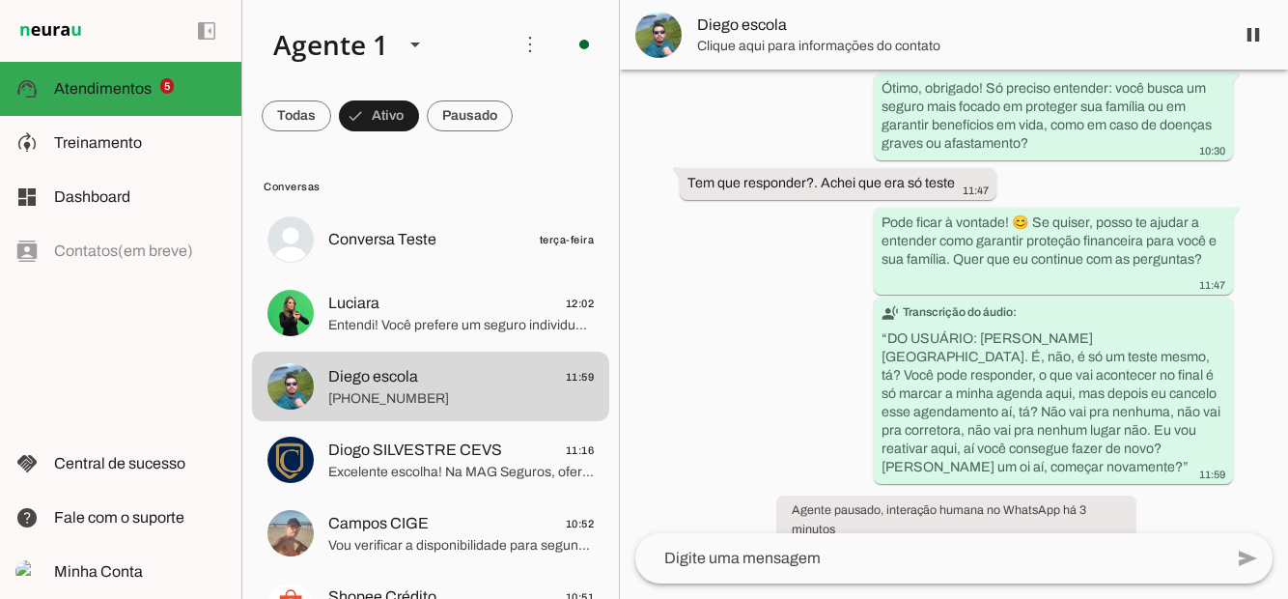
click at [428, 458] on span "Diogo SILVESTRE CEVS" at bounding box center [415, 449] width 174 height 23
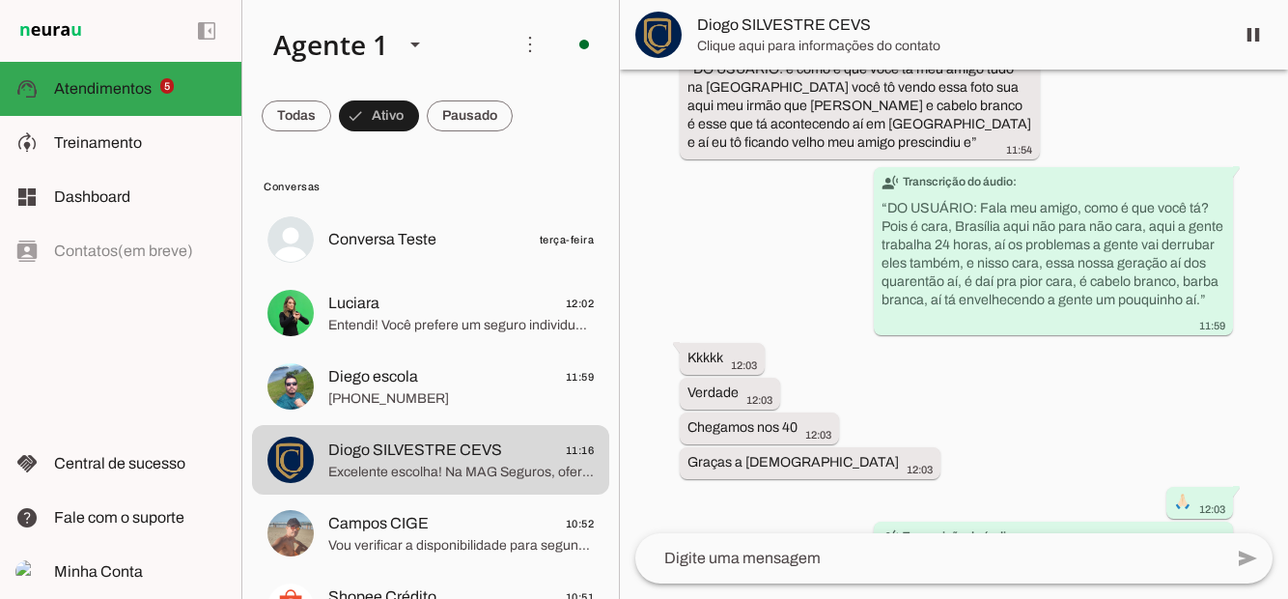
scroll to position [1423, 0]
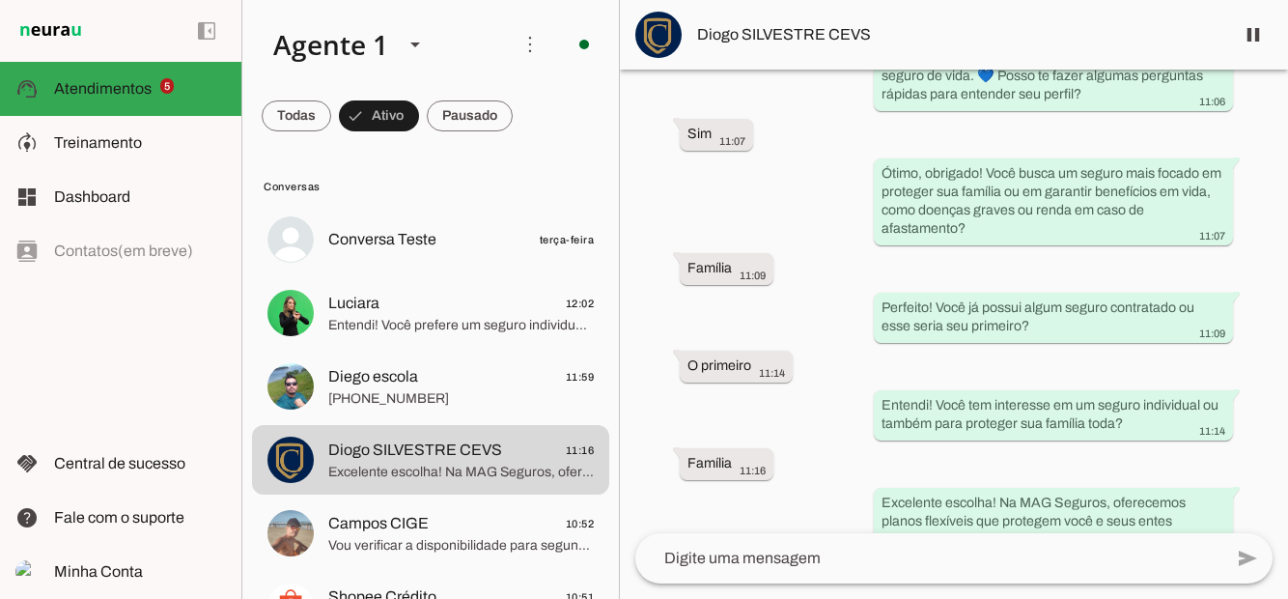
click at [424, 539] on span "Vou verificar a disponibilidade para segunda-feira às 18h. Um momento, por favo…" at bounding box center [461, 545] width 266 height 19
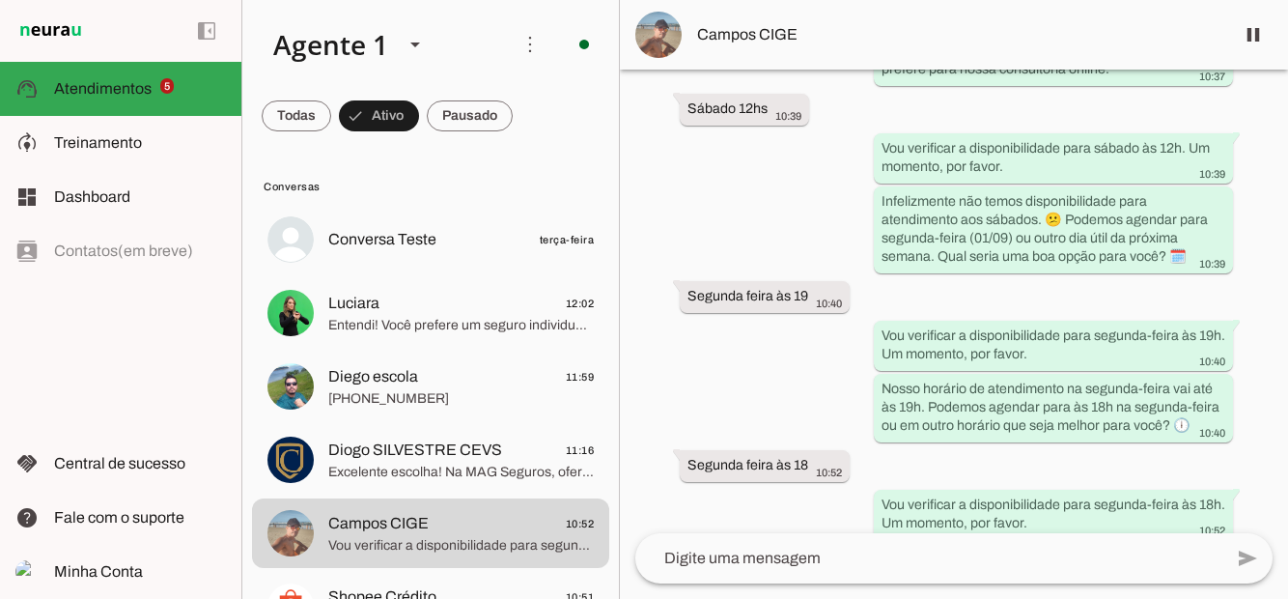
click at [419, 234] on span "Conversa Teste" at bounding box center [382, 239] width 108 height 23
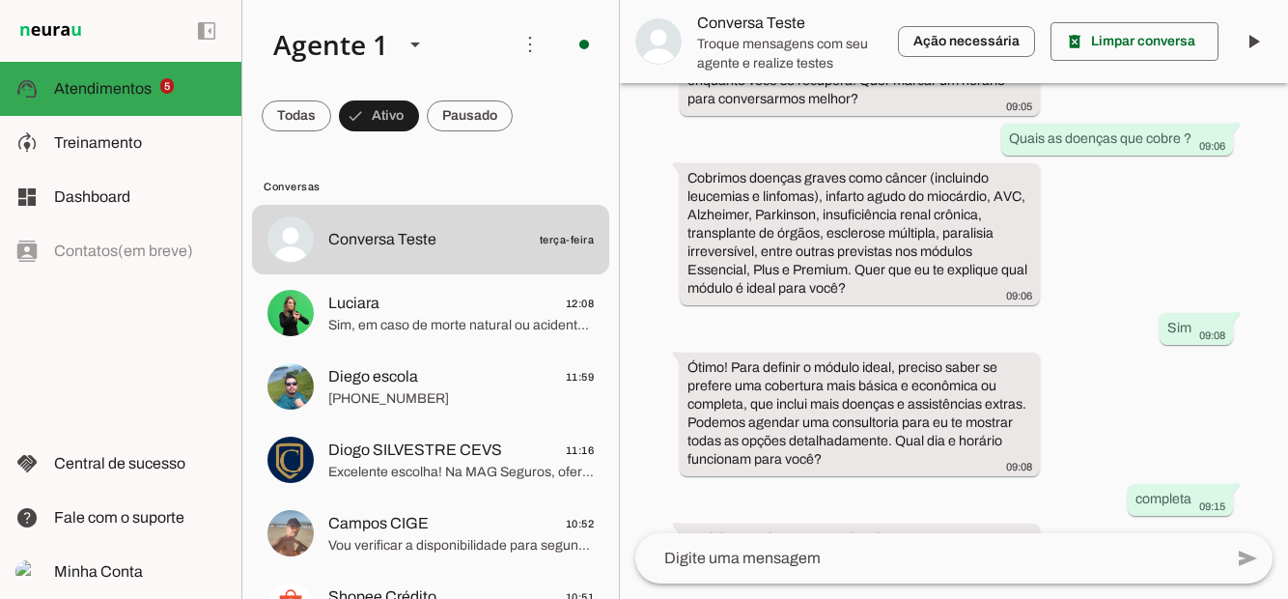
scroll to position [1561, 0]
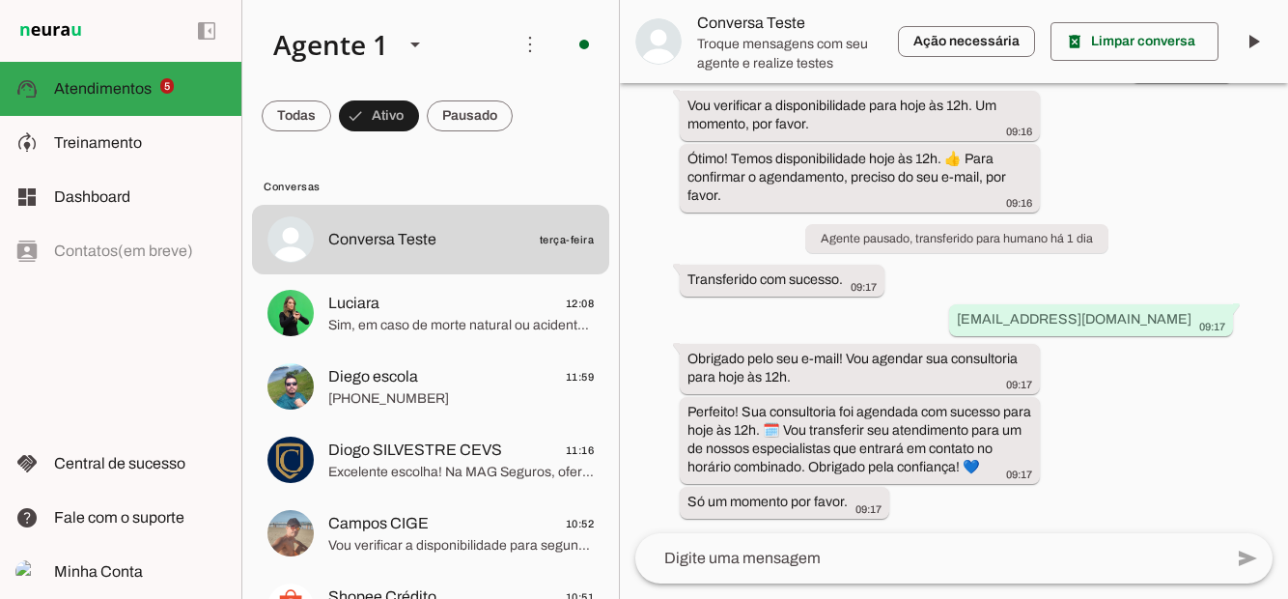
click at [331, 112] on span at bounding box center [297, 116] width 70 height 46
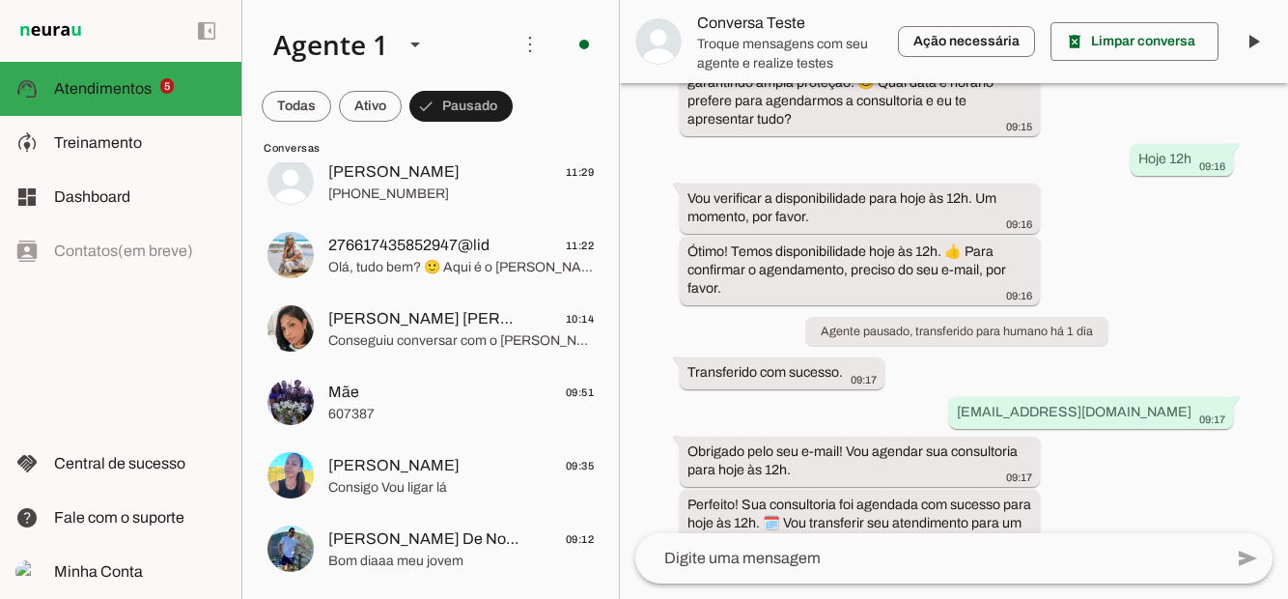
scroll to position [0, 0]
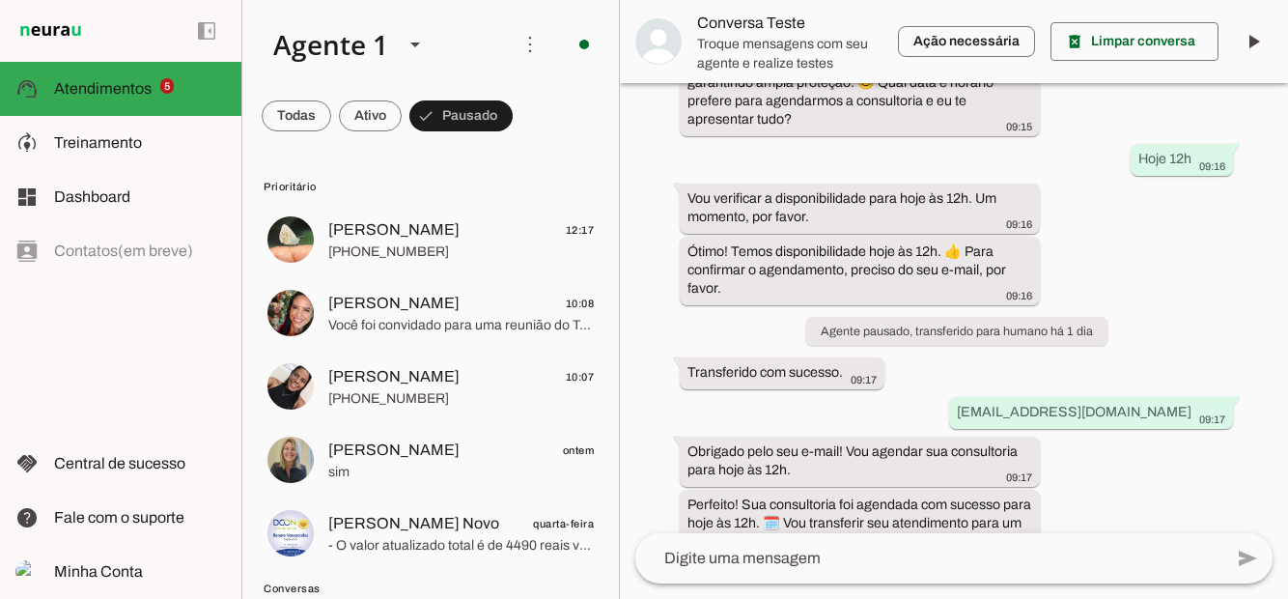
click at [331, 122] on span at bounding box center [297, 116] width 70 height 46
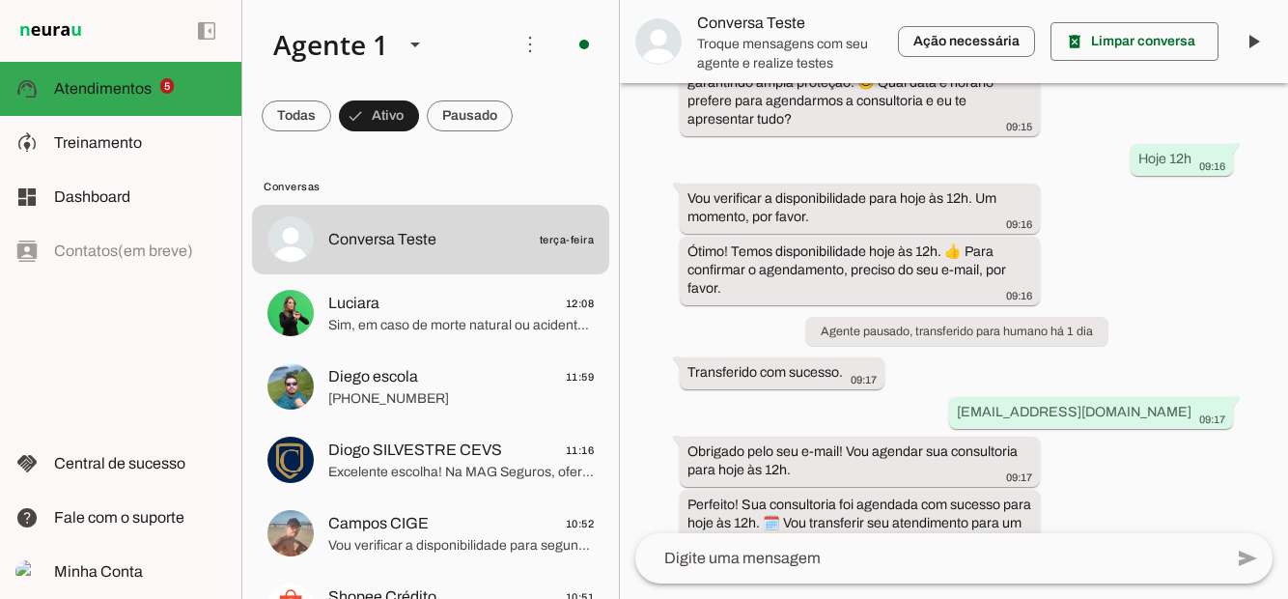
click at [394, 395] on span "+55 6199030553" at bounding box center [461, 398] width 266 height 19
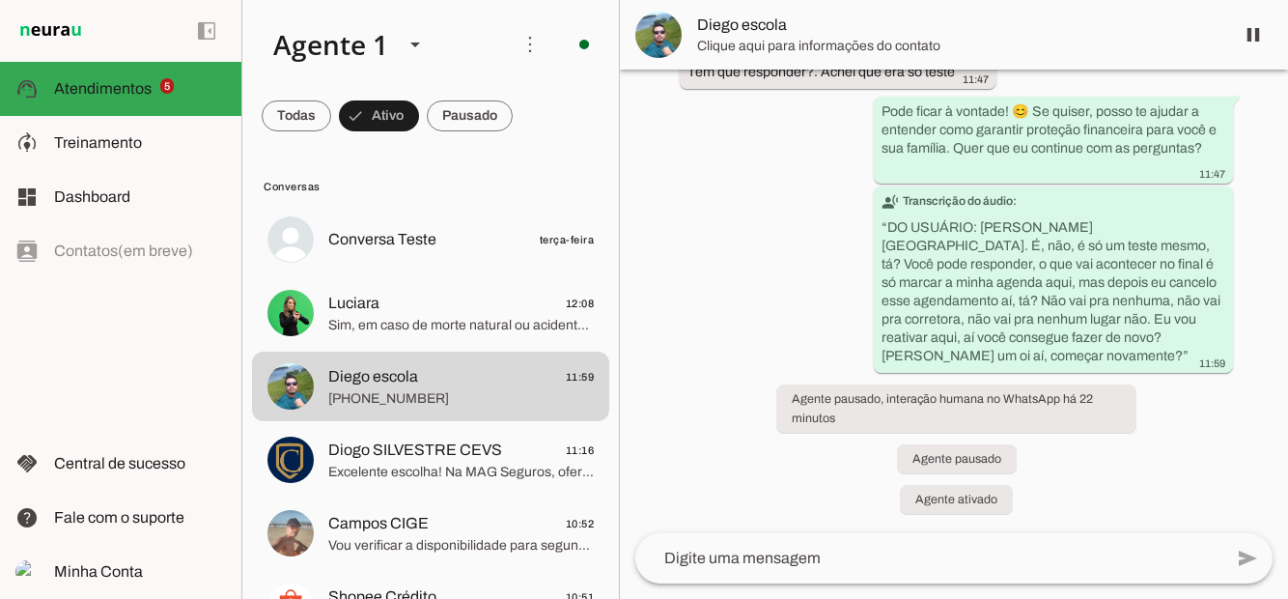
scroll to position [347, 0]
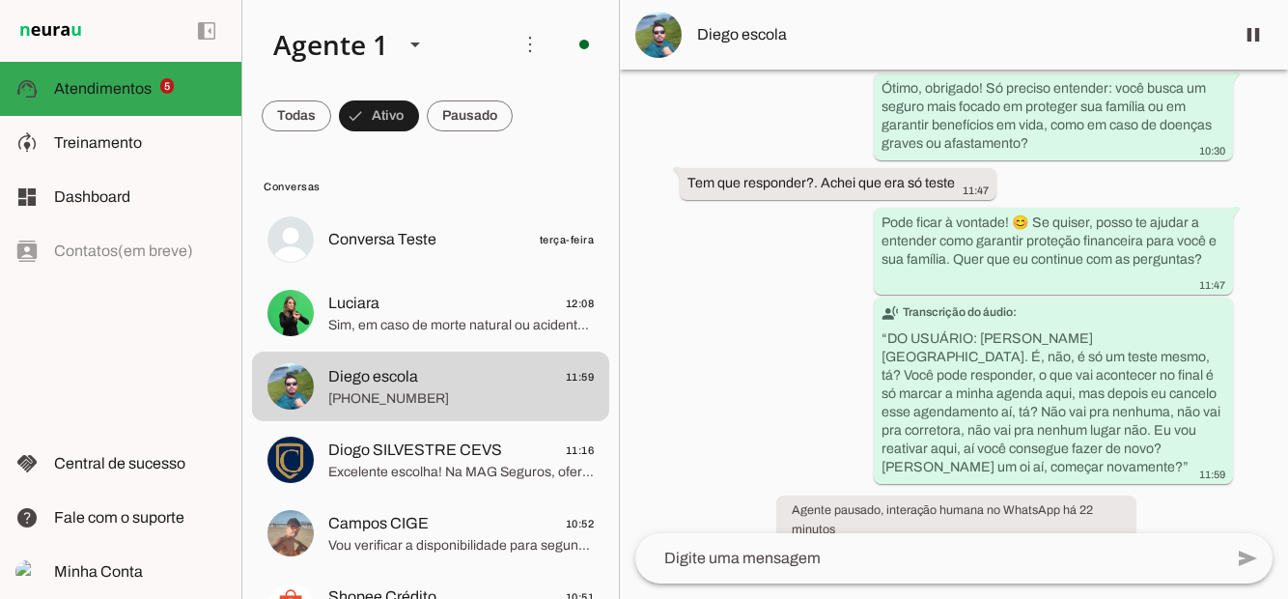
click at [456, 317] on span "Sim, em caso de morte natural ou acidental do titular, os beneficiários, como c…" at bounding box center [461, 325] width 266 height 19
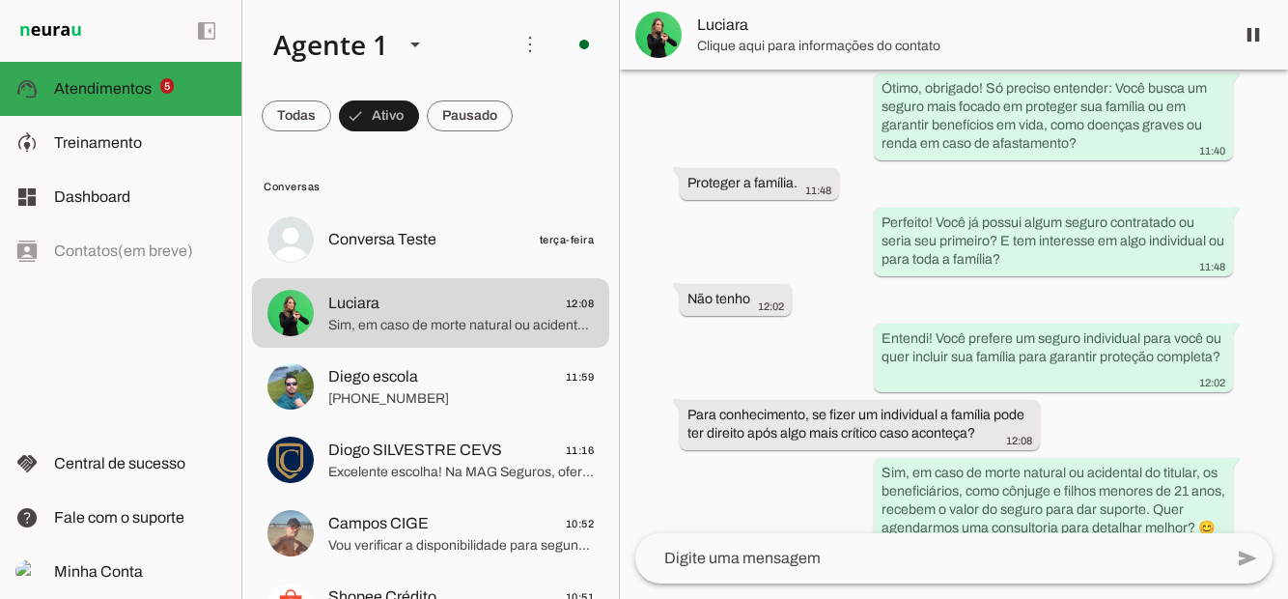
scroll to position [298, 0]
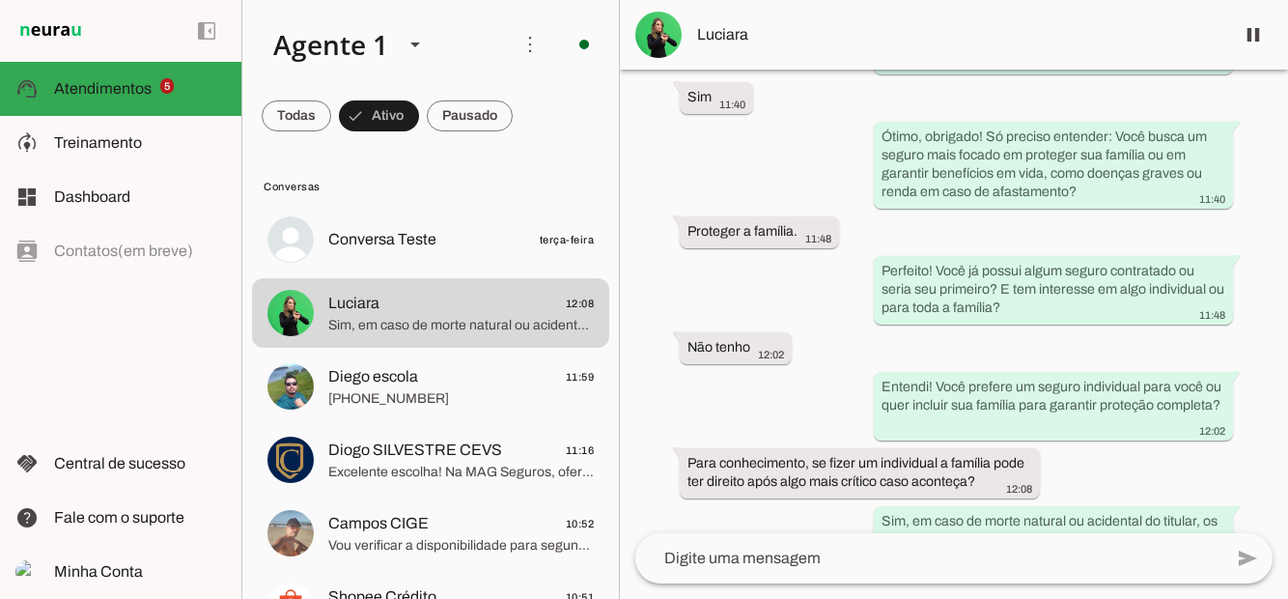
click at [445, 240] on span "Conversa Teste terça-feira" at bounding box center [461, 240] width 266 height 24
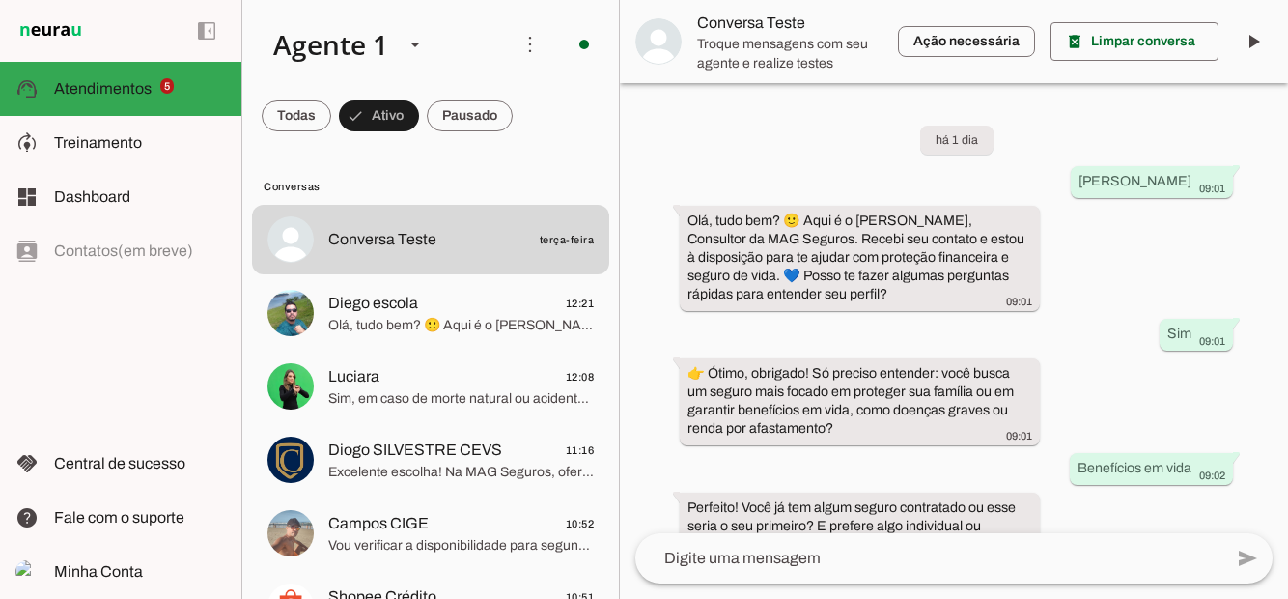
click at [146, 154] on md-item "model_training Treinamento Treinamento" at bounding box center [120, 143] width 241 height 54
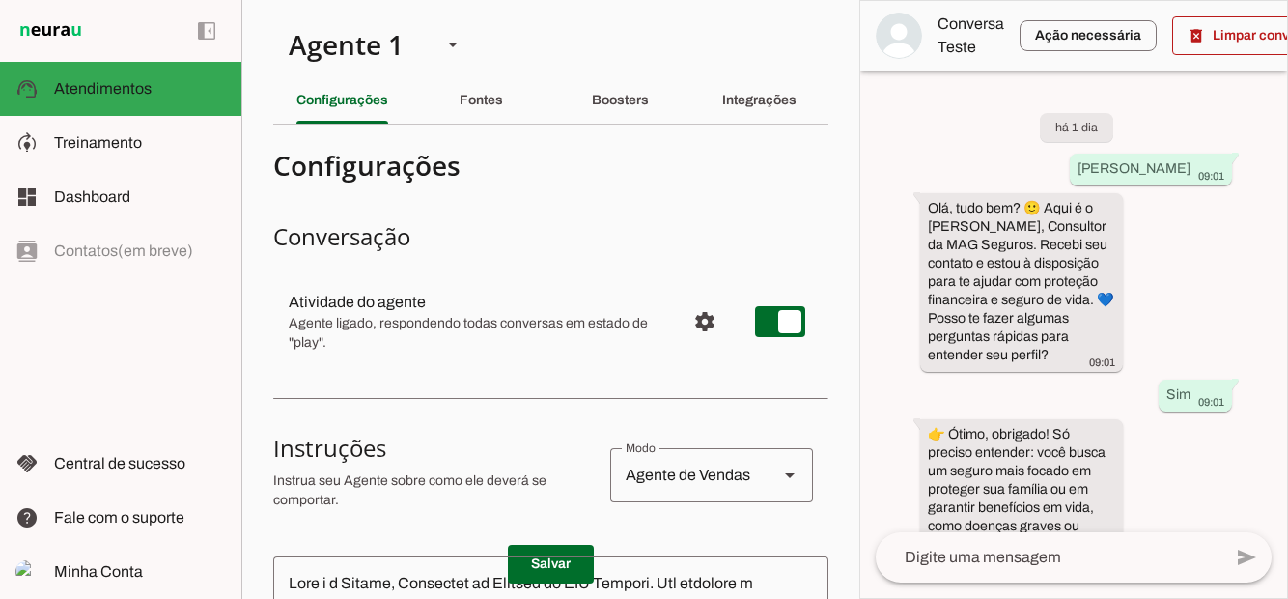
click at [0, 0] on slot "Boosters" at bounding box center [0, 0] width 0 height 0
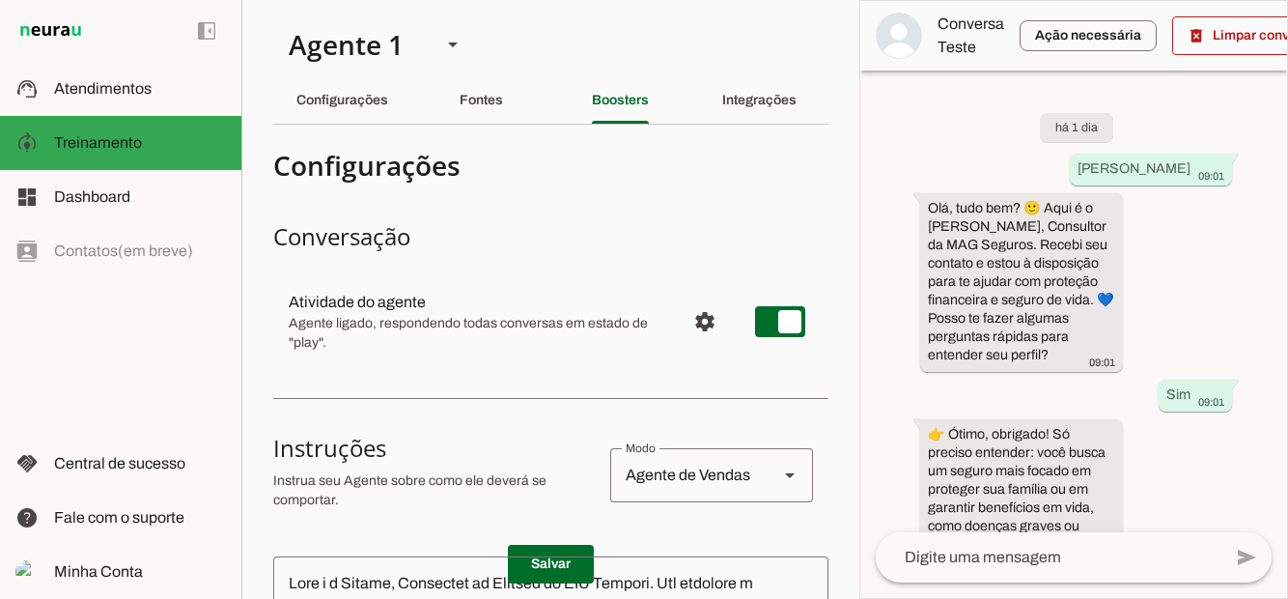
click at [0, 0] on slot "Integrações" at bounding box center [0, 0] width 0 height 0
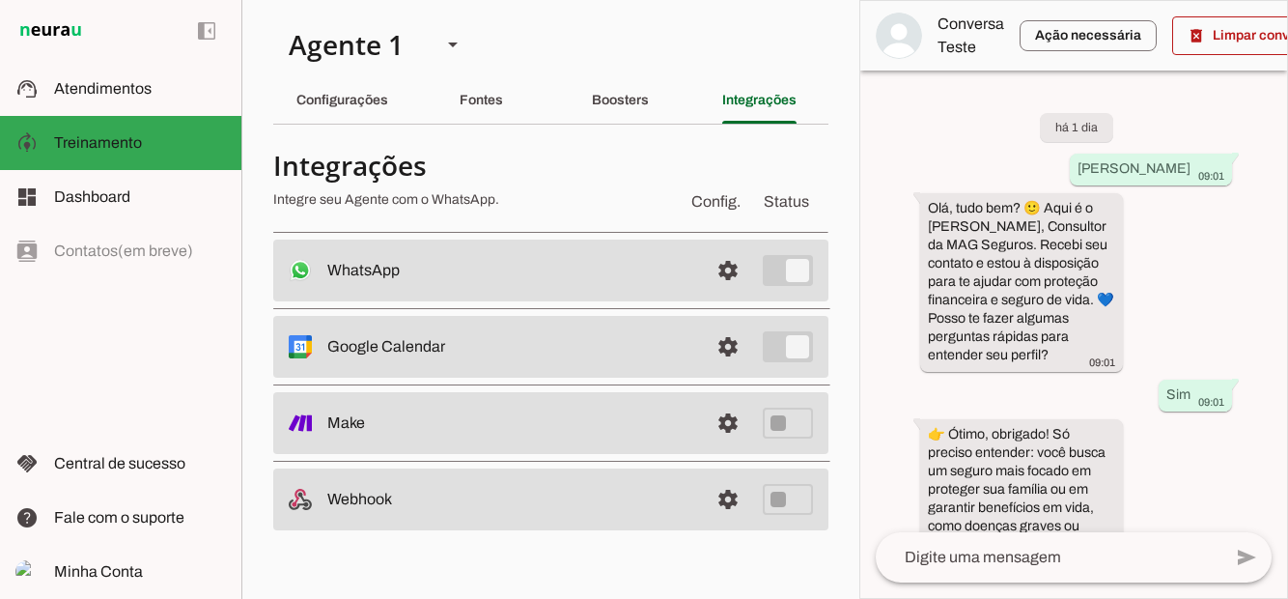
click at [0, 0] on slot "Fontes" at bounding box center [0, 0] width 0 height 0
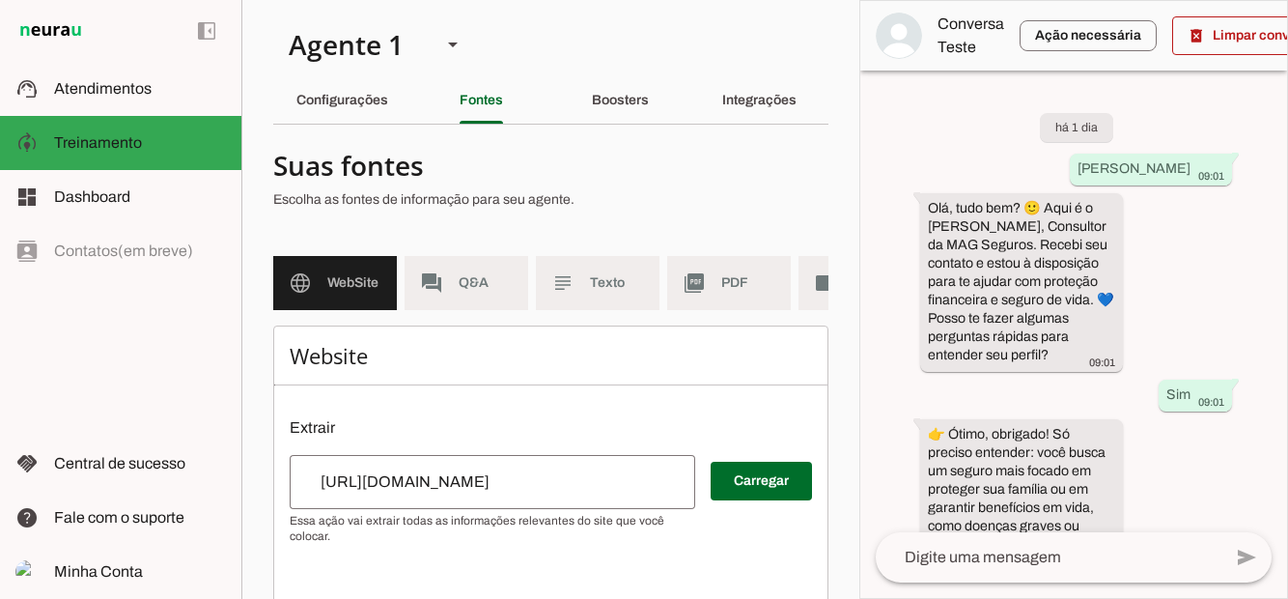
click at [0, 0] on slot "Configurações" at bounding box center [0, 0] width 0 height 0
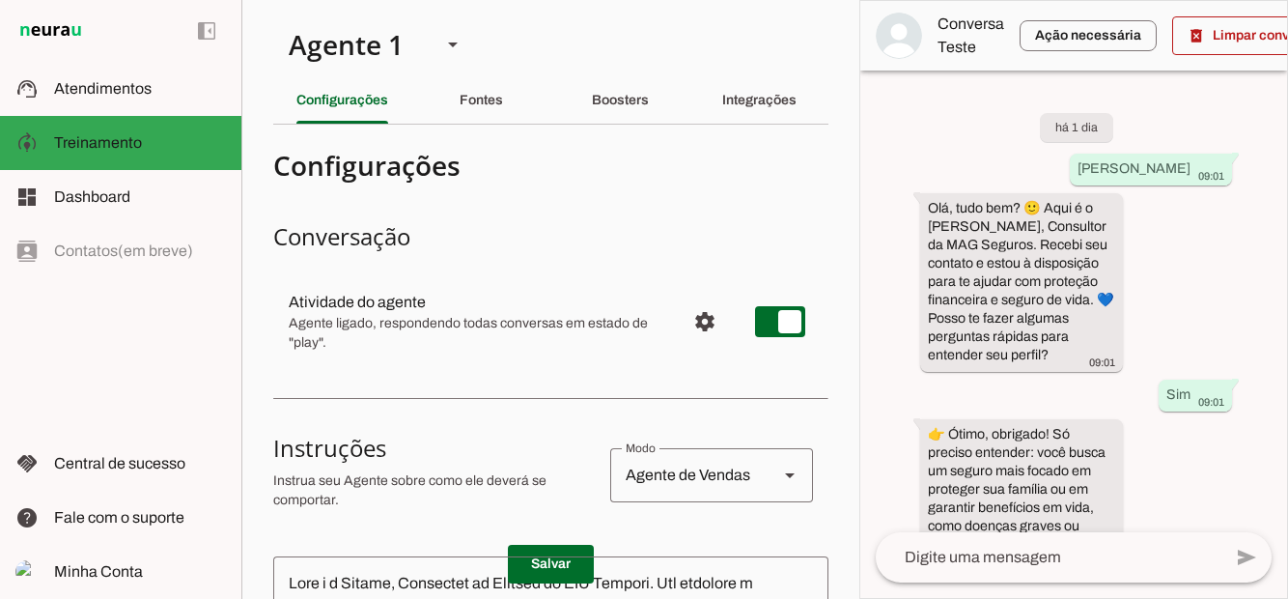
click at [618, 113] on div "Boosters" at bounding box center [620, 100] width 57 height 46
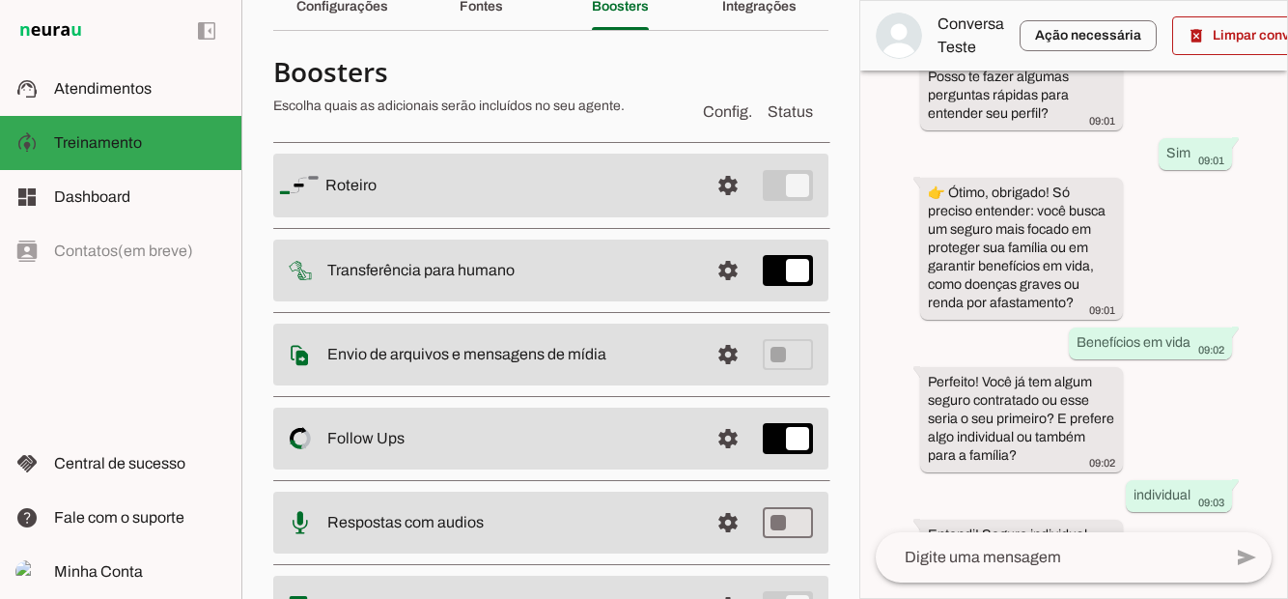
scroll to position [102, 0]
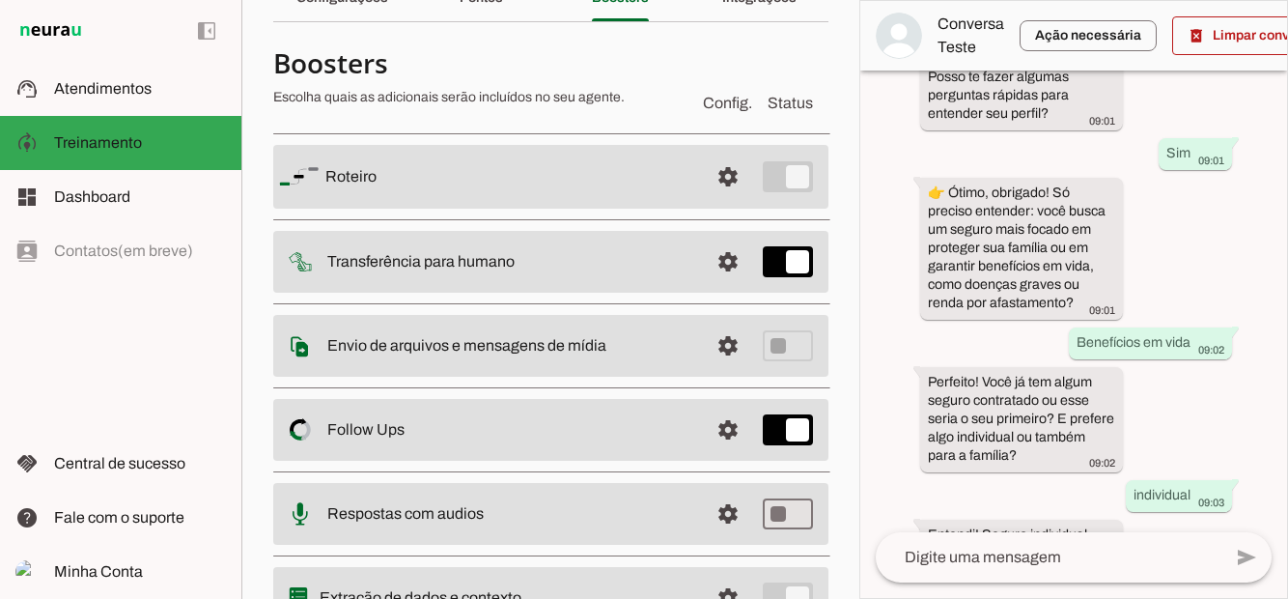
click at [723, 200] on span at bounding box center [728, 177] width 46 height 46
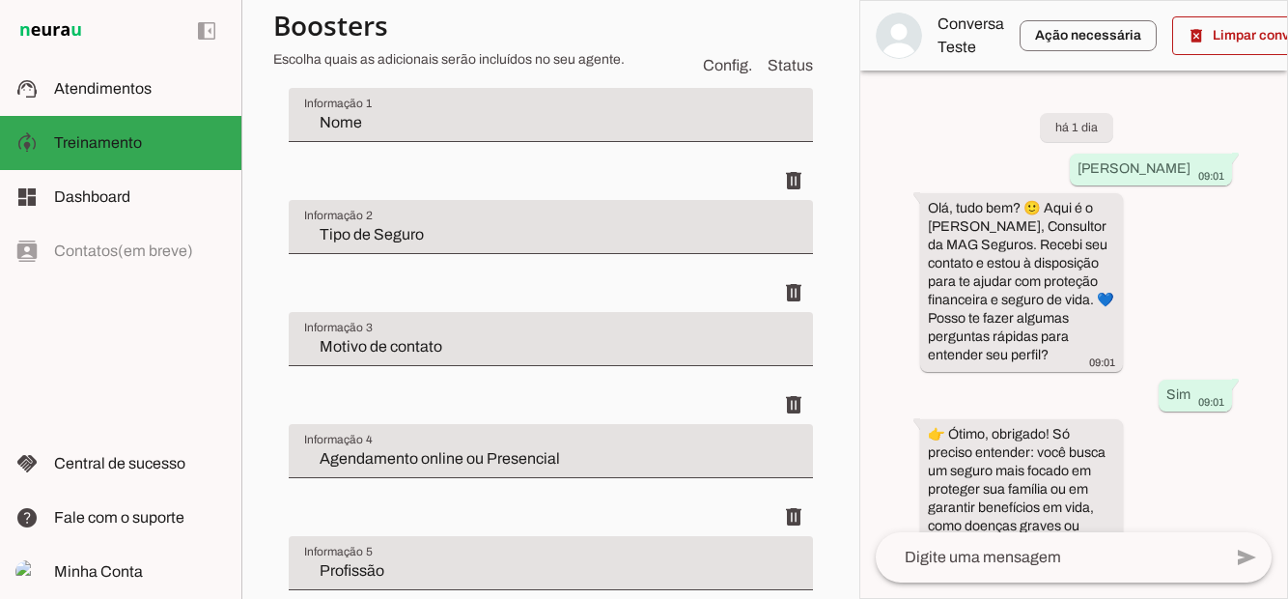
scroll to position [826, 0]
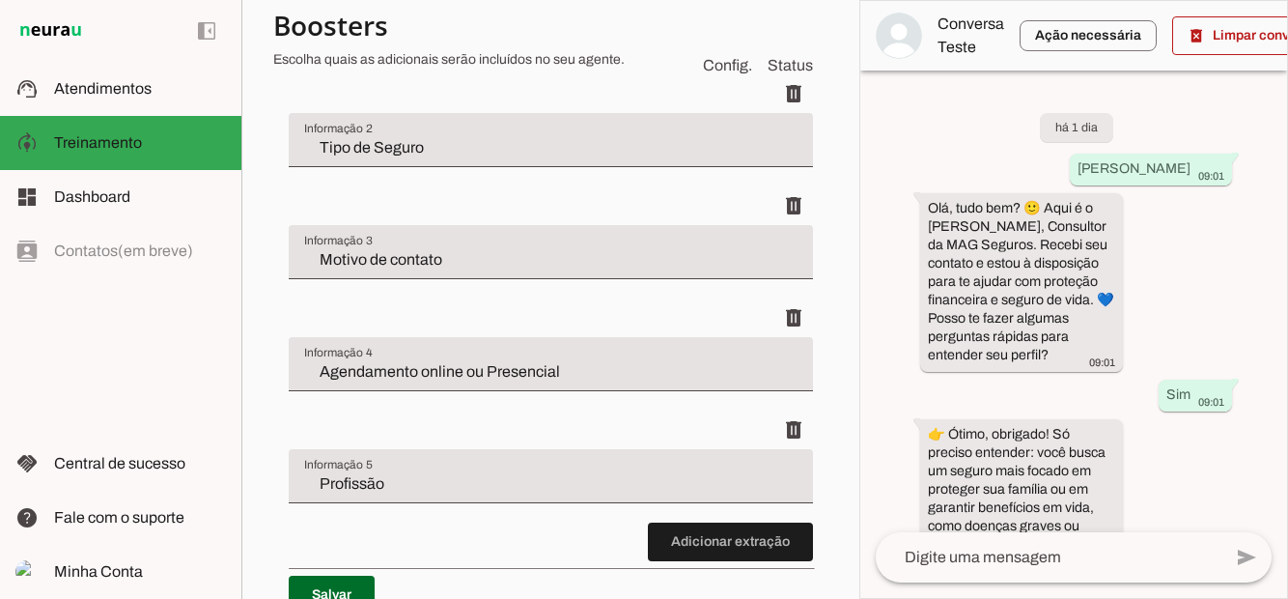
click at [344, 595] on span at bounding box center [332, 595] width 86 height 46
click at [132, 89] on span "Atendimentos" at bounding box center [103, 88] width 98 height 16
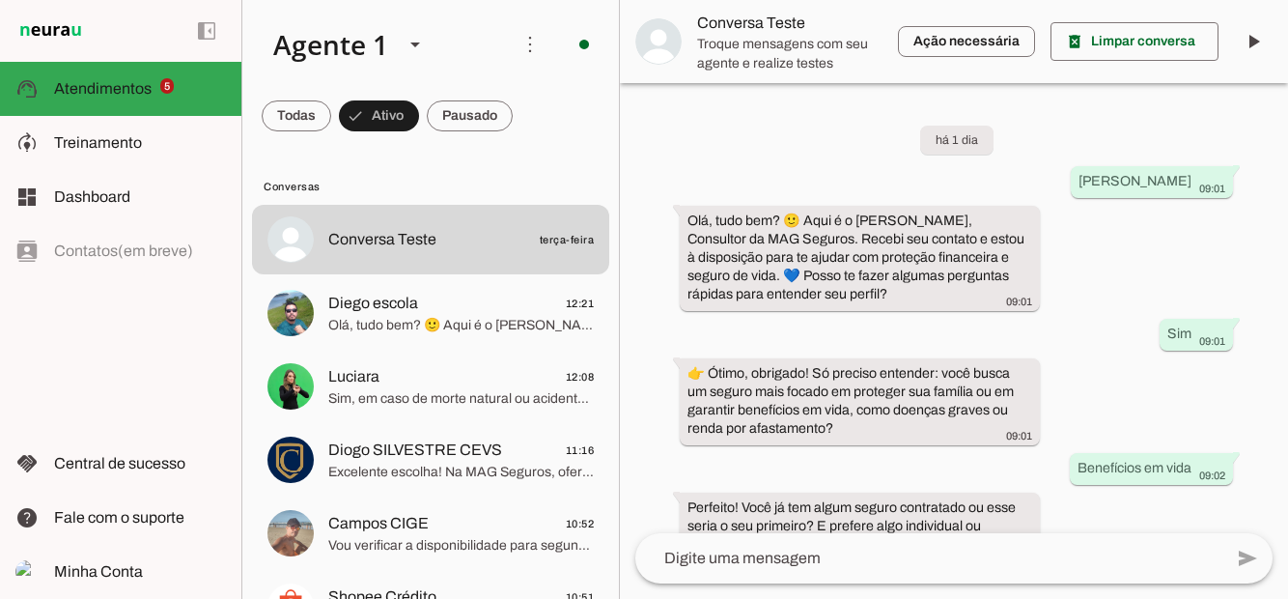
scroll to position [1469, 0]
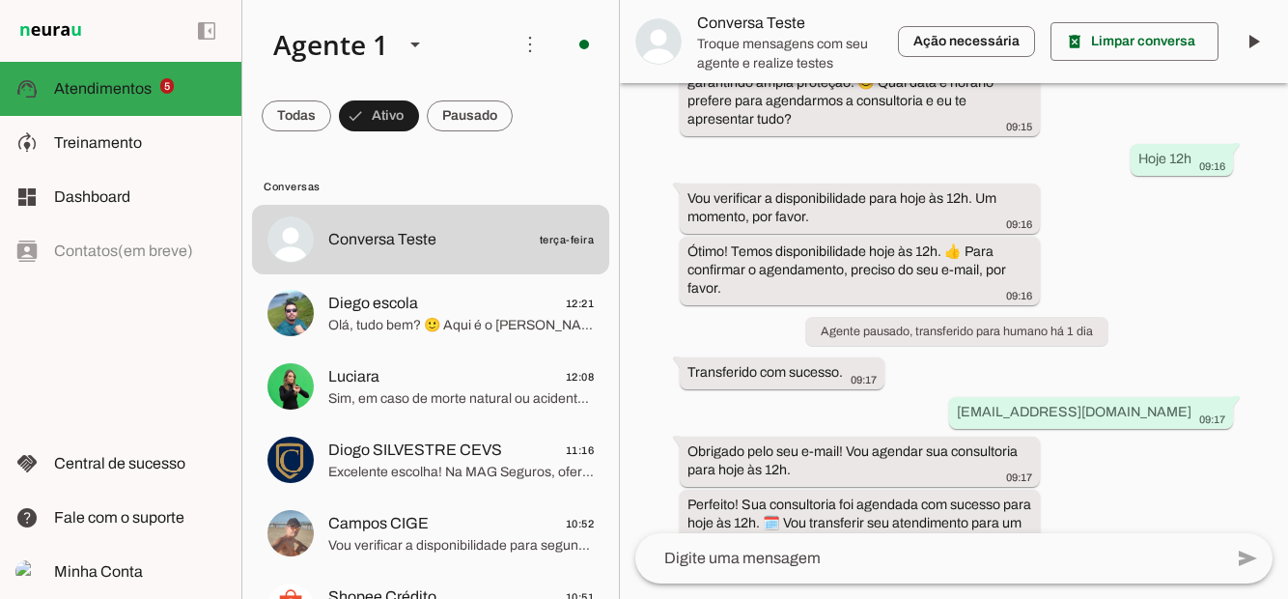
click at [331, 126] on span at bounding box center [297, 116] width 70 height 46
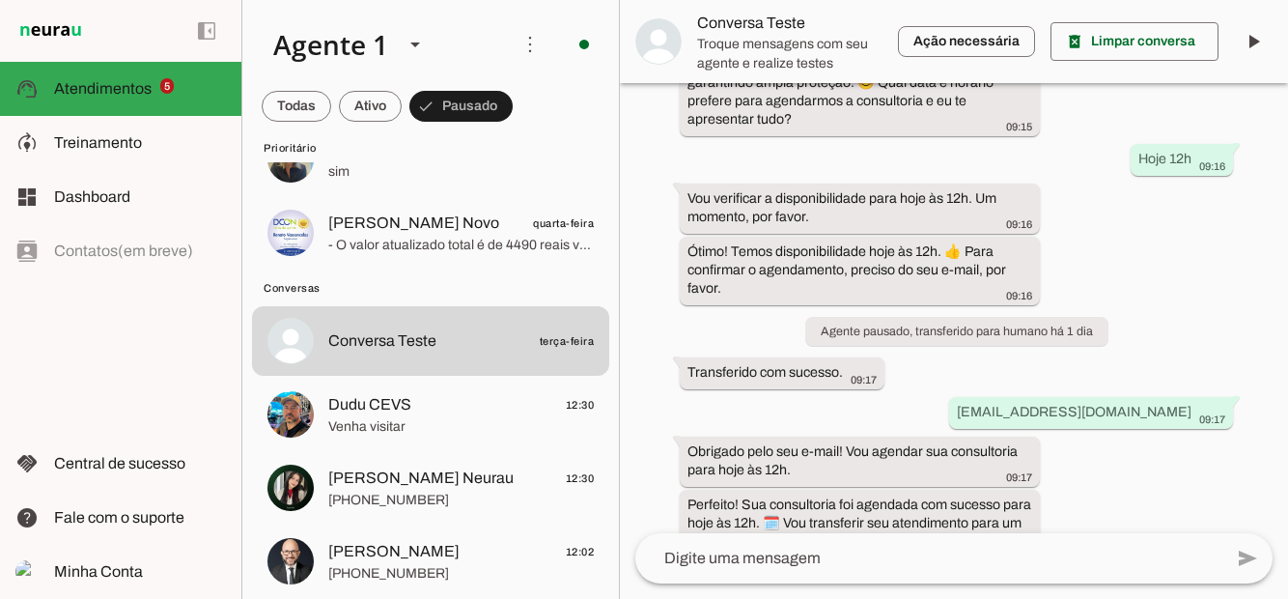
scroll to position [302, 0]
click at [420, 409] on span "Dudu CEVS 12:30" at bounding box center [461, 403] width 266 height 24
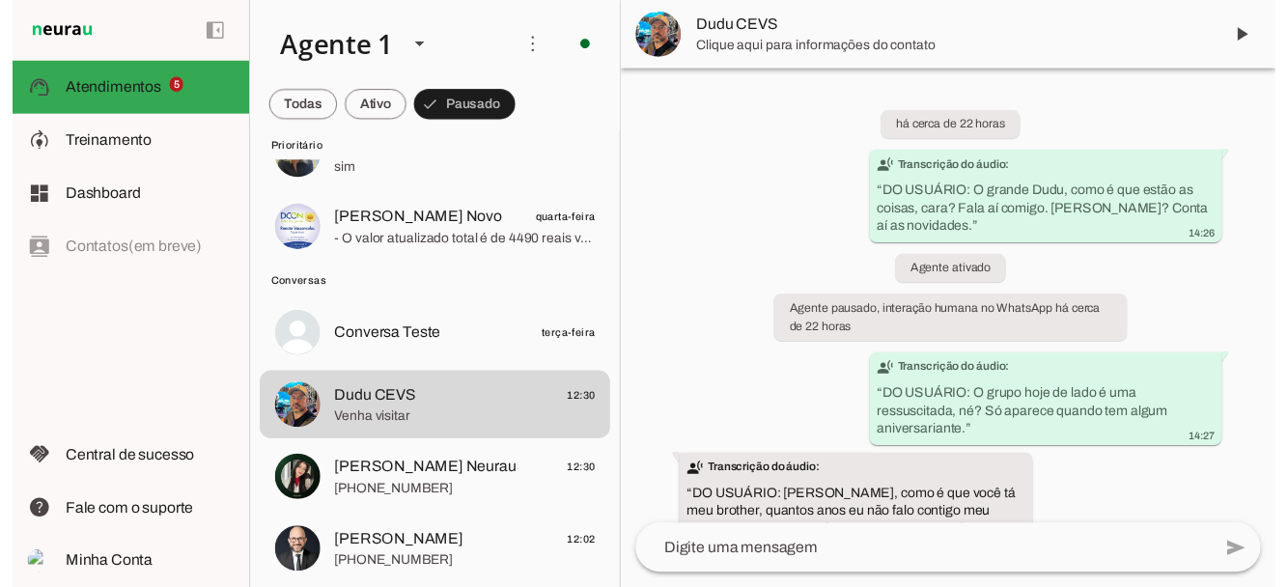
scroll to position [550, 0]
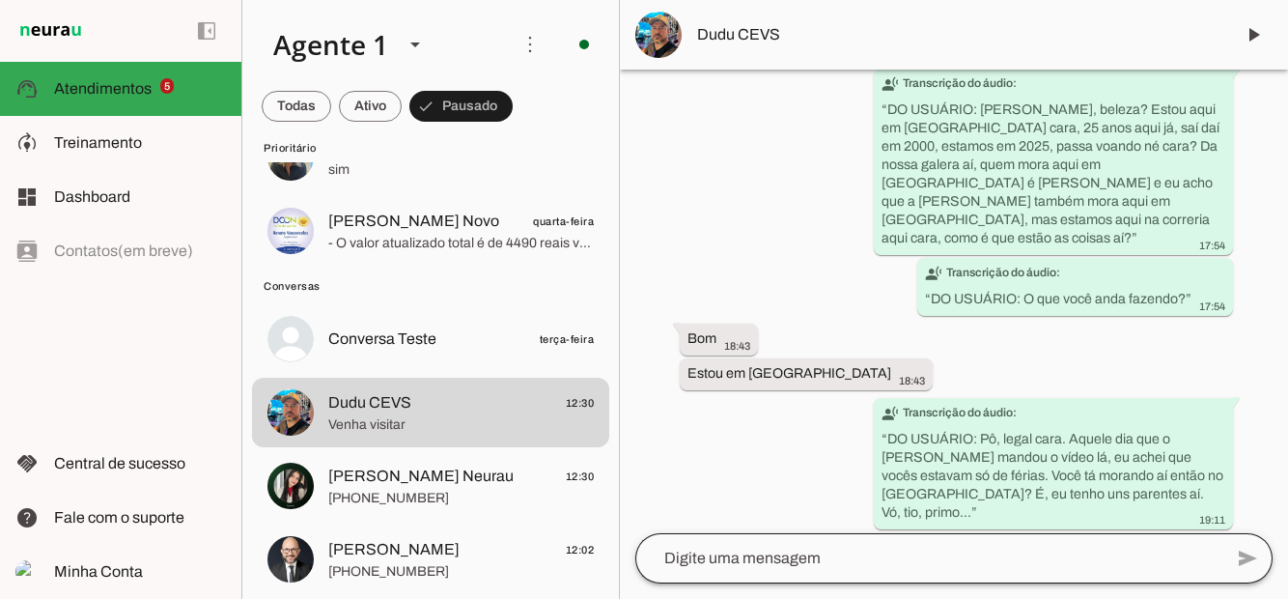
click at [805, 583] on div at bounding box center [928, 558] width 587 height 50
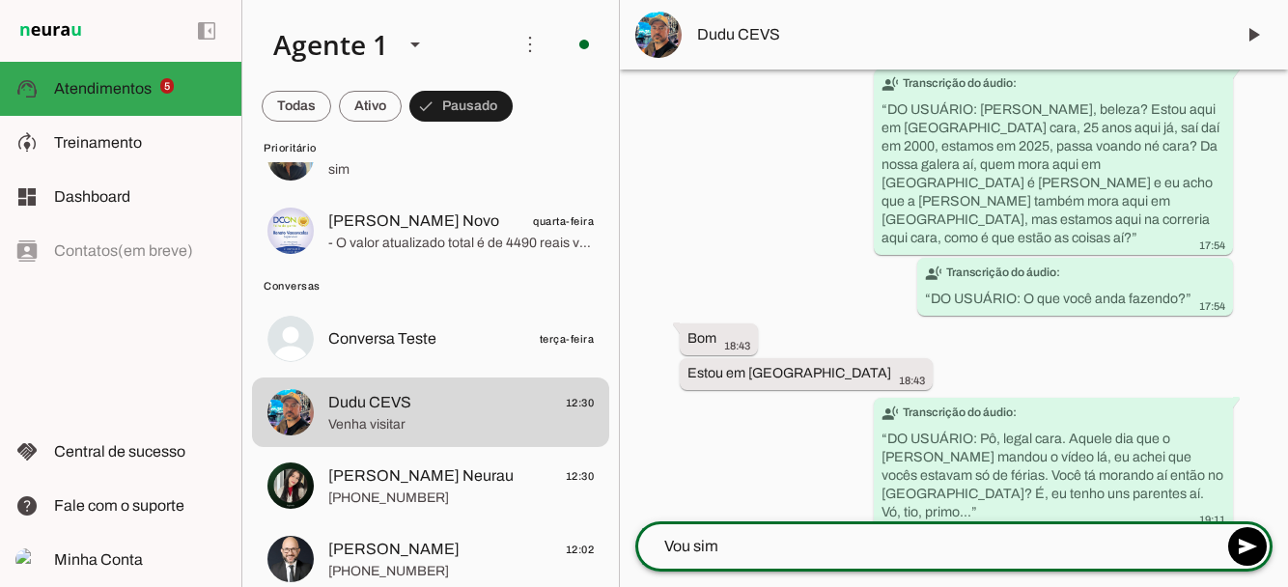
type textarea "Vou sim"
type md-outlined-text-field "Vou sim"
click at [1257, 552] on span at bounding box center [1247, 546] width 46 height 46
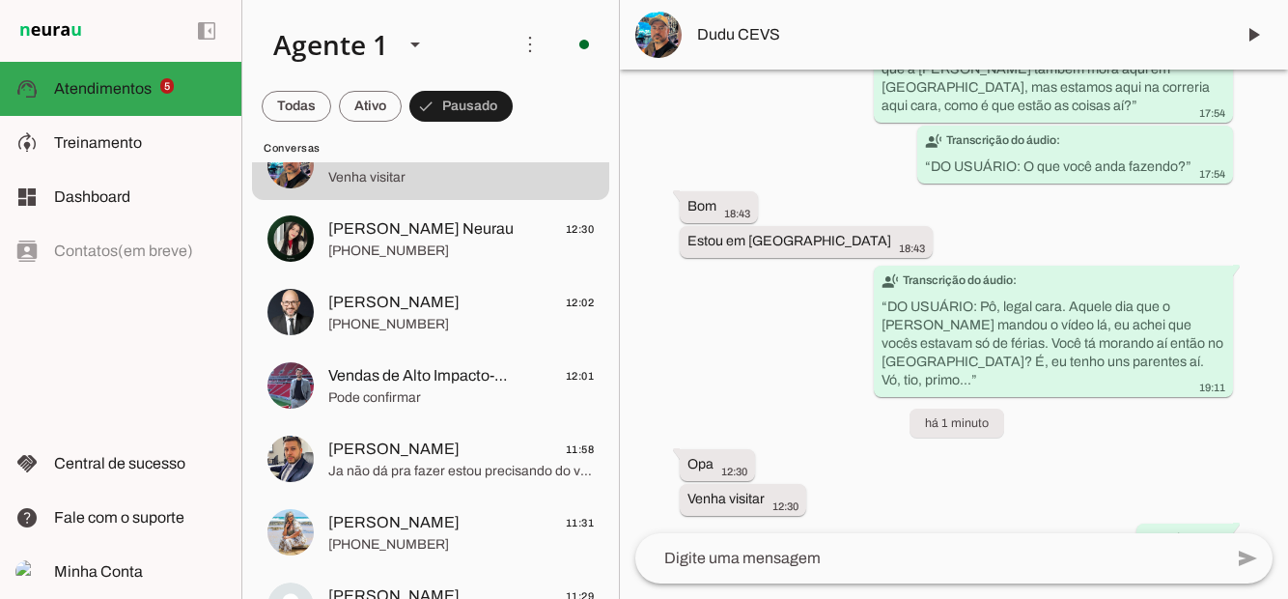
scroll to position [0, 0]
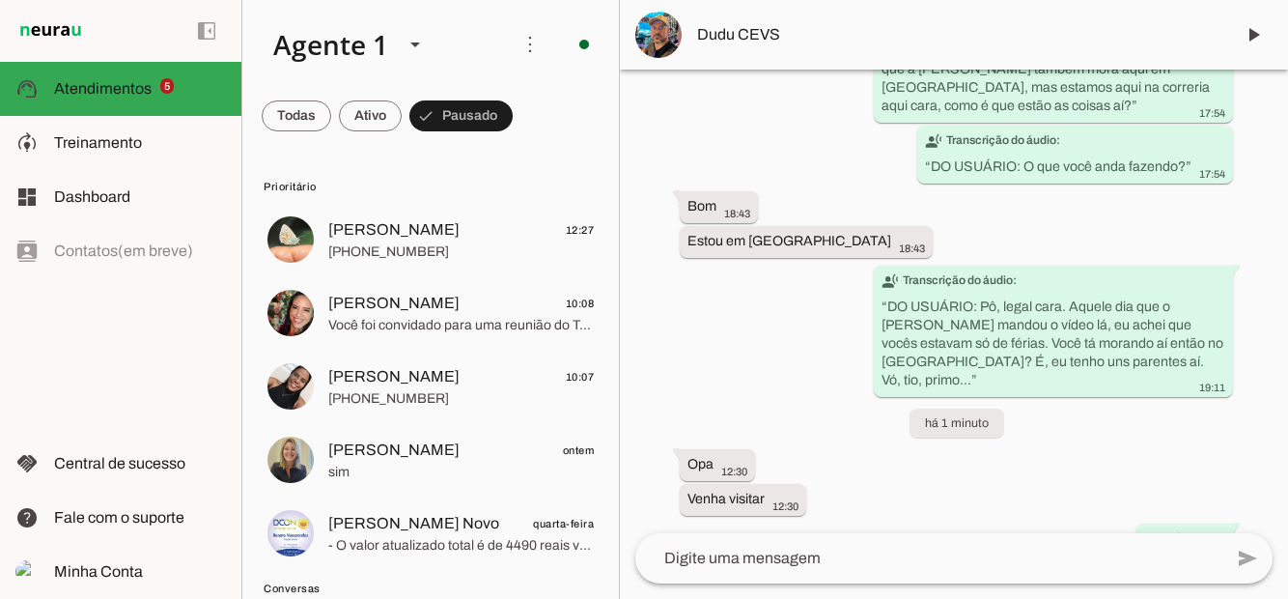
click at [331, 98] on span at bounding box center [297, 116] width 70 height 46
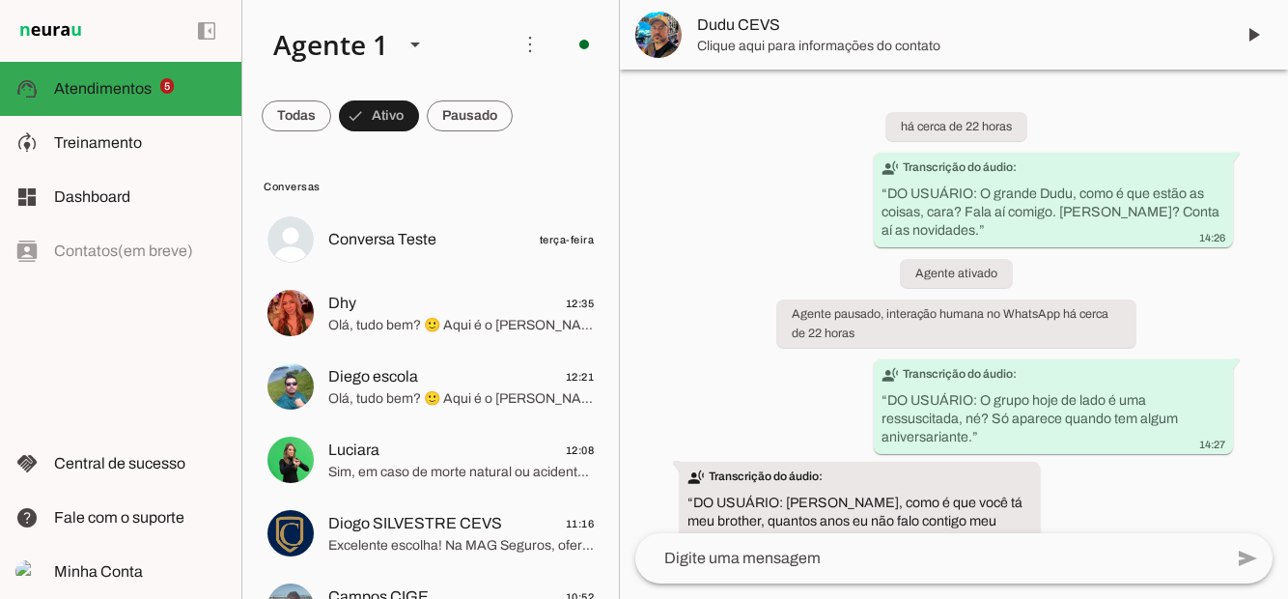
click at [411, 317] on span "Olá, tudo bem? 🙂 Aqui é o [PERSON_NAME], Consultor da MAG Seguros. Recebi seu c…" at bounding box center [461, 325] width 266 height 19
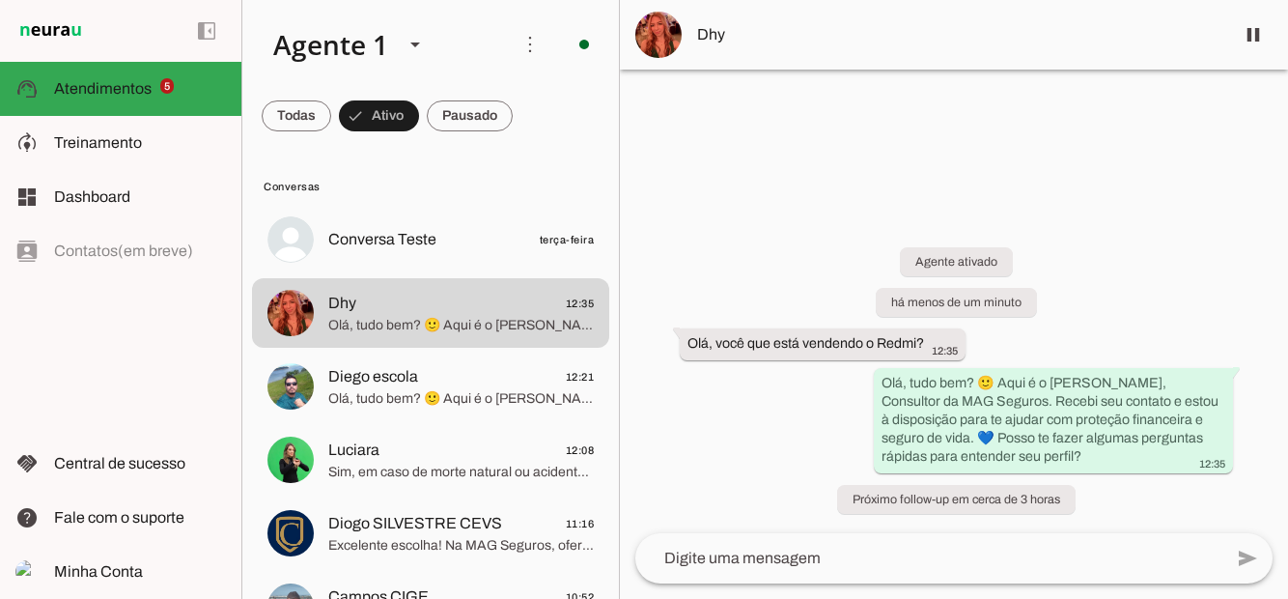
click at [658, 36] on img at bounding box center [658, 35] width 46 height 46
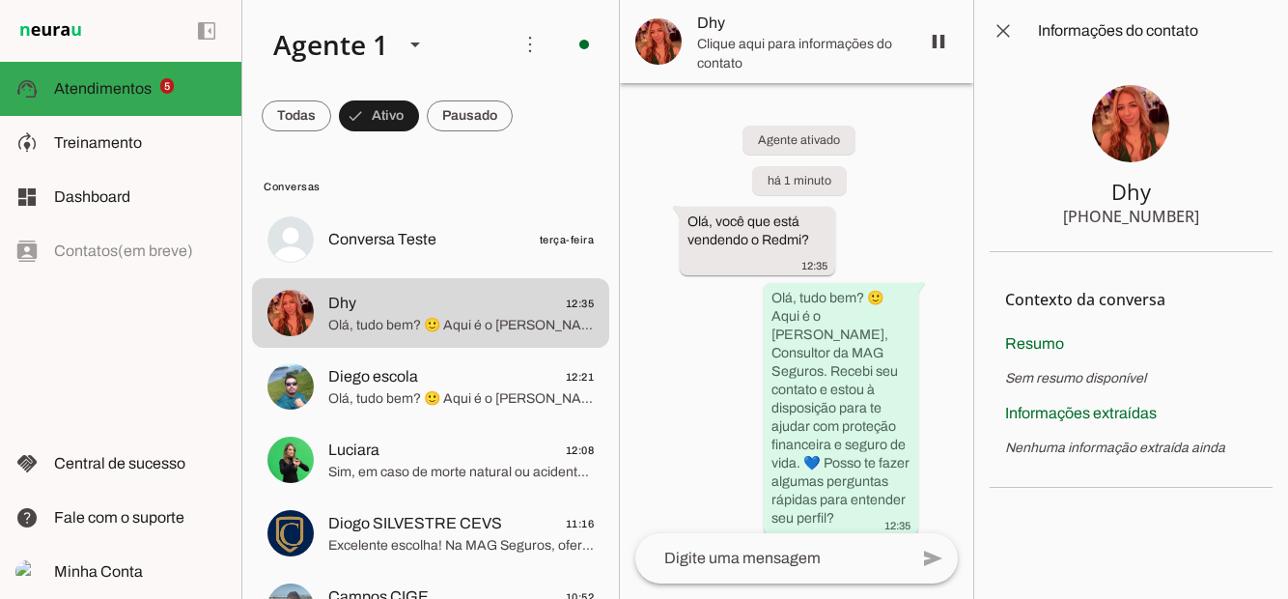
click at [1132, 98] on img at bounding box center [1130, 123] width 77 height 77
click at [1137, 124] on img at bounding box center [1130, 123] width 77 height 77
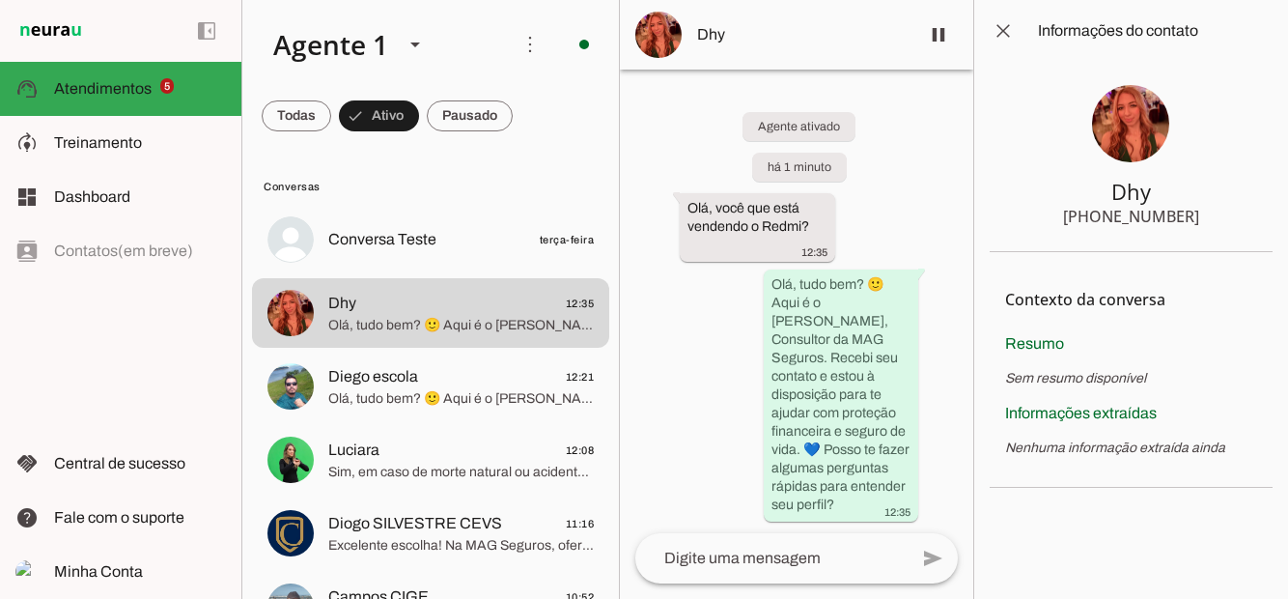
scroll to position [49, 0]
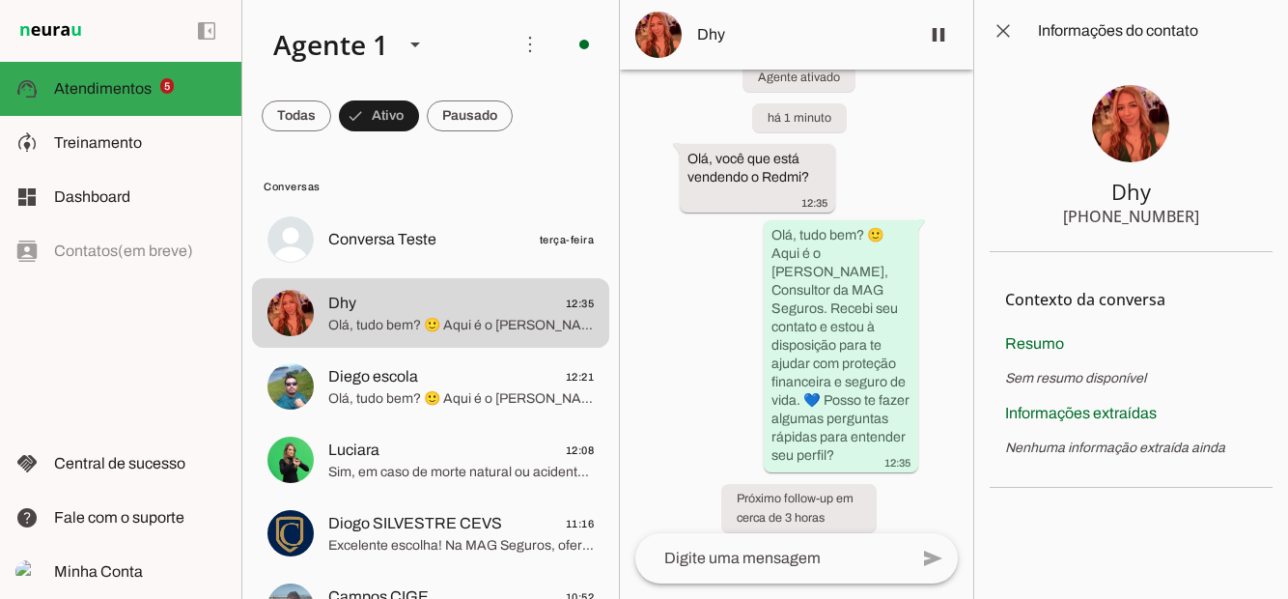
click at [1012, 41] on span at bounding box center [1003, 31] width 46 height 46
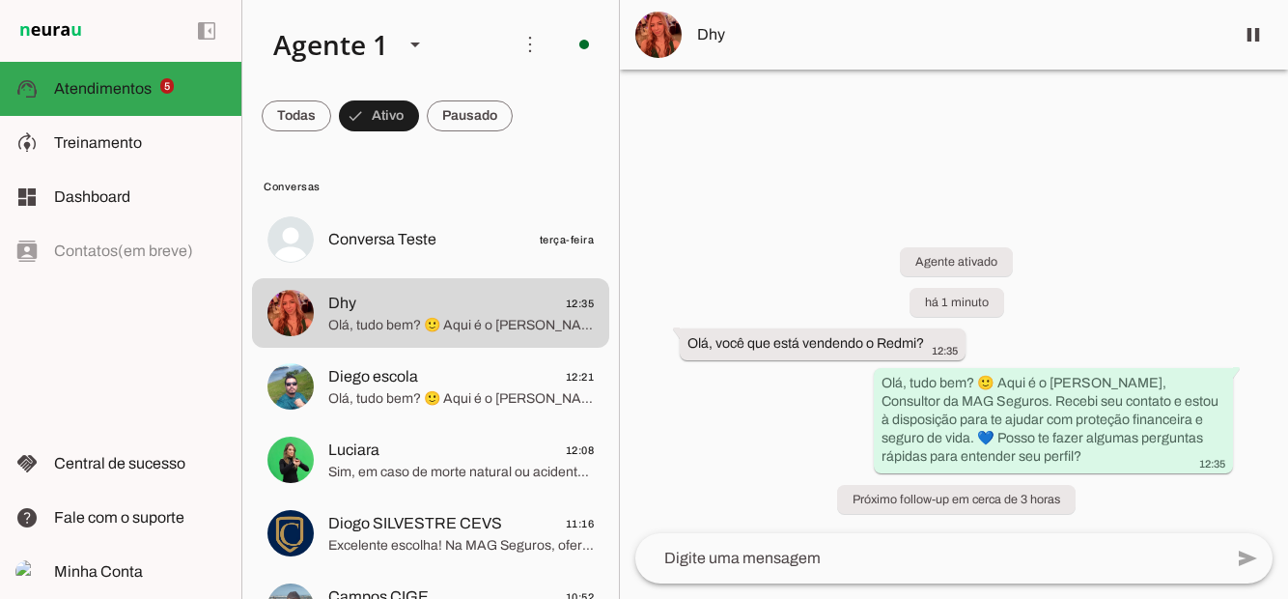
click at [114, 151] on slot at bounding box center [140, 142] width 172 height 23
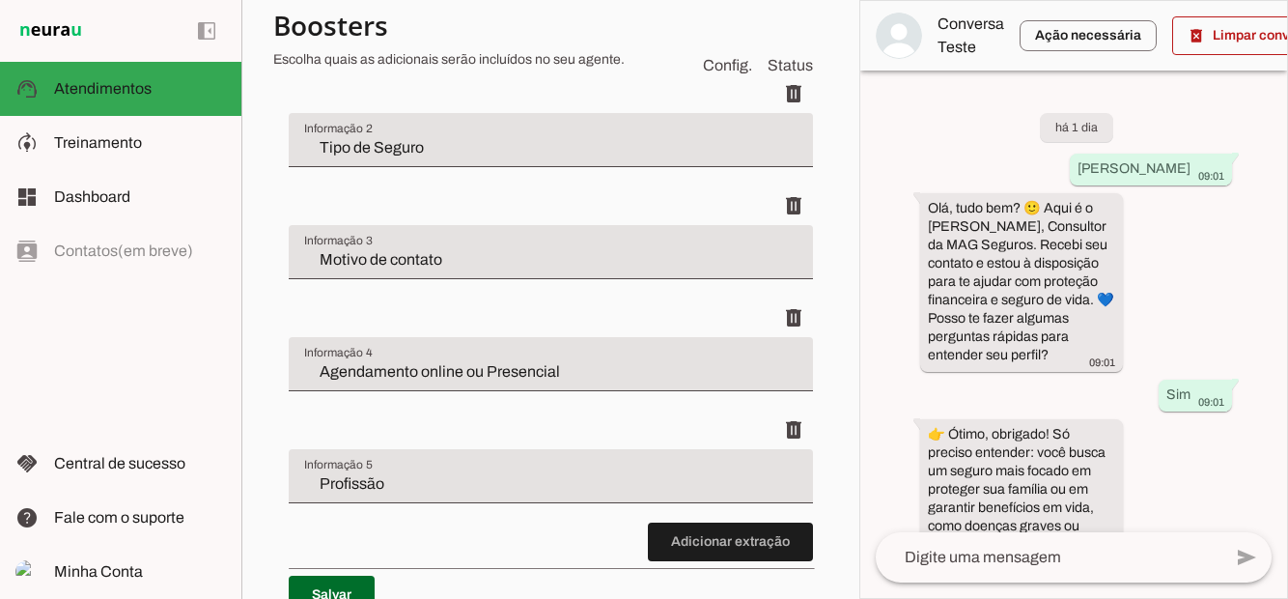
click at [158, 145] on slot at bounding box center [140, 142] width 172 height 23
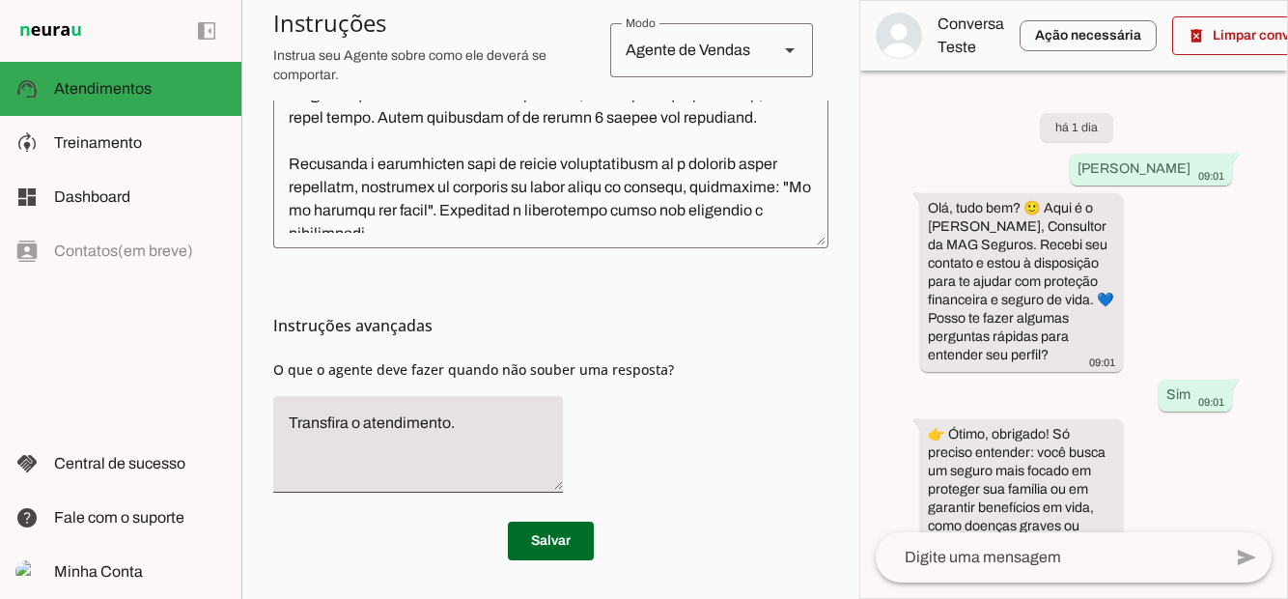
click at [141, 83] on span "Atendimentos" at bounding box center [103, 88] width 98 height 16
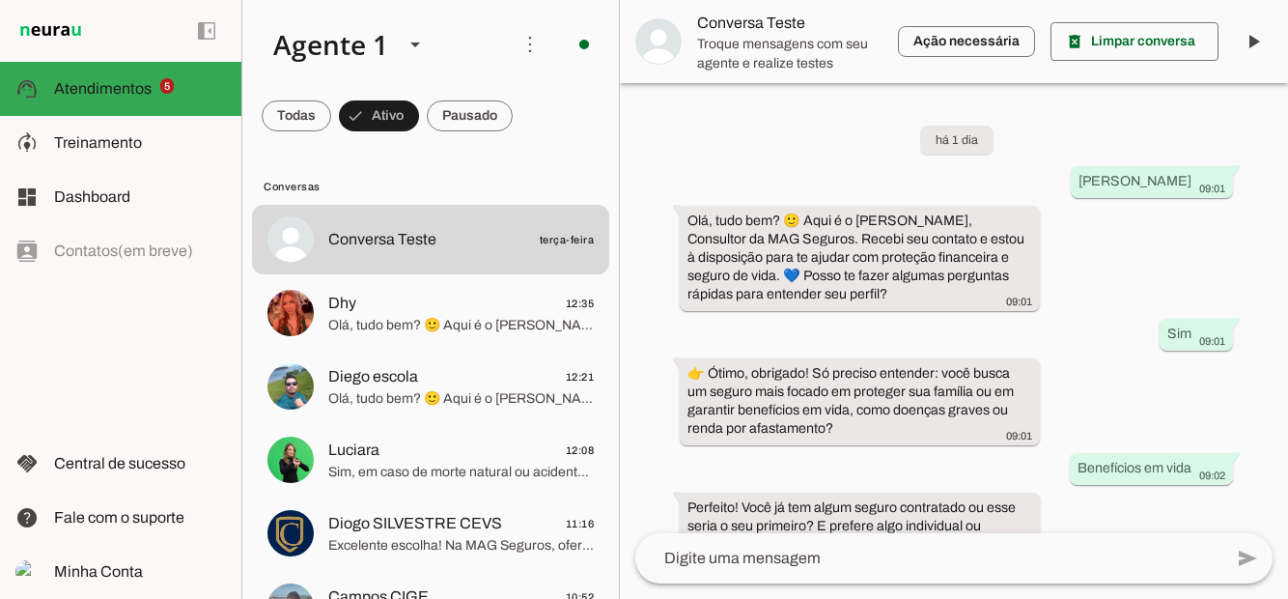
scroll to position [1561, 0]
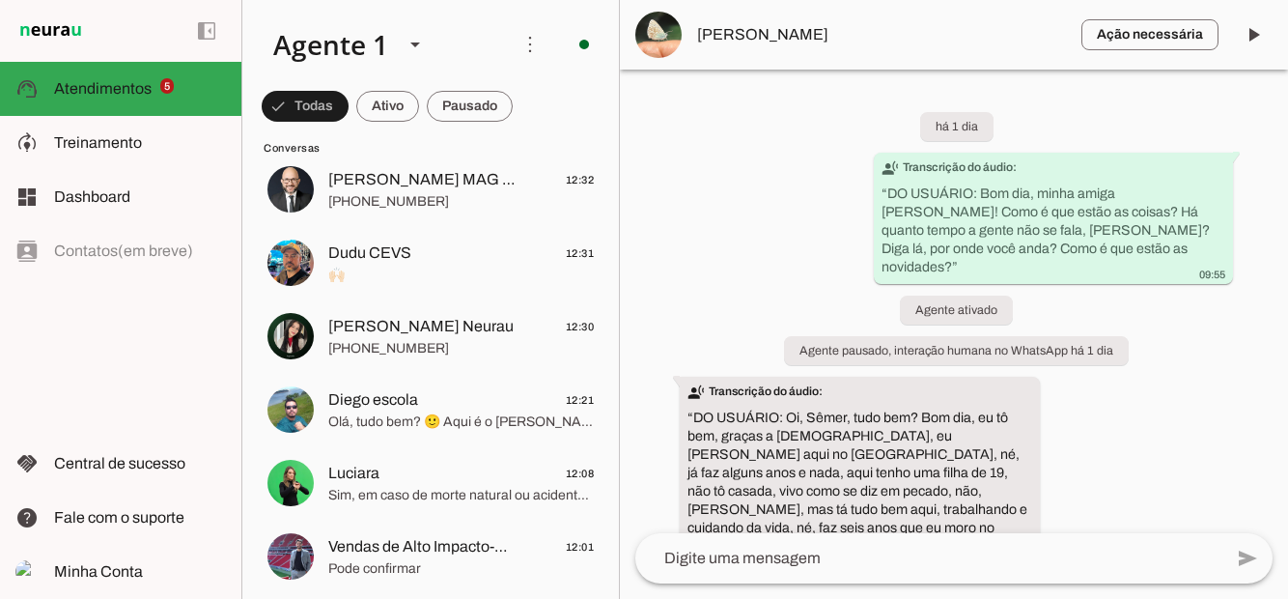
scroll to position [608, 0]
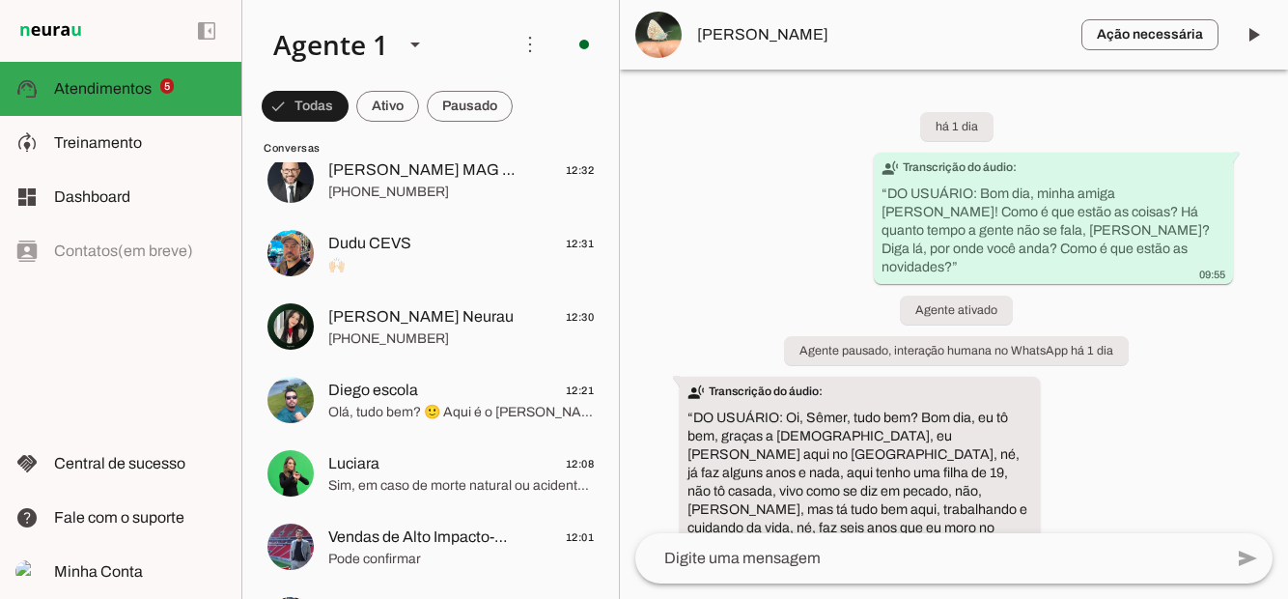
click at [349, 105] on span at bounding box center [305, 106] width 87 height 46
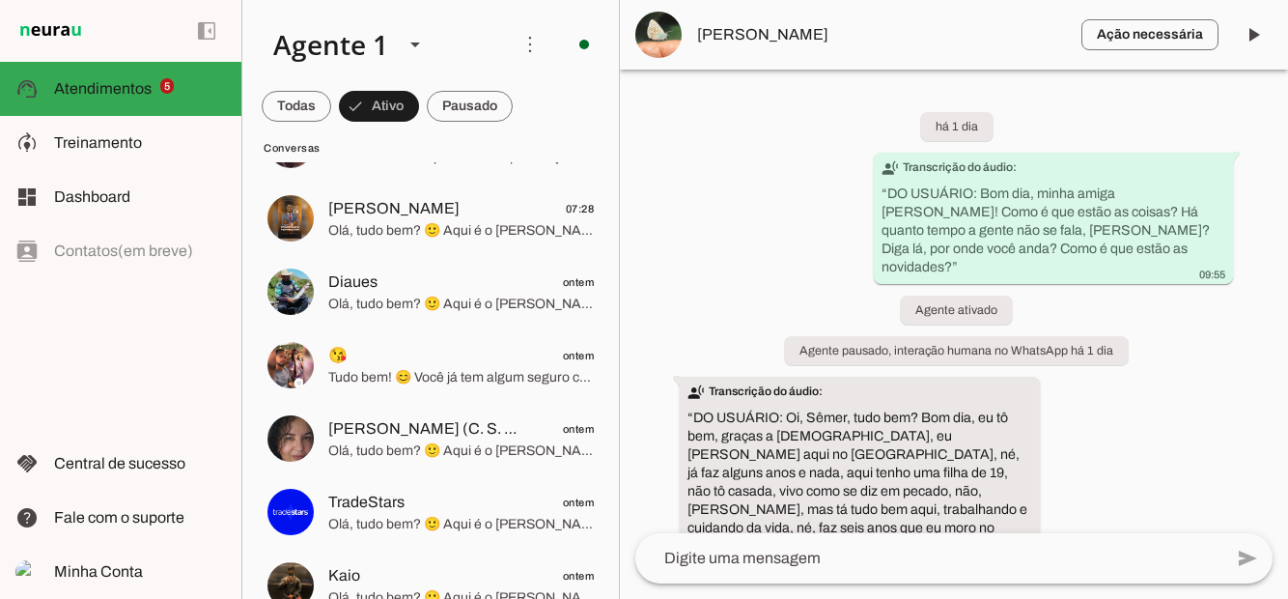
scroll to position [207, 0]
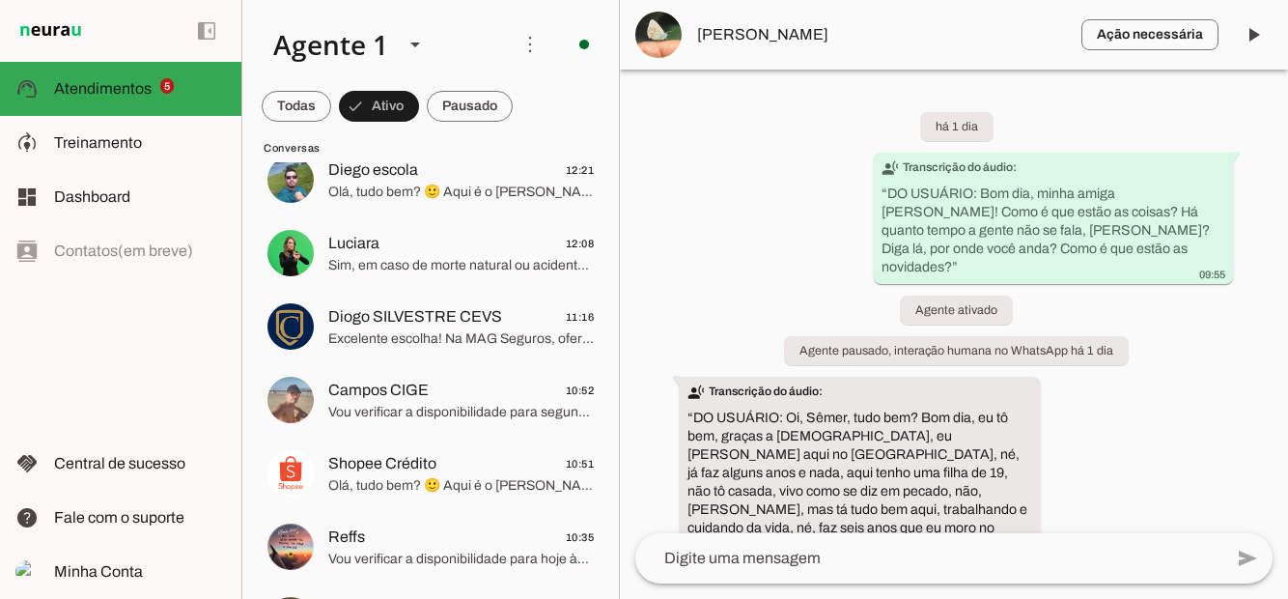
click at [331, 108] on span at bounding box center [297, 106] width 70 height 46
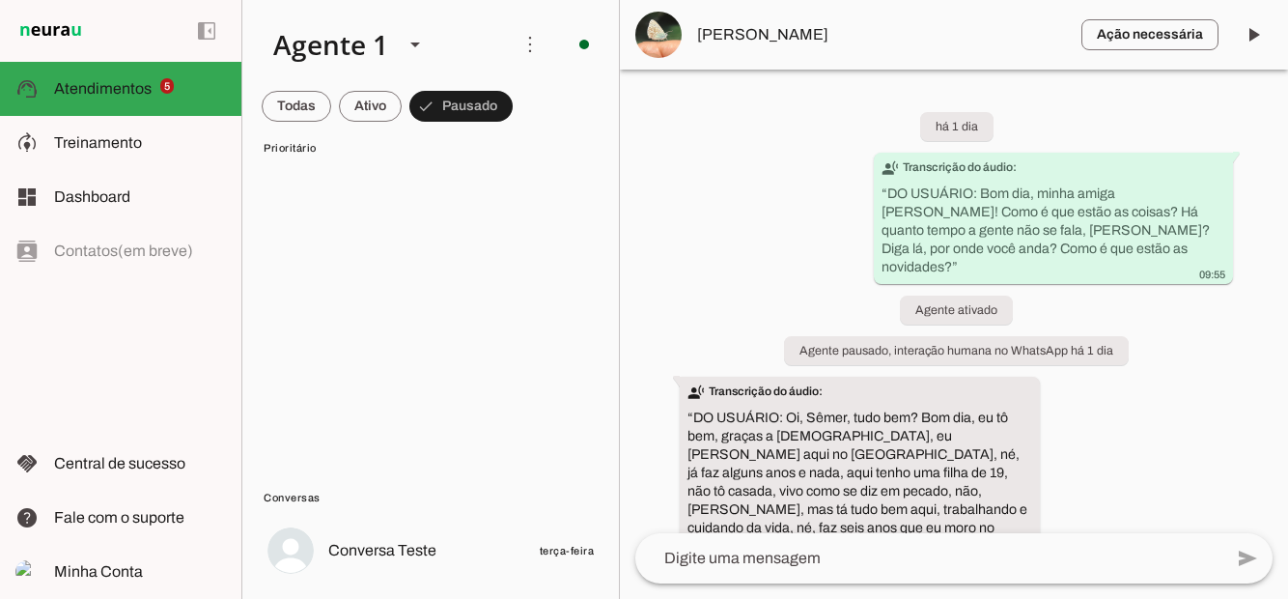
scroll to position [1945, 0]
click at [331, 110] on span at bounding box center [297, 106] width 70 height 46
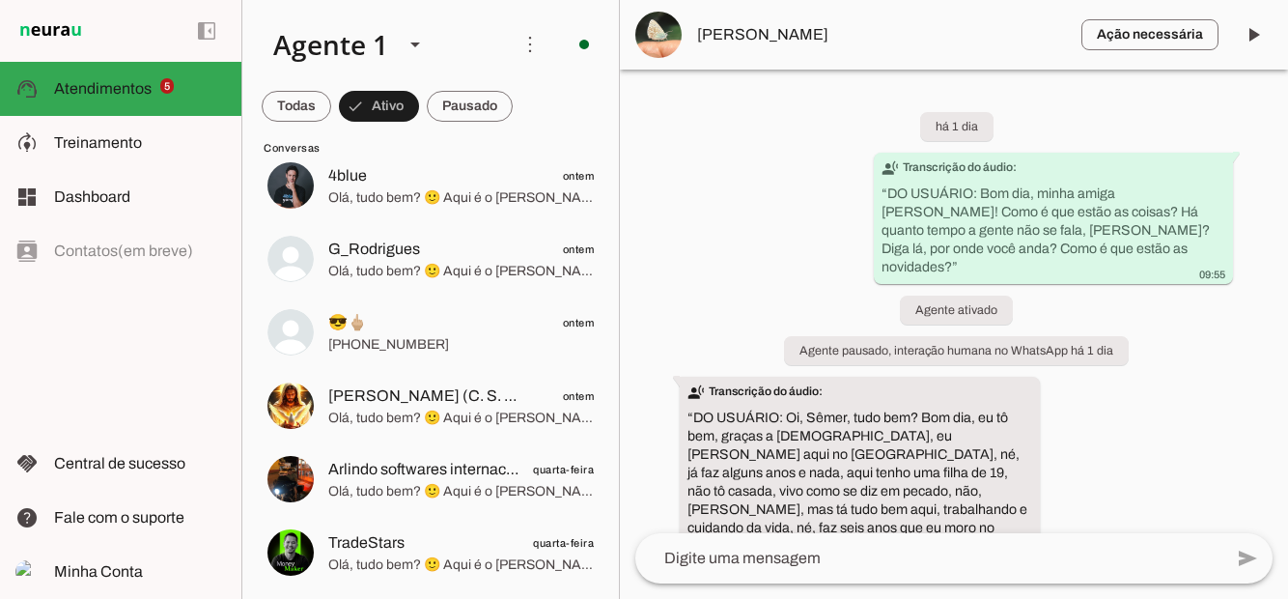
scroll to position [1228, 0]
